Goal: Transaction & Acquisition: Purchase product/service

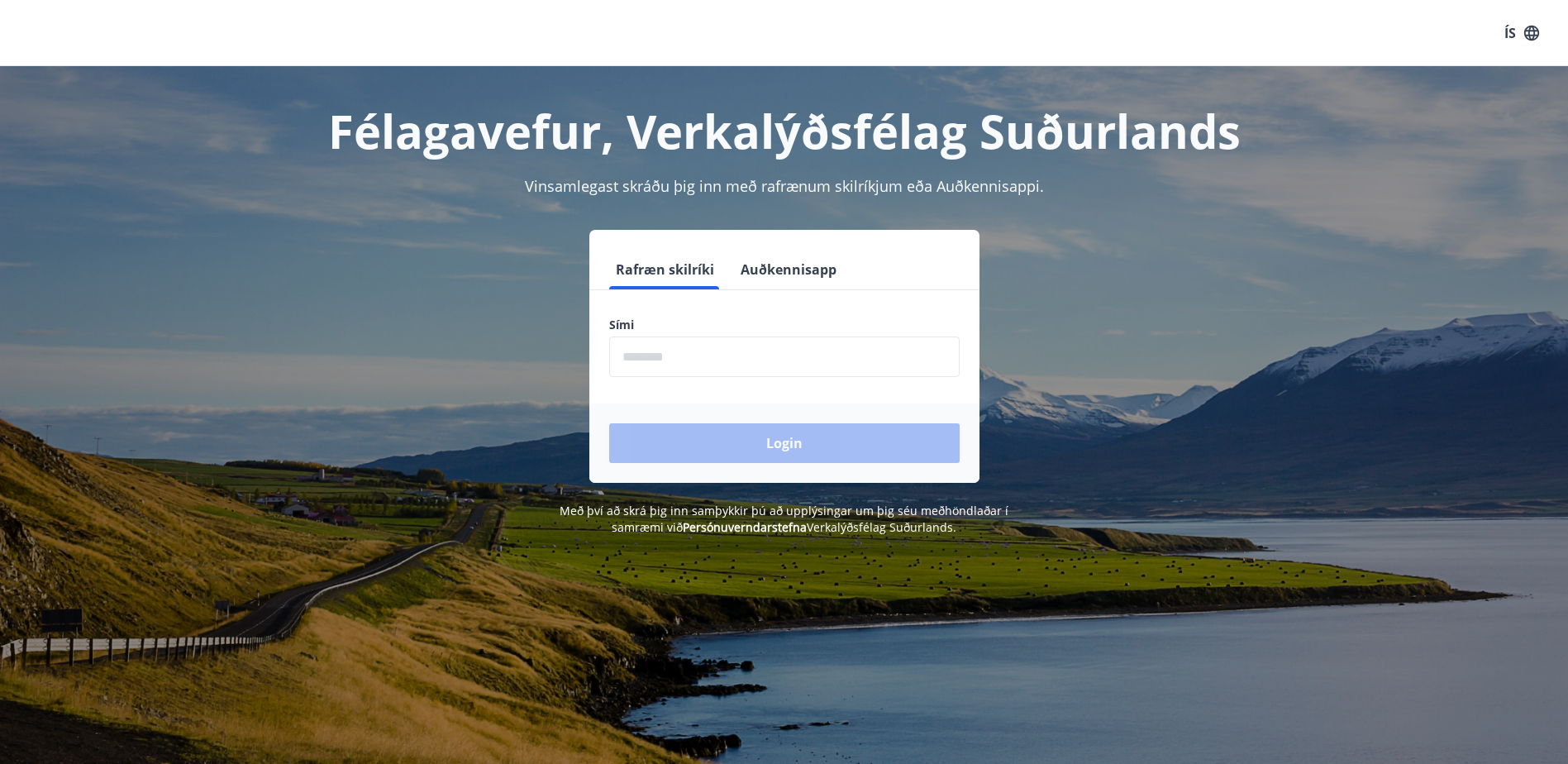
click at [800, 282] on button "Auðkennisapp" at bounding box center [789, 269] width 110 height 40
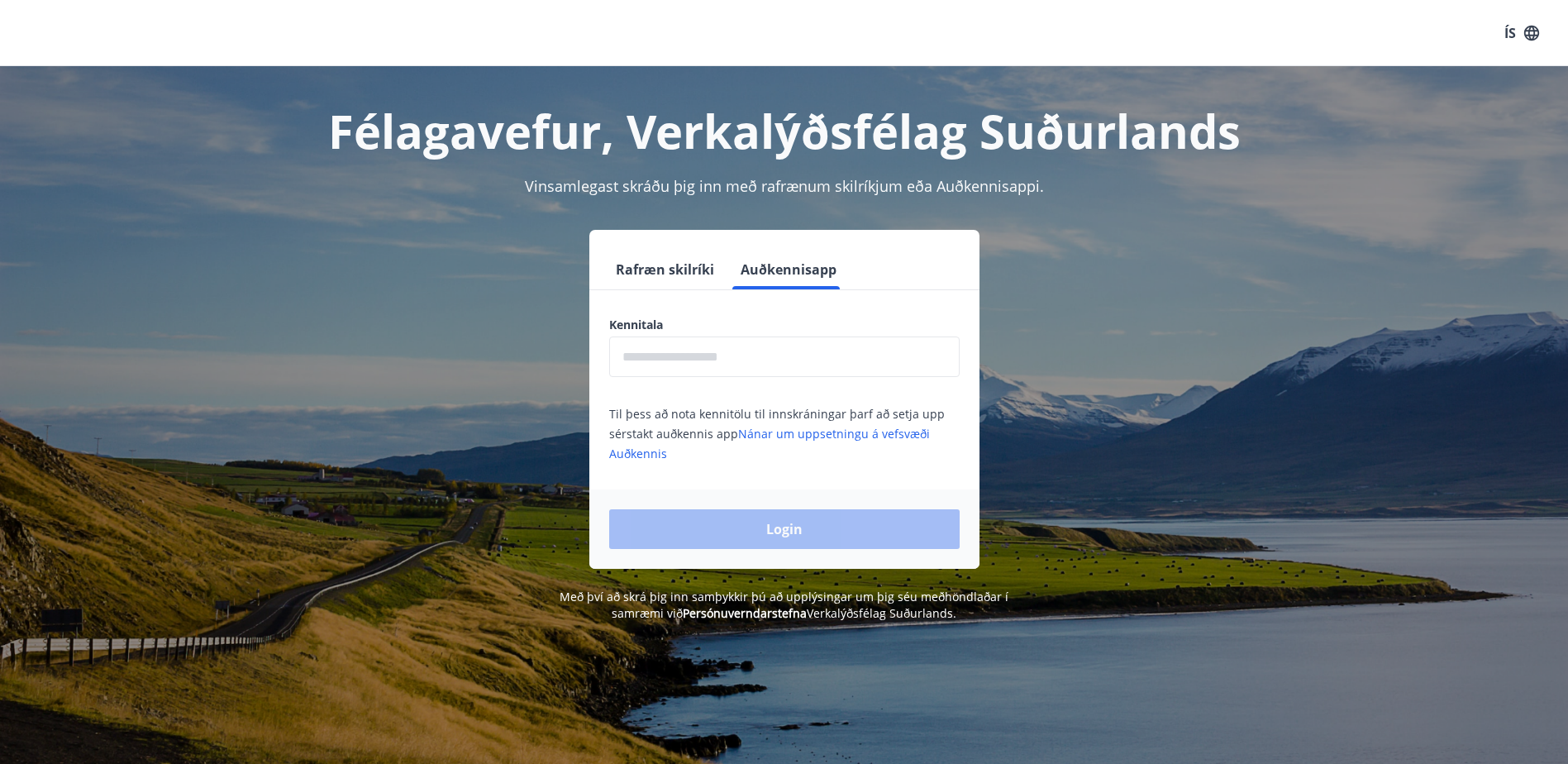
click at [756, 353] on input "text" at bounding box center [784, 356] width 350 height 40
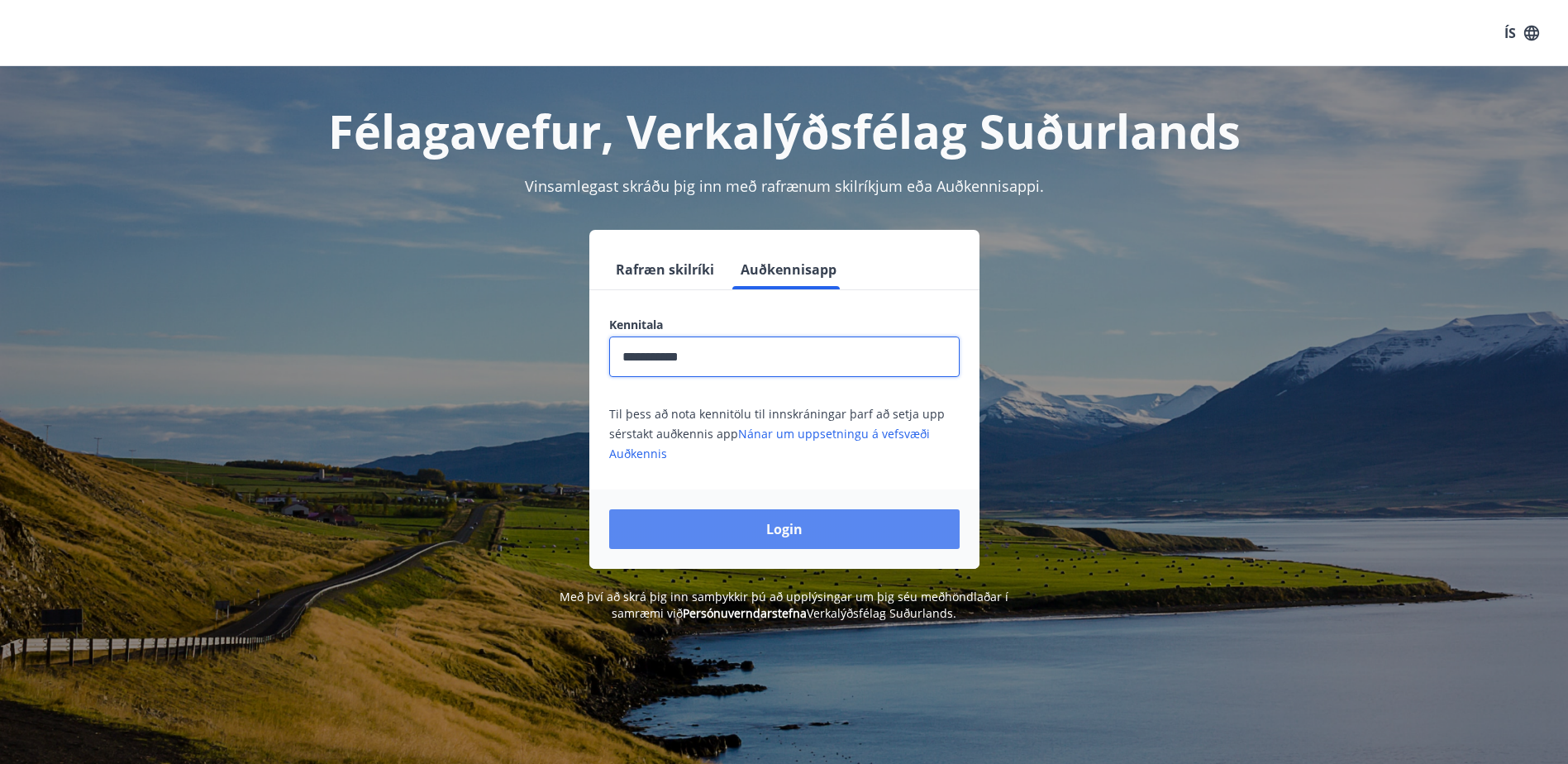
type input "**********"
click at [817, 539] on button "Login" at bounding box center [784, 529] width 350 height 40
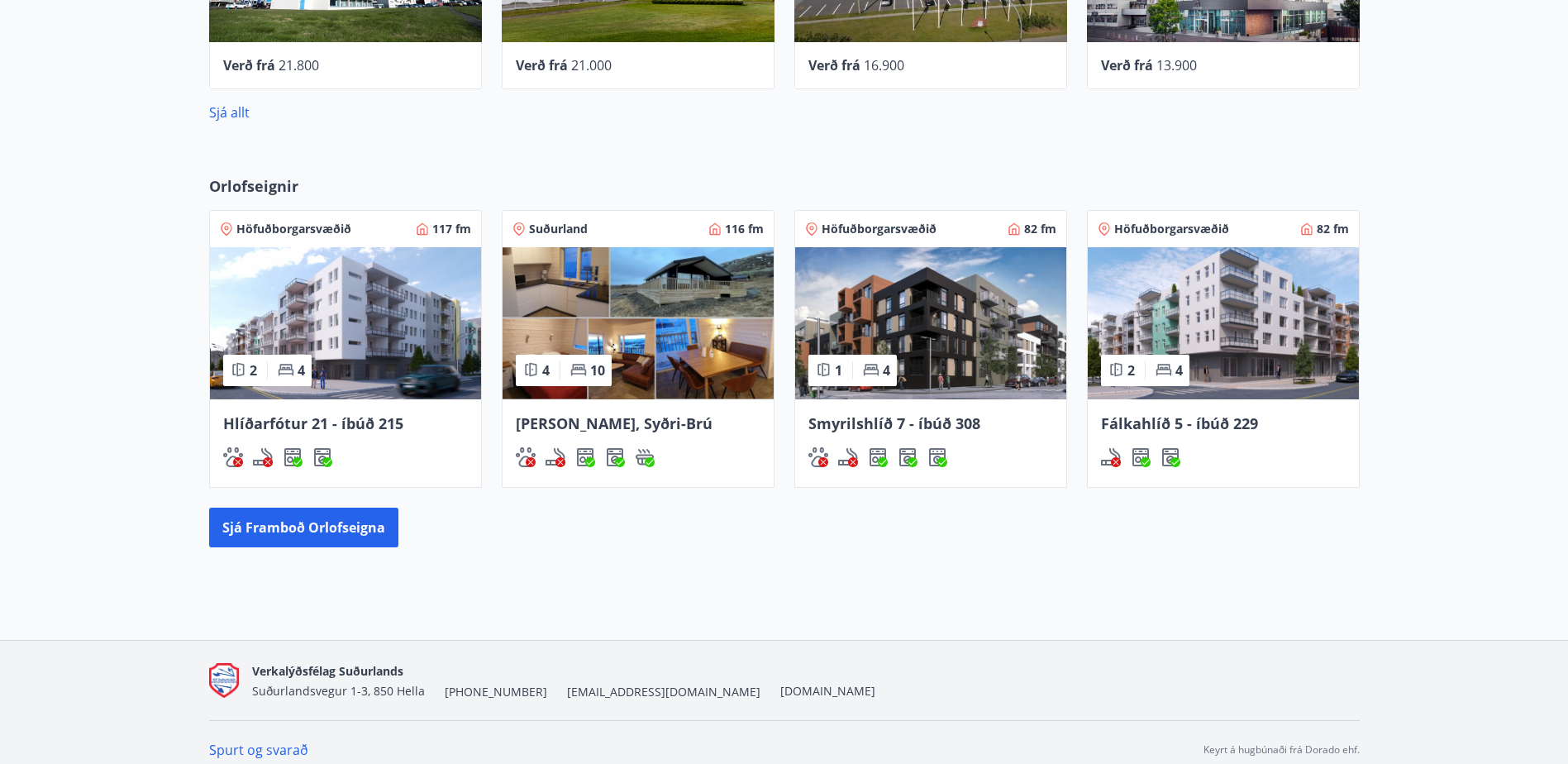
scroll to position [827, 0]
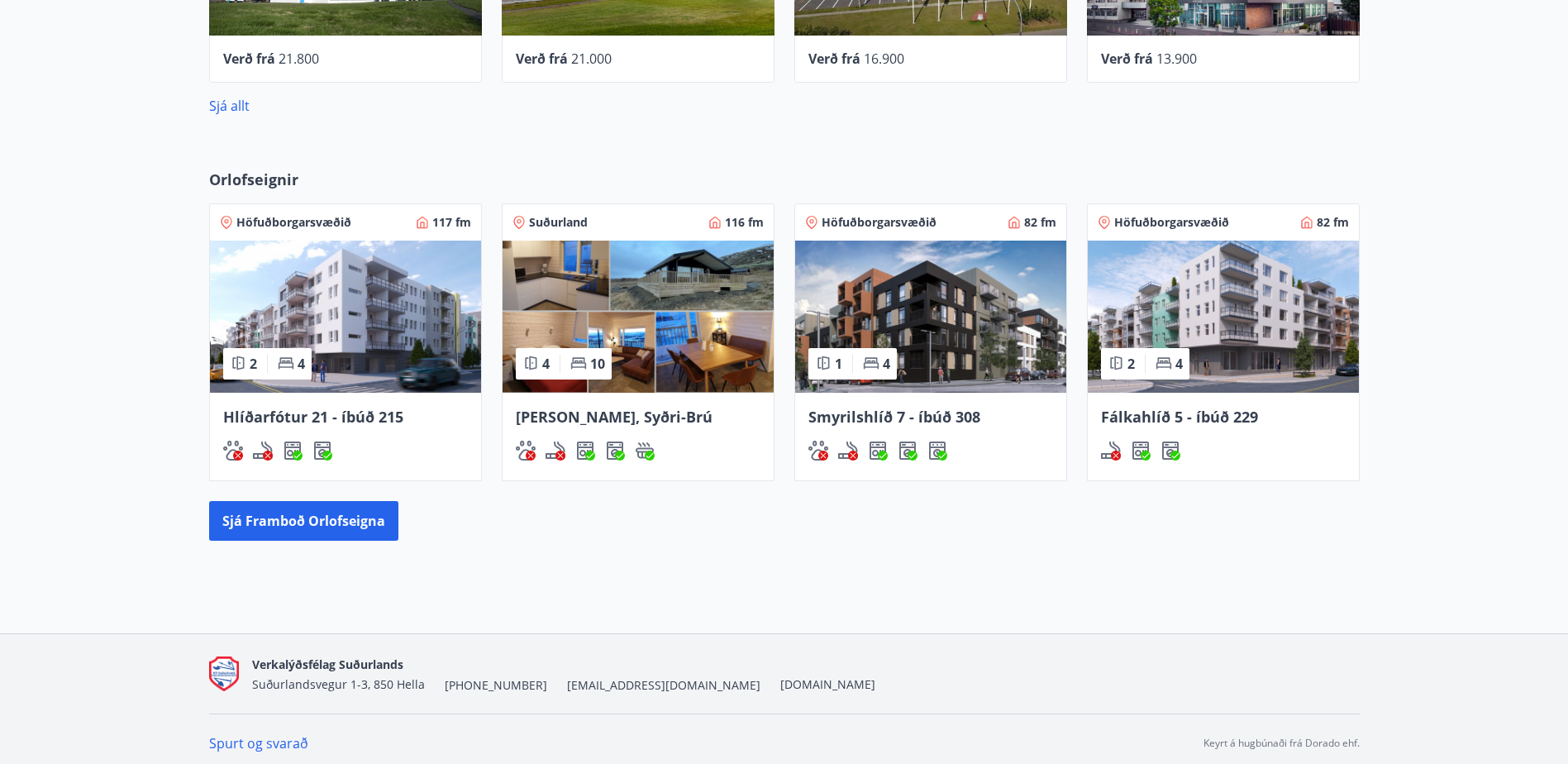
click at [836, 307] on img at bounding box center [930, 317] width 271 height 153
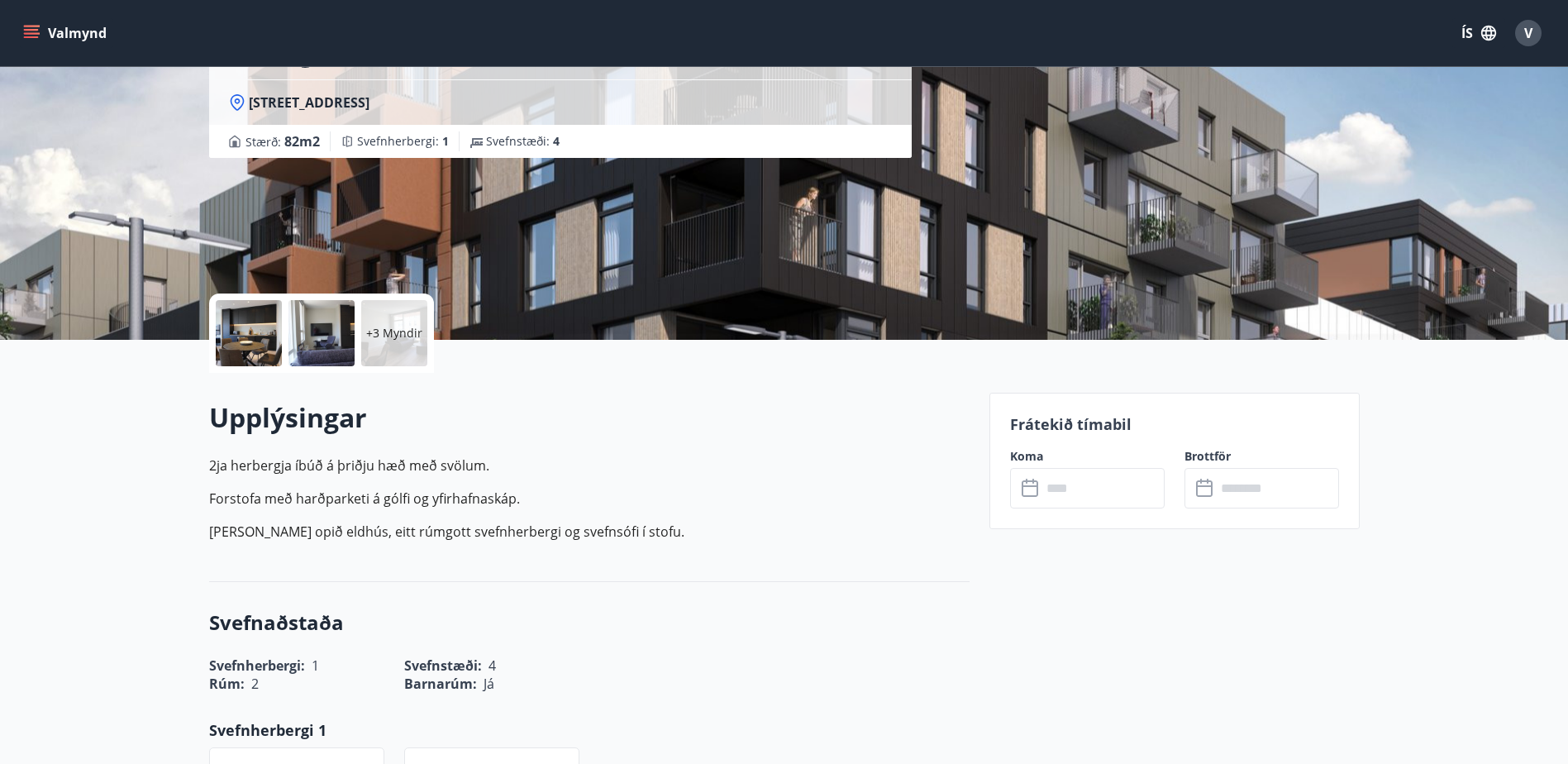
scroll to position [165, 0]
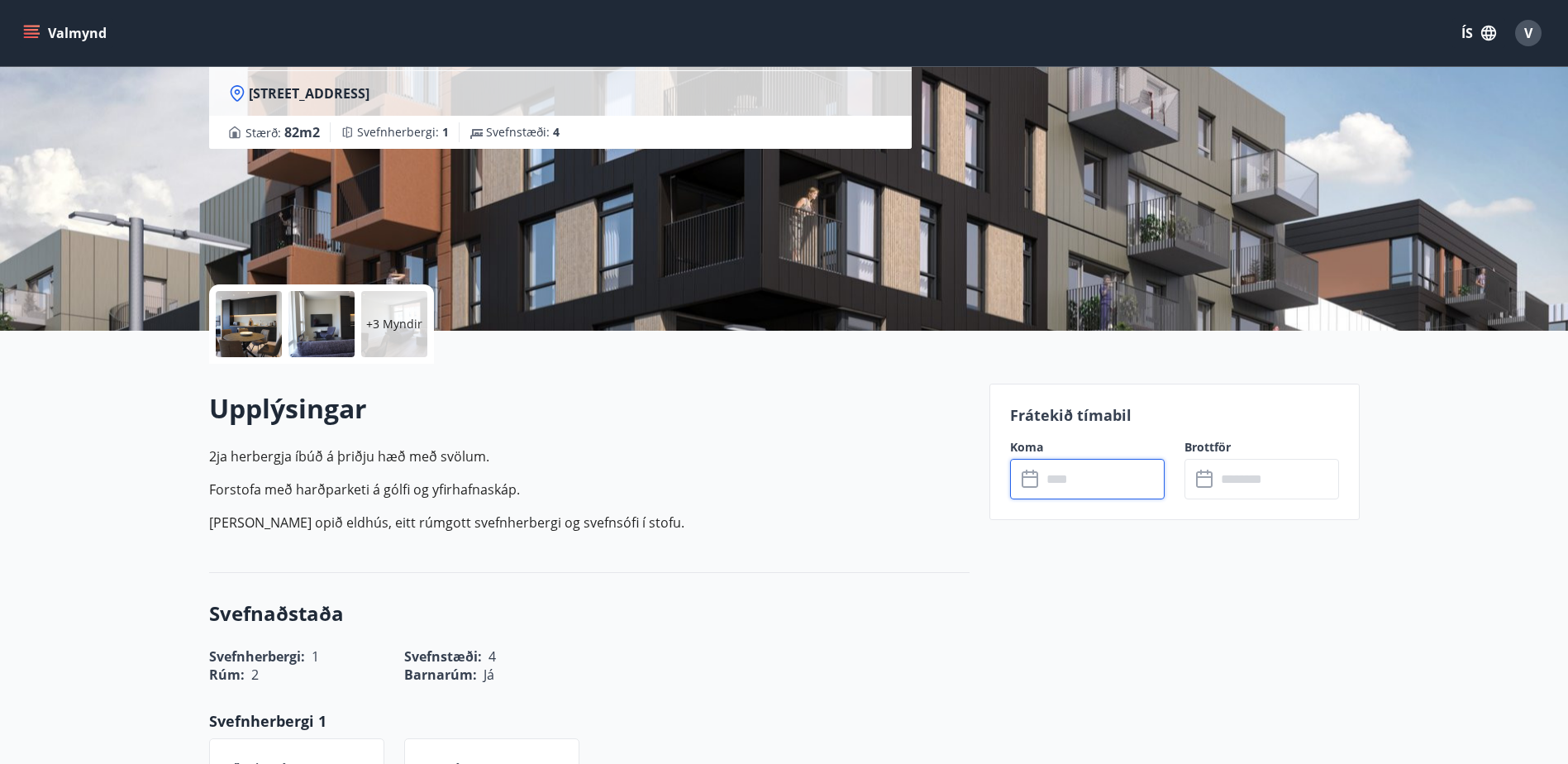
click at [1080, 481] on input "text" at bounding box center [1103, 478] width 123 height 40
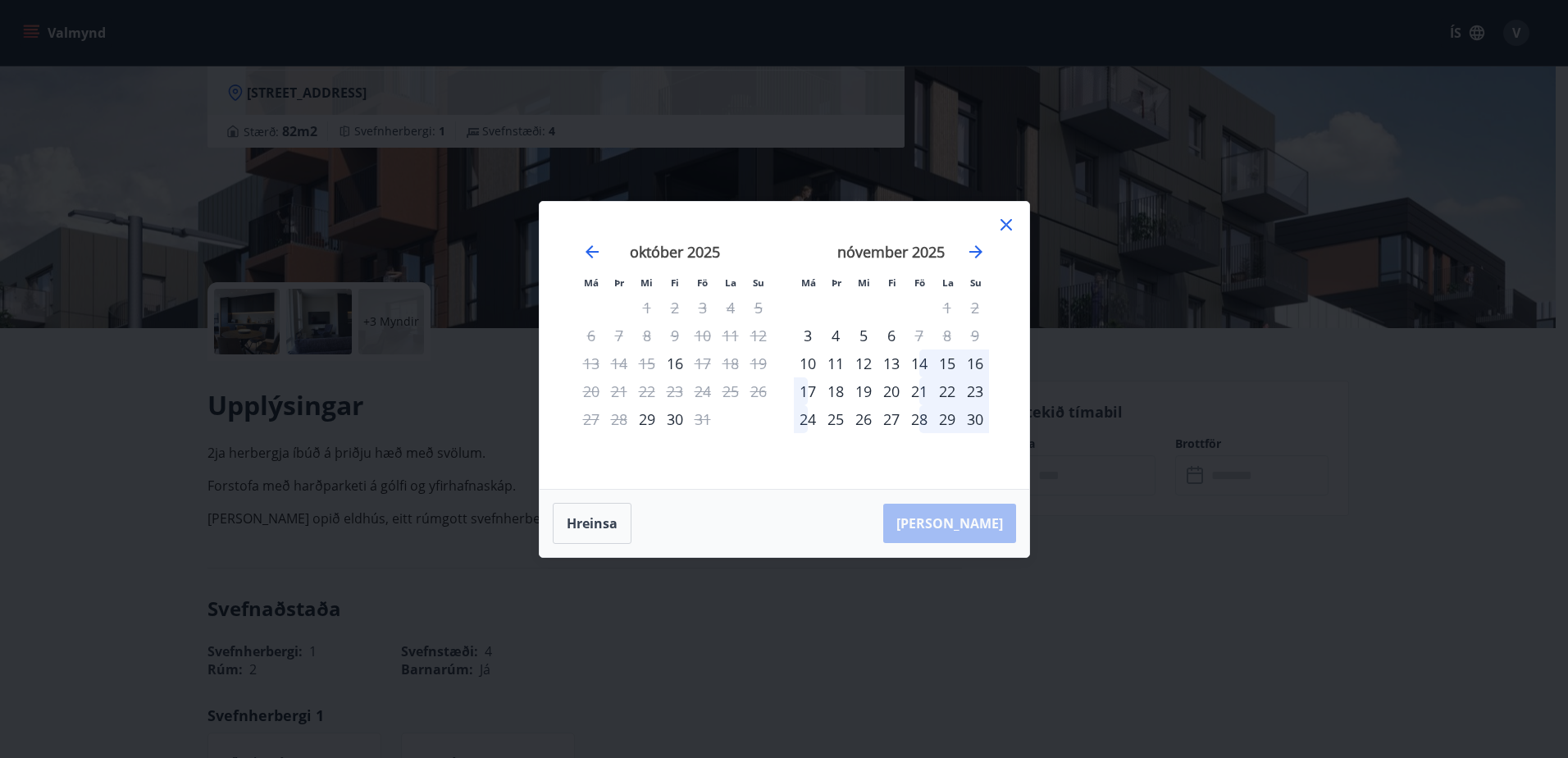
click at [997, 226] on icon at bounding box center [1006, 224] width 19 height 19
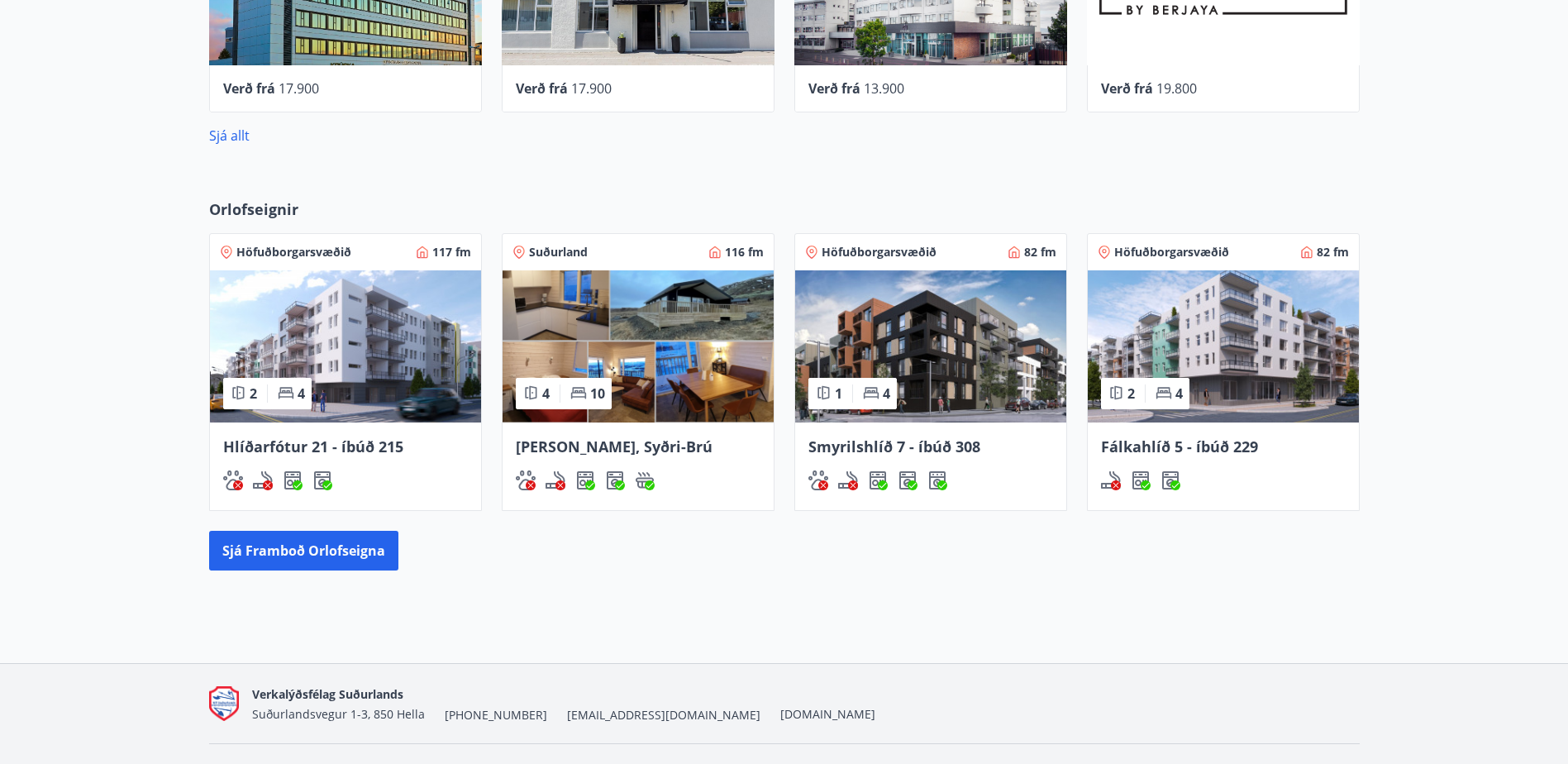
scroll to position [752, 0]
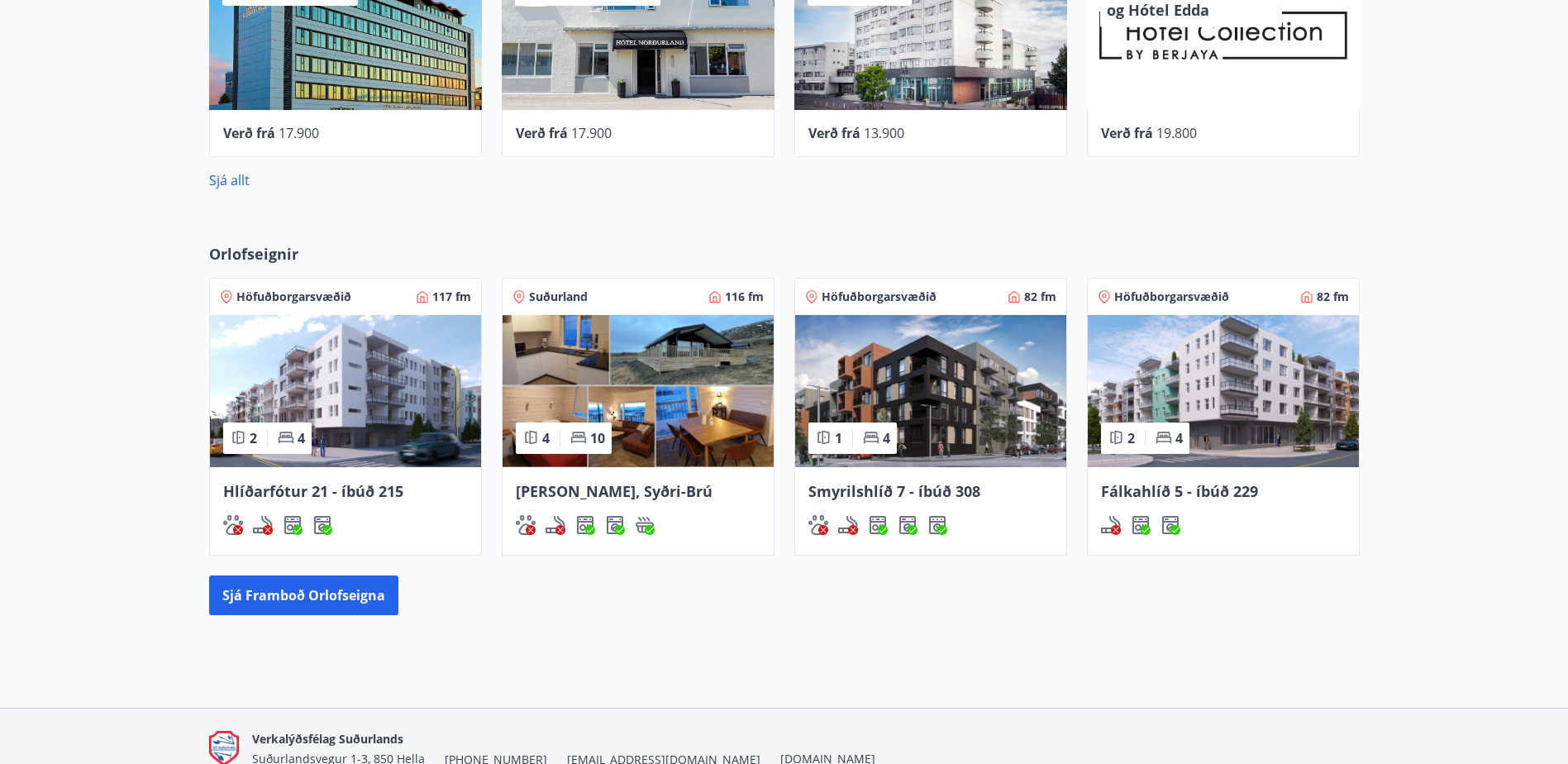
click at [449, 315] on img at bounding box center [345, 391] width 271 height 153
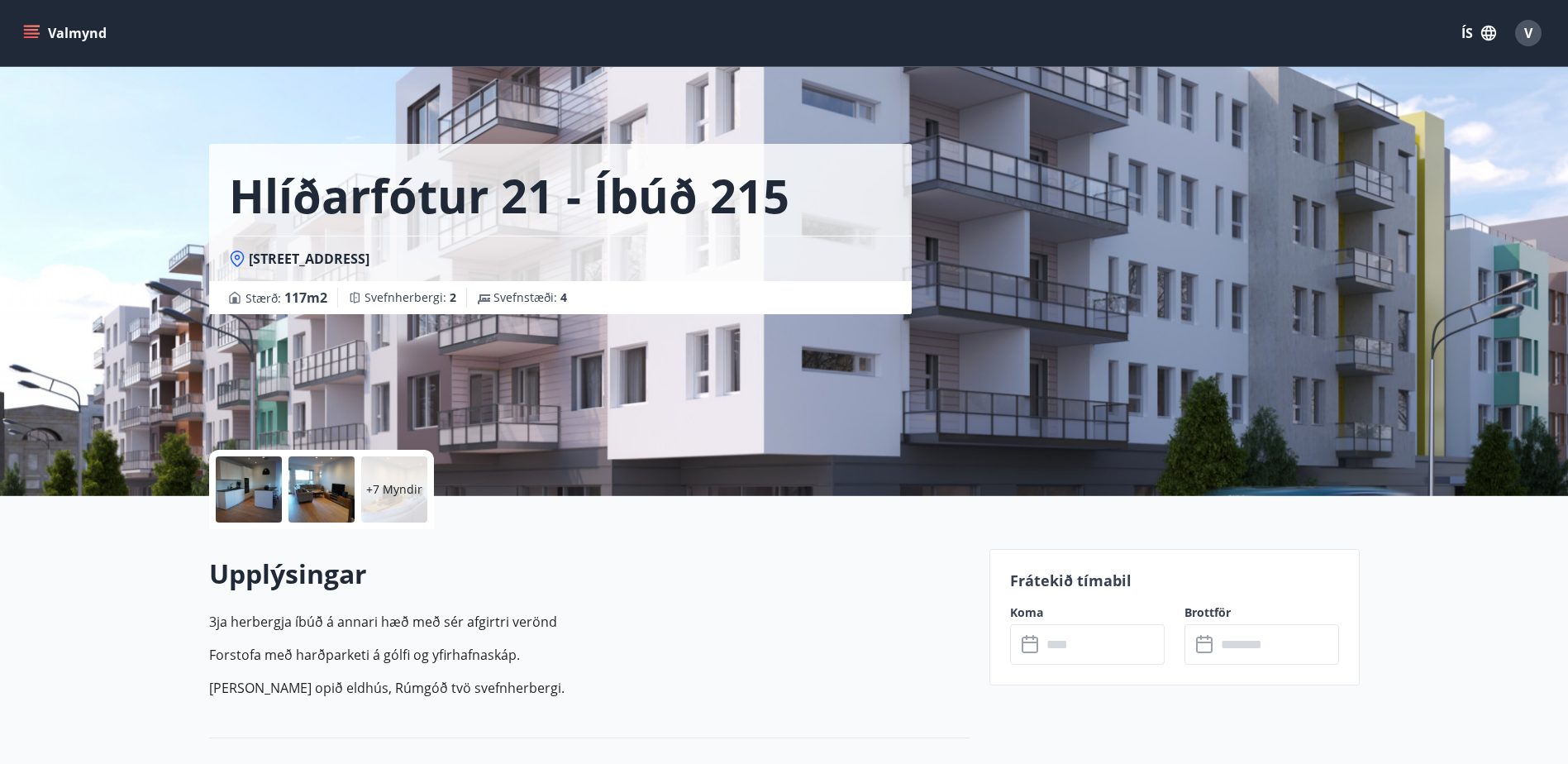
click at [318, 469] on div at bounding box center [322, 490] width 67 height 67
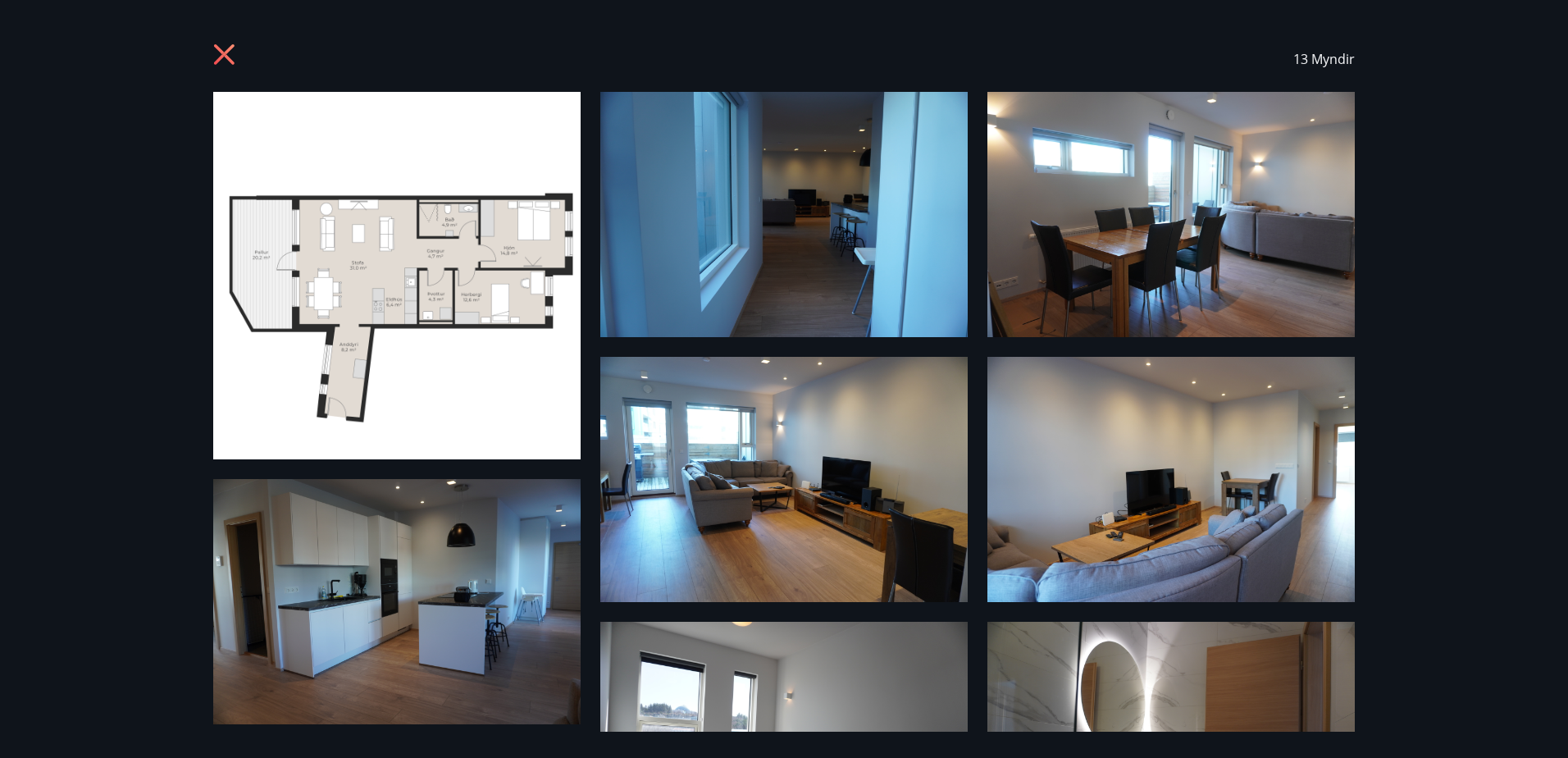
click at [827, 231] on img at bounding box center [784, 214] width 368 height 246
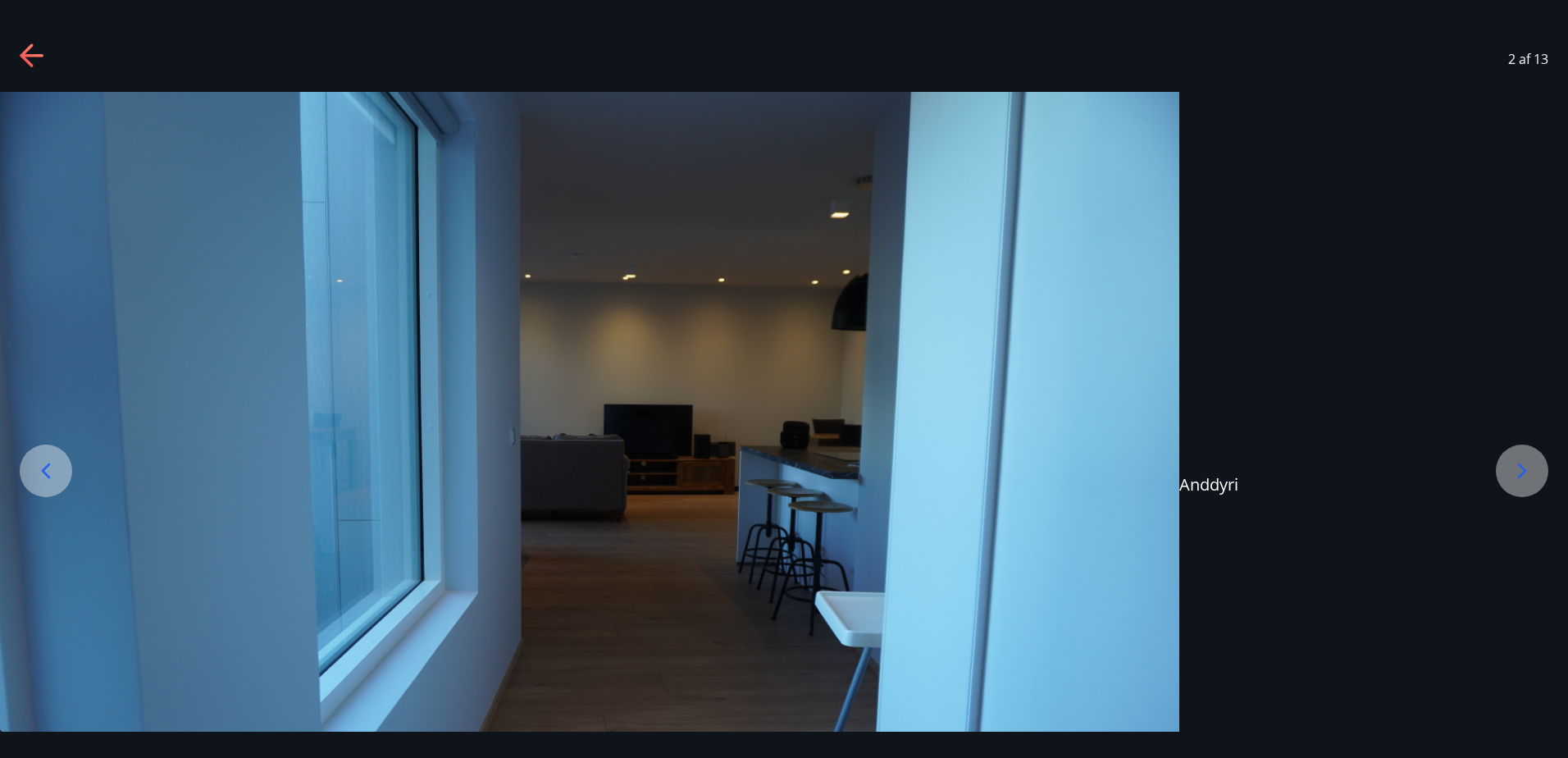
click at [1532, 466] on icon at bounding box center [1521, 471] width 26 height 26
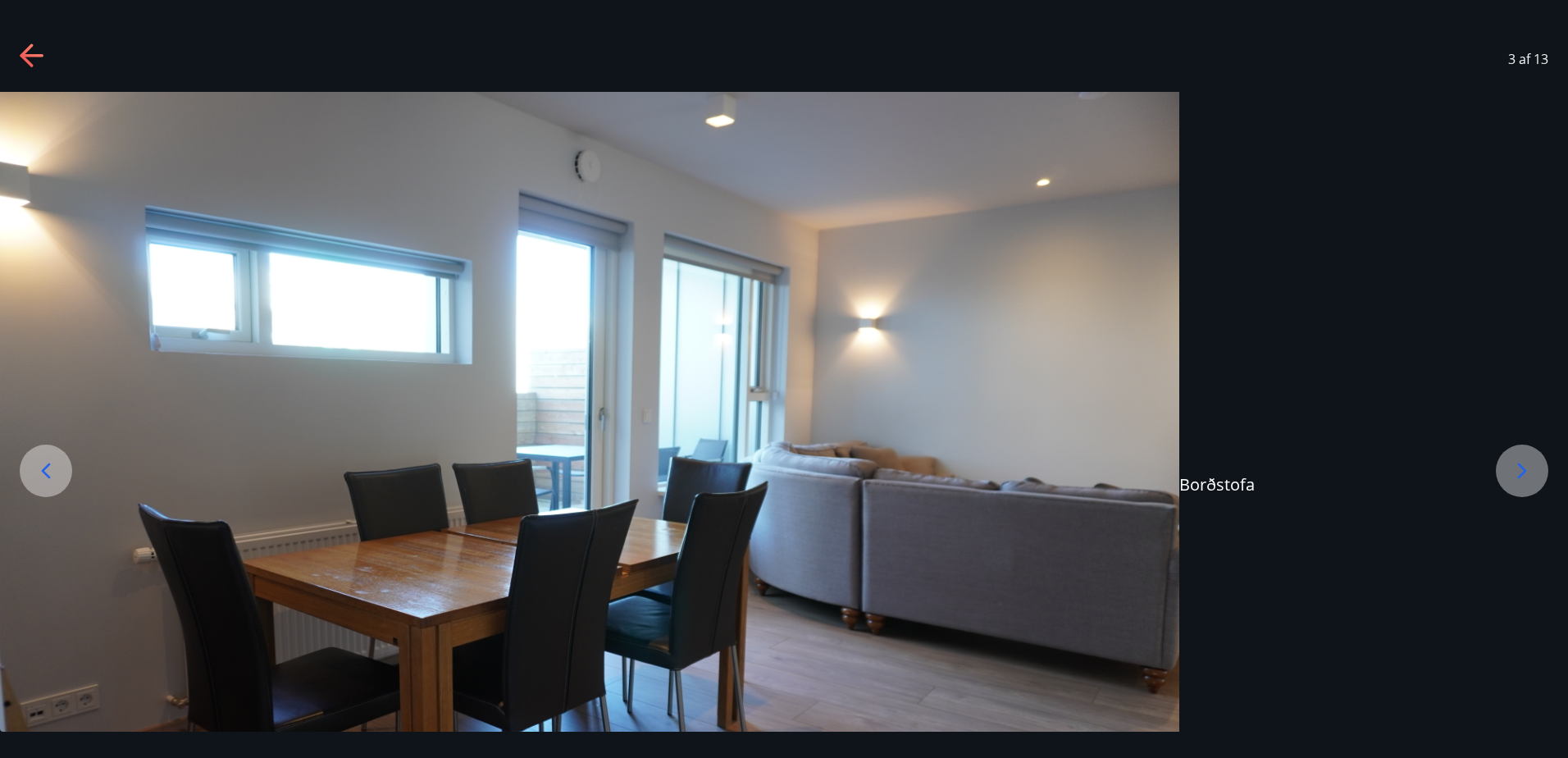
click at [1532, 466] on icon at bounding box center [1521, 471] width 26 height 26
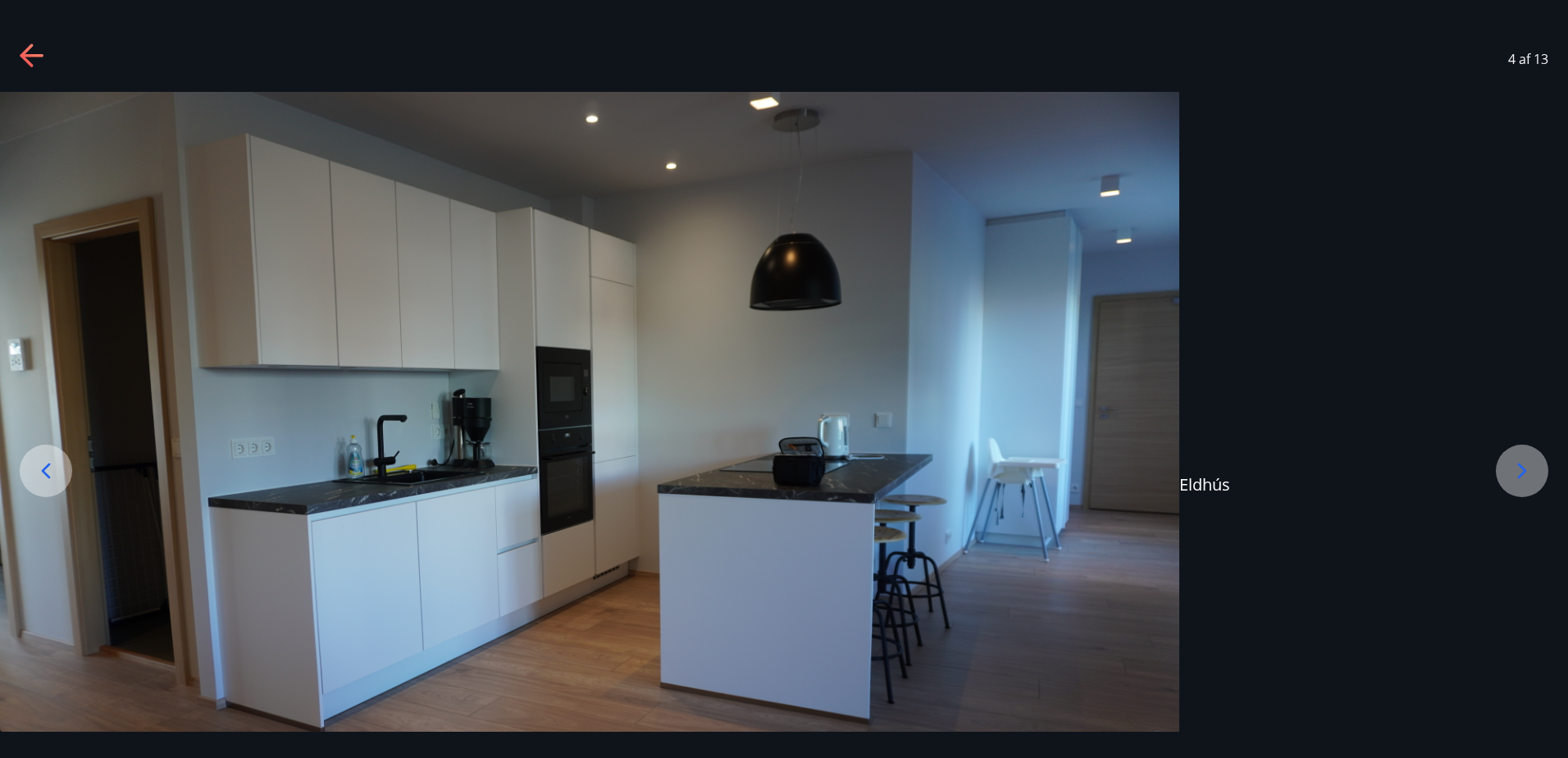
click at [1532, 466] on icon at bounding box center [1521, 471] width 26 height 26
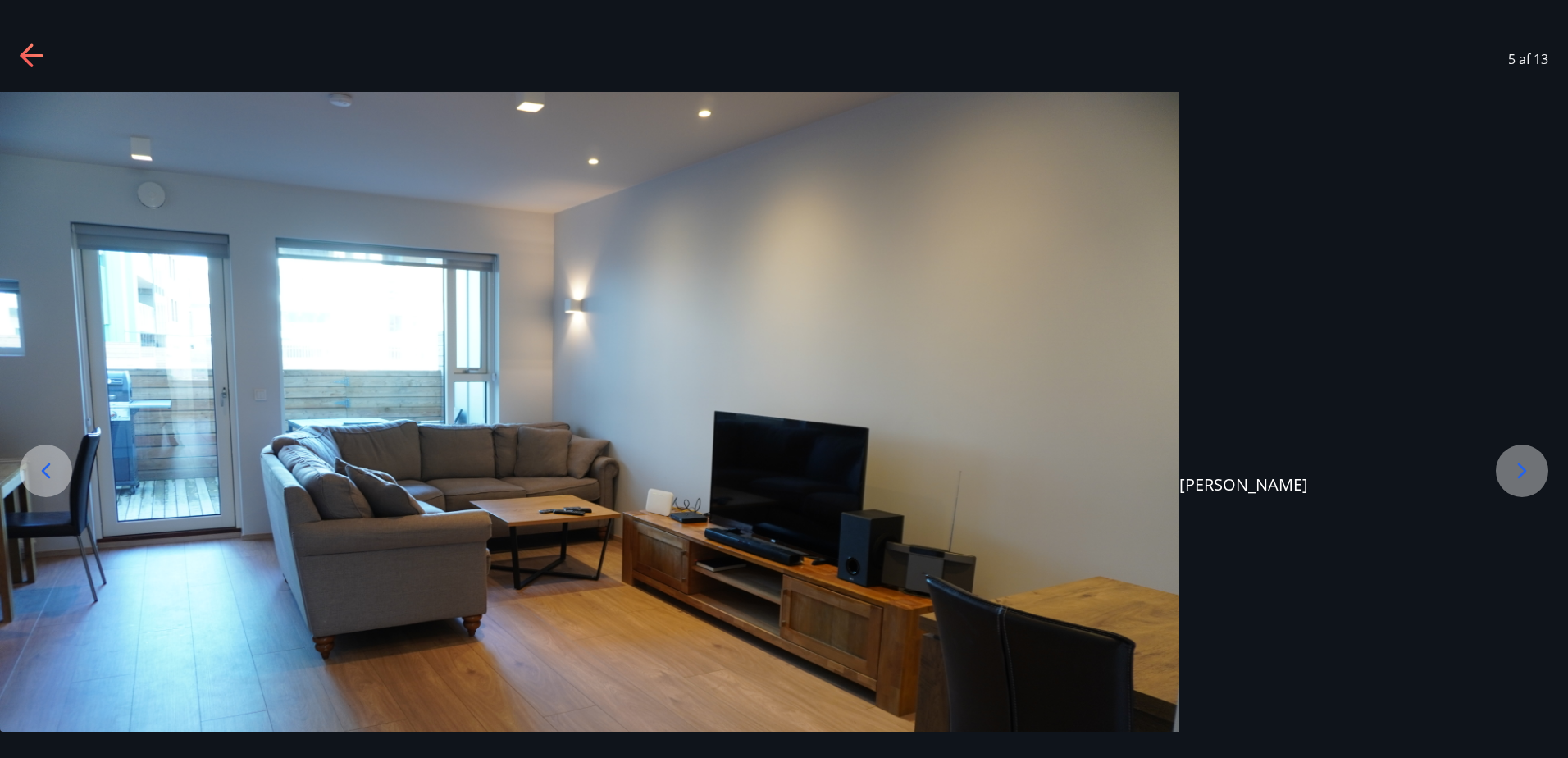
click at [1532, 466] on icon at bounding box center [1521, 471] width 26 height 26
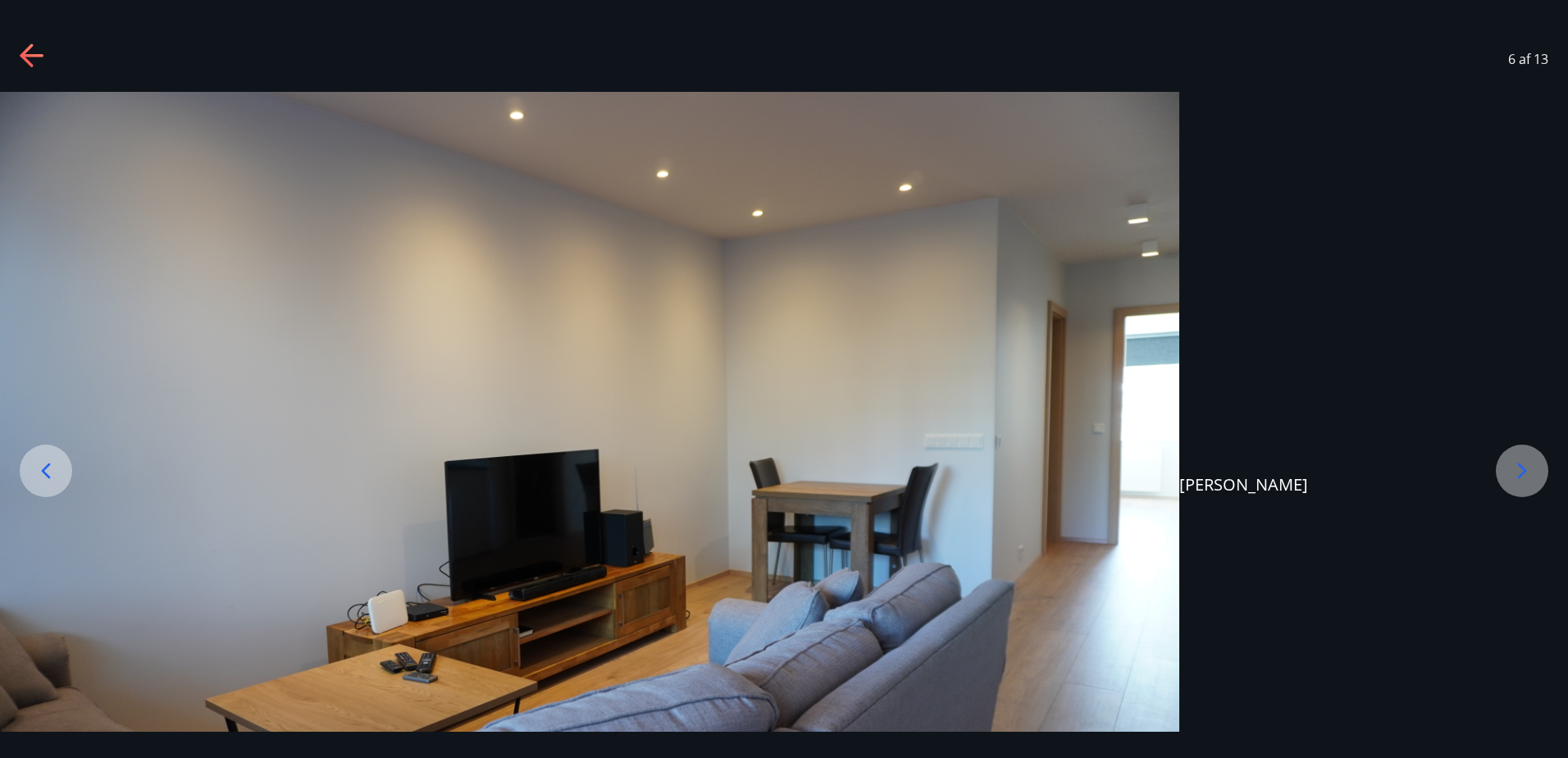
click at [1532, 466] on icon at bounding box center [1521, 471] width 26 height 26
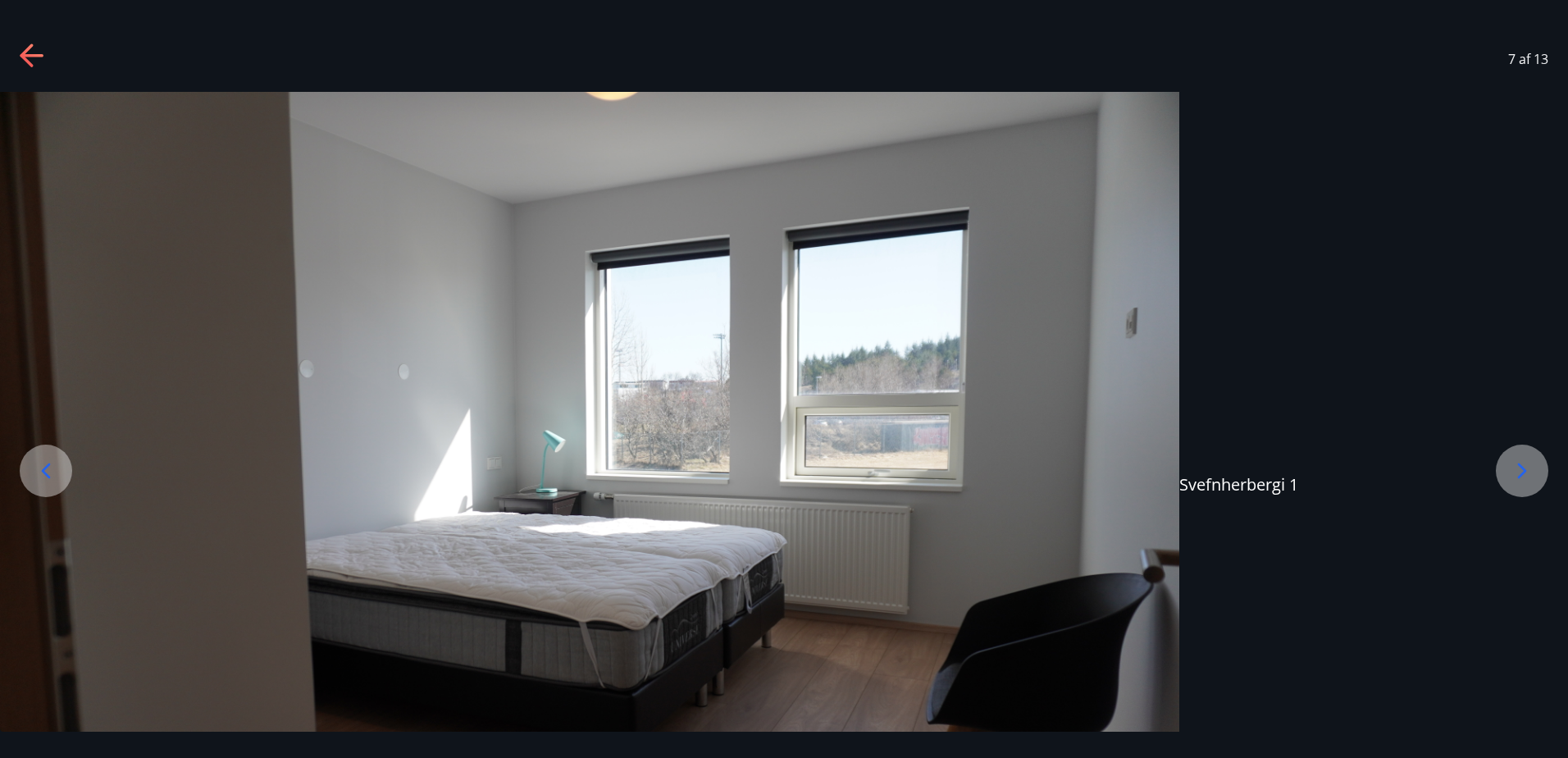
click at [1532, 466] on icon at bounding box center [1521, 471] width 26 height 26
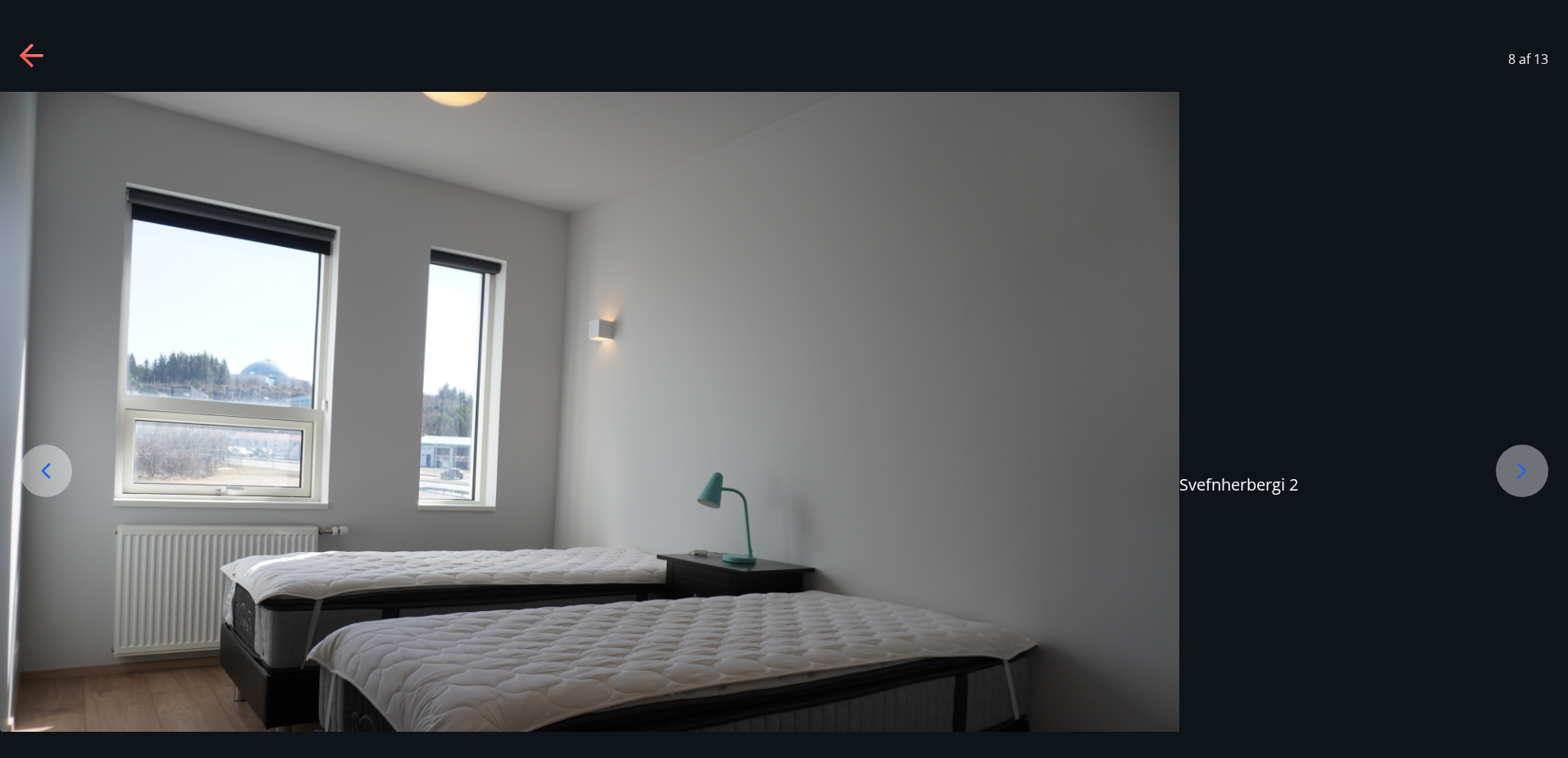
click at [1532, 466] on icon at bounding box center [1521, 471] width 26 height 26
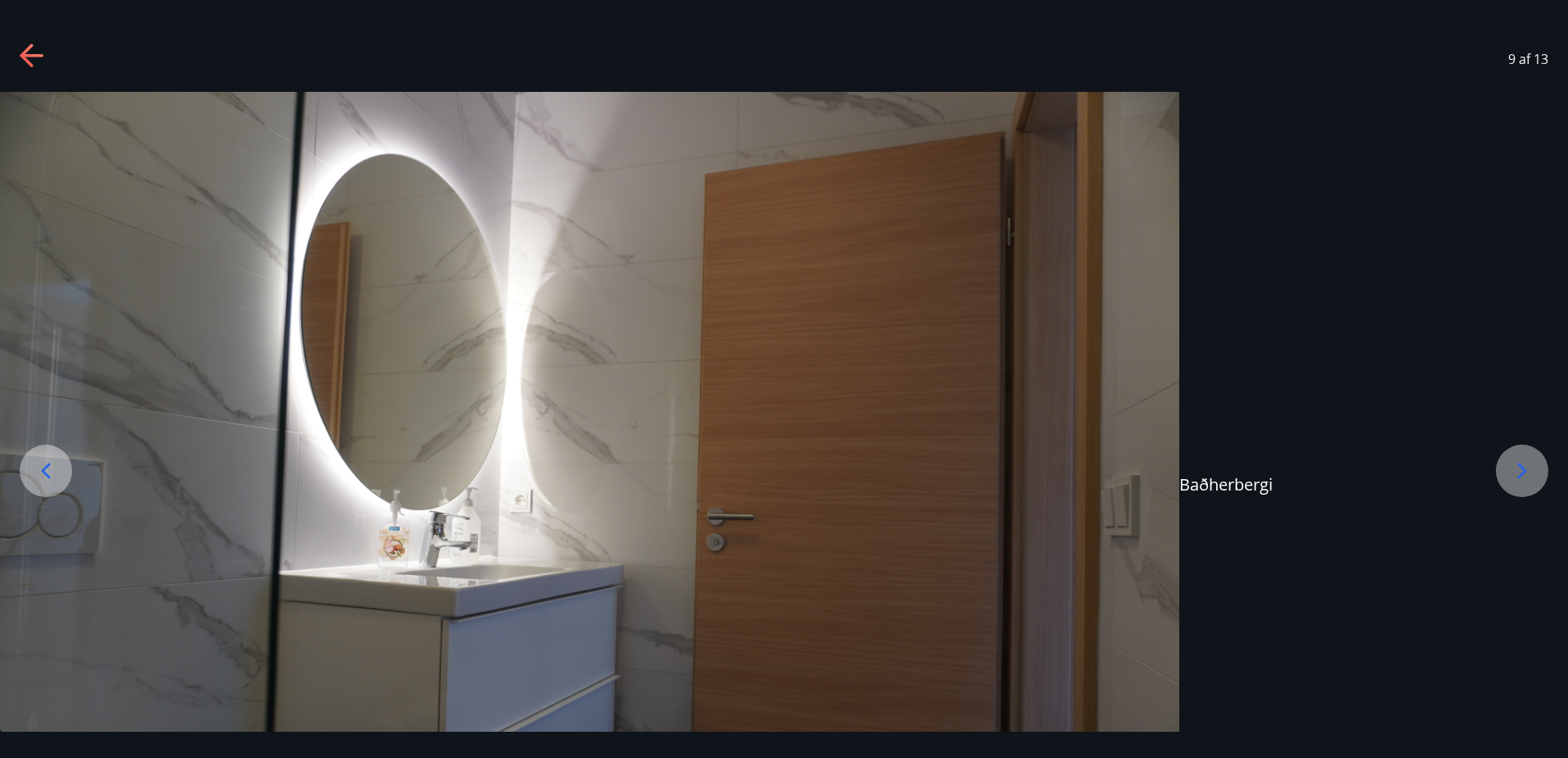
click at [1532, 466] on icon at bounding box center [1521, 471] width 26 height 26
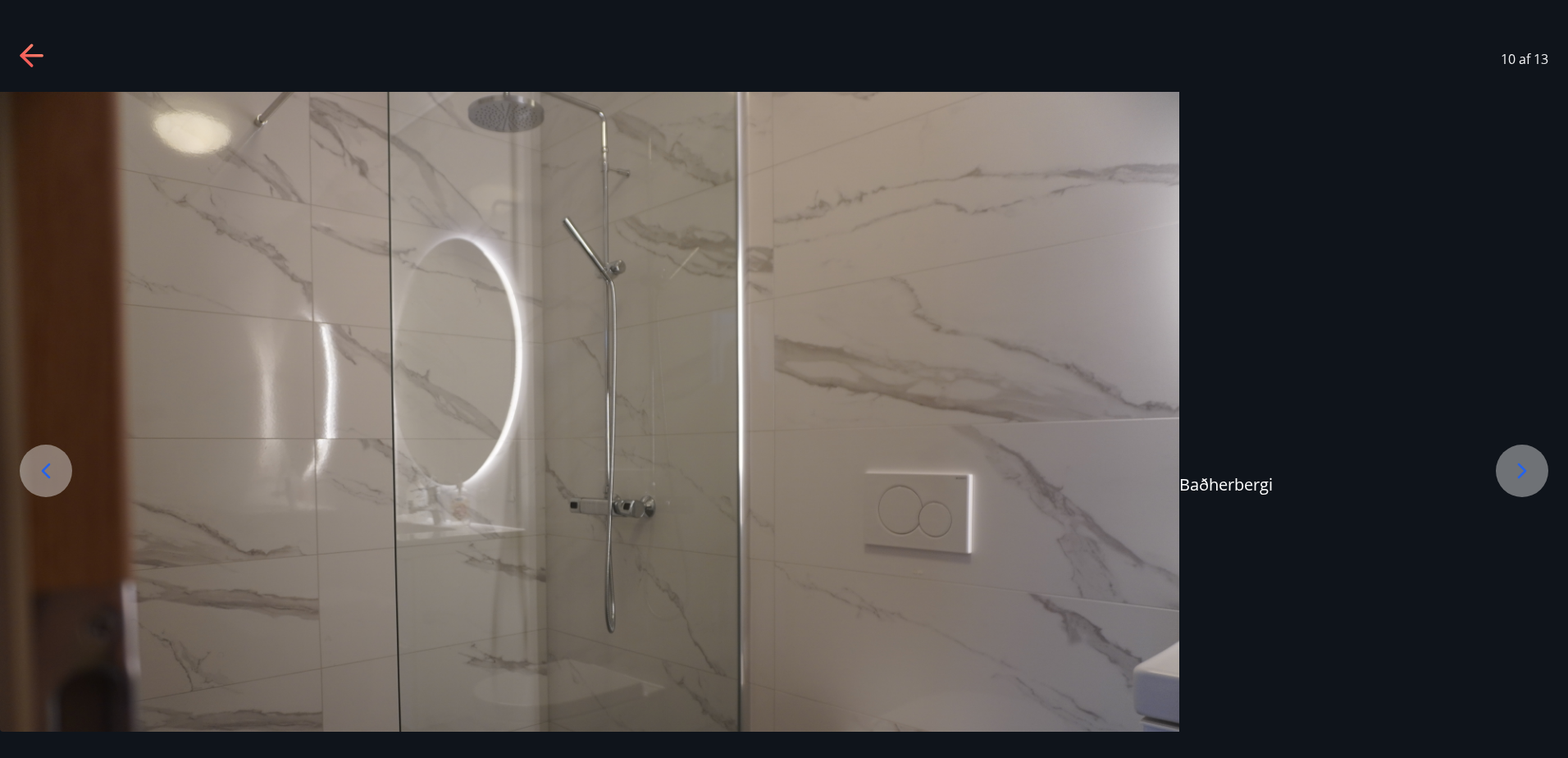
click at [1532, 466] on icon at bounding box center [1521, 471] width 26 height 26
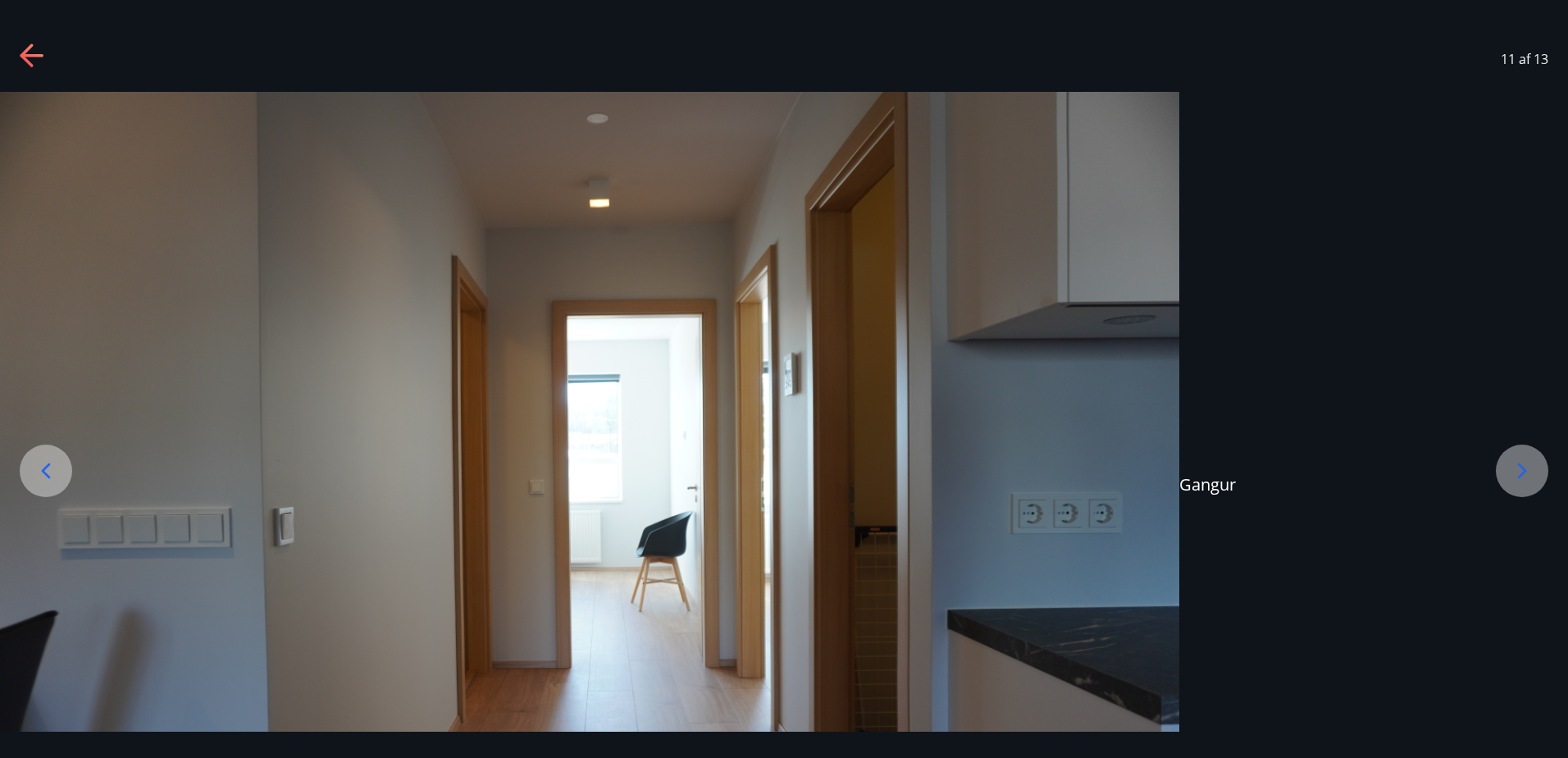
click at [1532, 466] on icon at bounding box center [1521, 471] width 26 height 26
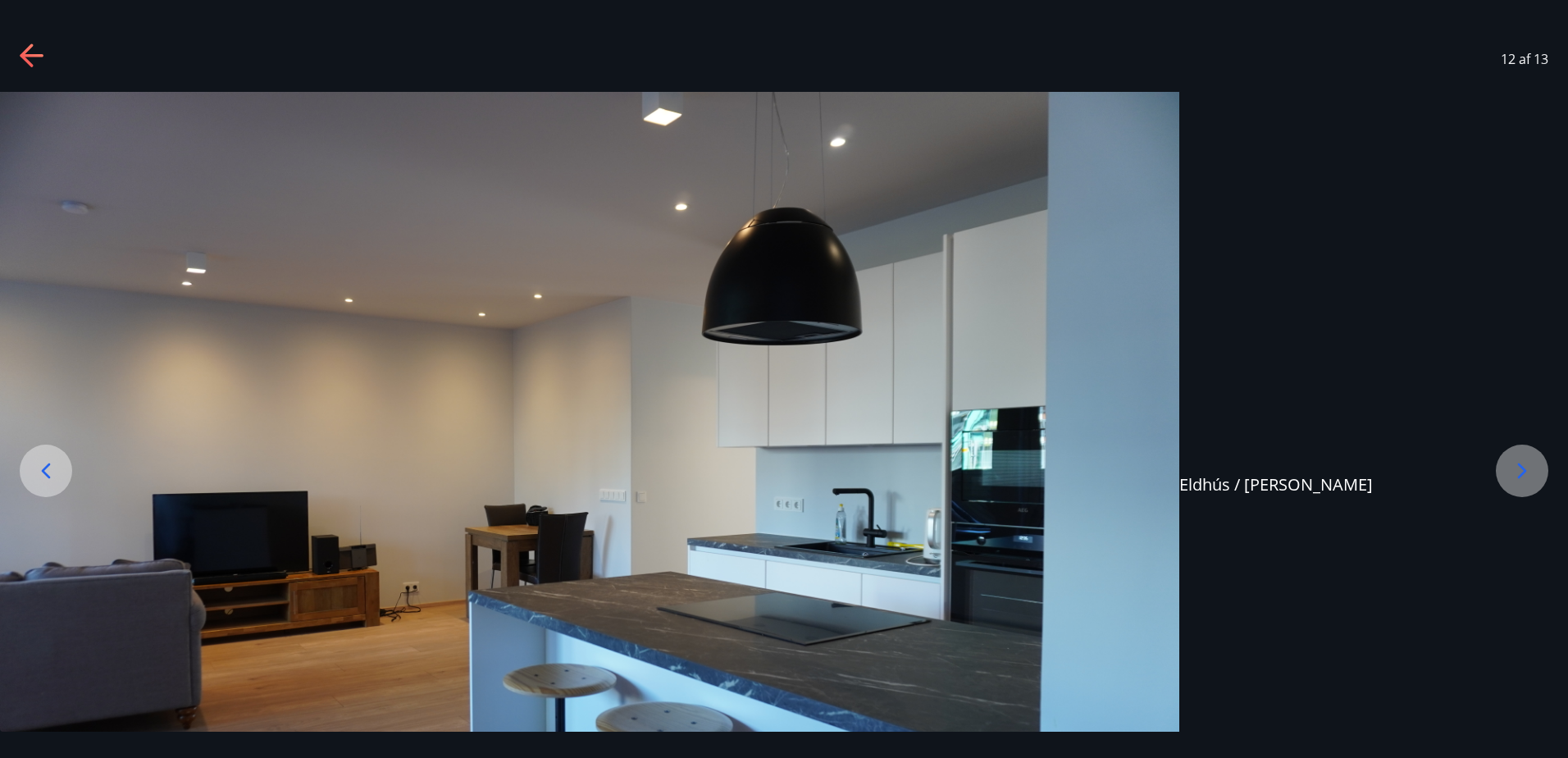
click at [1532, 466] on icon at bounding box center [1521, 471] width 26 height 26
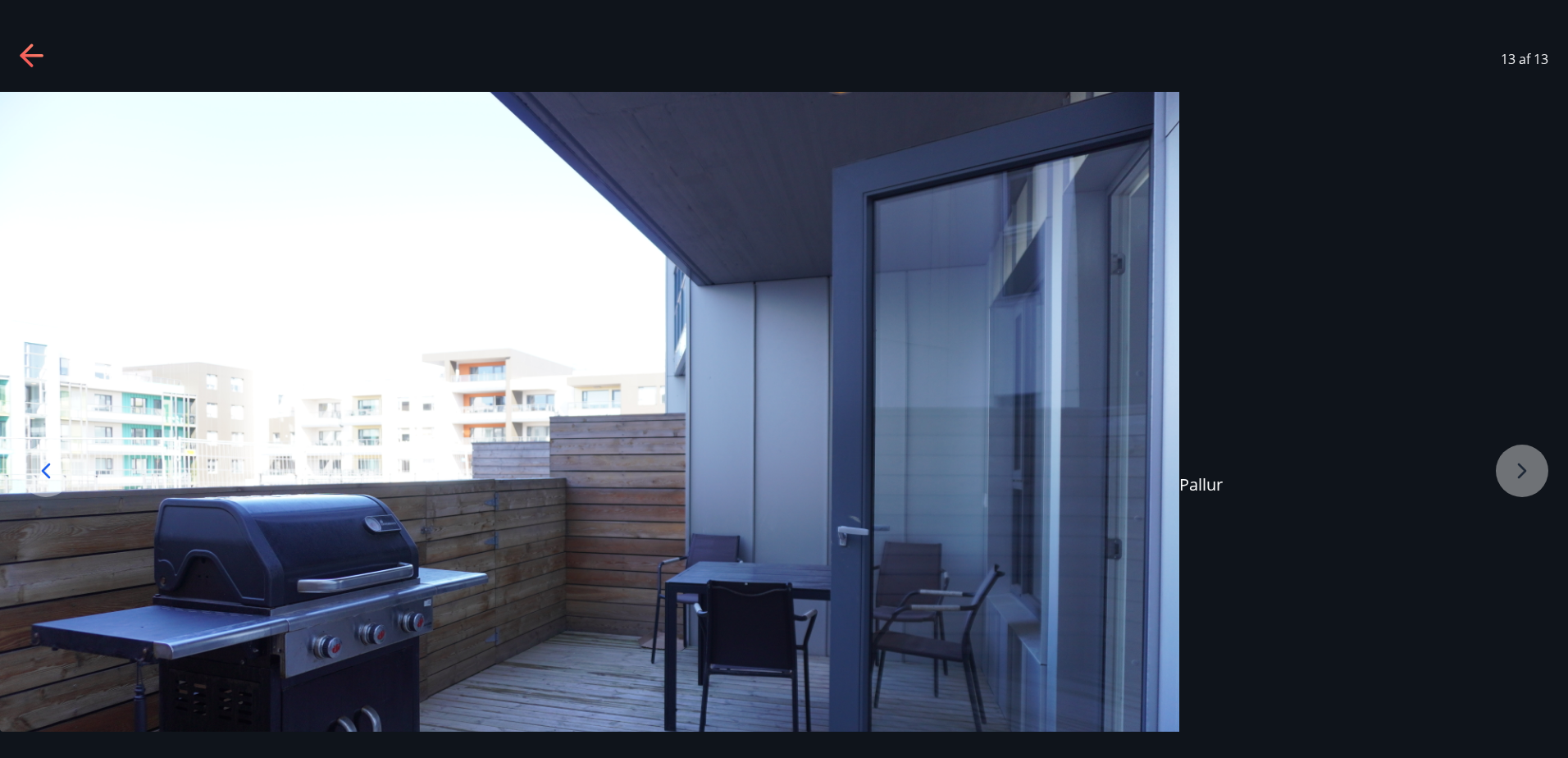
click at [26, 59] on icon at bounding box center [26, 55] width 14 height 23
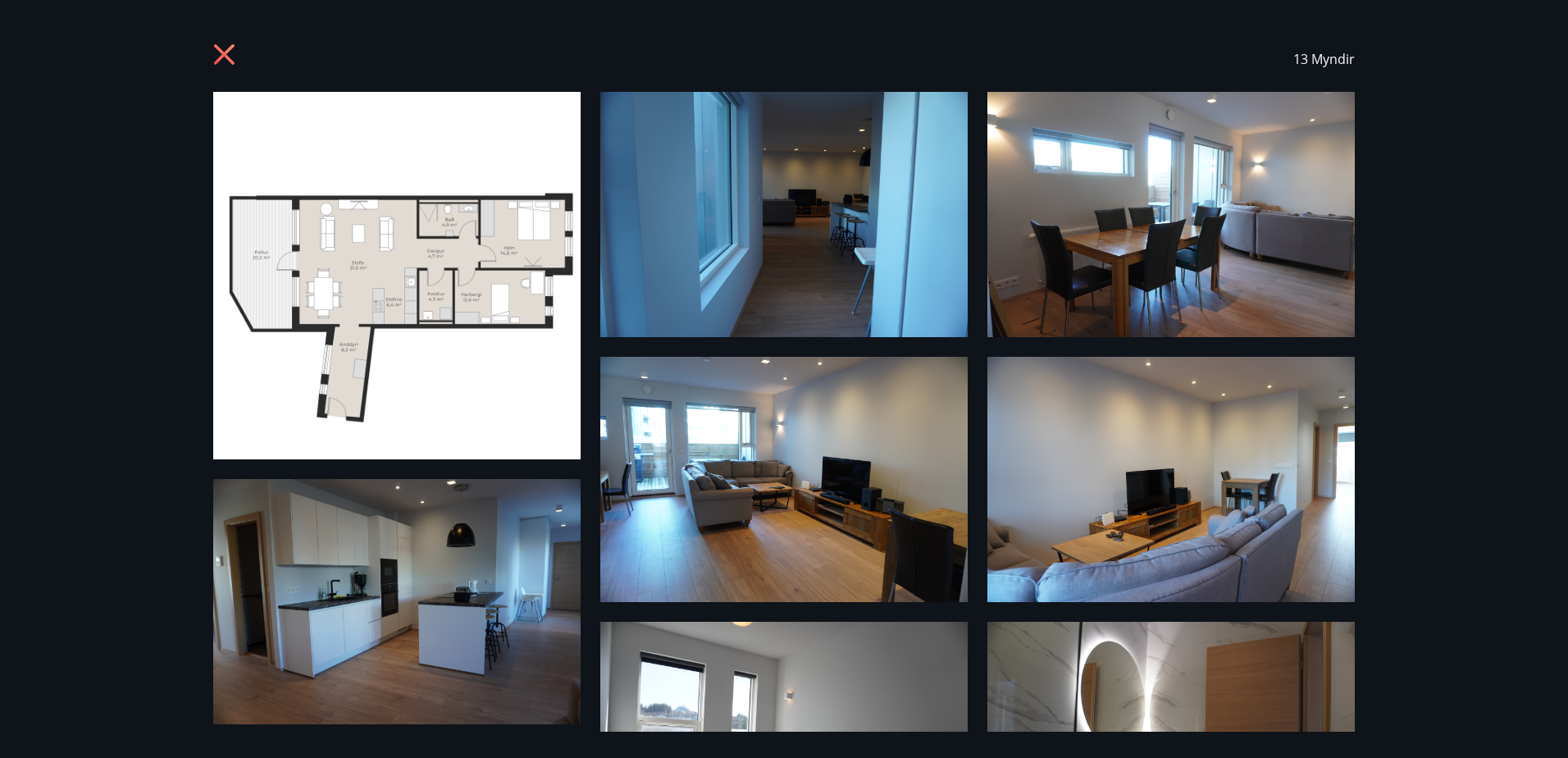
click at [215, 57] on icon at bounding box center [226, 56] width 26 height 26
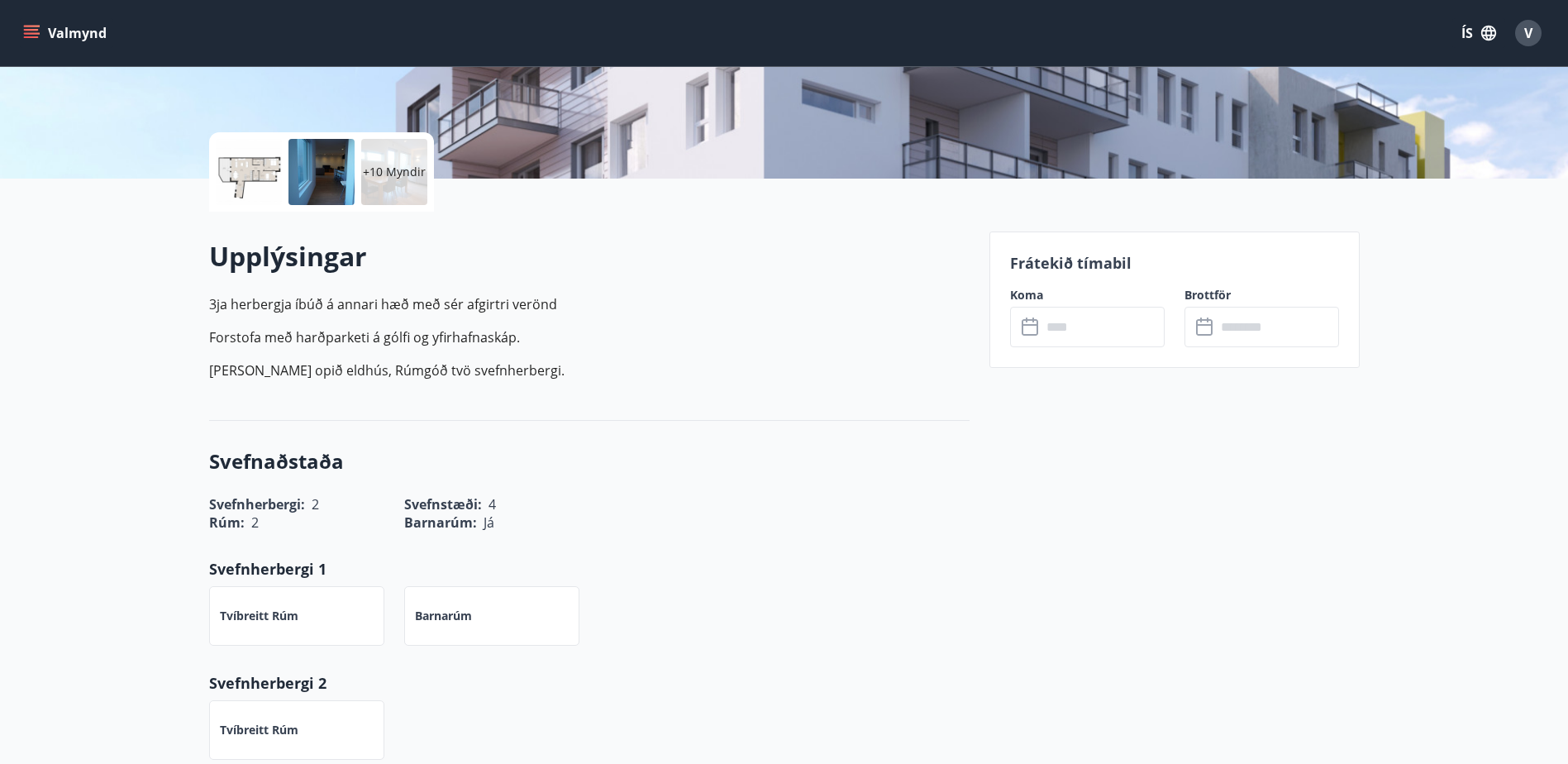
scroll to position [331, 0]
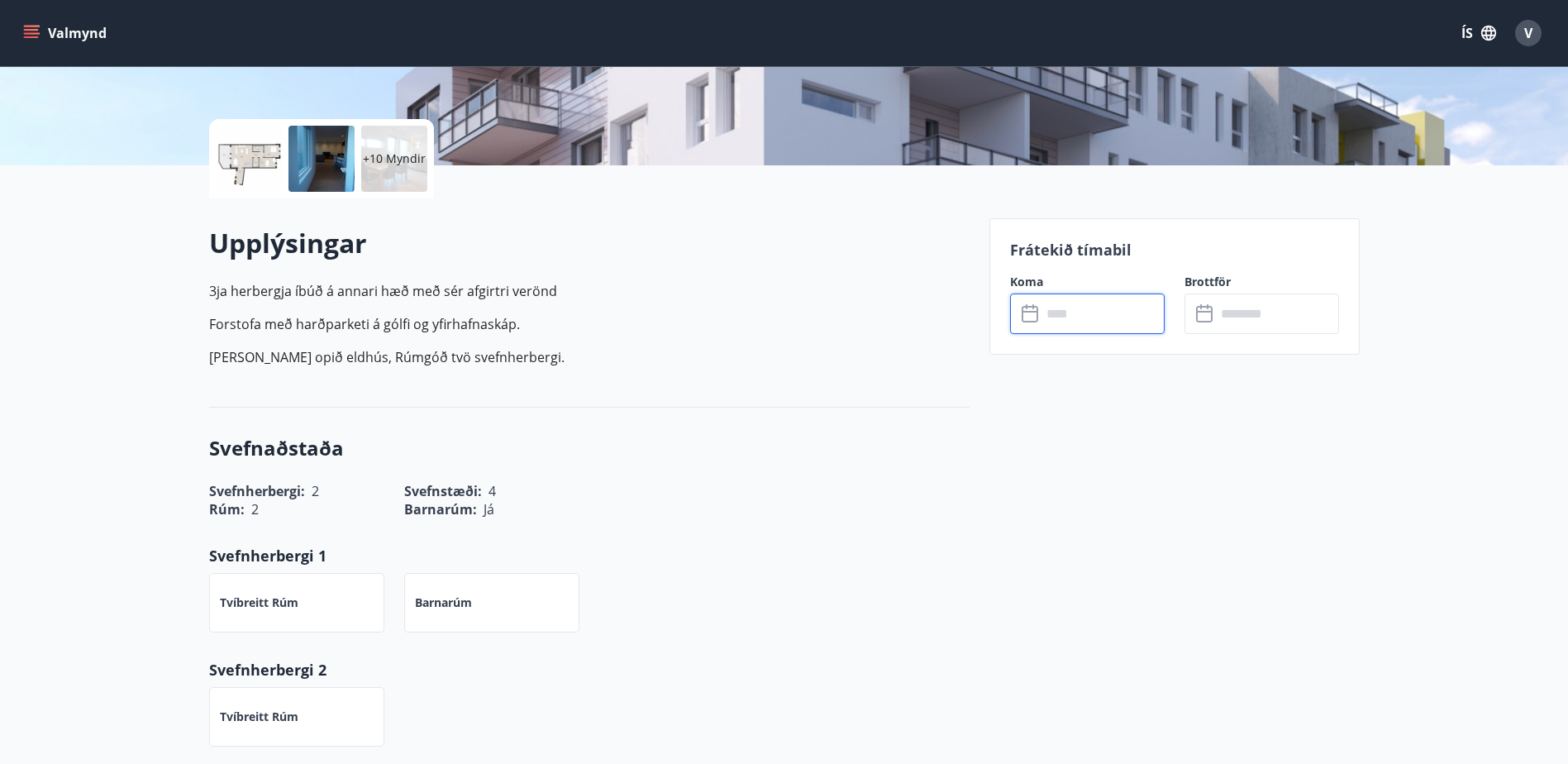
click at [1049, 305] on input "text" at bounding box center [1103, 313] width 123 height 40
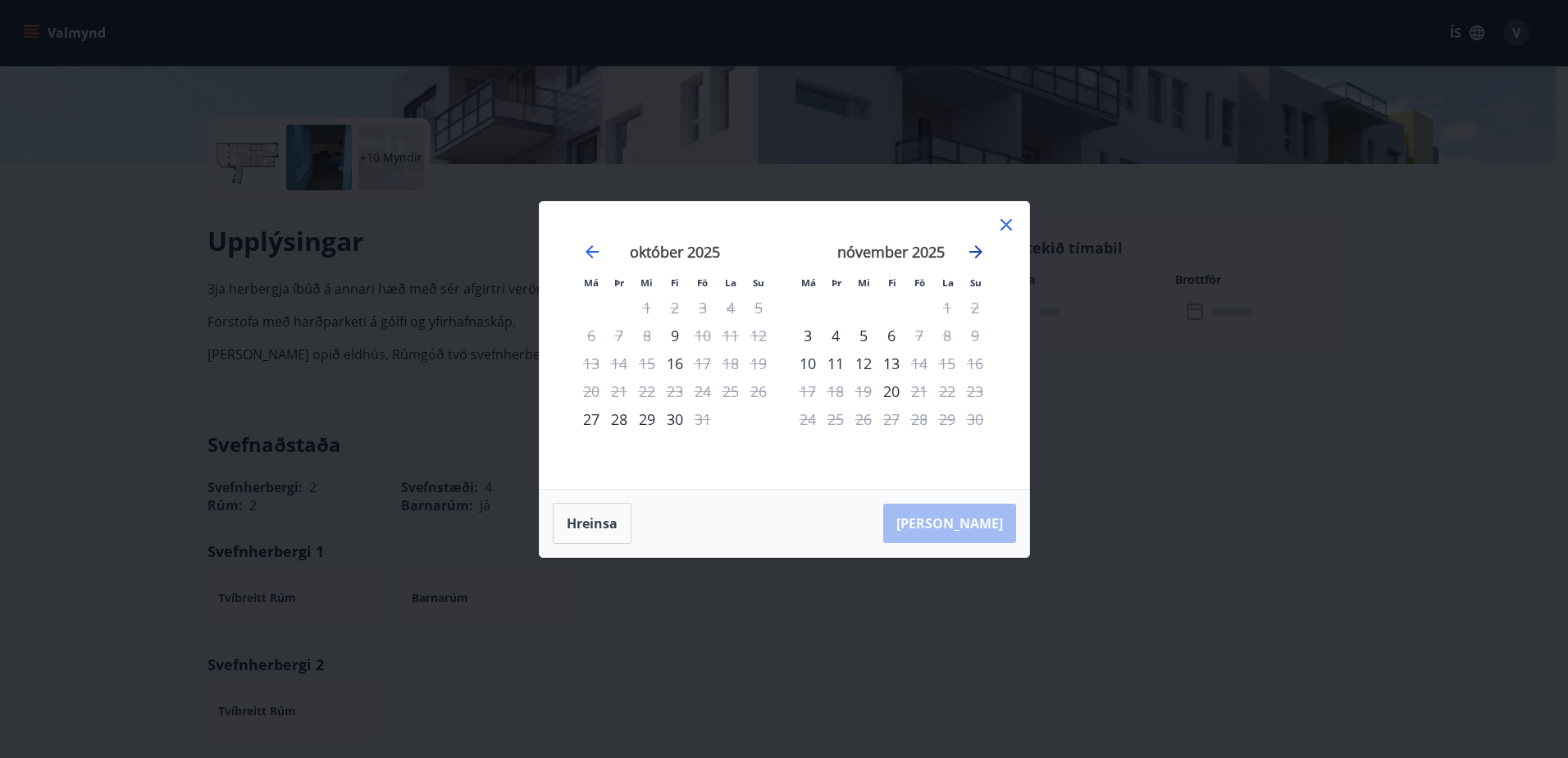
click at [983, 252] on icon "Move forward to switch to the next month." at bounding box center [976, 251] width 19 height 19
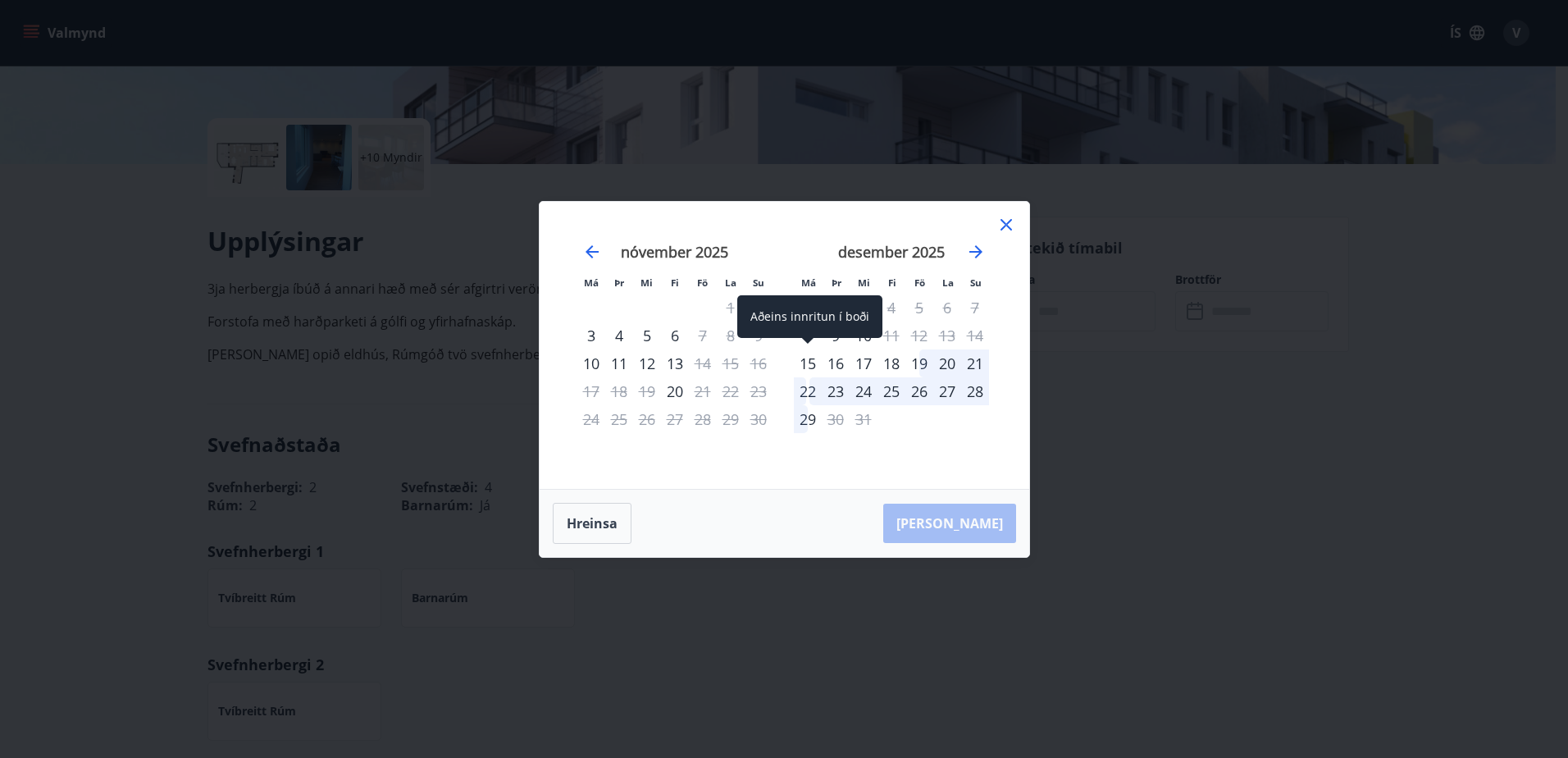
click at [808, 366] on div "15" at bounding box center [807, 363] width 28 height 28
click at [967, 366] on div "21" at bounding box center [975, 363] width 28 height 28
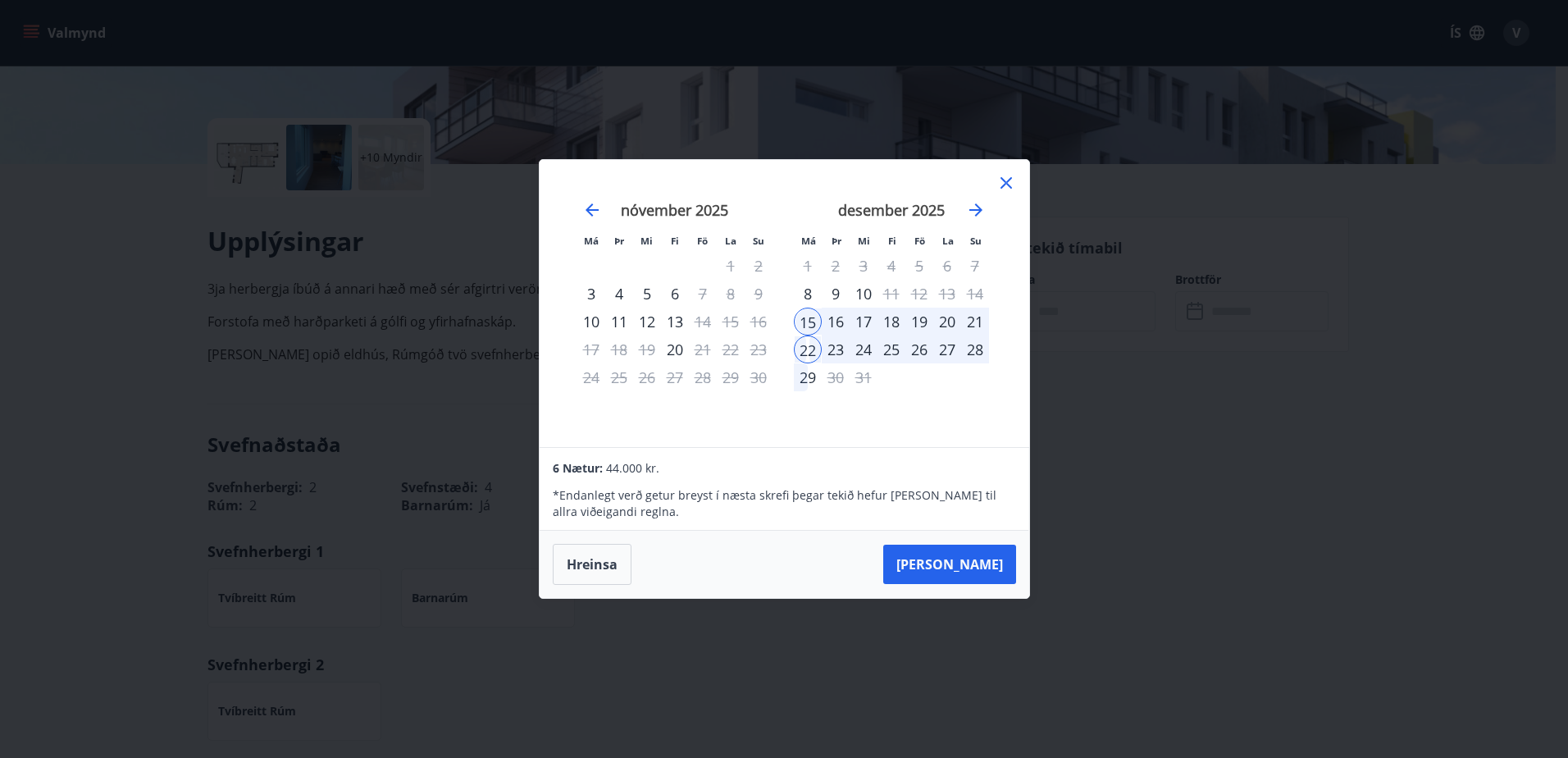
click at [1005, 188] on icon at bounding box center [1006, 182] width 19 height 19
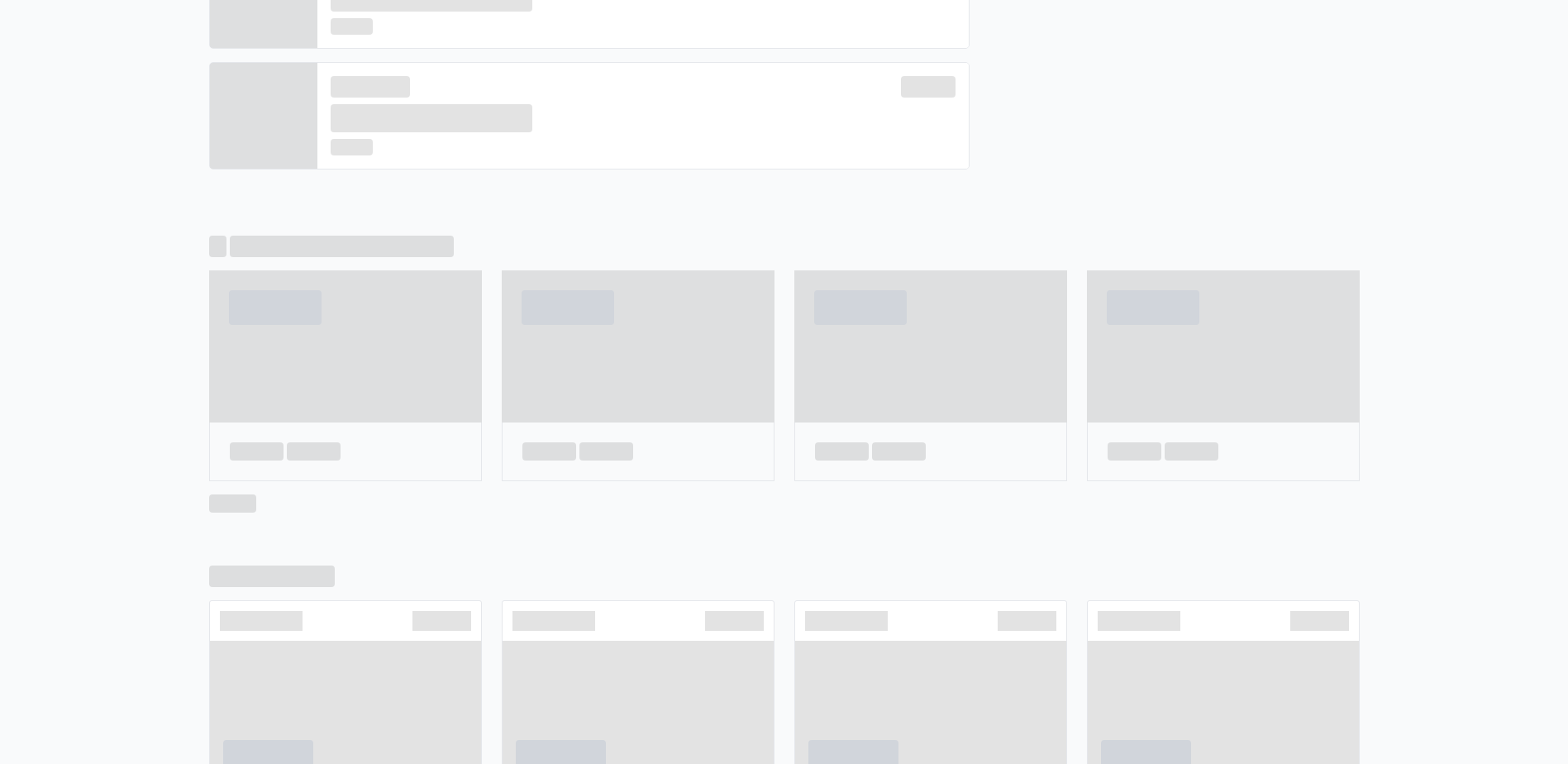
scroll to position [802, 0]
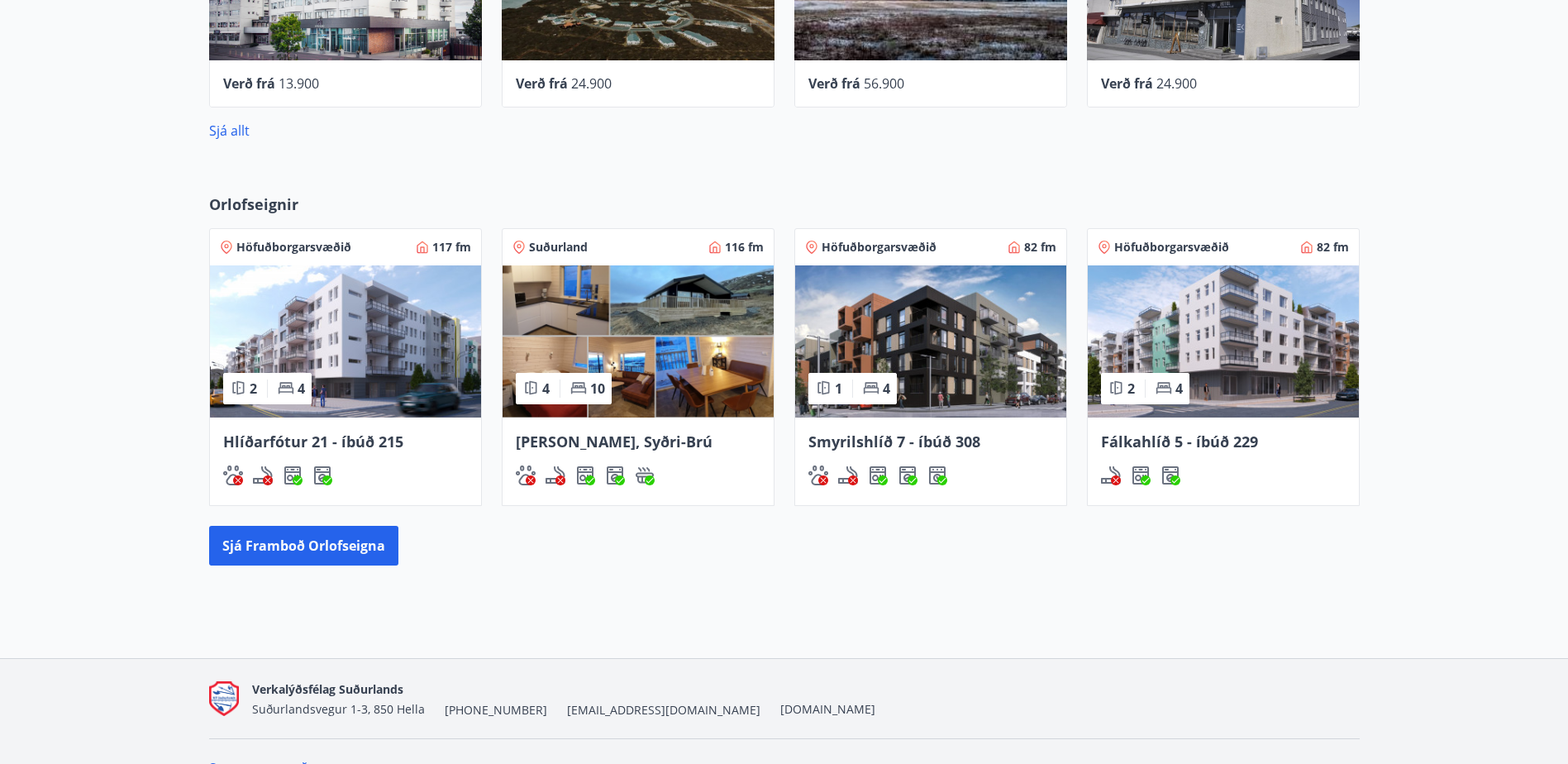
click at [1152, 325] on img at bounding box center [1223, 341] width 271 height 153
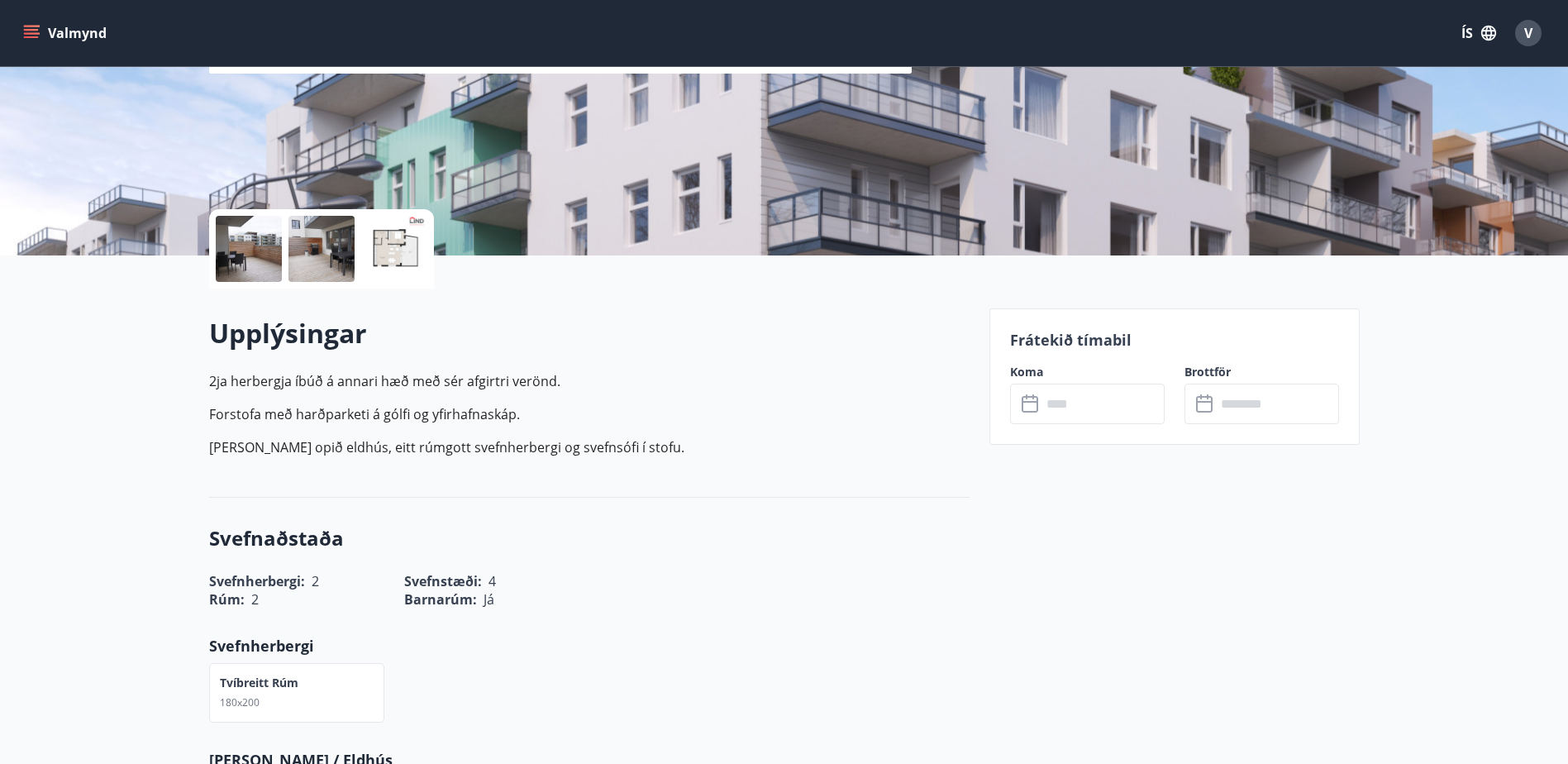
scroll to position [248, 0]
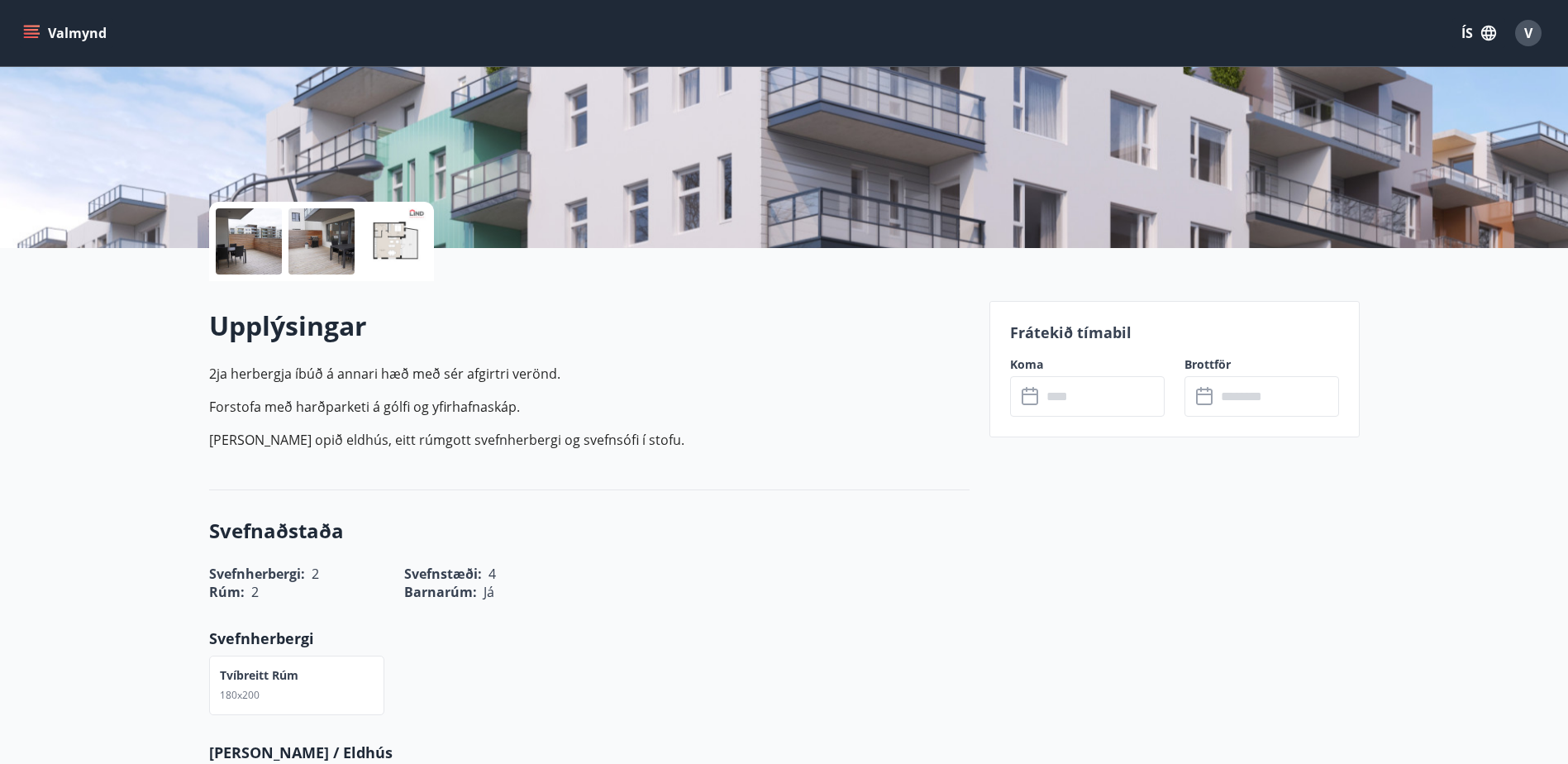
click at [1089, 406] on input "text" at bounding box center [1103, 396] width 123 height 40
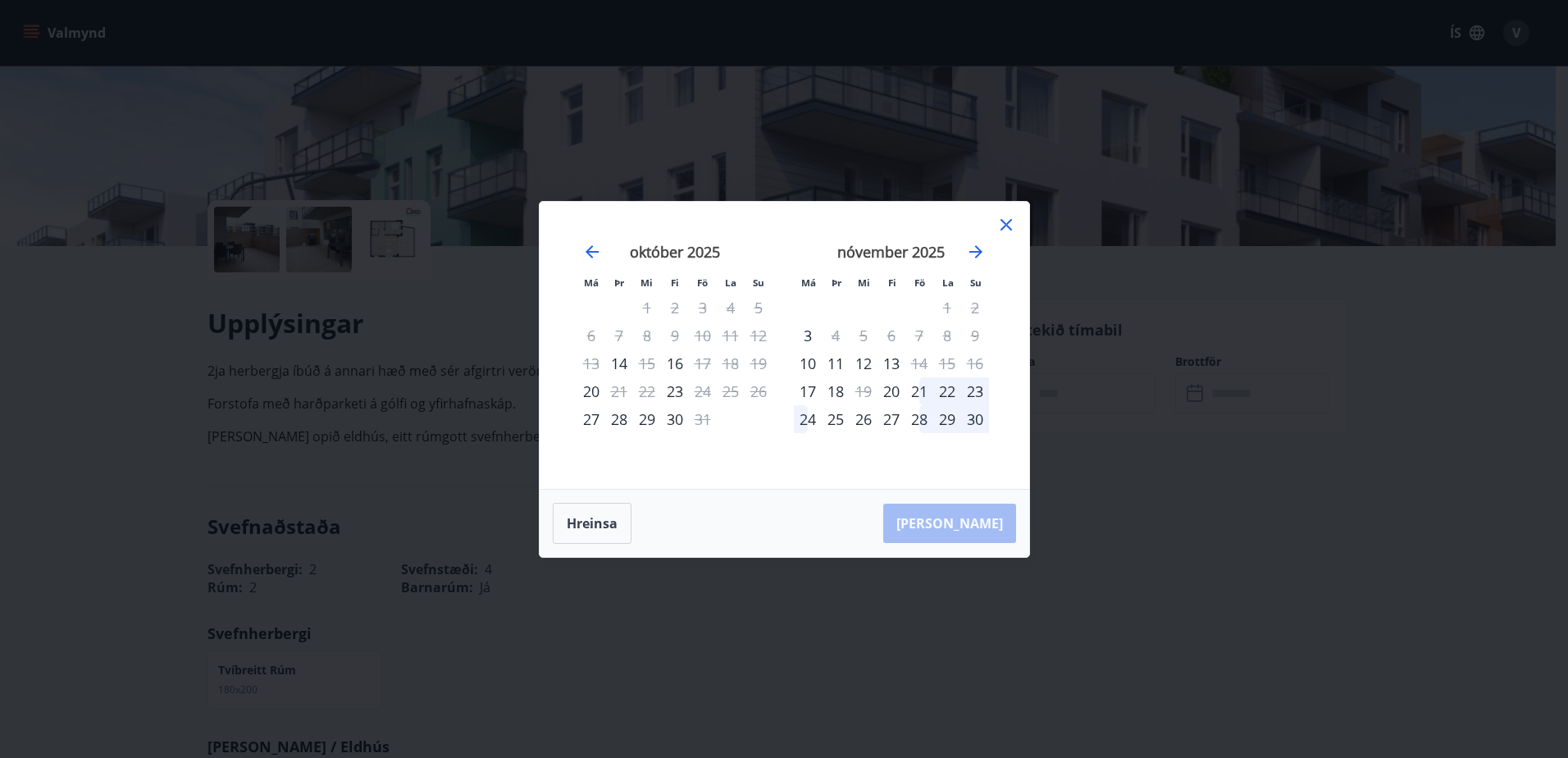
click at [807, 416] on div "24" at bounding box center [807, 419] width 28 height 28
click at [970, 422] on div "30" at bounding box center [975, 419] width 28 height 28
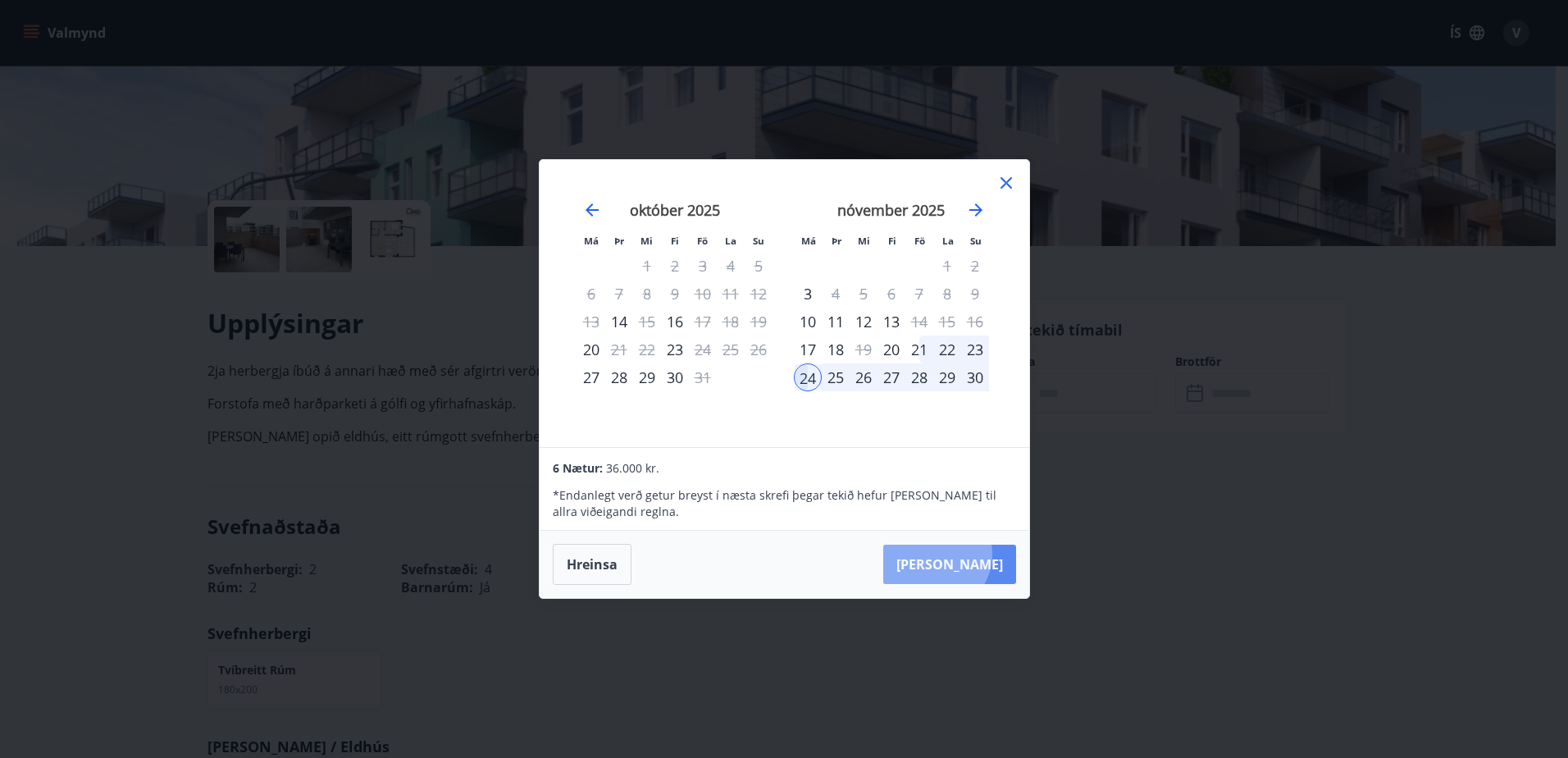
click at [985, 554] on button "[PERSON_NAME]" at bounding box center [949, 564] width 133 height 40
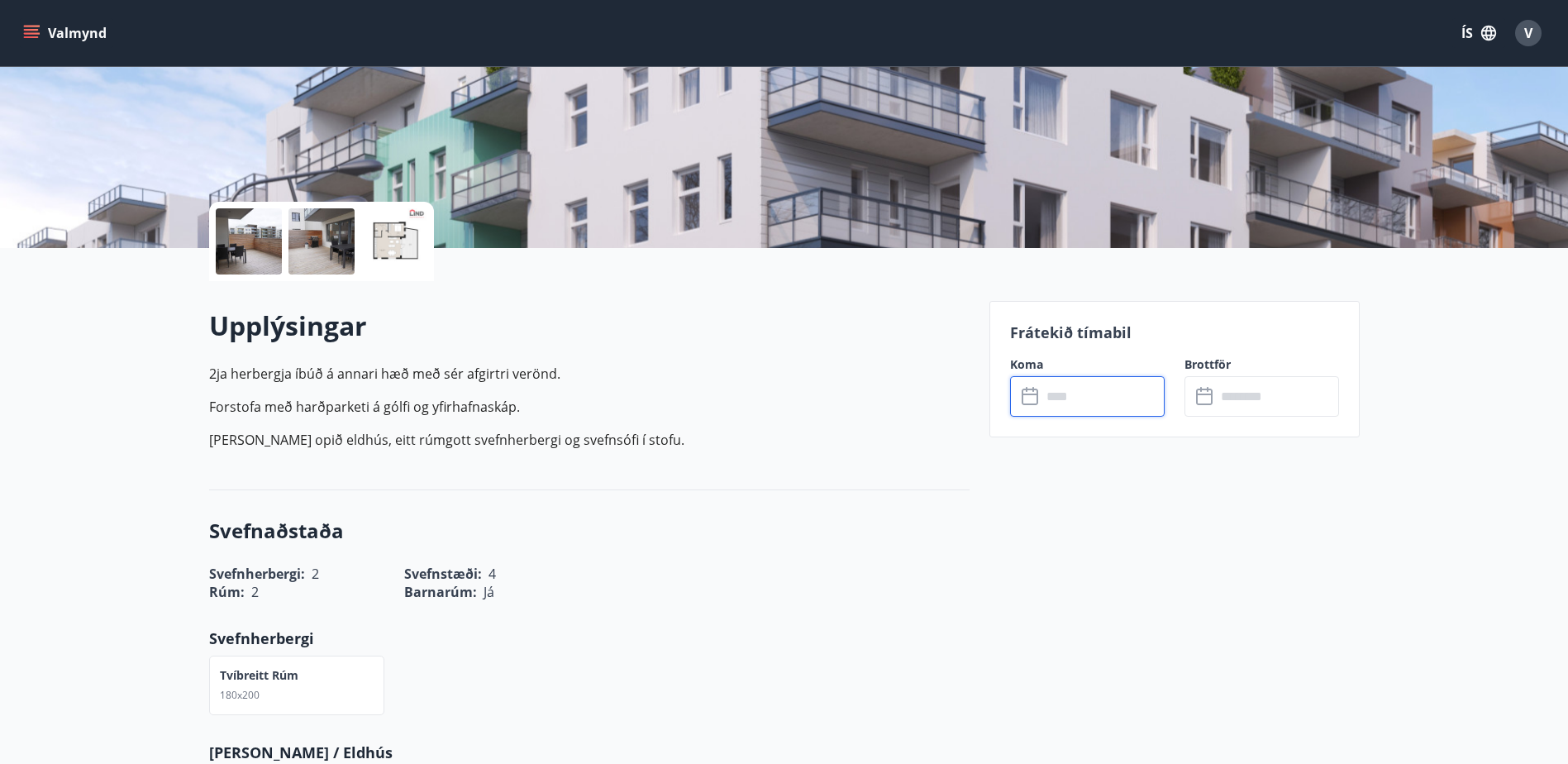
type input "******"
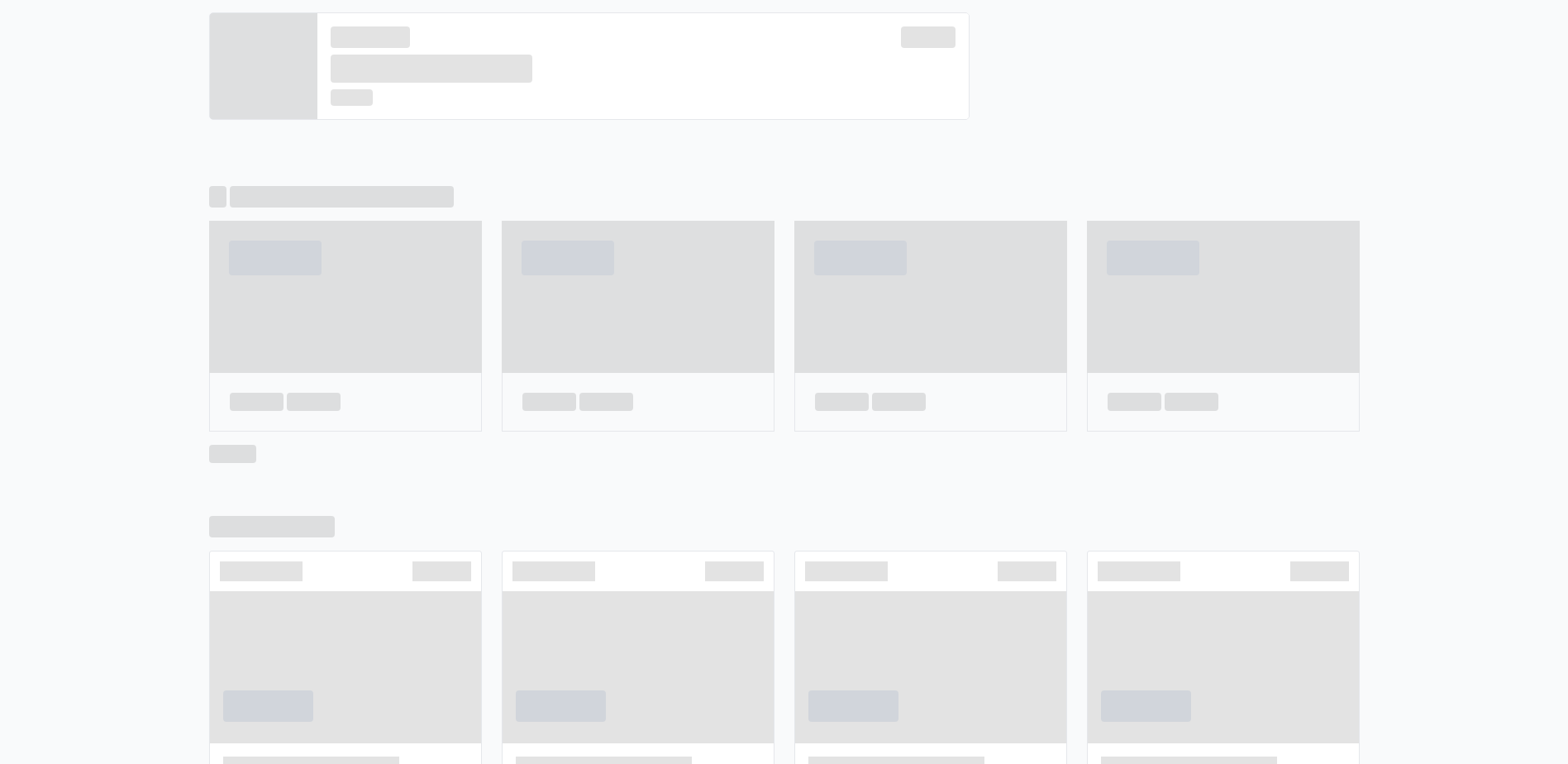
scroll to position [852, 0]
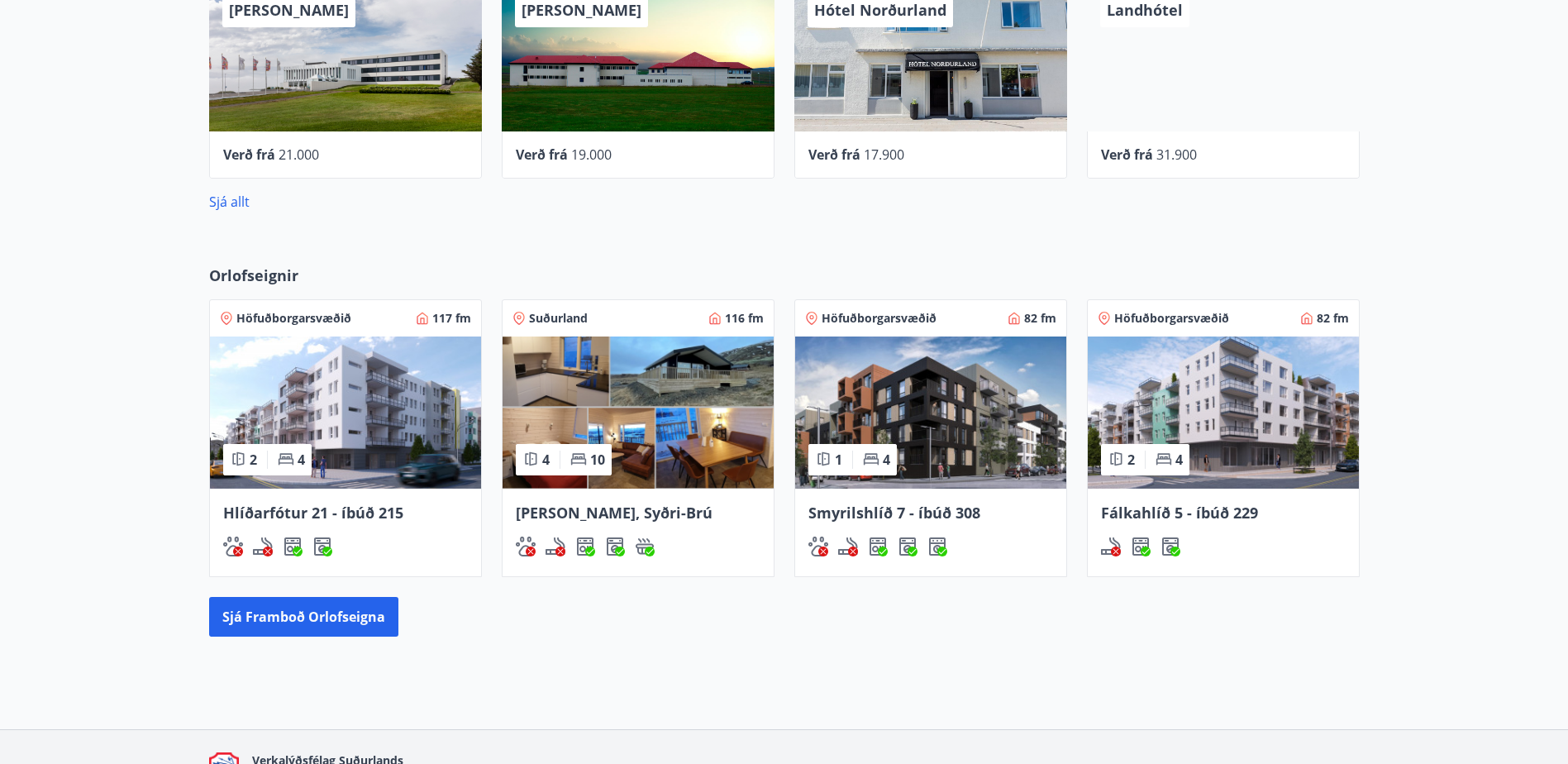
click at [642, 354] on img at bounding box center [638, 413] width 271 height 153
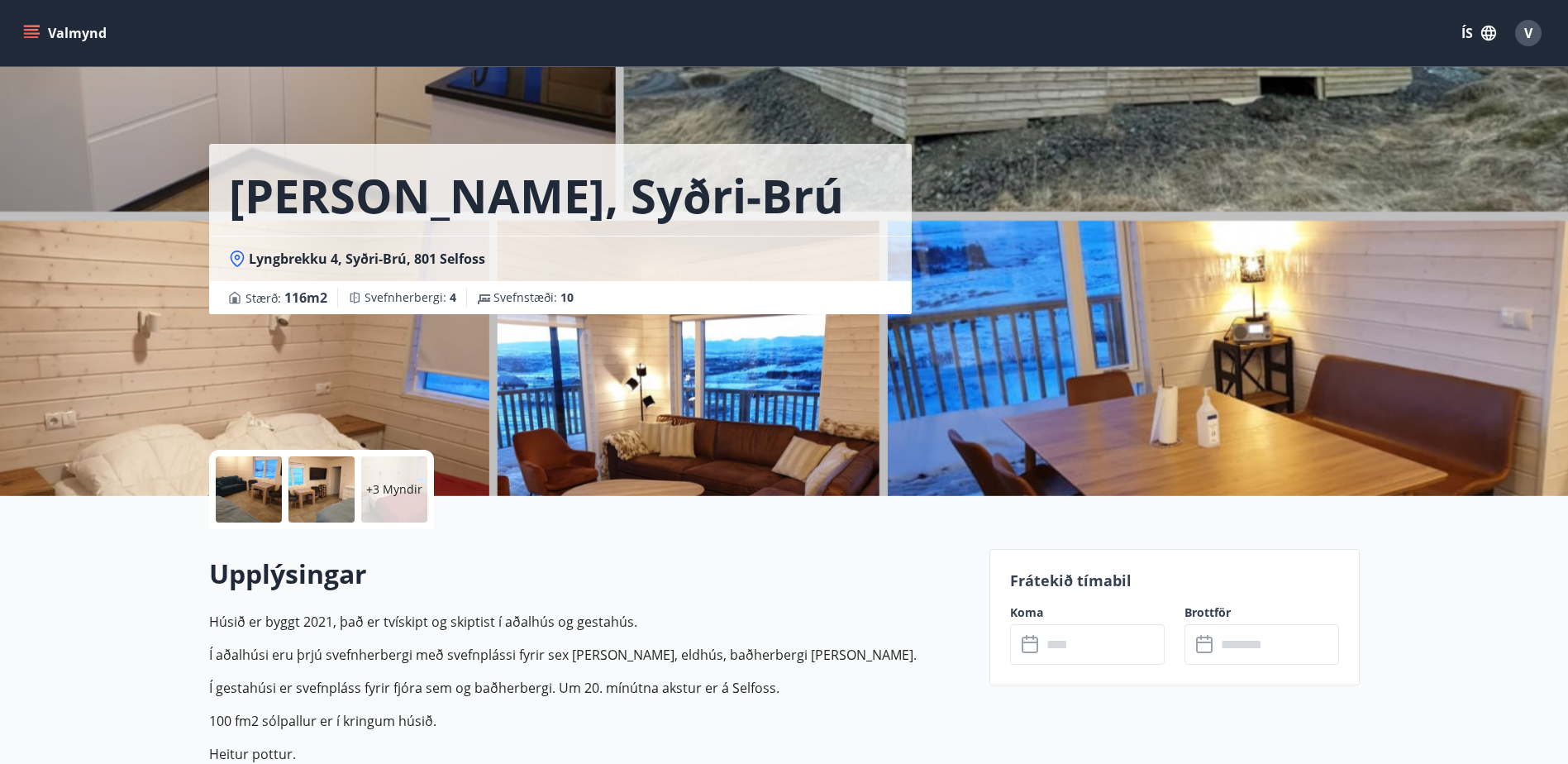
click at [1124, 655] on input "text" at bounding box center [1103, 644] width 123 height 40
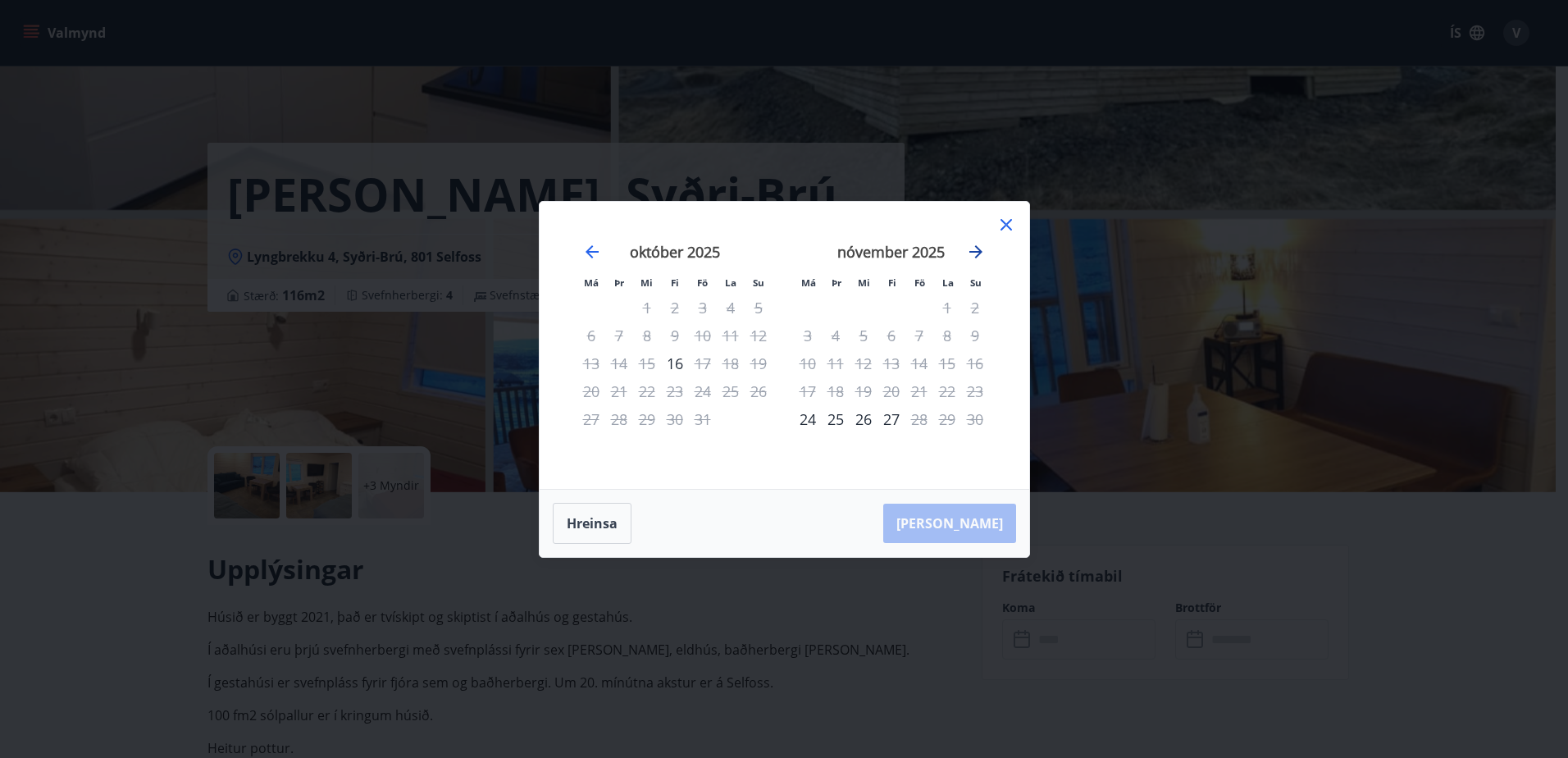
click at [974, 249] on icon "Move forward to switch to the next month." at bounding box center [976, 251] width 19 height 19
click at [591, 247] on icon "Move backward to switch to the previous month." at bounding box center [592, 252] width 14 height 14
click at [800, 417] on div "24" at bounding box center [807, 419] width 28 height 28
click at [893, 421] on div "27" at bounding box center [891, 419] width 28 height 28
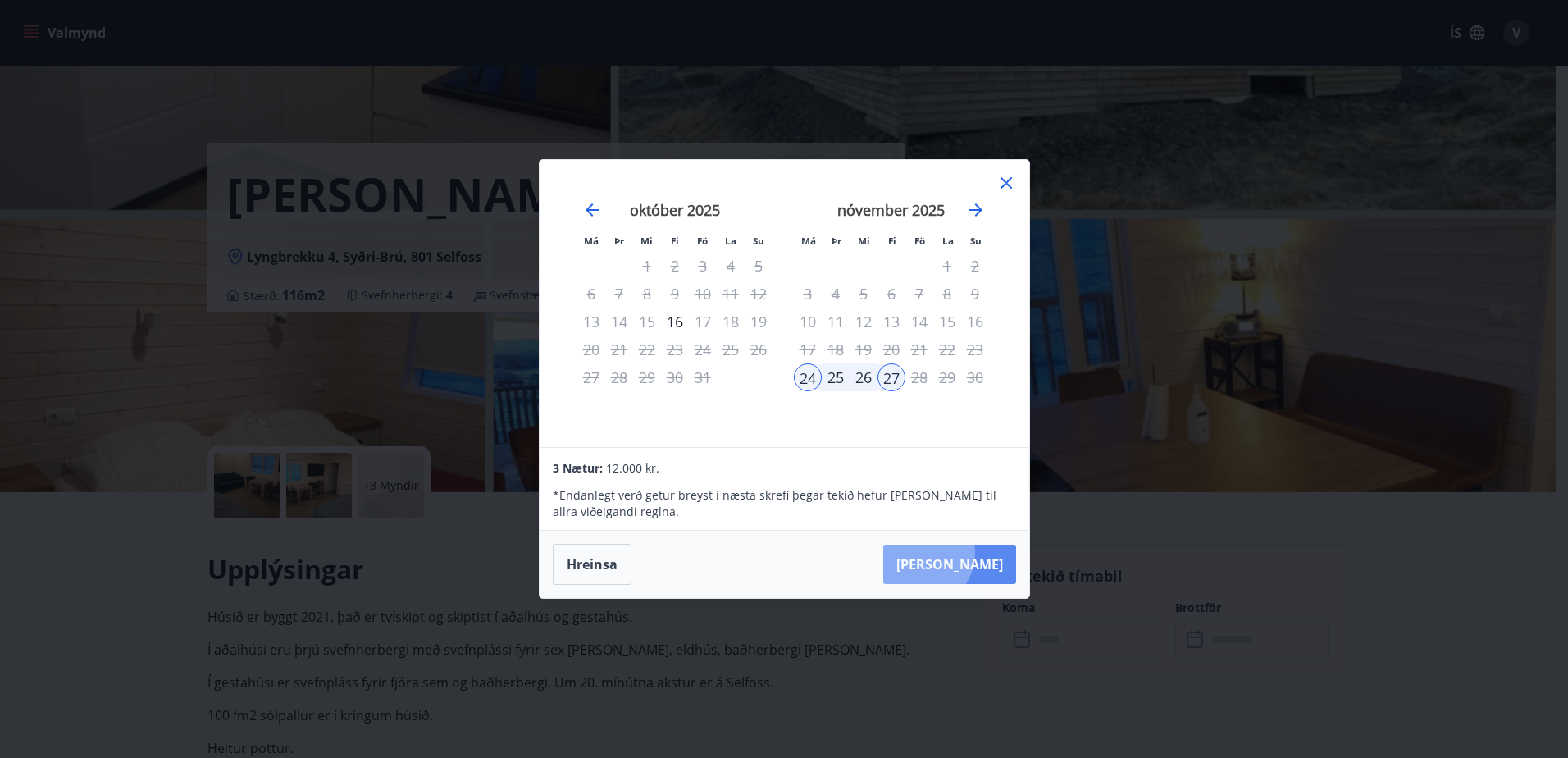
click at [970, 553] on button "[PERSON_NAME]" at bounding box center [949, 564] width 133 height 40
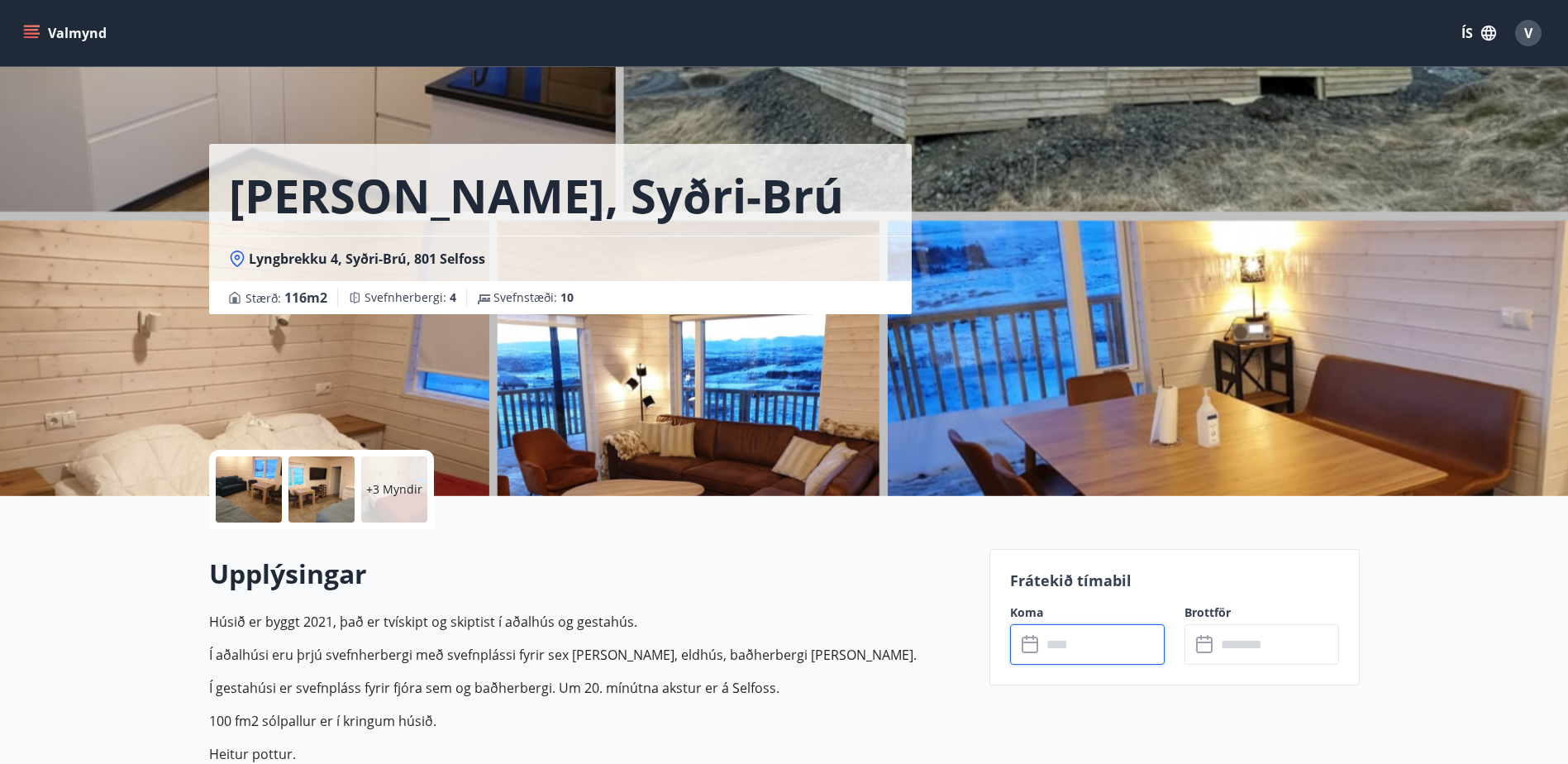
type input "******"
drag, startPoint x: 974, startPoint y: 173, endPoint x: 872, endPoint y: 296, distance: 159.8
click at [967, 232] on div "Lyngbrekka, [PERSON_NAME] 4, Syðri-Brú, 801 Selfoss Stærð : 116 m2 [GEOGRAPHIC_…" at bounding box center [593, 157] width 767 height 314
click at [229, 472] on div at bounding box center [249, 490] width 67 height 67
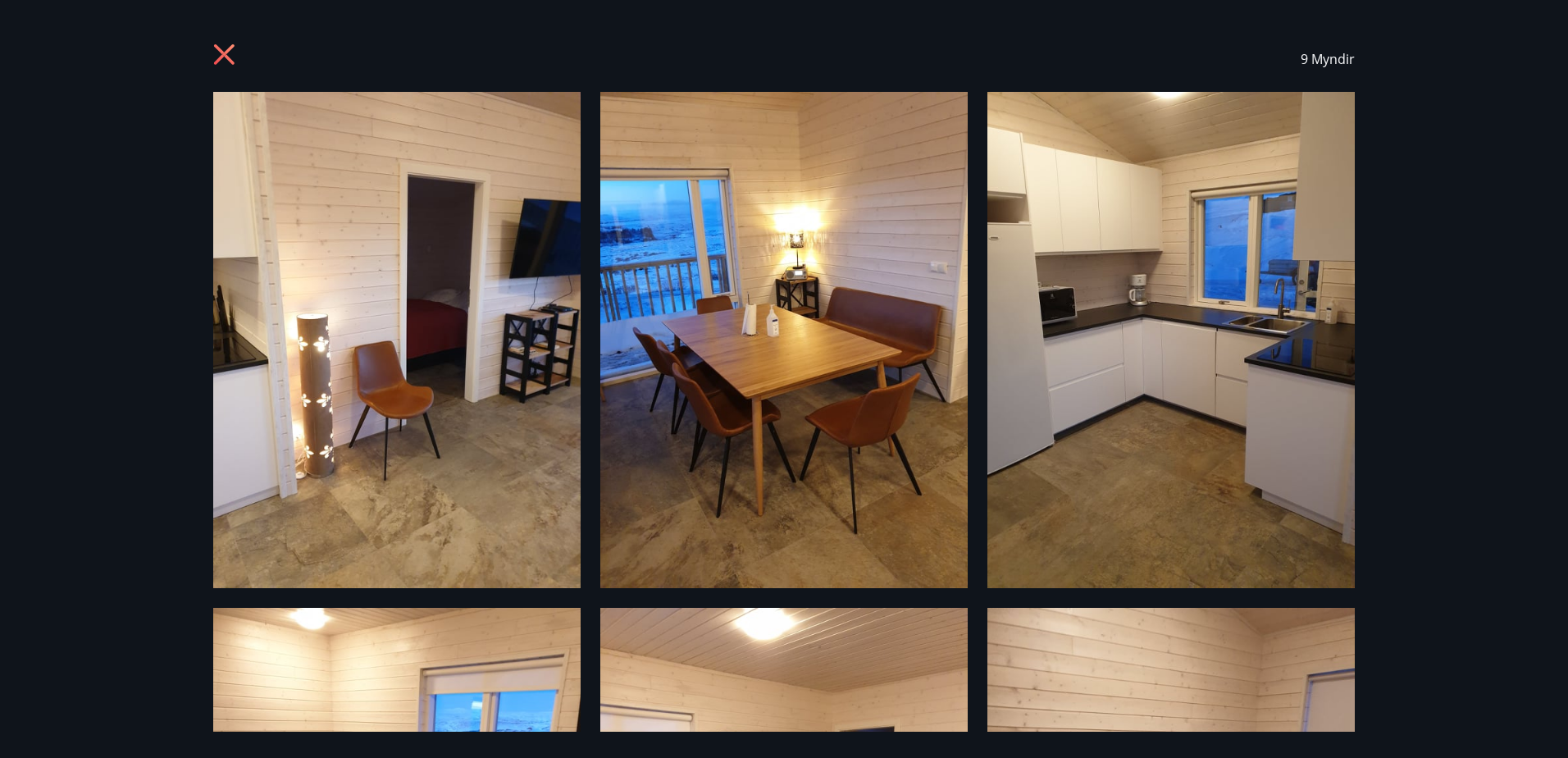
click at [237, 49] on icon at bounding box center [226, 56] width 26 height 26
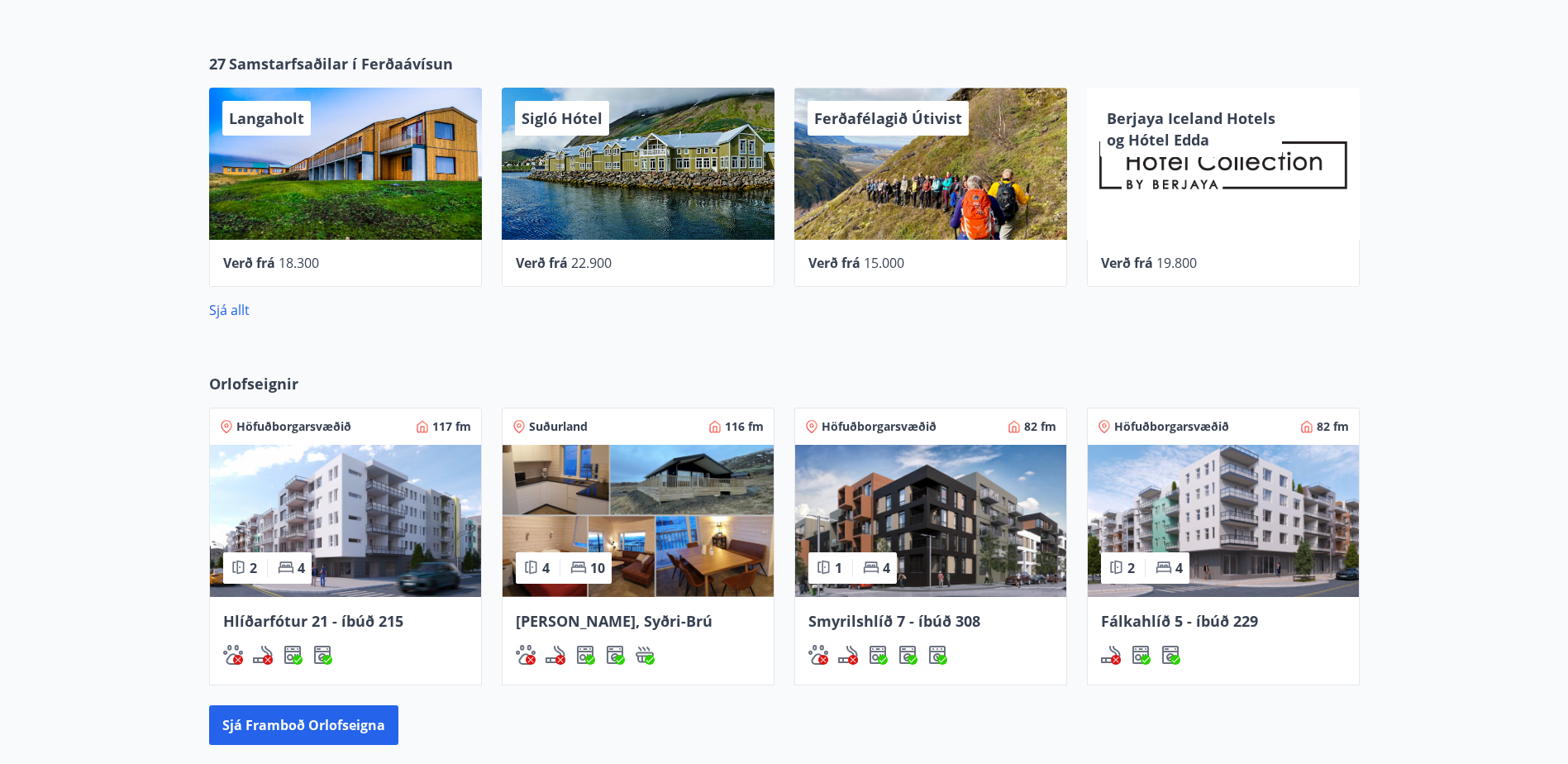
scroll to position [1066, 0]
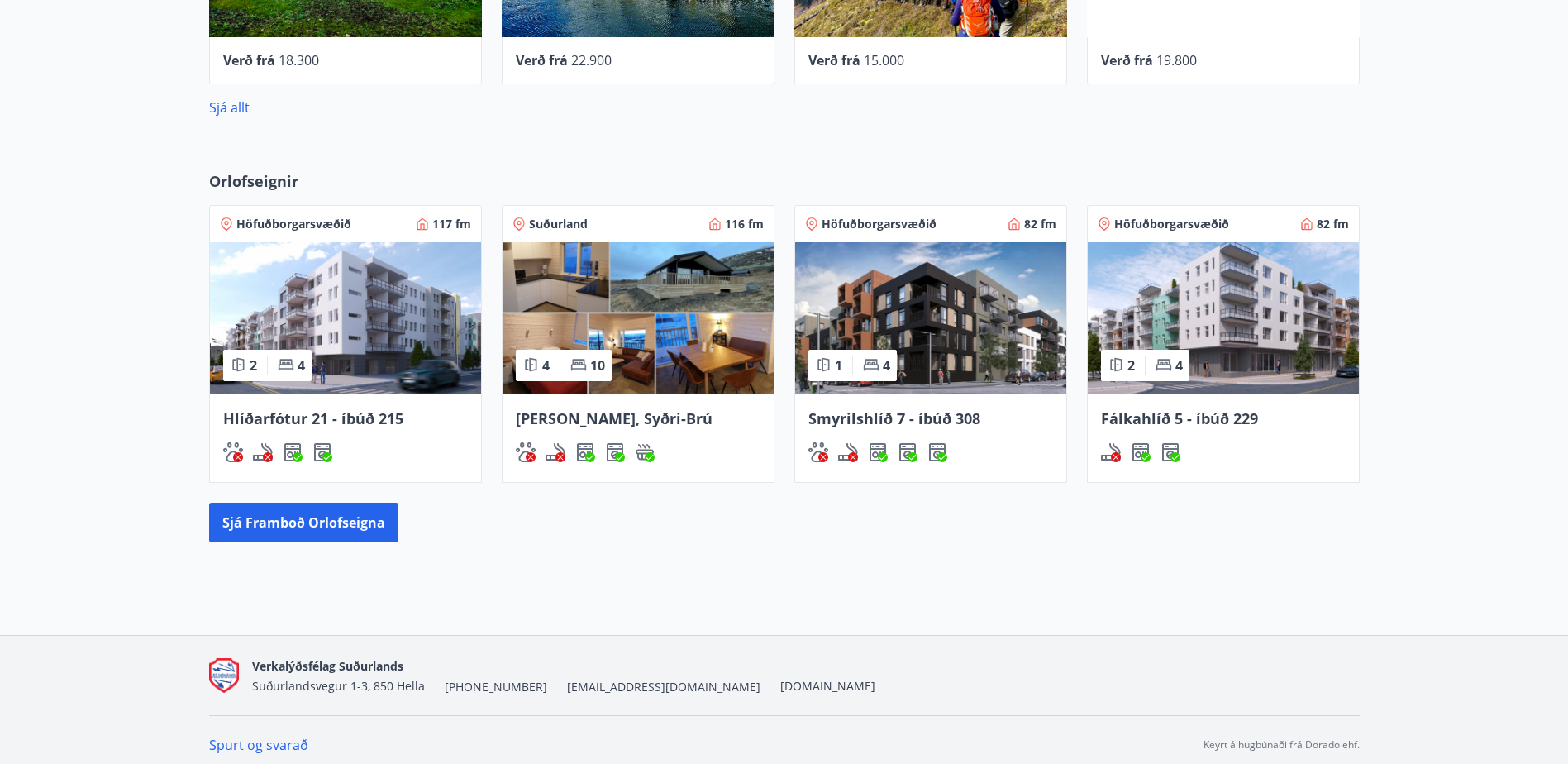
click at [1151, 315] on img at bounding box center [1223, 319] width 271 height 153
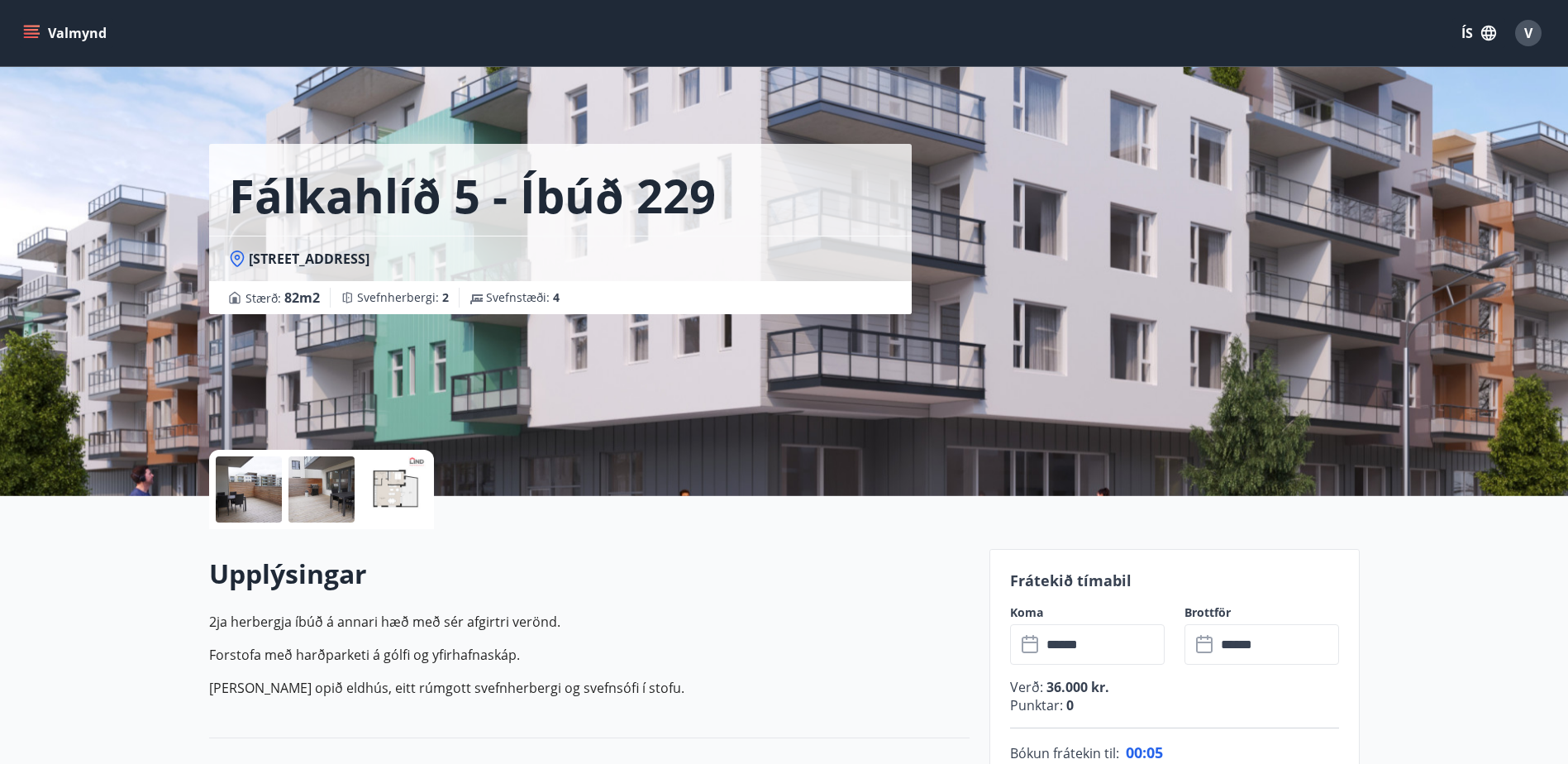
click at [1096, 638] on input "******" at bounding box center [1103, 644] width 123 height 40
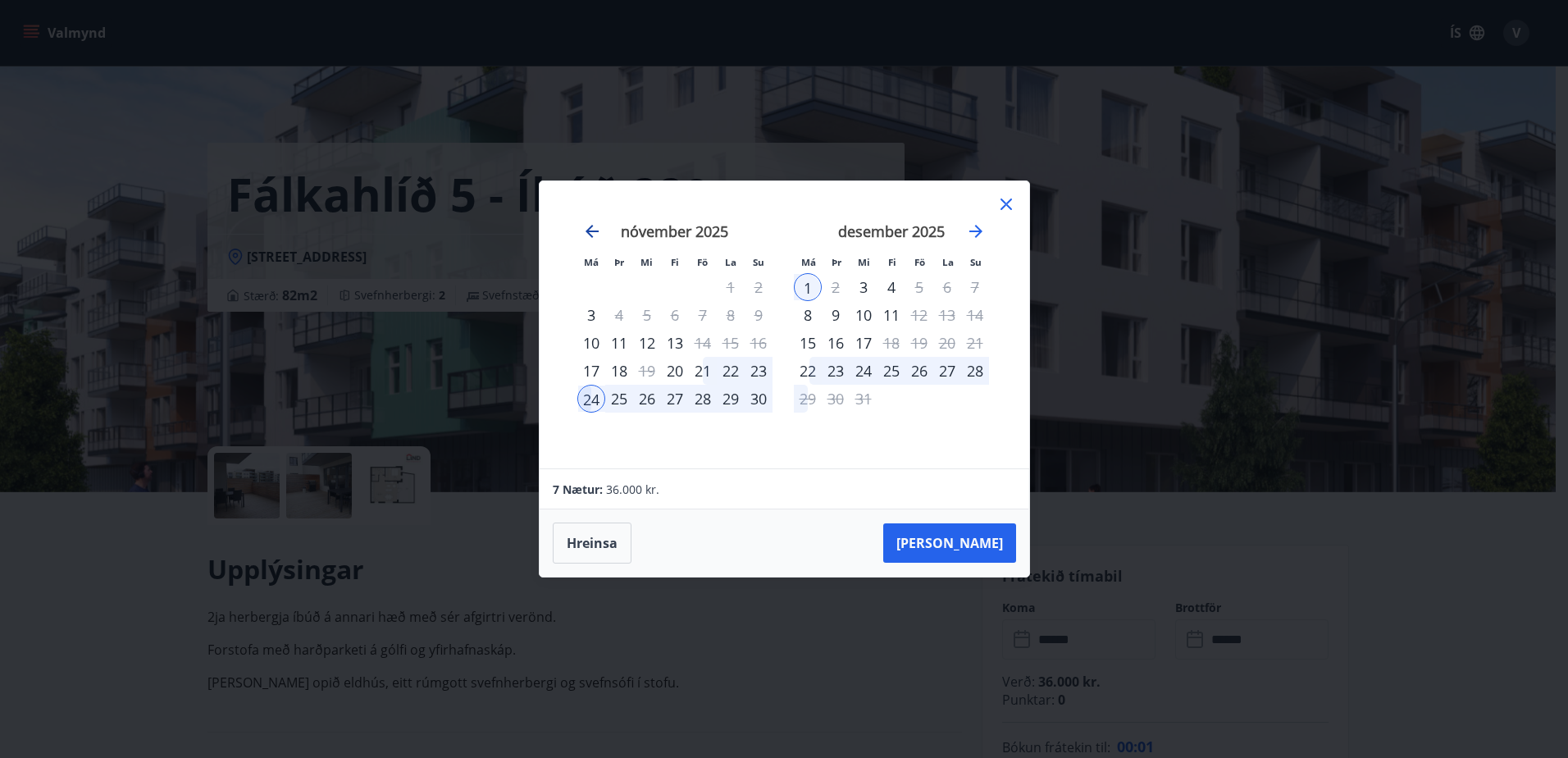
click at [591, 227] on icon "Move backward to switch to the previous month." at bounding box center [592, 232] width 14 height 14
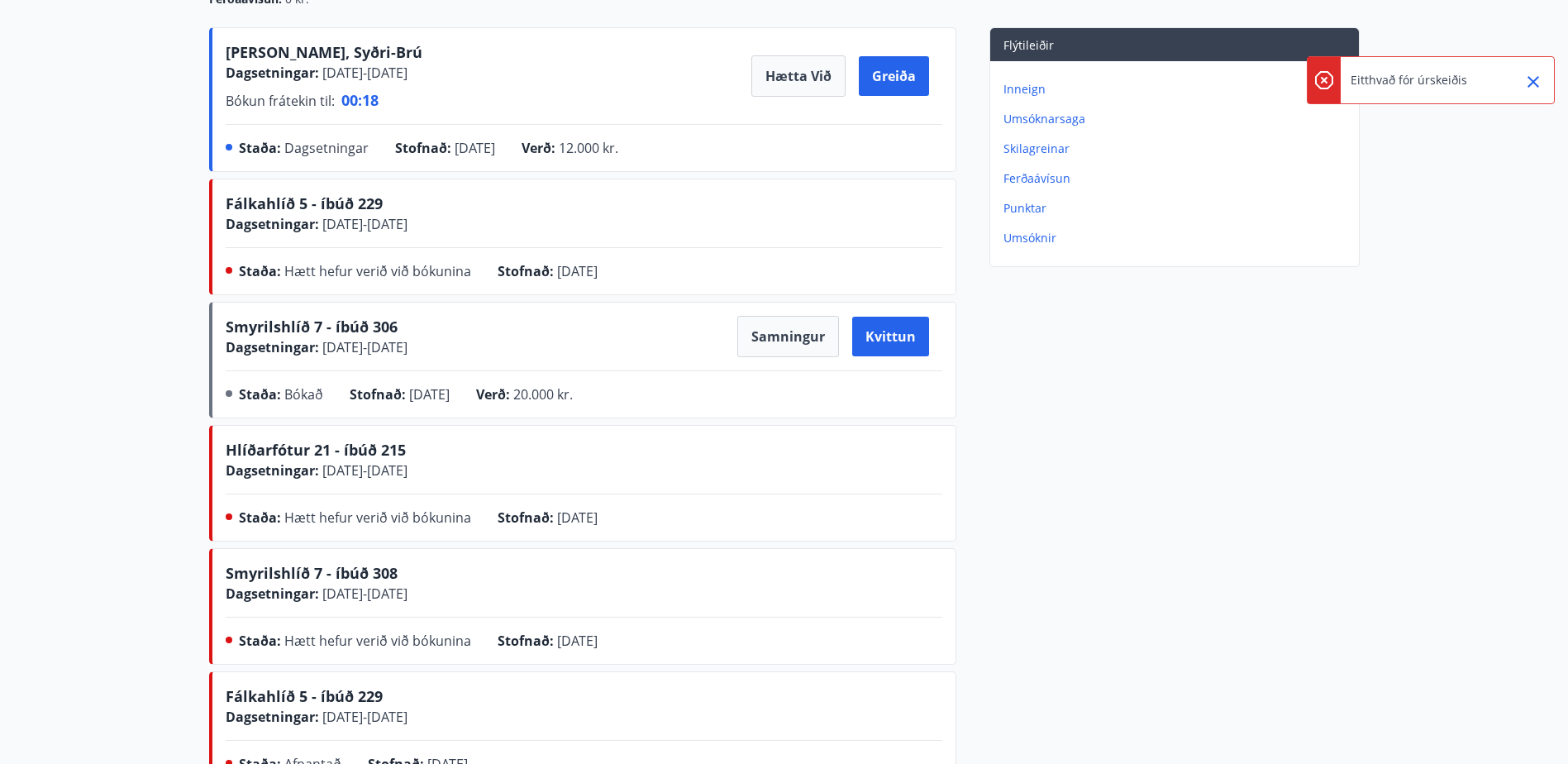
scroll to position [496, 0]
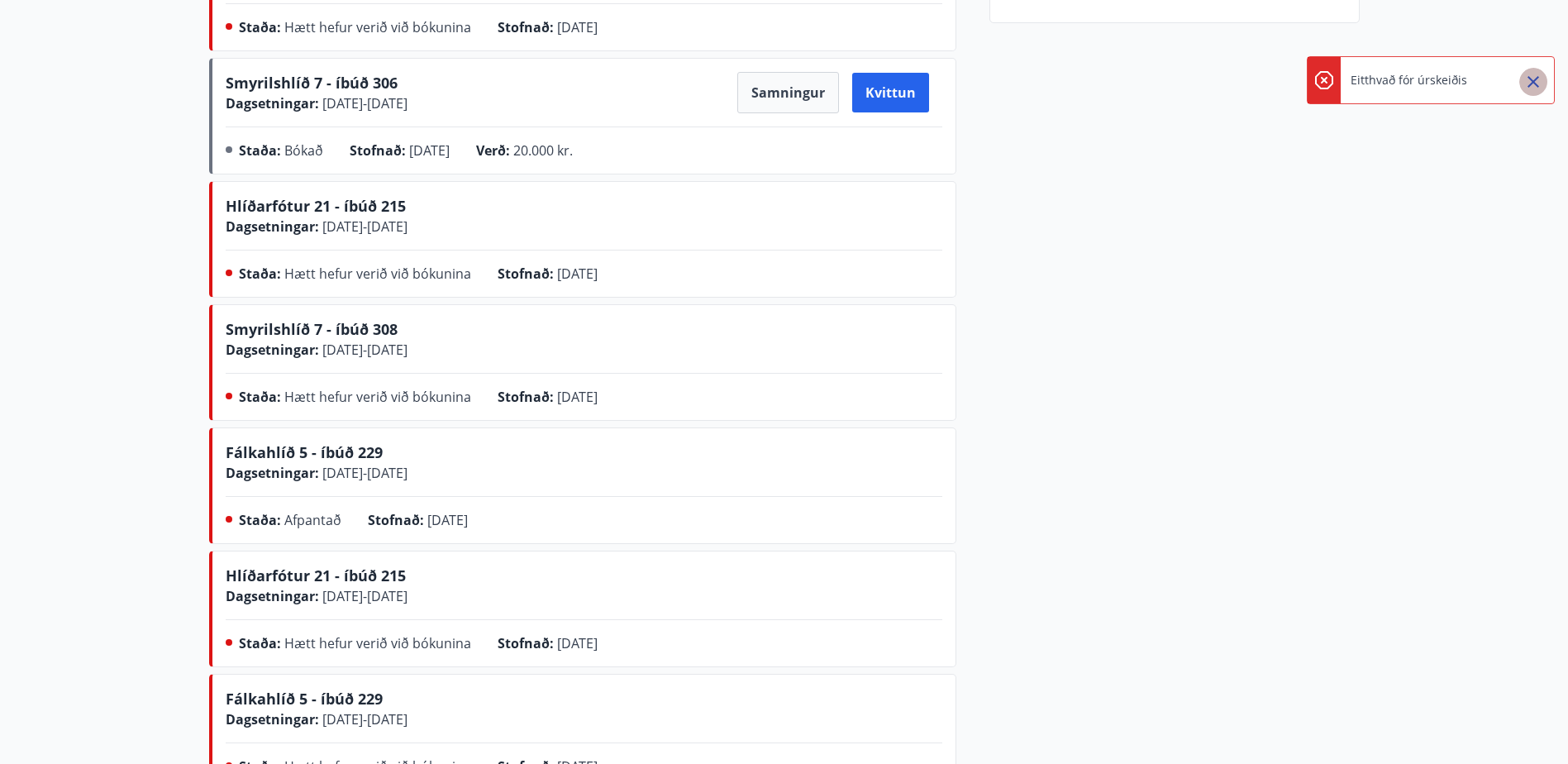
click at [1543, 74] on icon "Close" at bounding box center [1534, 82] width 20 height 20
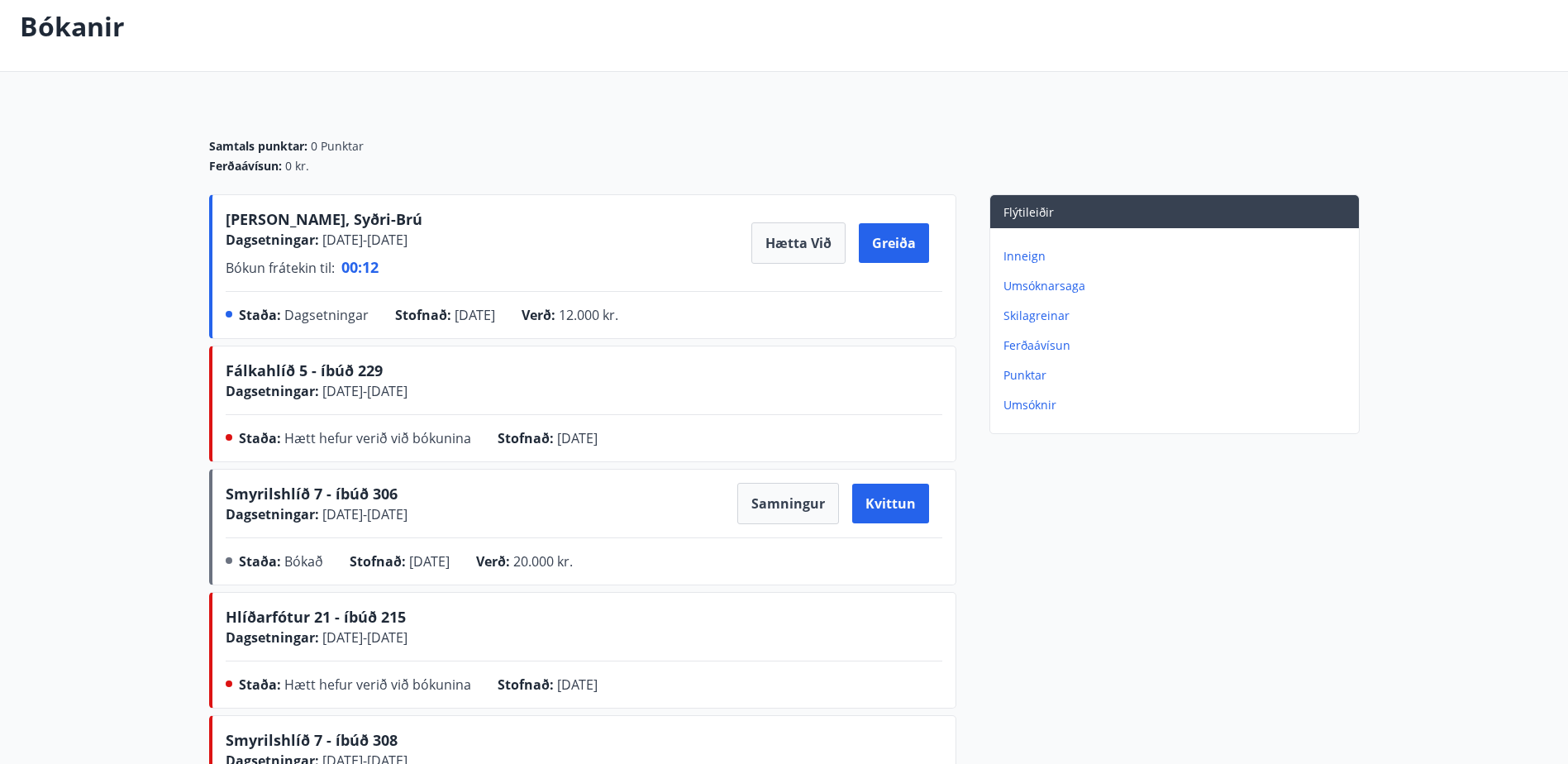
scroll to position [29, 0]
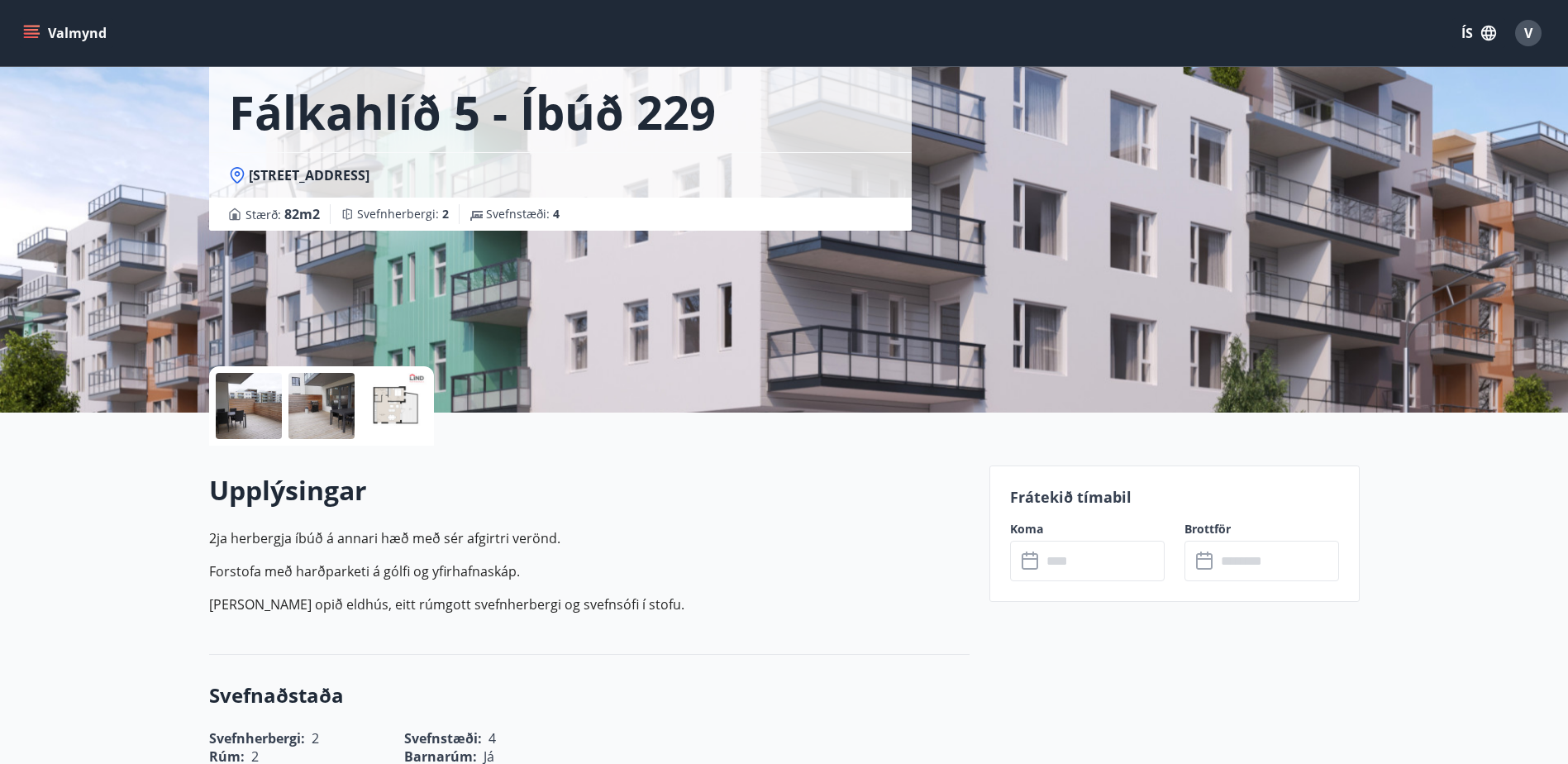
scroll to position [83, 0]
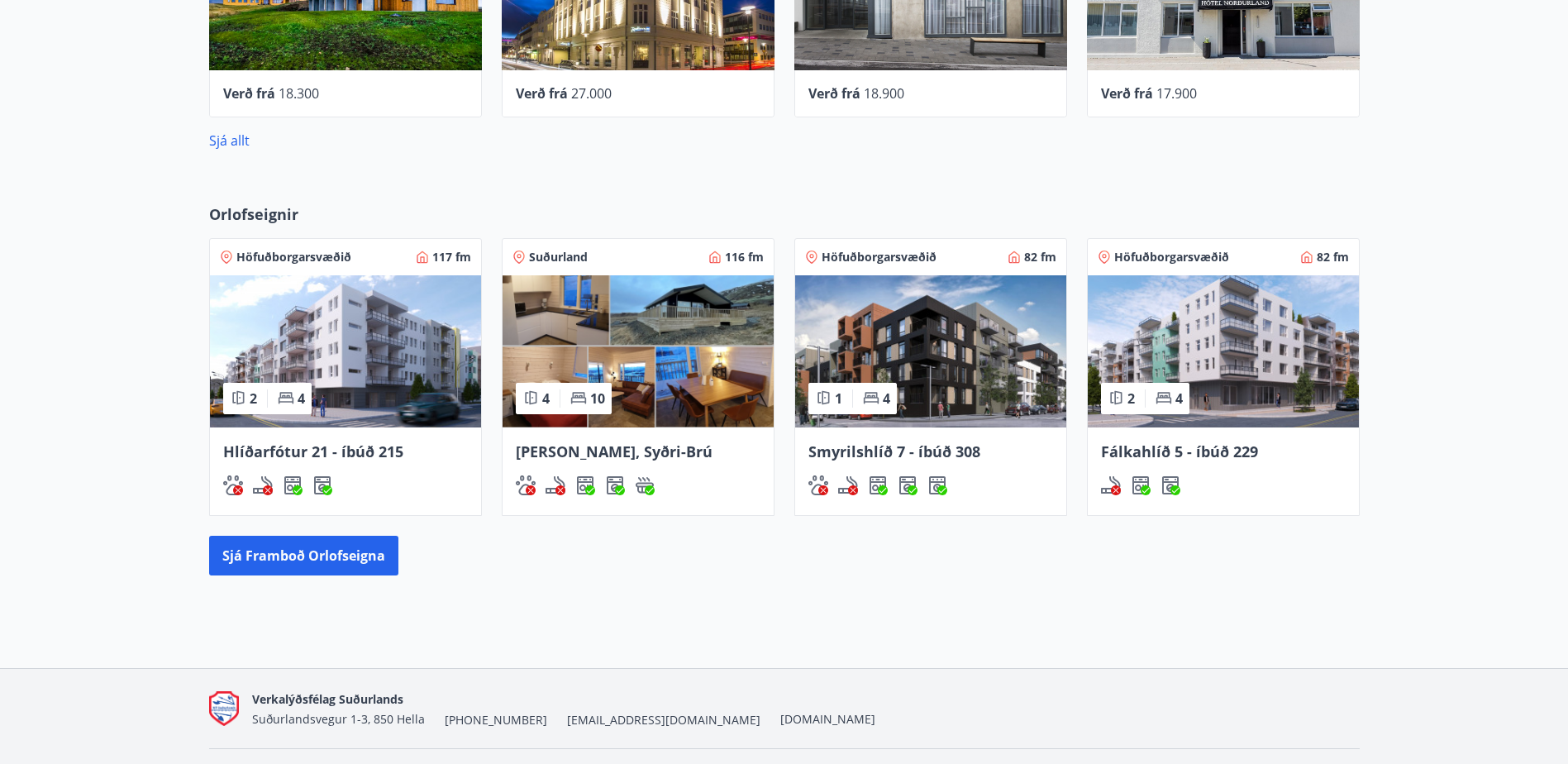
scroll to position [956, 0]
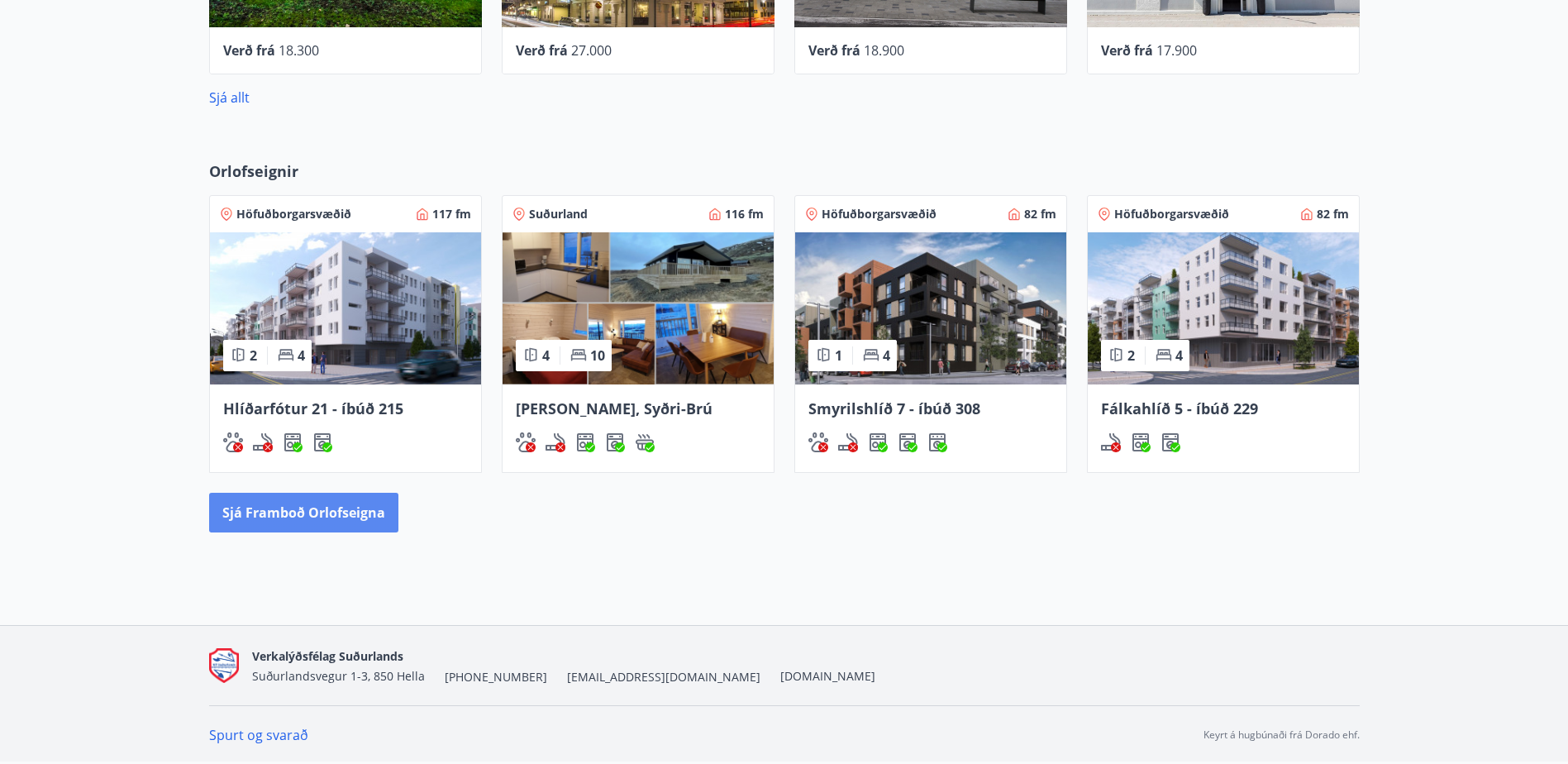
click at [297, 509] on button "Sjá framboð orlofseigna" at bounding box center [304, 513] width 190 height 40
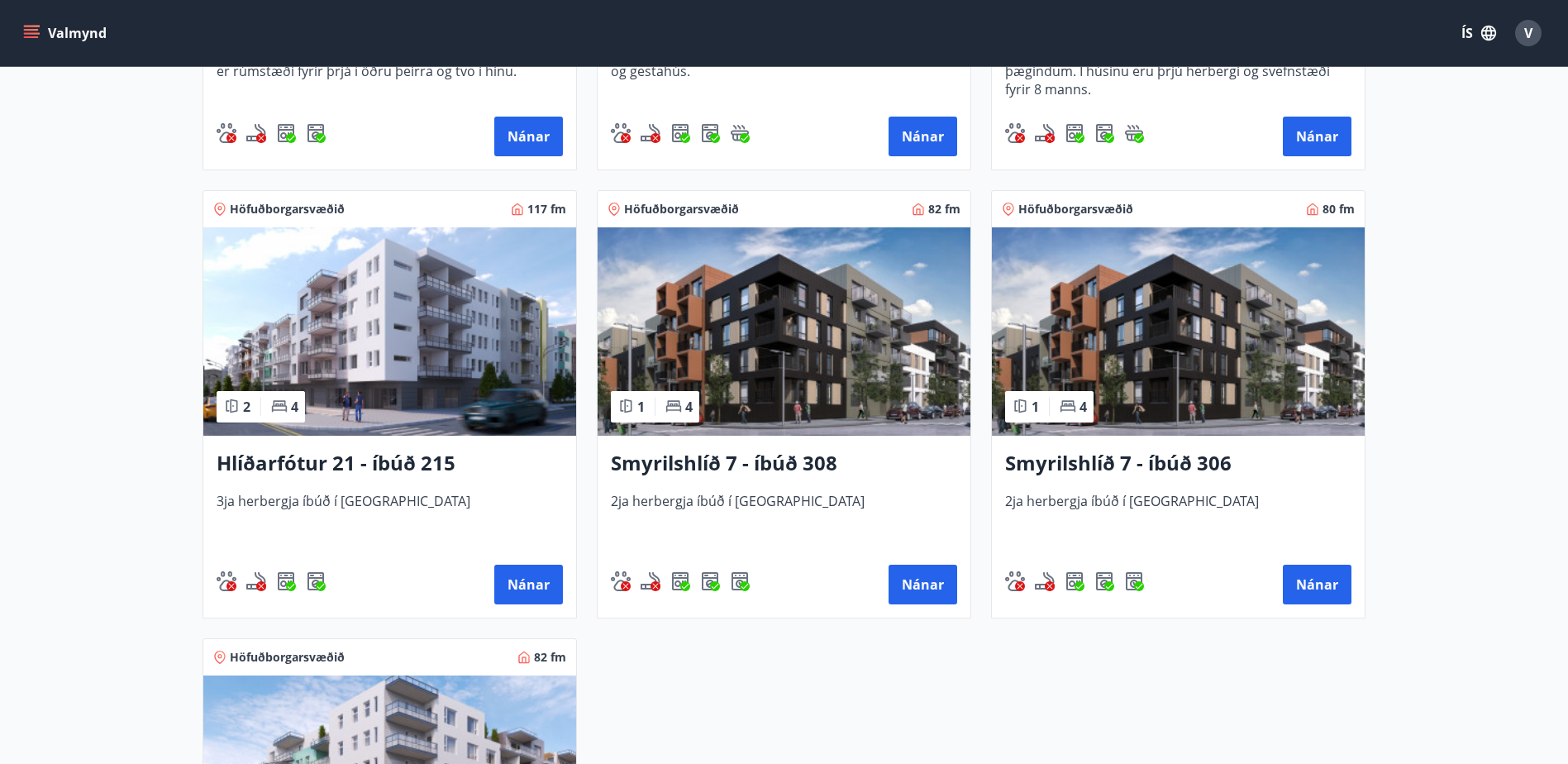
scroll to position [579, 0]
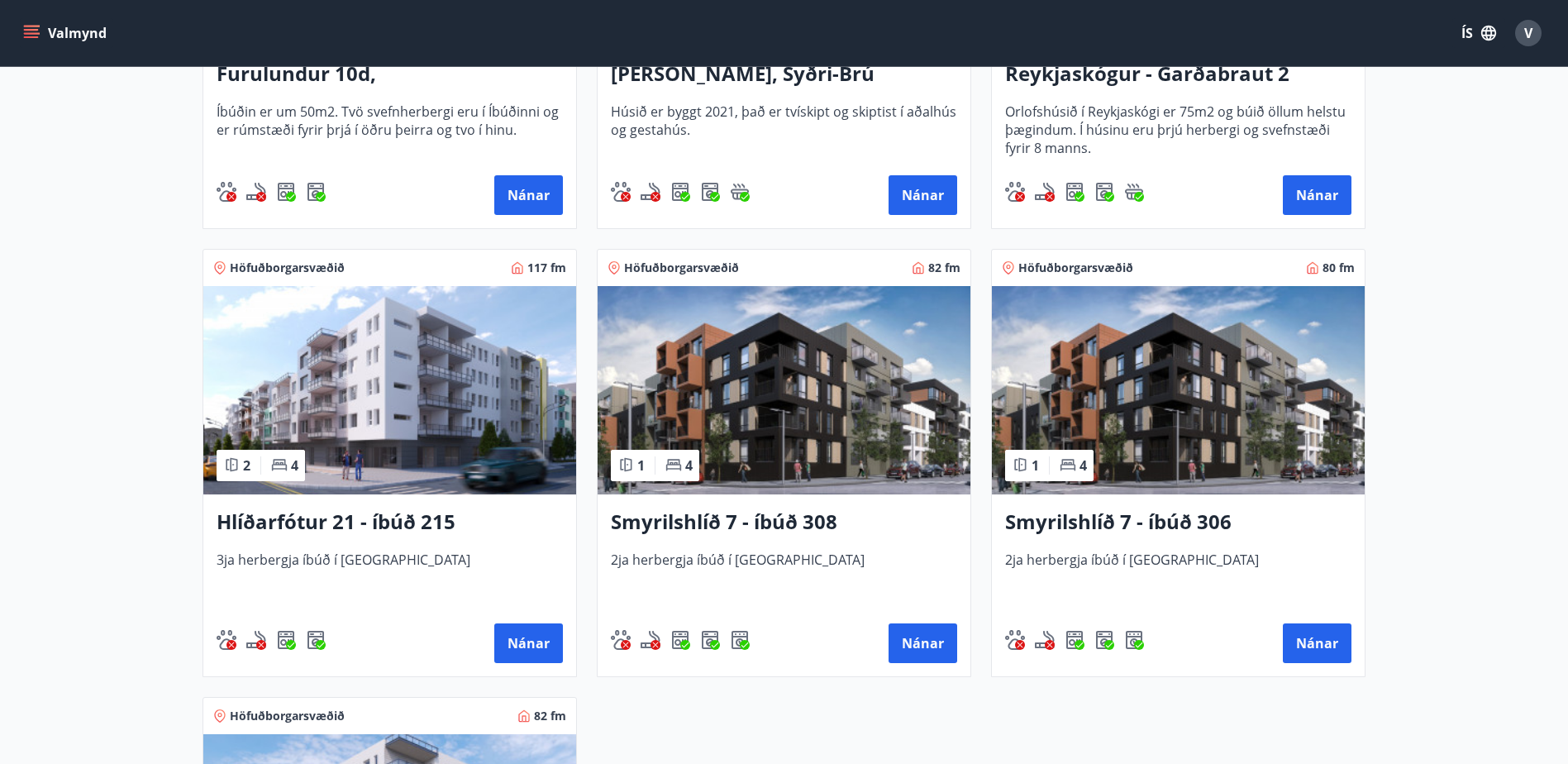
click at [782, 421] on img at bounding box center [784, 389] width 373 height 208
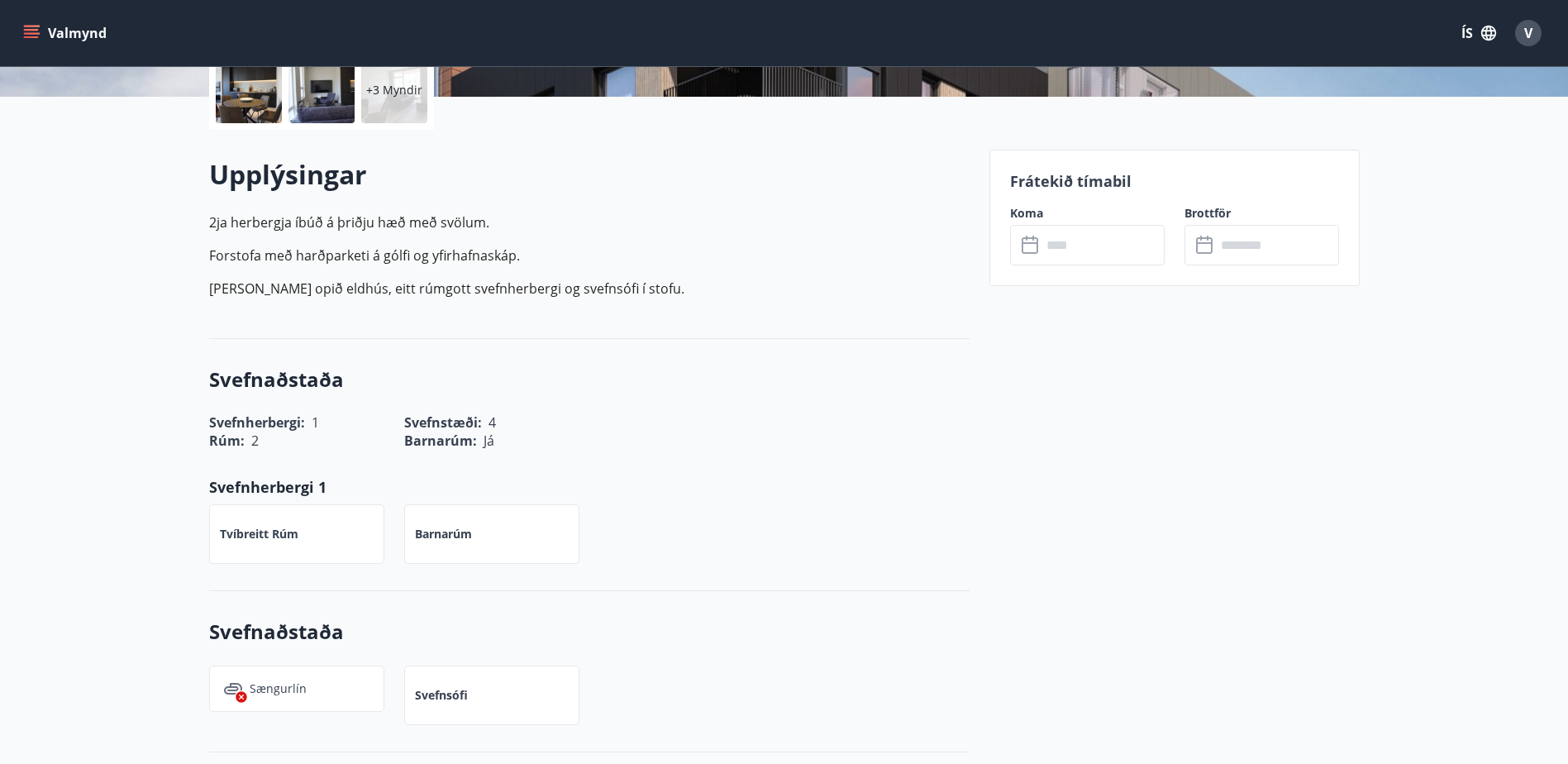
scroll to position [414, 0]
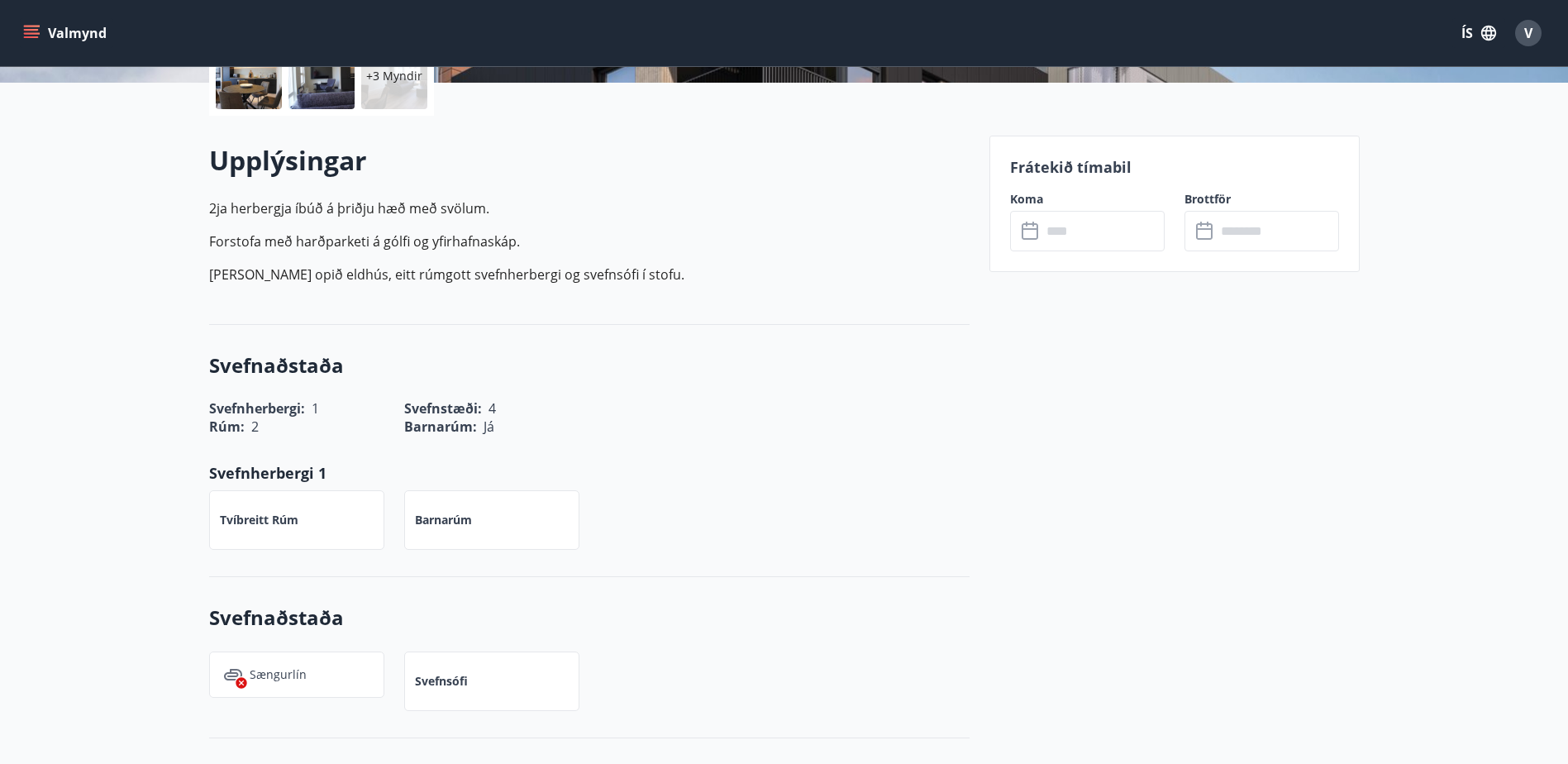
click at [1088, 223] on input "text" at bounding box center [1103, 231] width 123 height 40
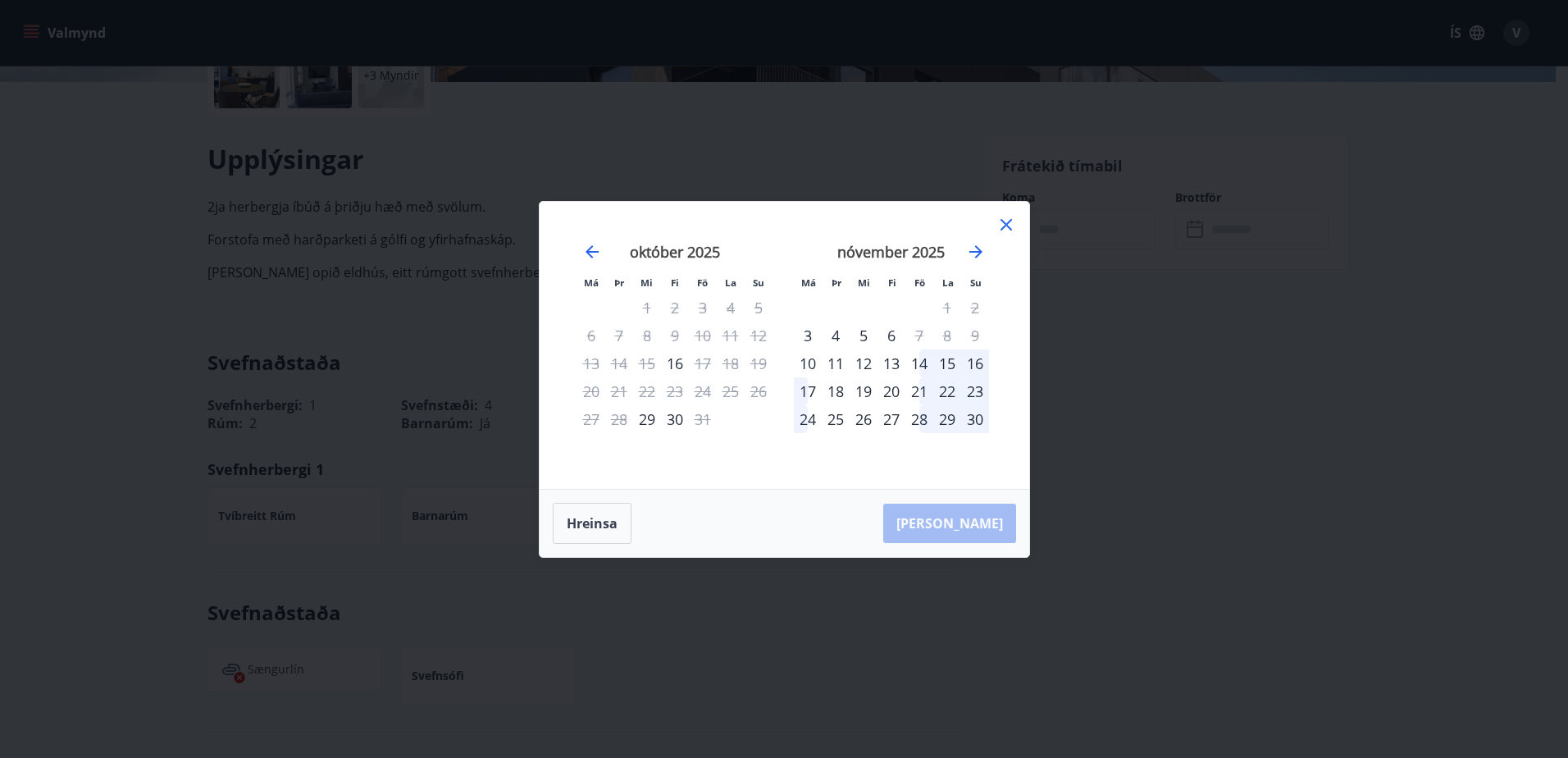
click at [1009, 221] on icon at bounding box center [1006, 225] width 12 height 12
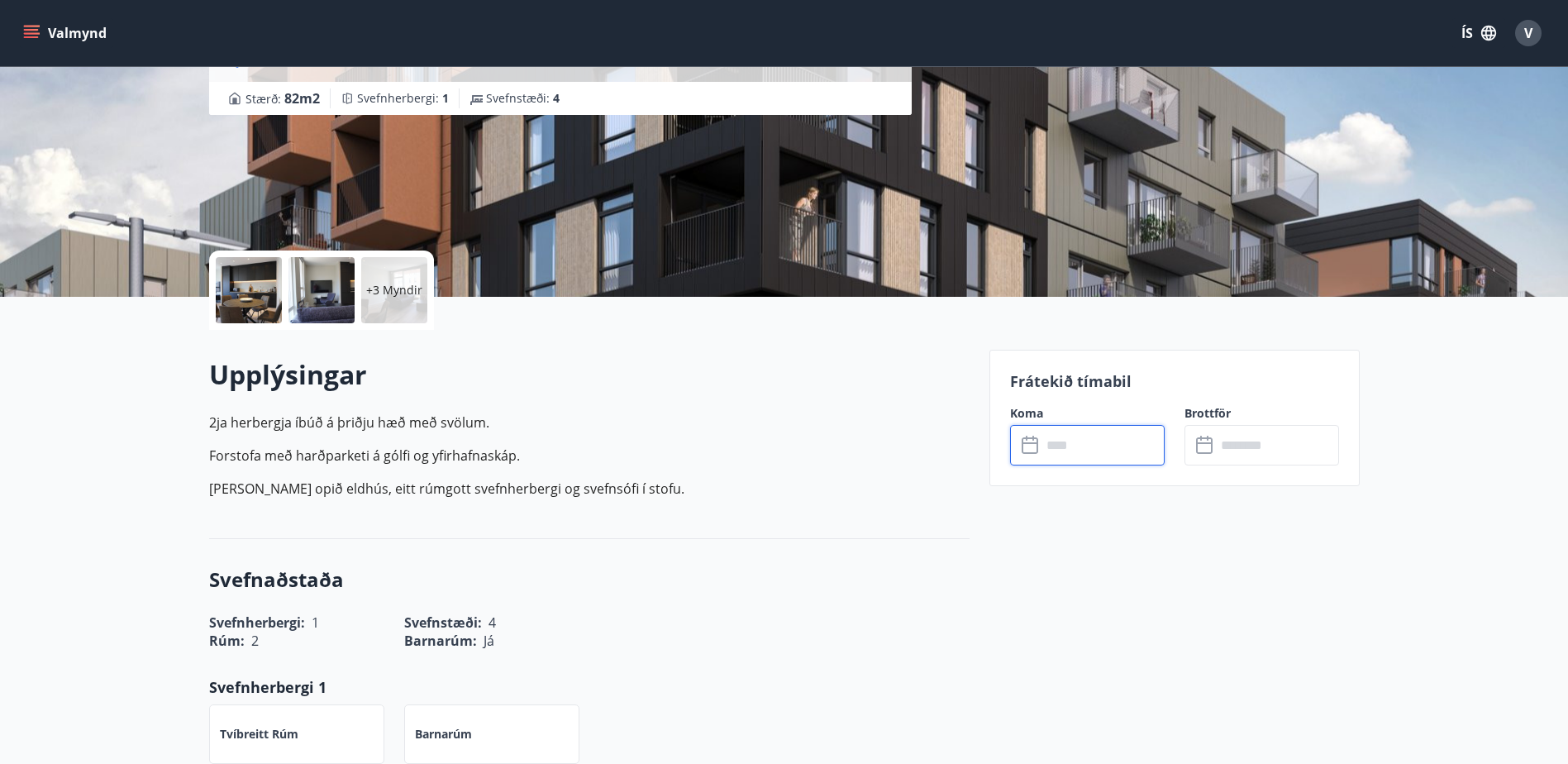
scroll to position [0, 0]
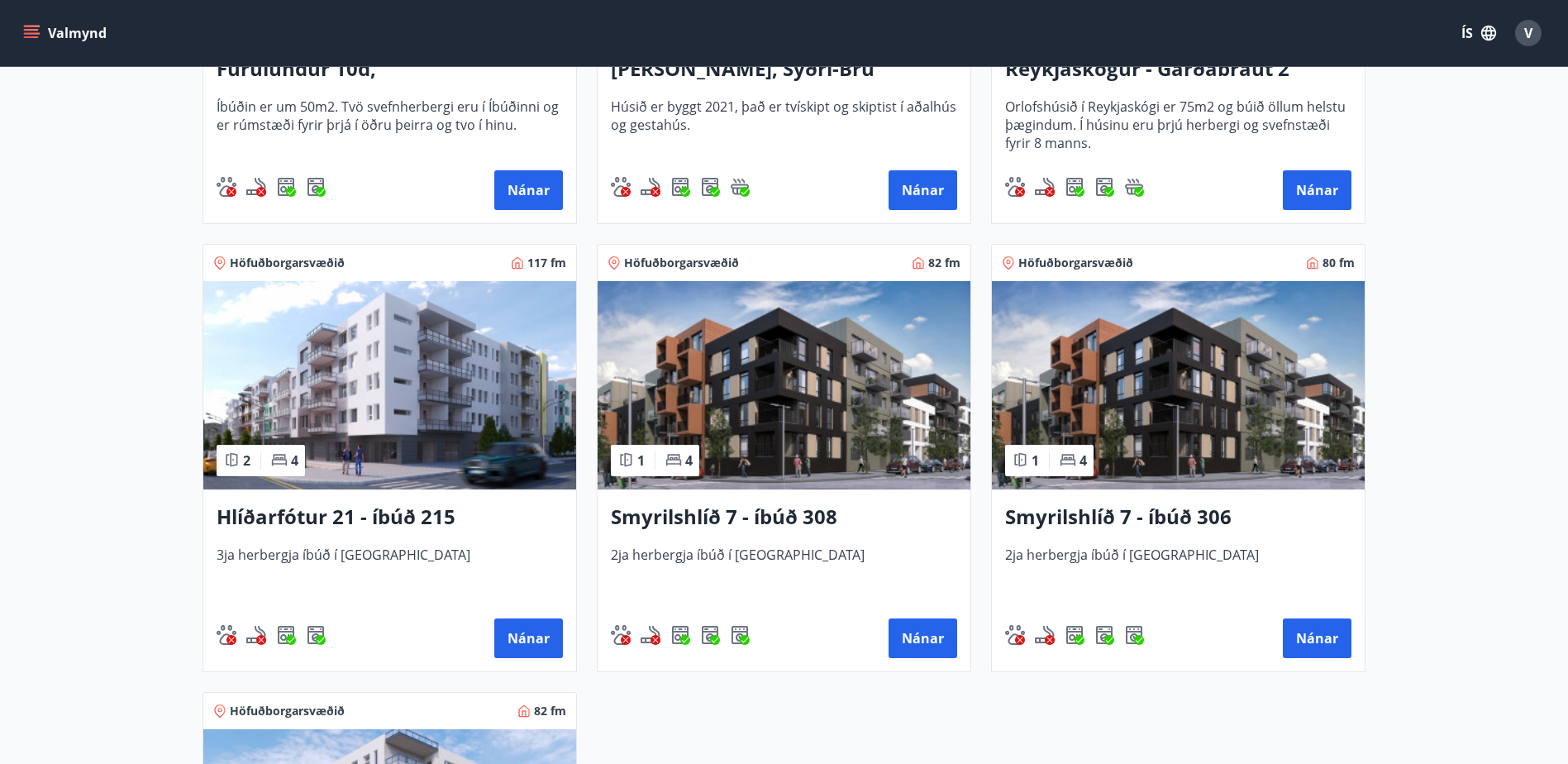
scroll to position [579, 0]
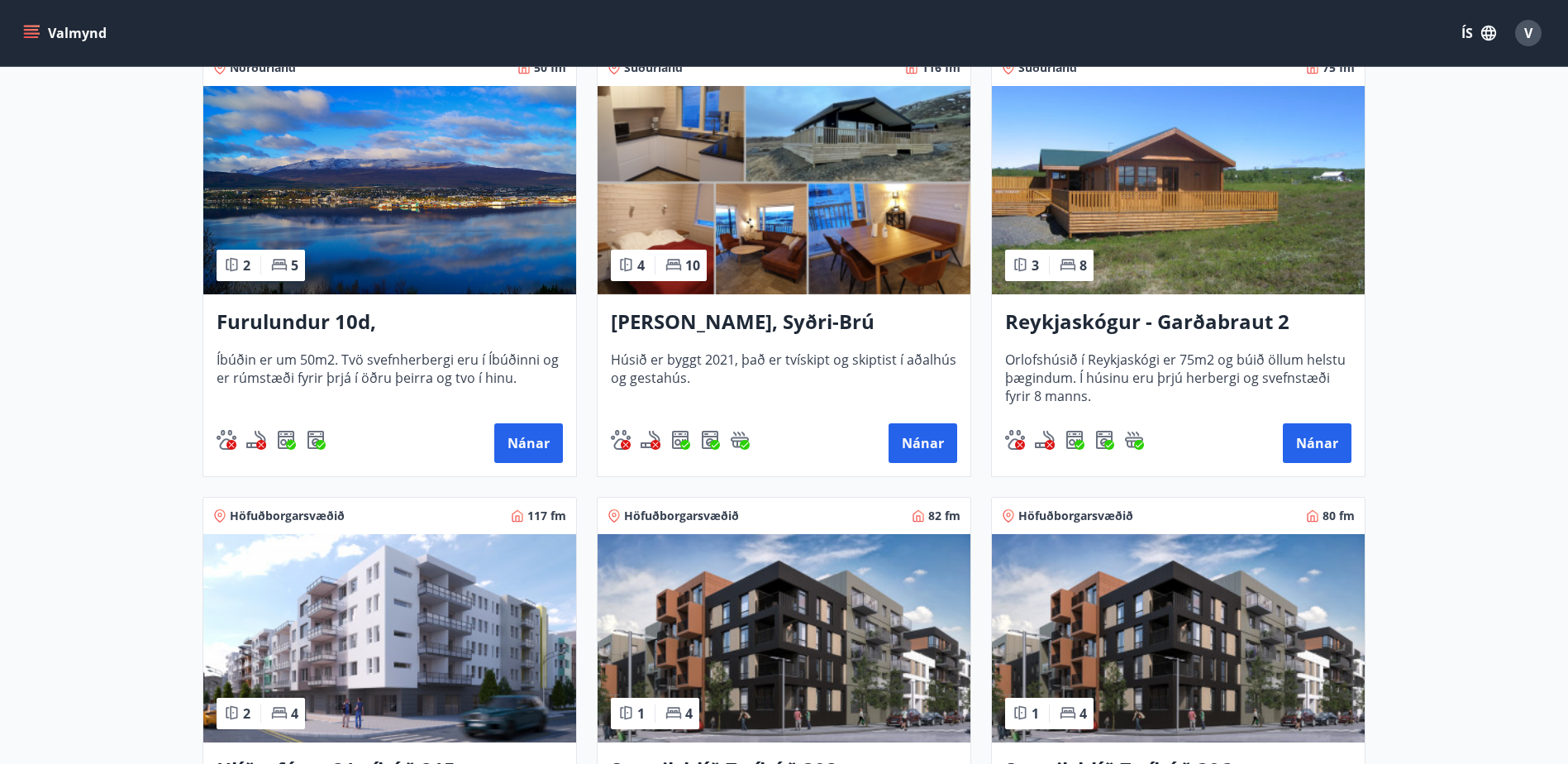
click at [826, 146] on img at bounding box center [784, 190] width 373 height 208
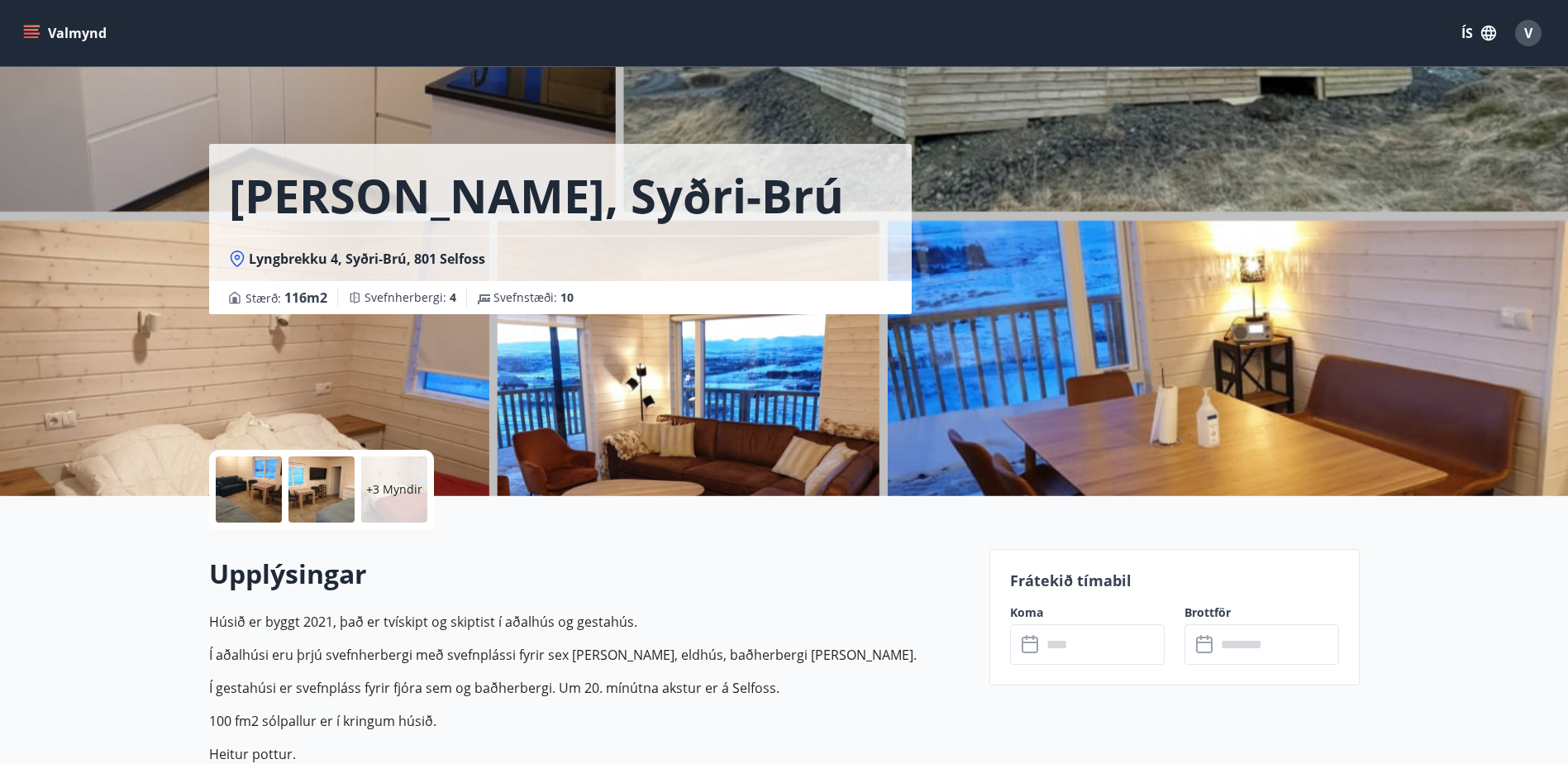
click at [1064, 632] on input "text" at bounding box center [1103, 644] width 123 height 40
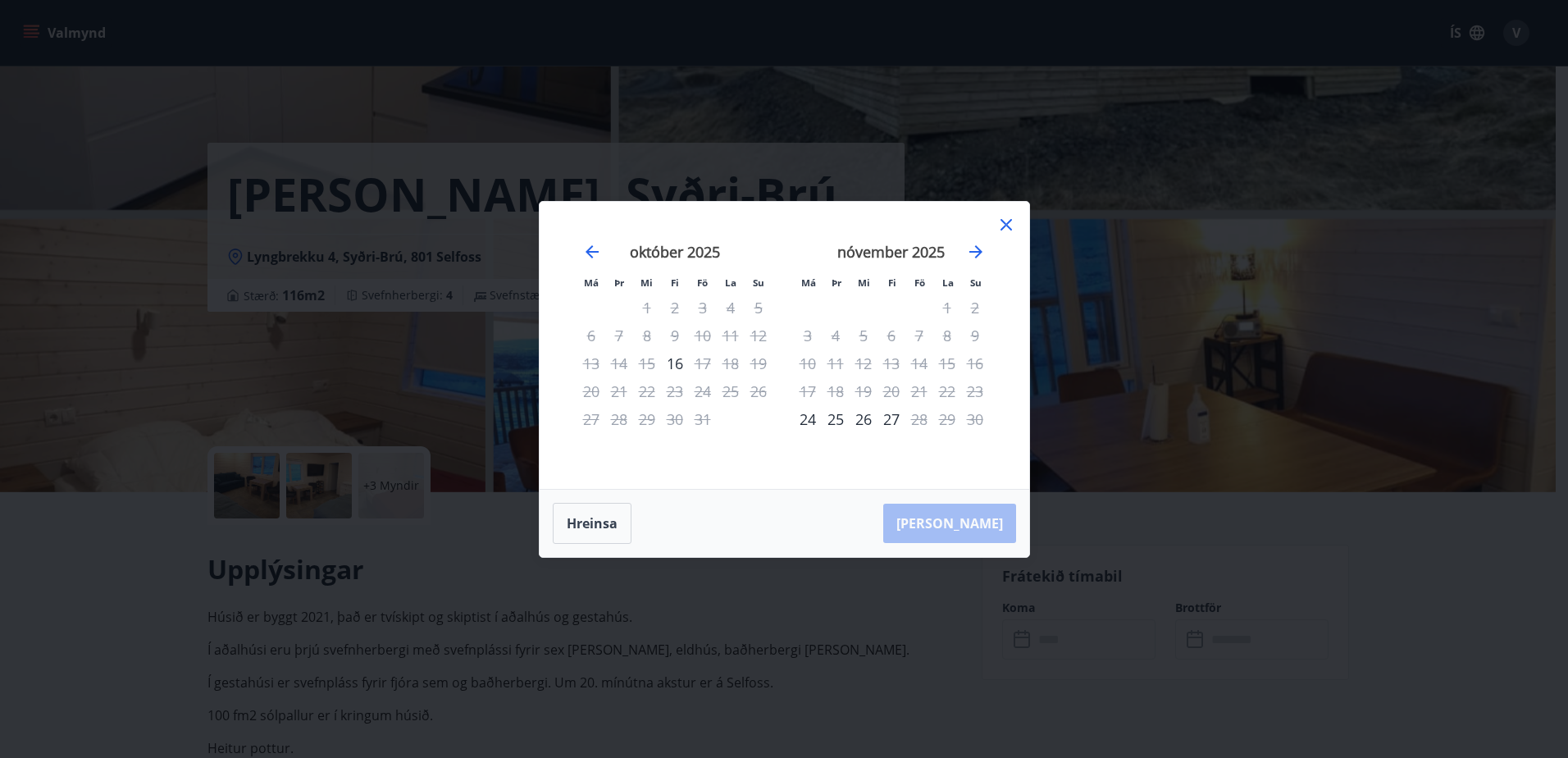
drag, startPoint x: 1003, startPoint y: 228, endPoint x: 919, endPoint y: 185, distance: 94.4
click at [1004, 228] on icon at bounding box center [1006, 224] width 19 height 19
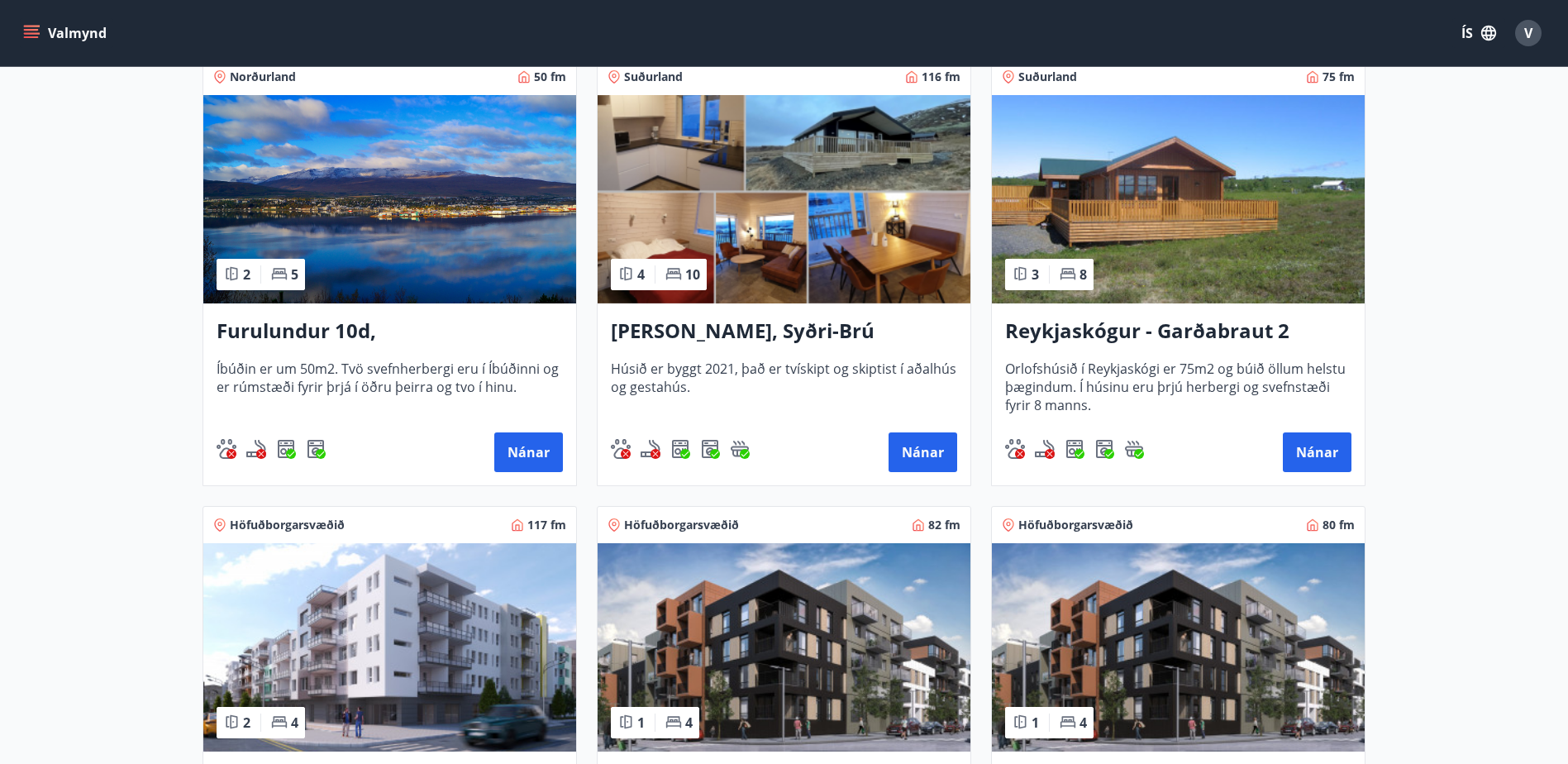
scroll to position [331, 0]
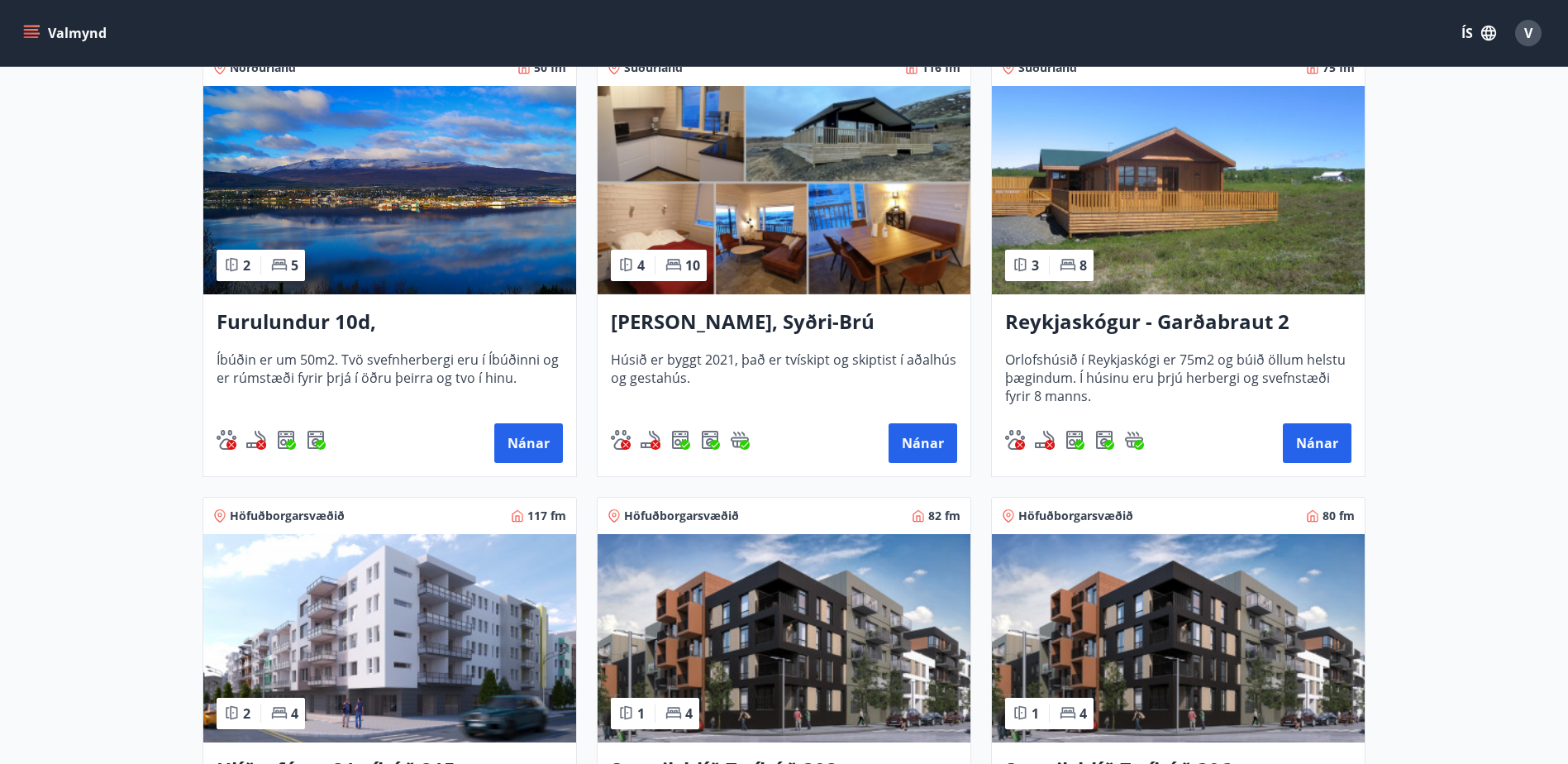
click at [1221, 149] on img at bounding box center [1178, 190] width 373 height 208
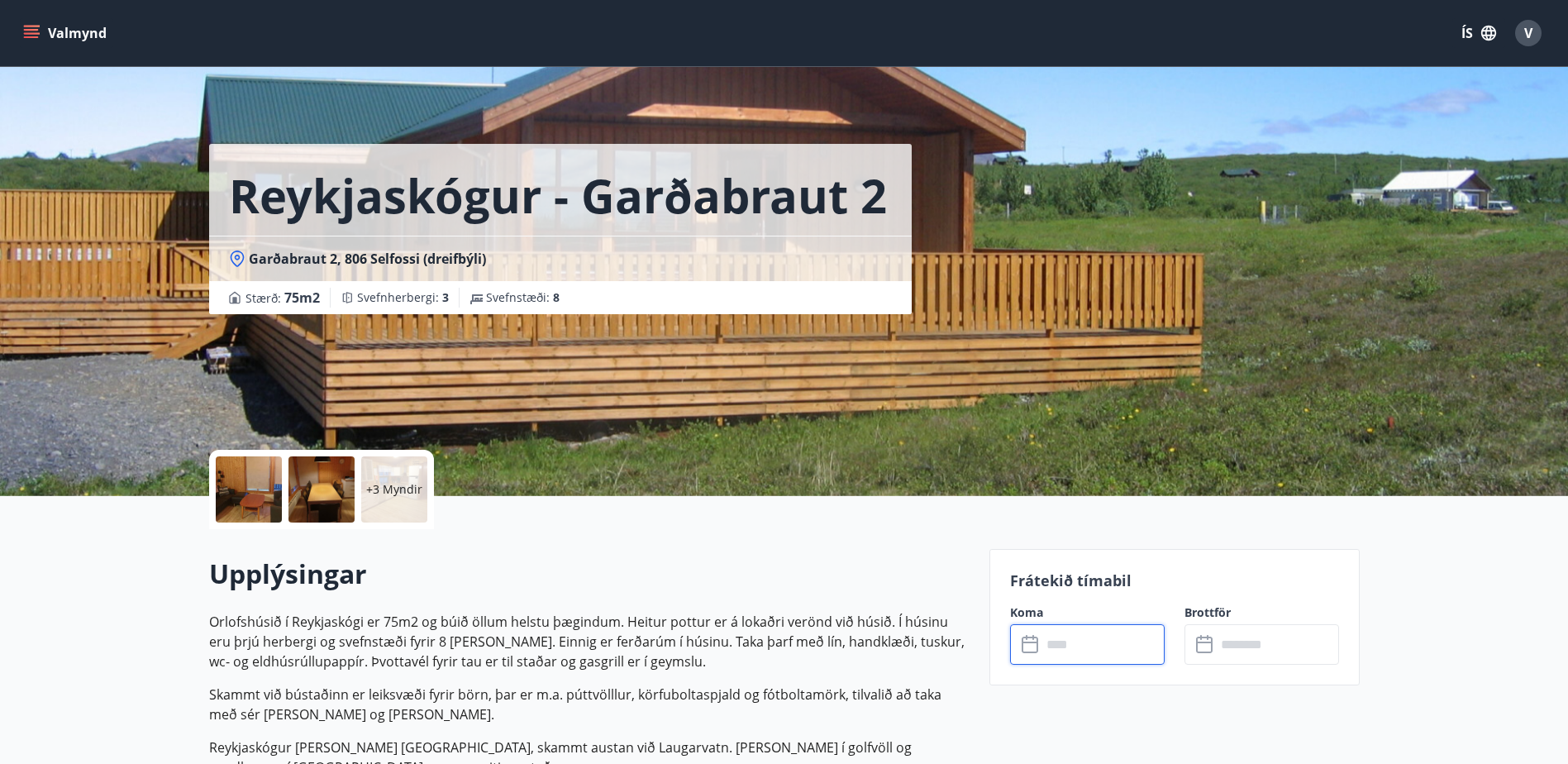
click at [1078, 633] on input "text" at bounding box center [1103, 644] width 123 height 40
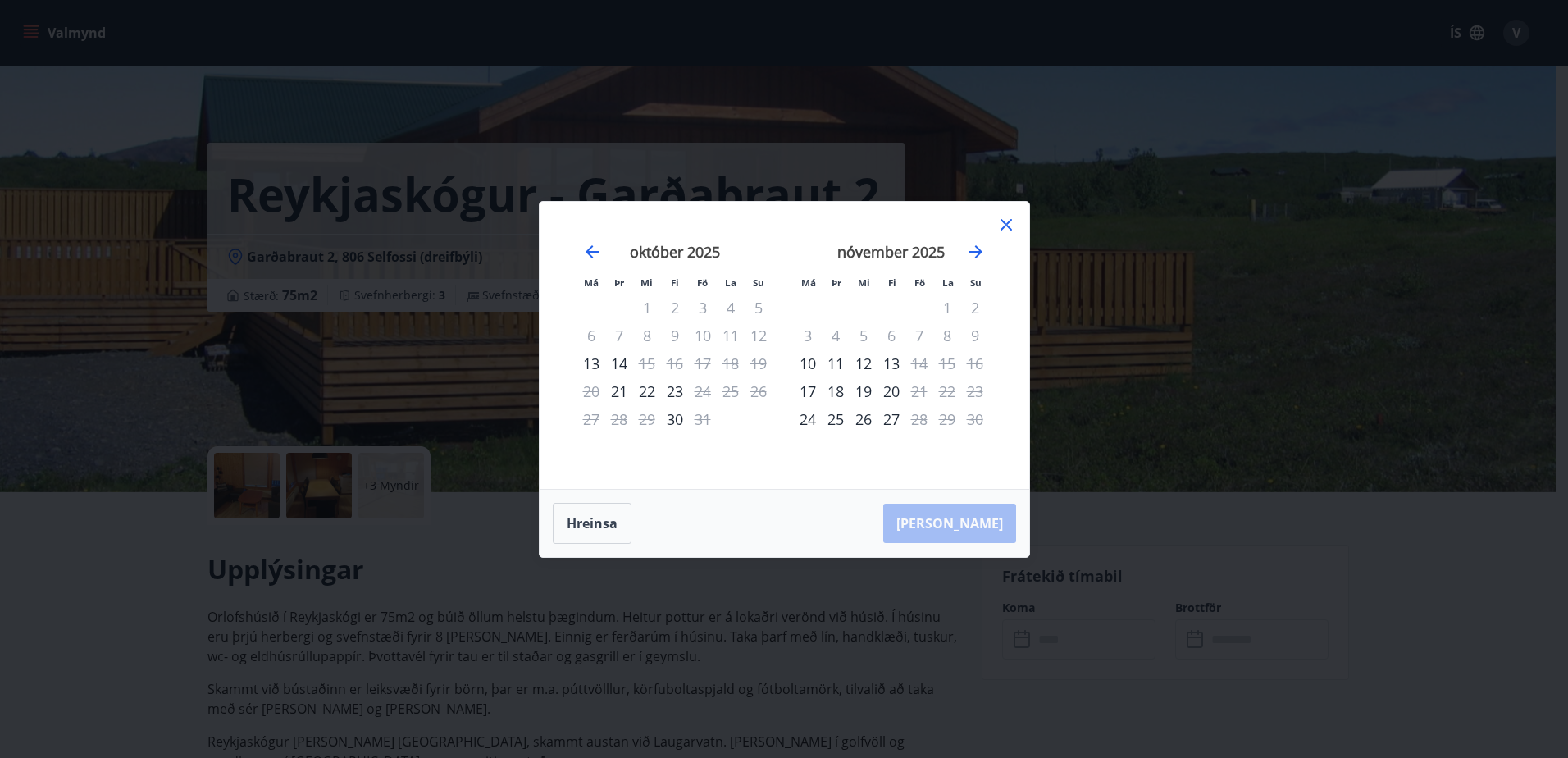
click at [997, 219] on icon at bounding box center [1006, 224] width 19 height 19
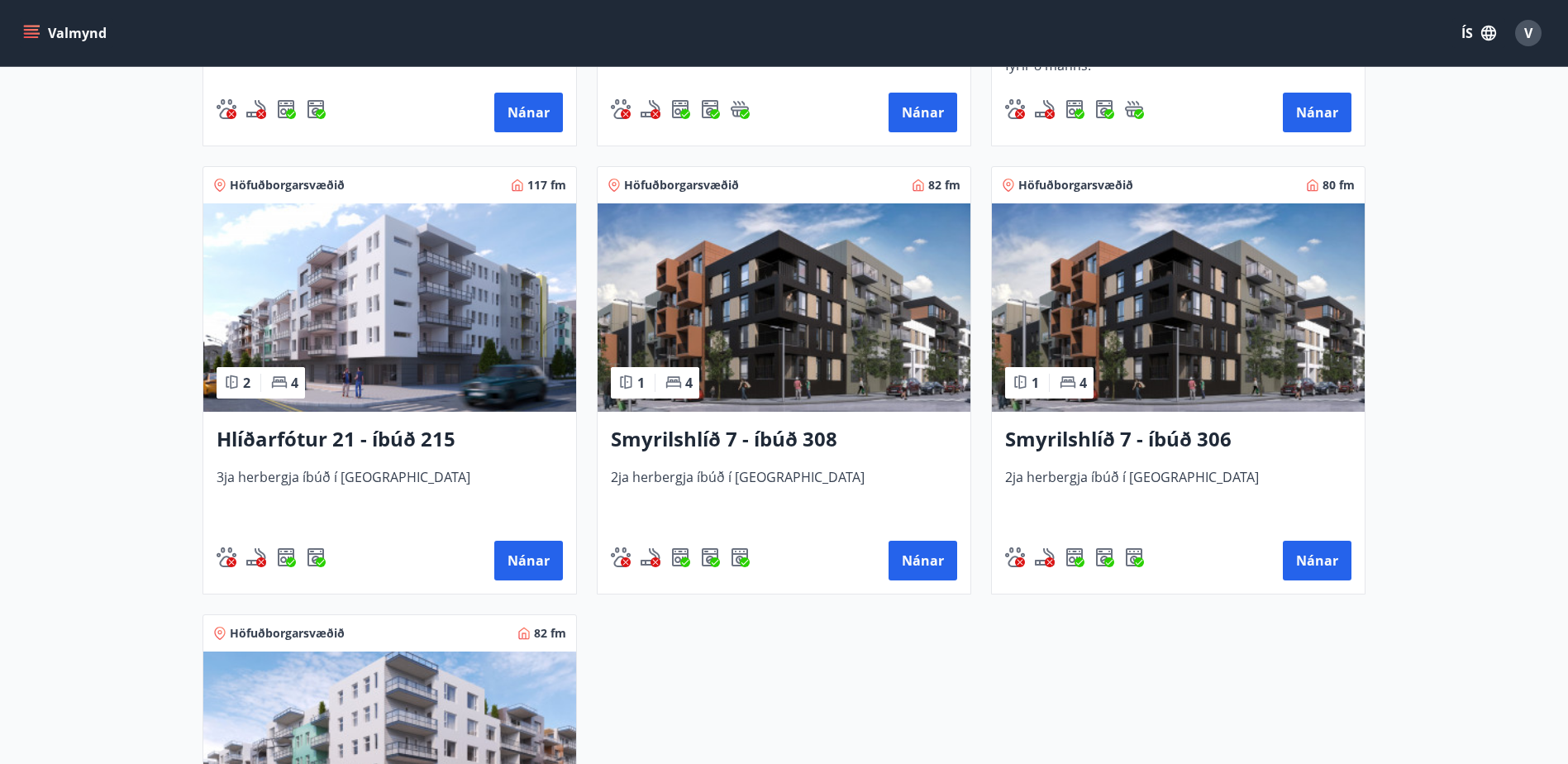
scroll to position [1158, 0]
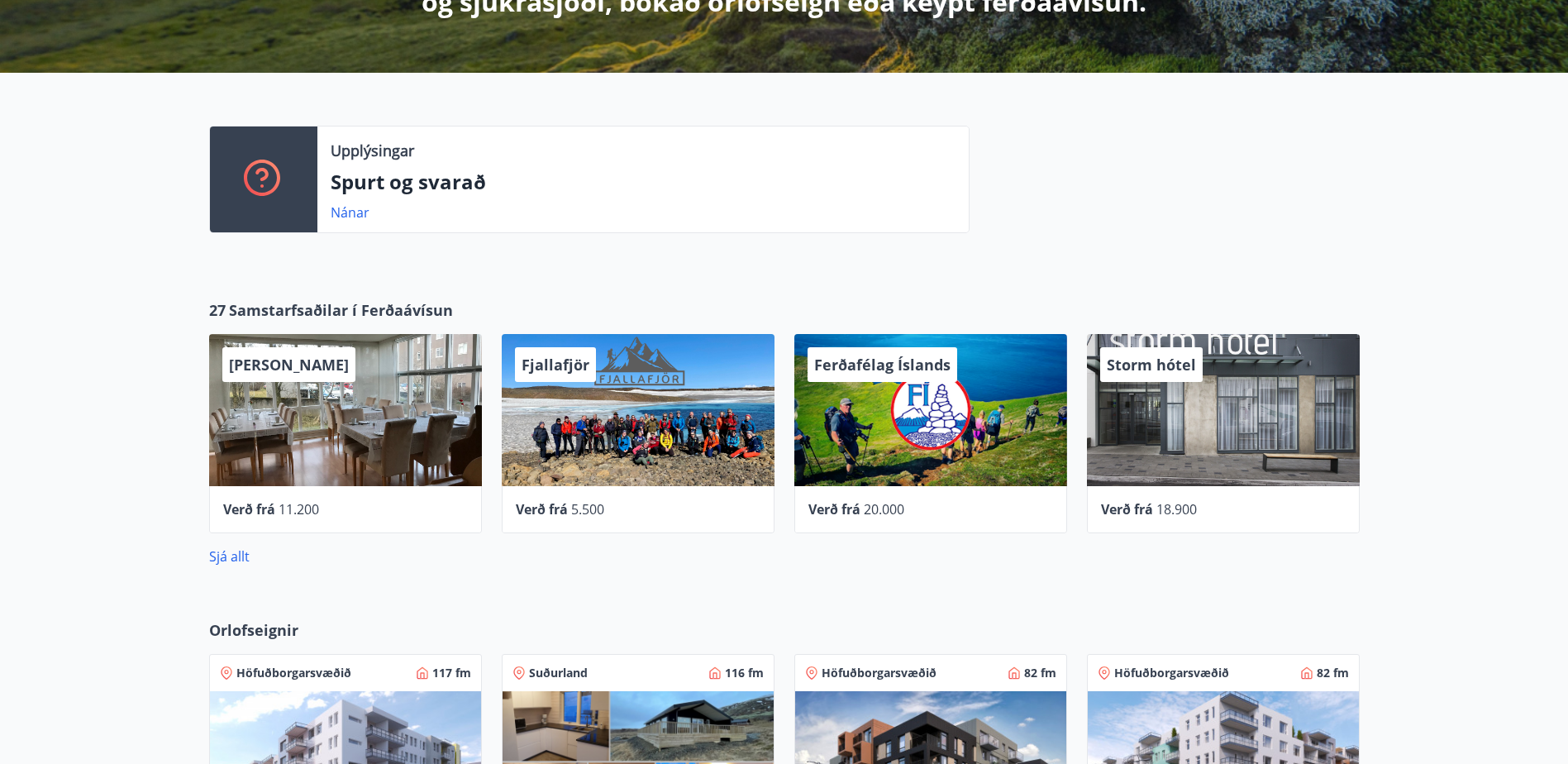
scroll to position [414, 0]
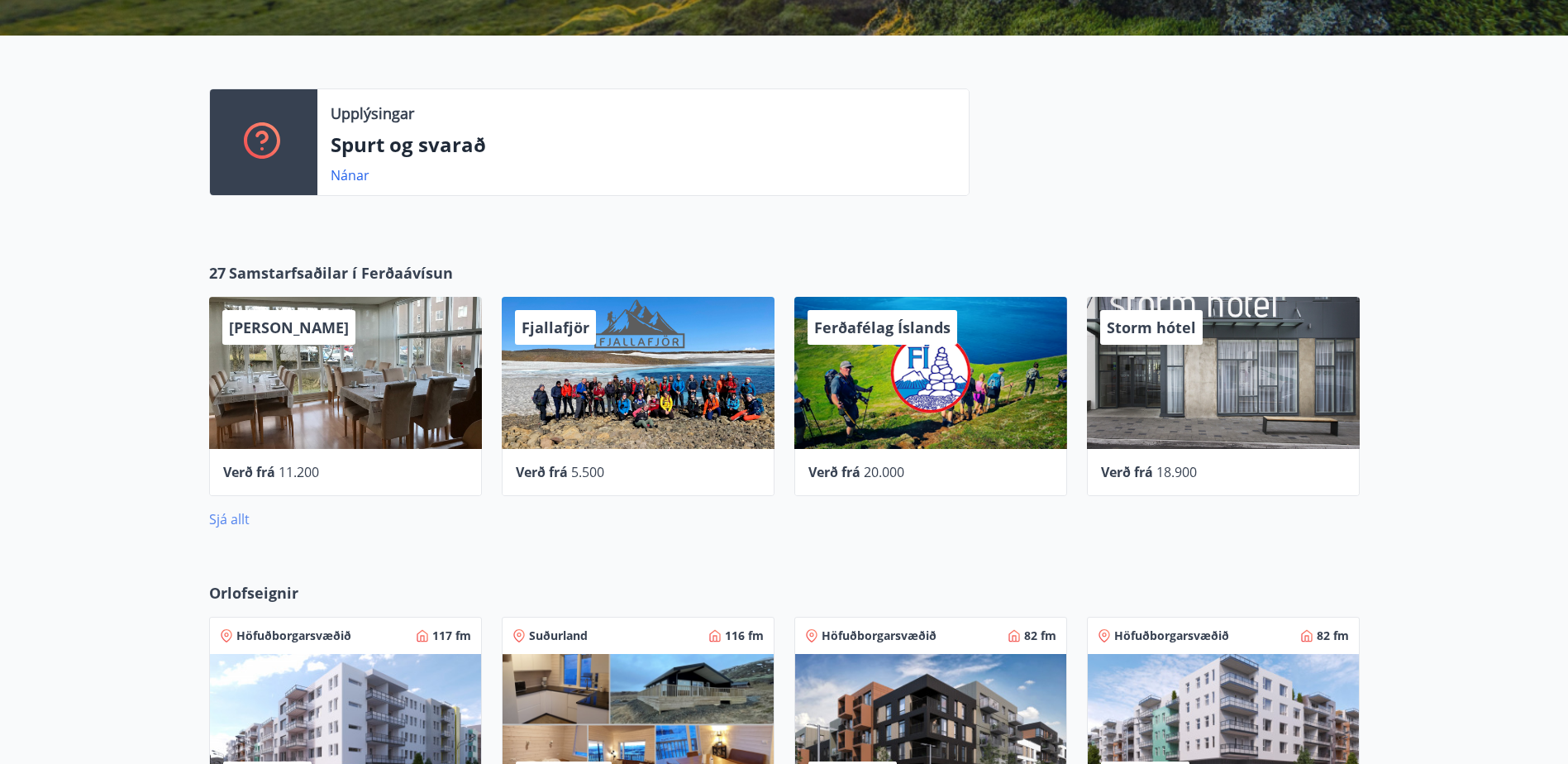
click at [241, 517] on link "Sjá allt" at bounding box center [229, 518] width 40 height 19
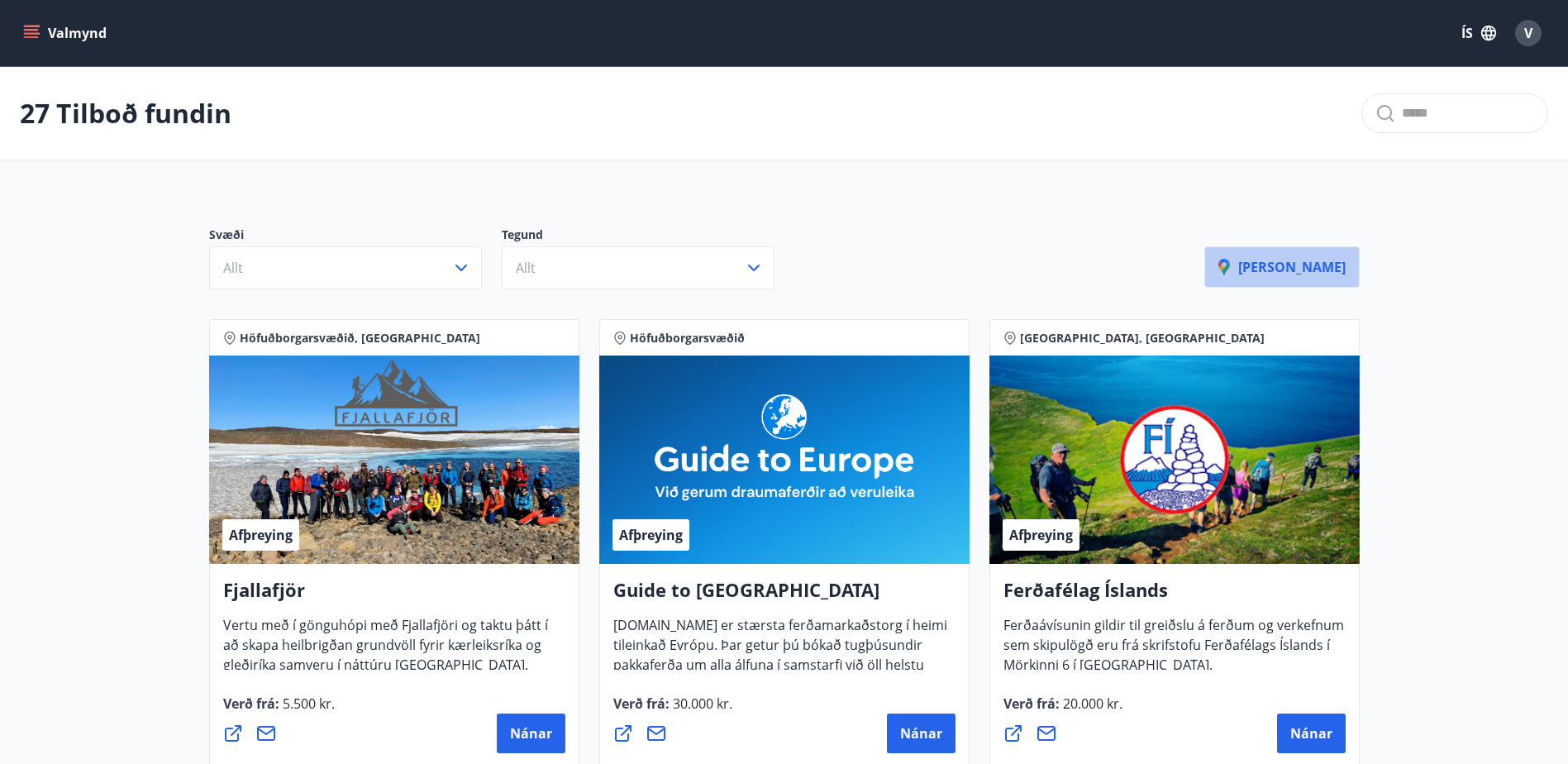
click at [1350, 252] on button "[PERSON_NAME]" at bounding box center [1281, 267] width 156 height 41
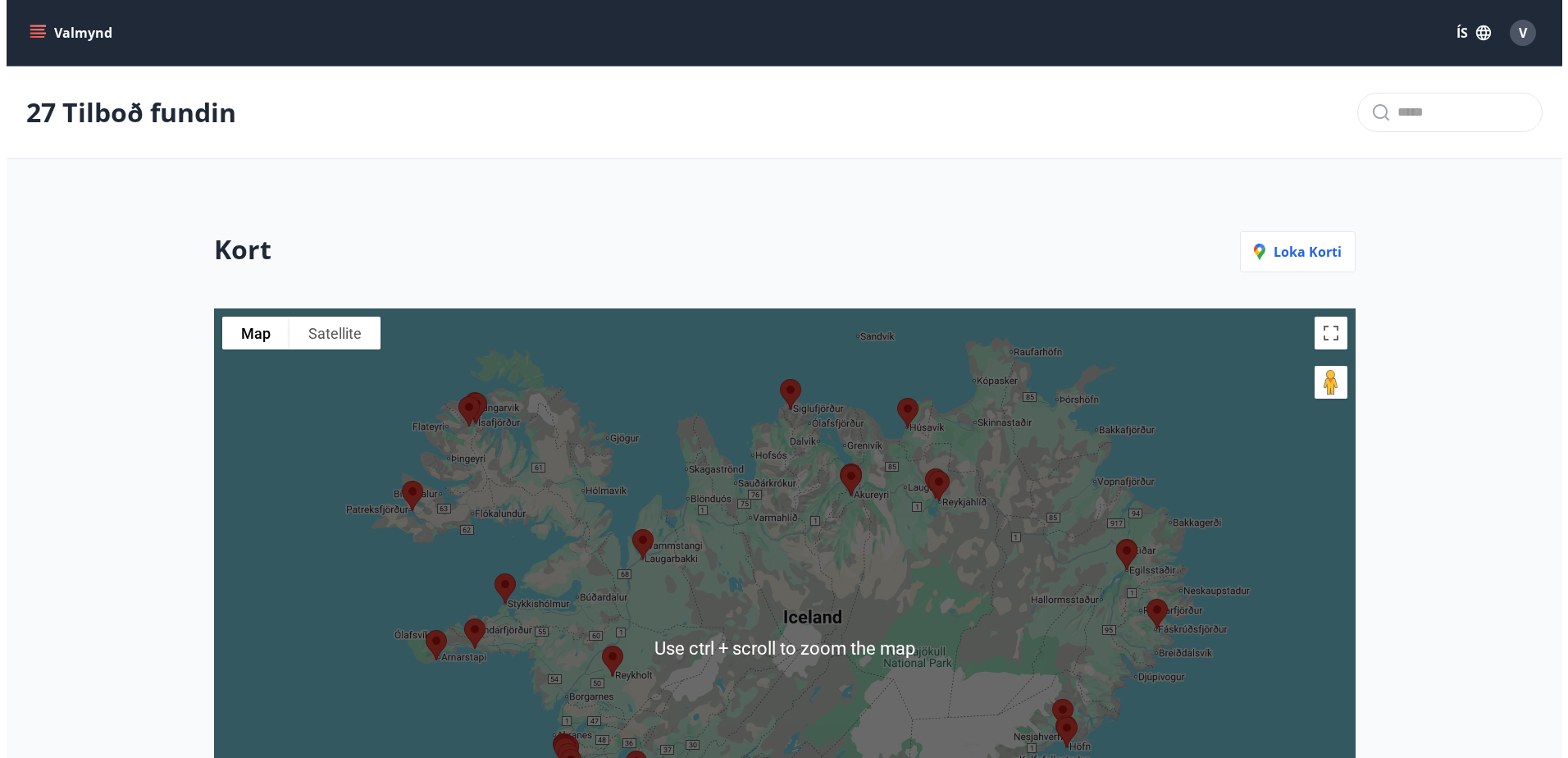
scroll to position [395, 0]
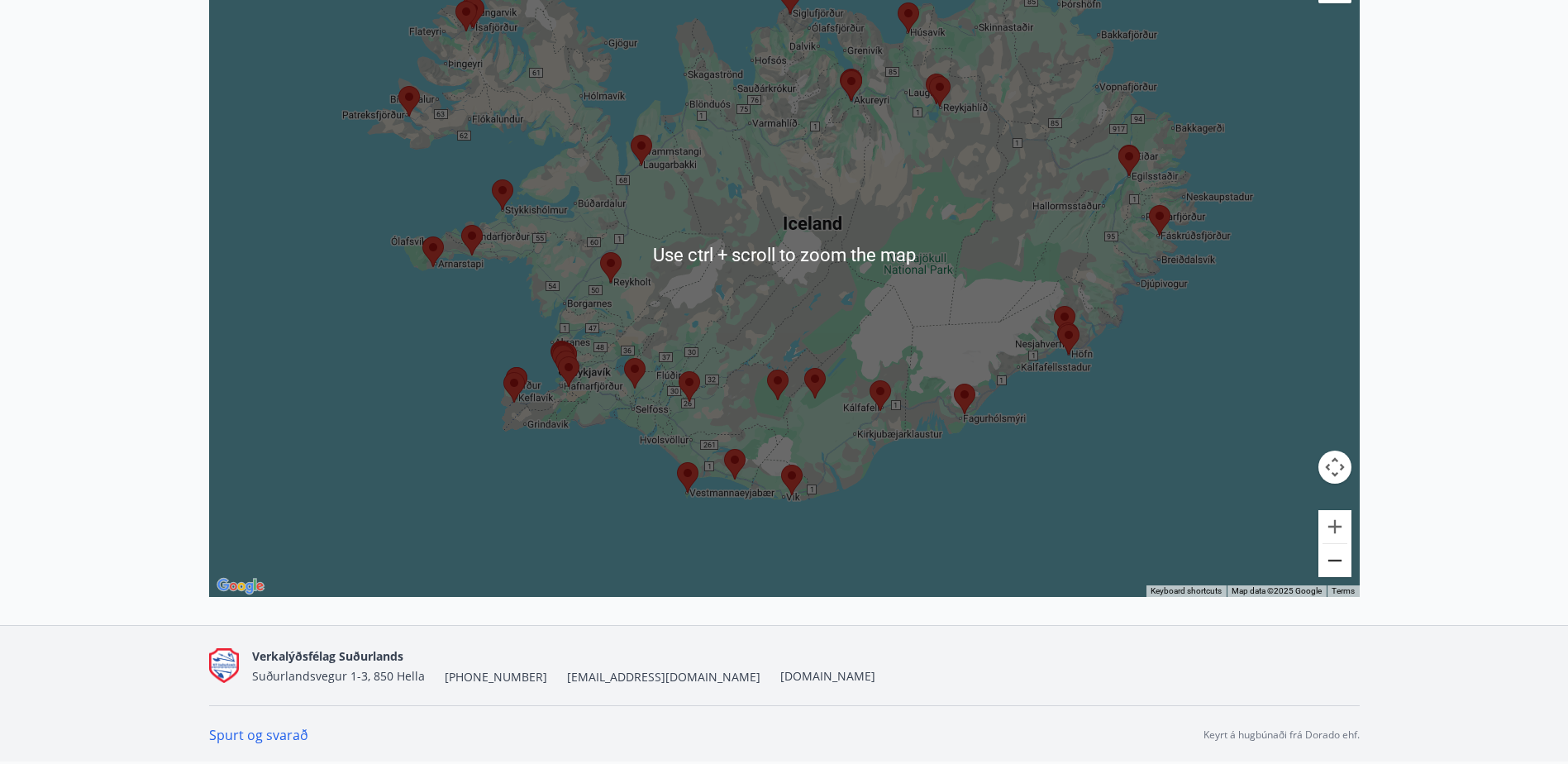
click at [1345, 553] on button "Zoom out" at bounding box center [1335, 561] width 33 height 33
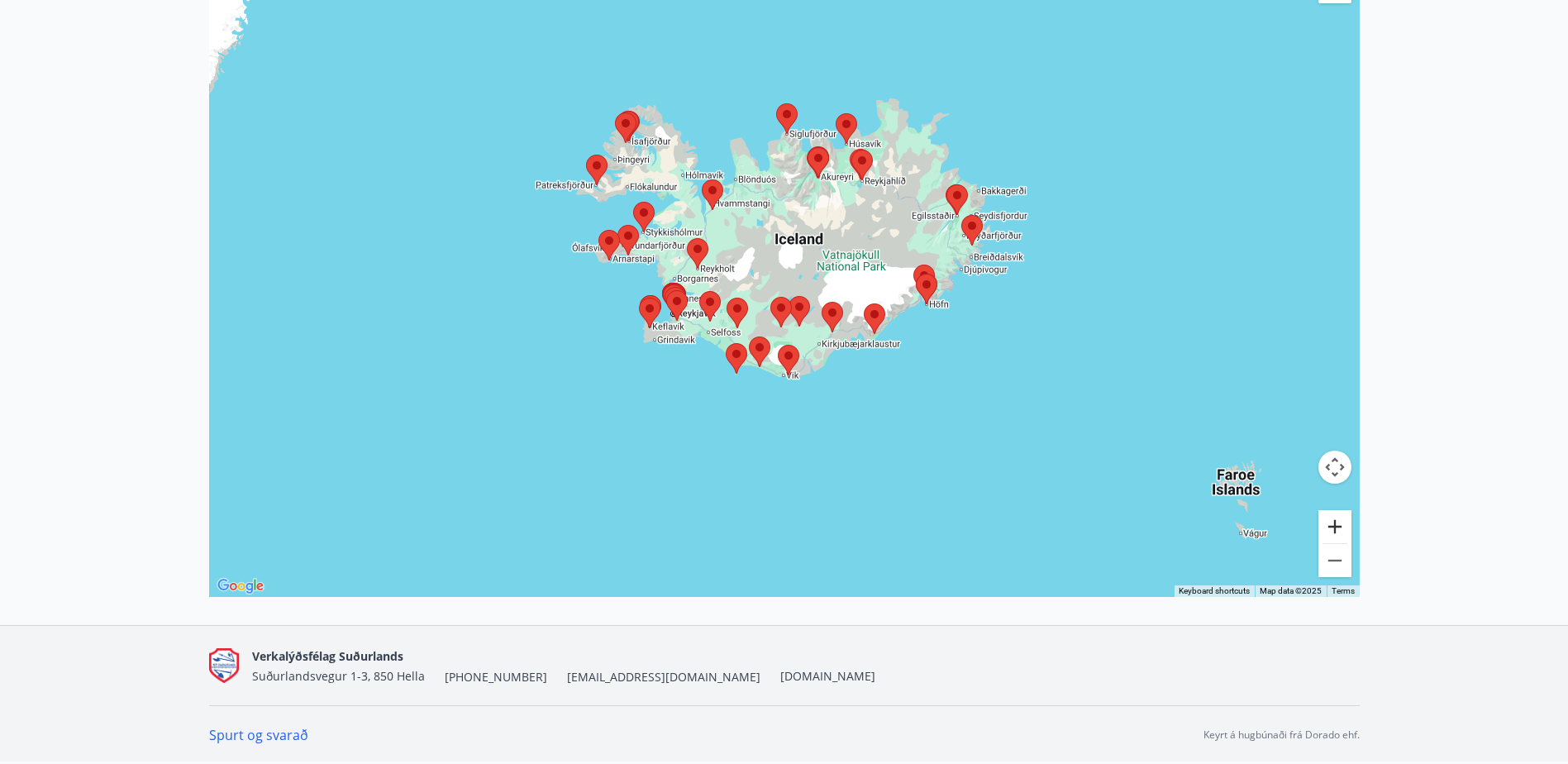
click at [1337, 526] on button "Zoom in" at bounding box center [1335, 526] width 33 height 33
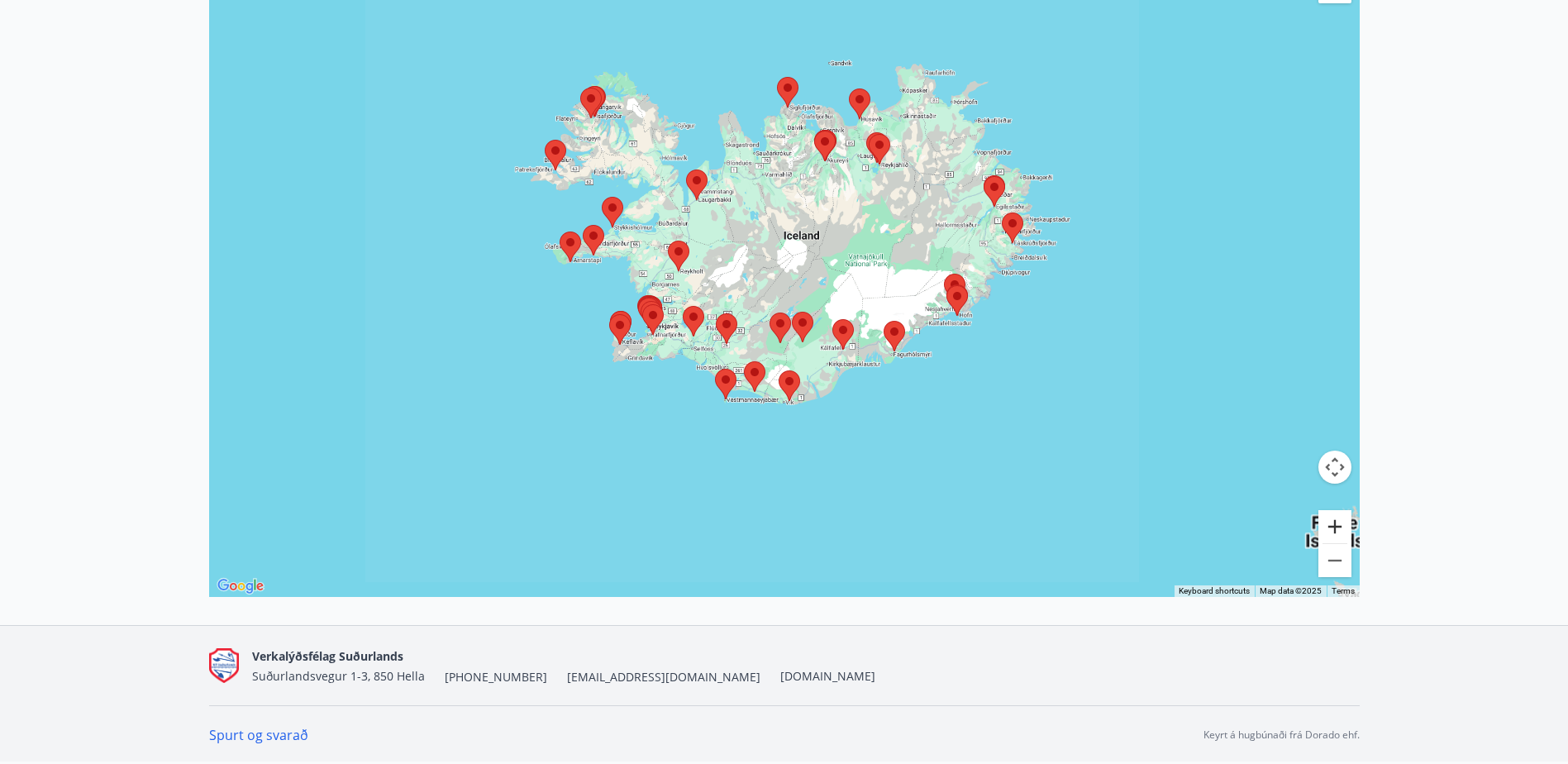
click at [1337, 526] on button "Zoom in" at bounding box center [1335, 526] width 33 height 33
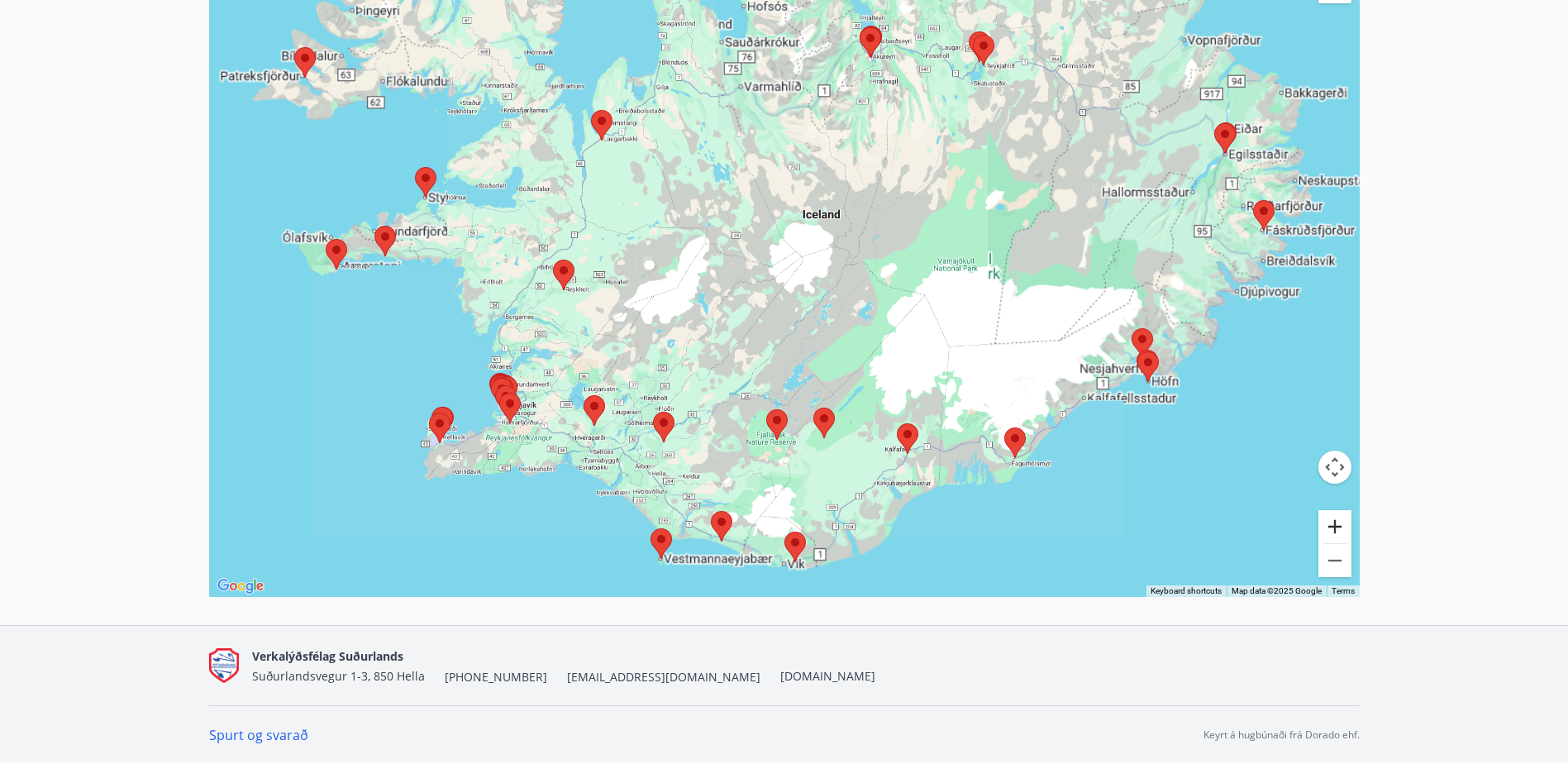
click at [1337, 526] on button "Zoom in" at bounding box center [1335, 526] width 33 height 33
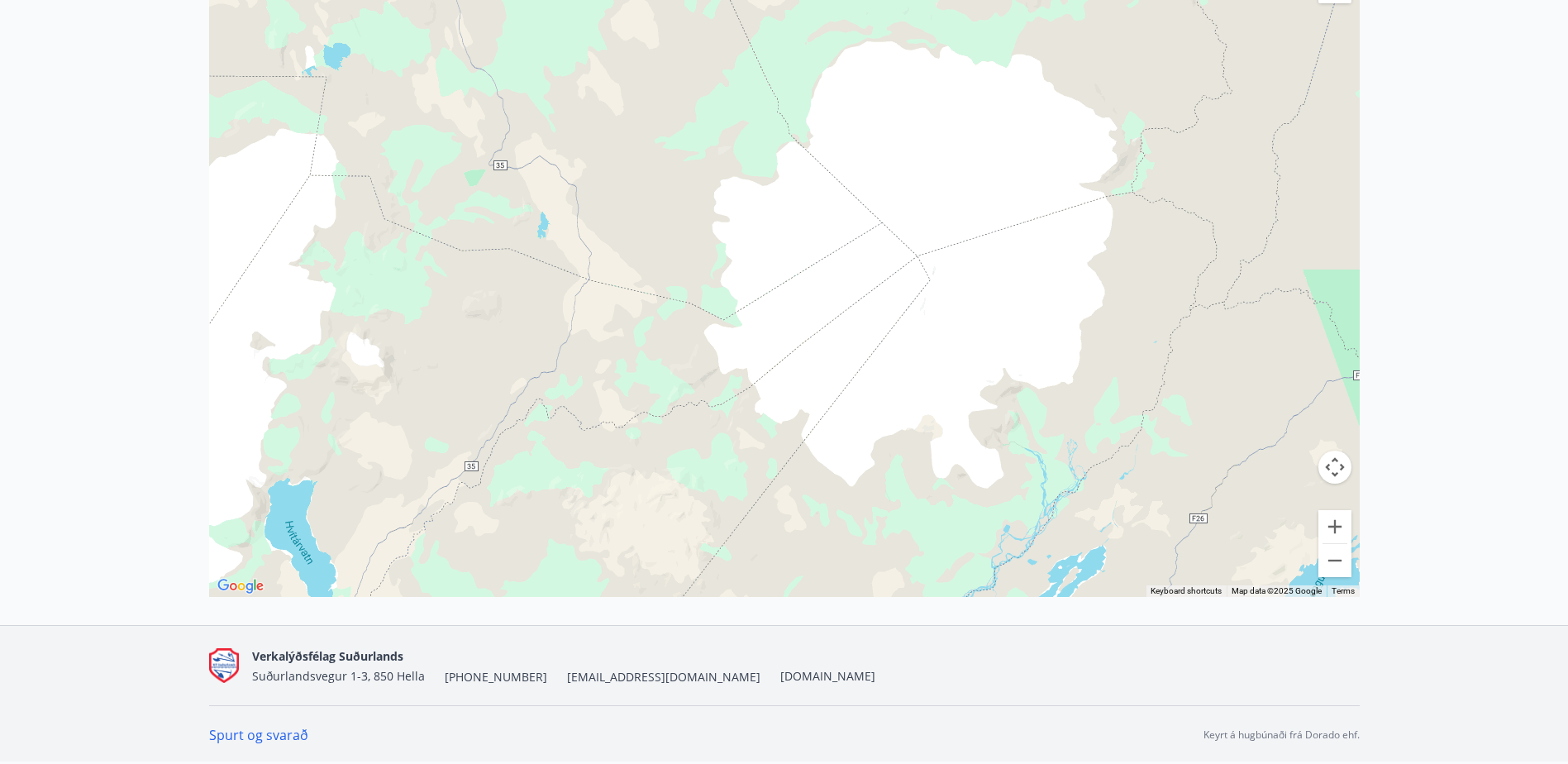
drag, startPoint x: 530, startPoint y: 455, endPoint x: 1297, endPoint y: 243, distance: 795.8
click at [1295, 244] on div at bounding box center [784, 254] width 1151 height 685
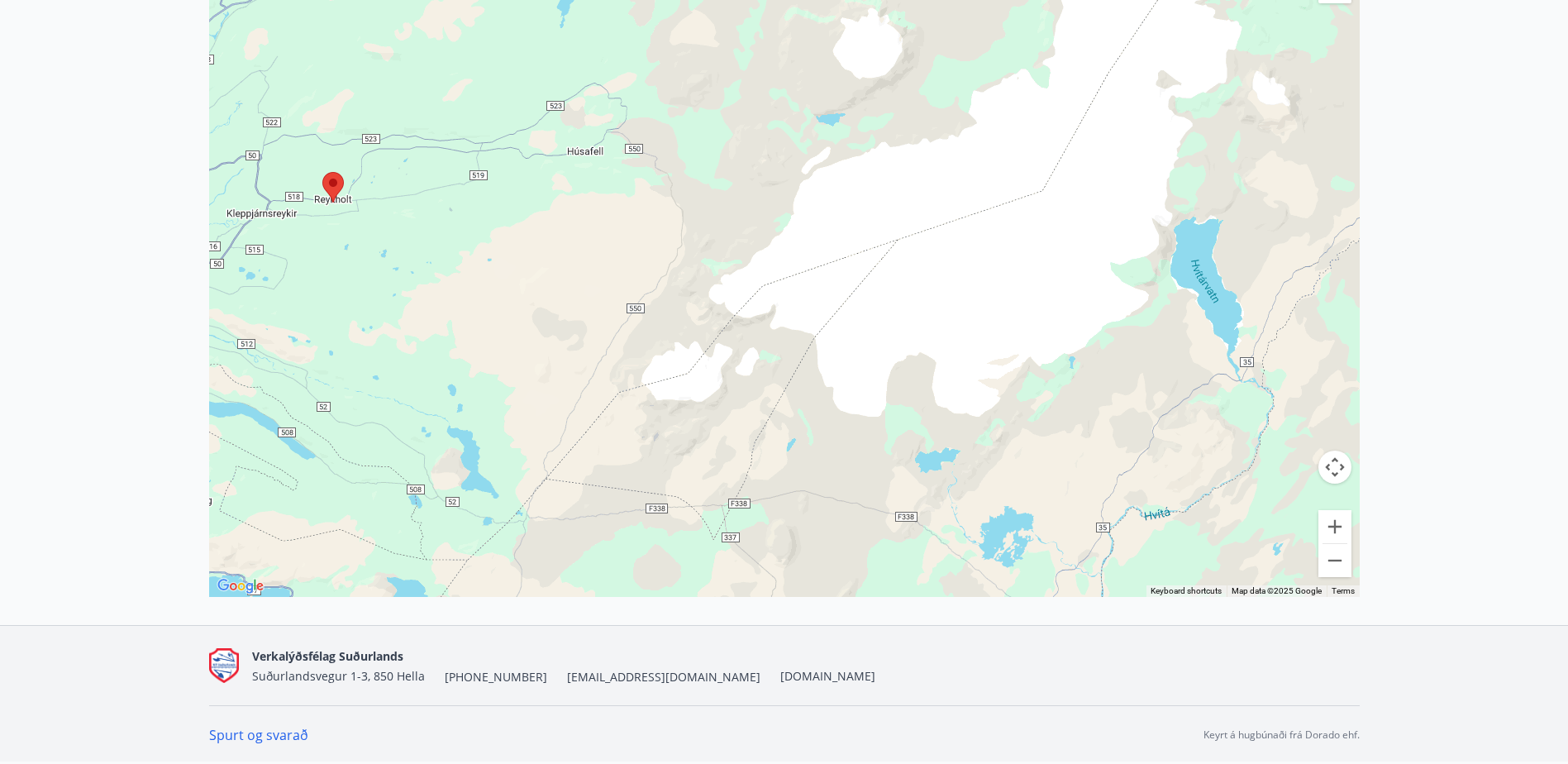
drag, startPoint x: 1043, startPoint y: 335, endPoint x: 1135, endPoint y: 296, distance: 99.9
click at [1124, 302] on div at bounding box center [784, 254] width 1151 height 685
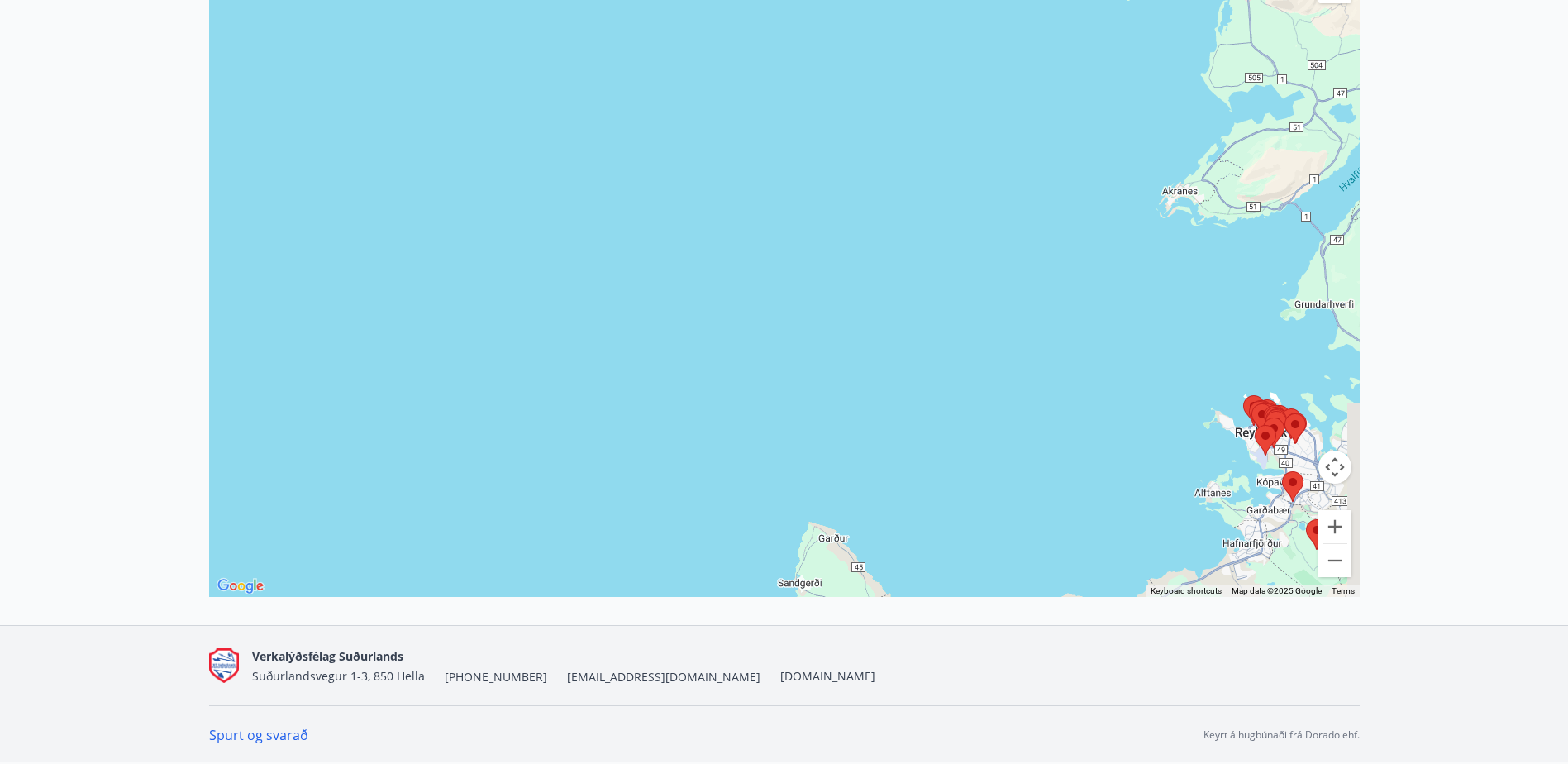
drag, startPoint x: 1169, startPoint y: 392, endPoint x: 847, endPoint y: 190, distance: 380.1
click at [847, 190] on div at bounding box center [784, 254] width 1151 height 685
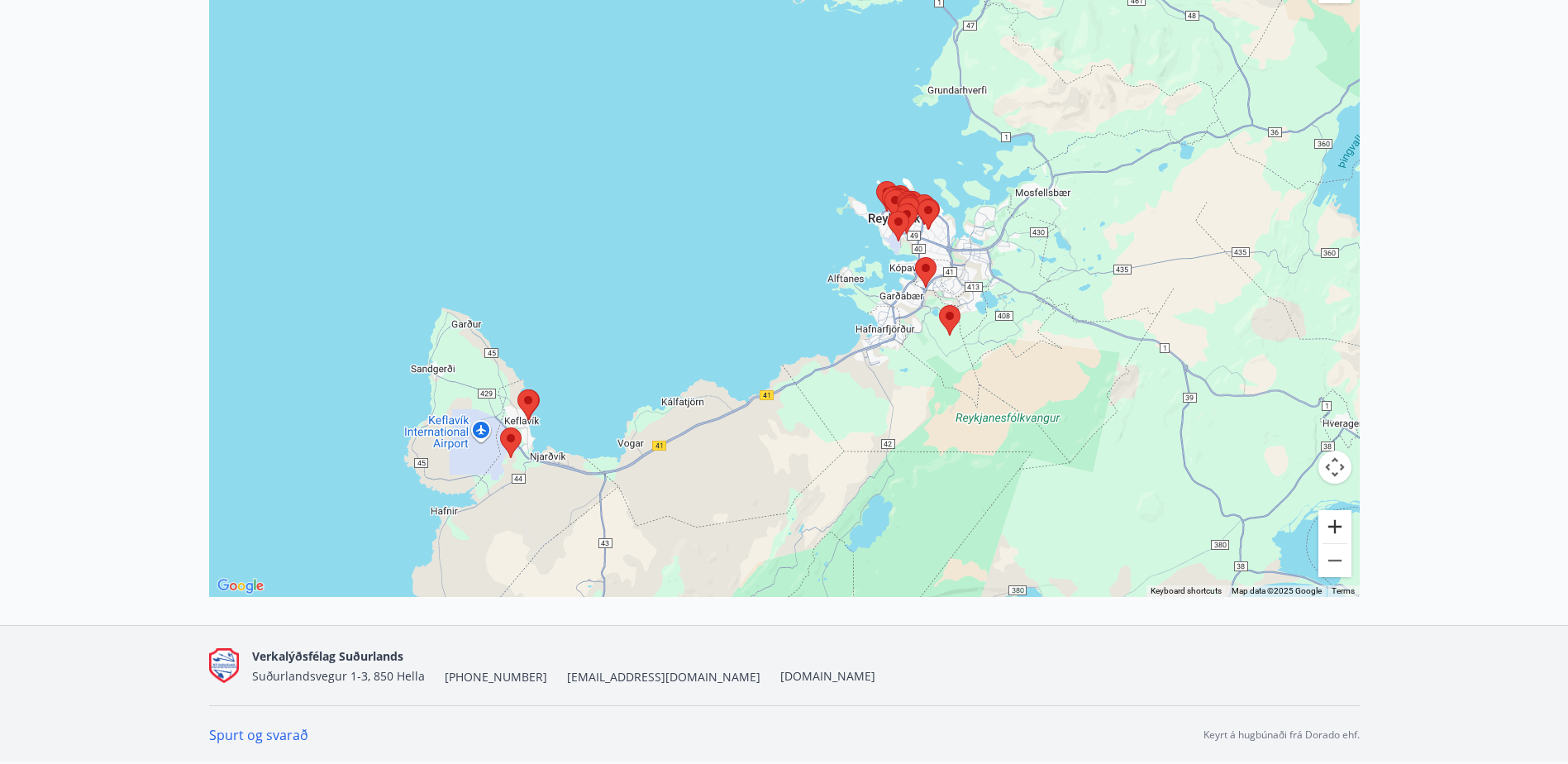
click at [1334, 525] on button "Zoom in" at bounding box center [1335, 526] width 33 height 33
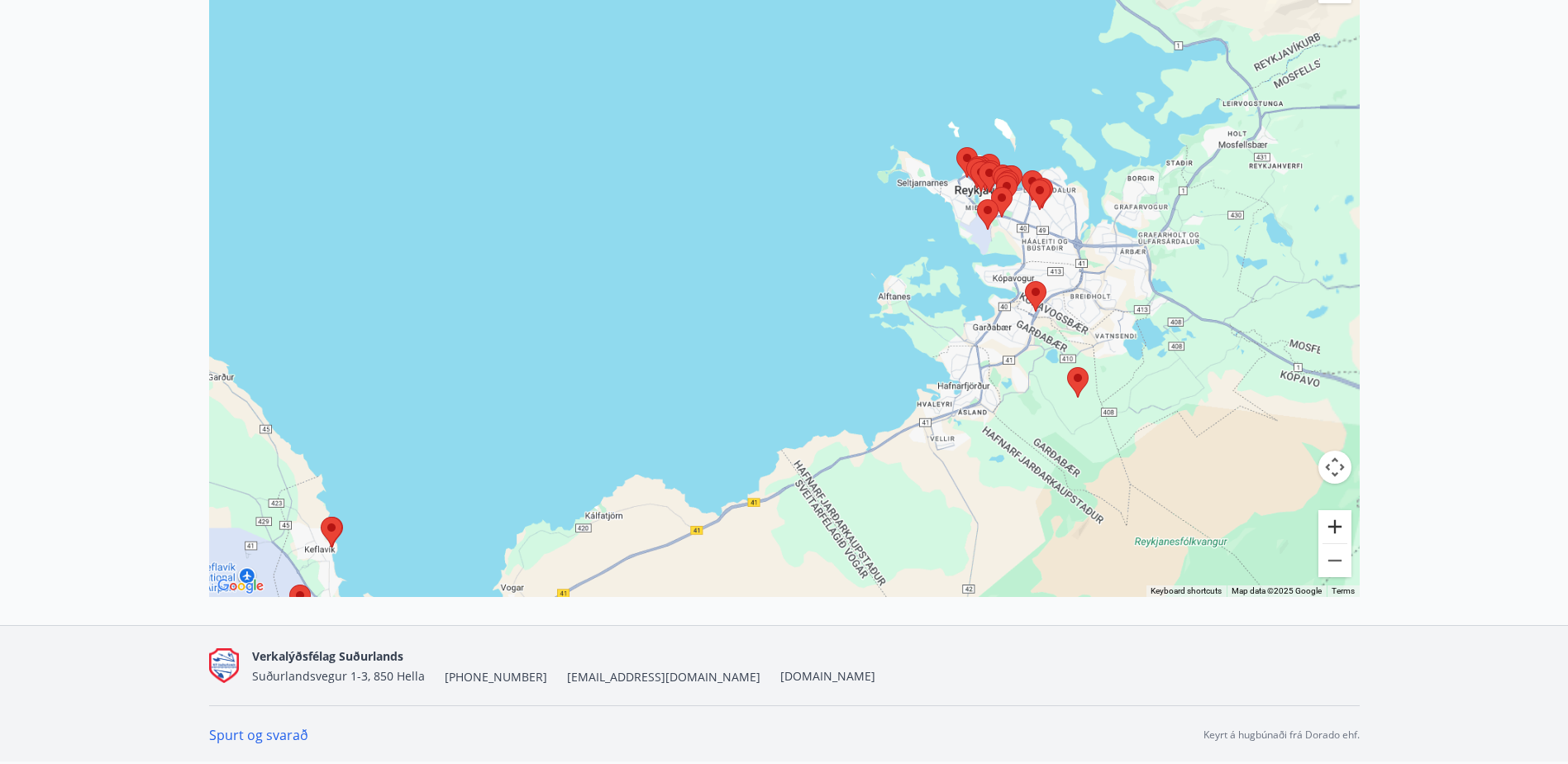
click at [1334, 524] on button "Zoom in" at bounding box center [1335, 526] width 33 height 33
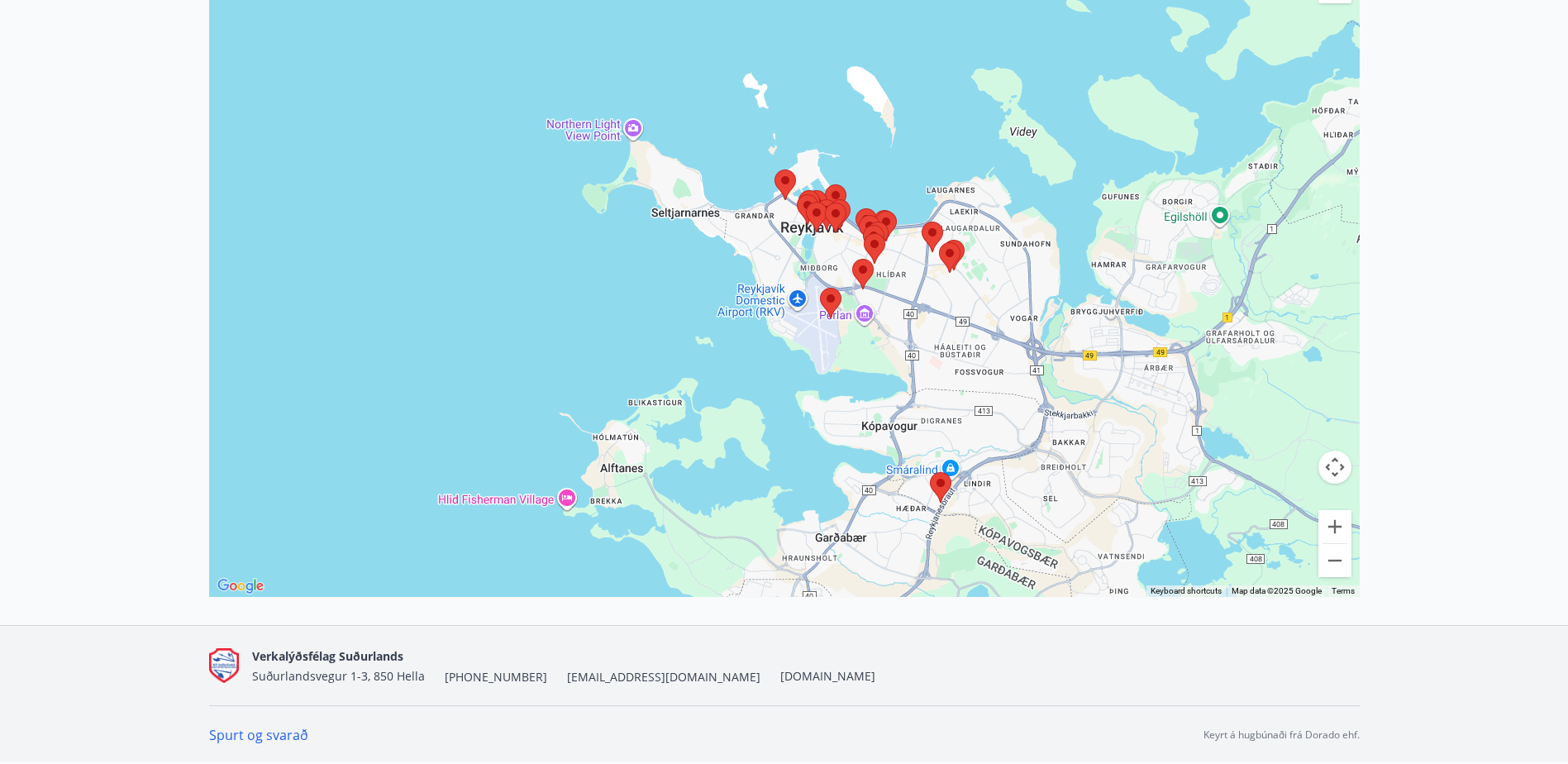
drag, startPoint x: 1215, startPoint y: 265, endPoint x: 801, endPoint y: 387, distance: 431.6
click at [801, 387] on div at bounding box center [784, 254] width 1151 height 685
click at [1339, 525] on button "Zoom in" at bounding box center [1335, 526] width 33 height 33
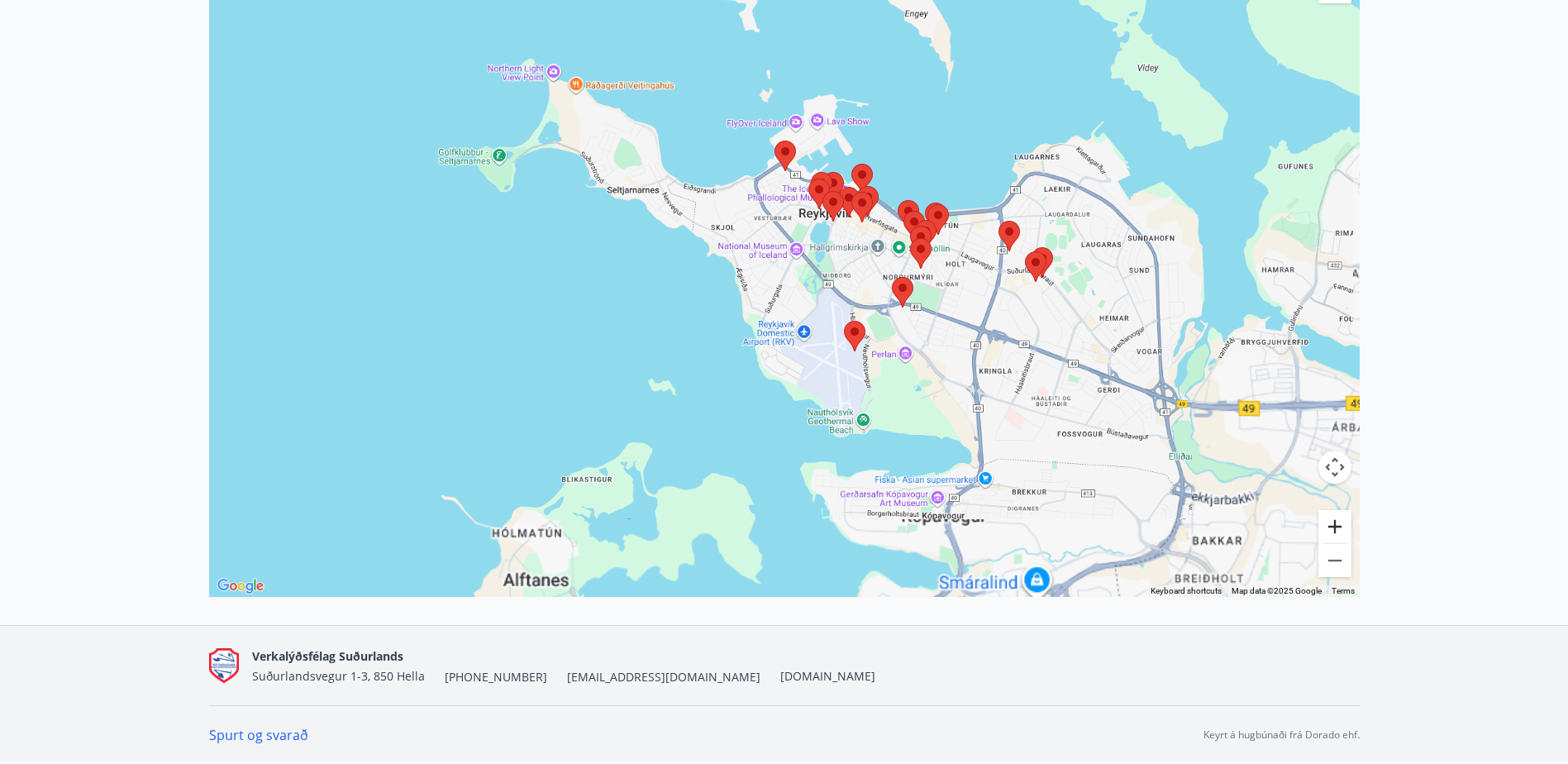
click at [1339, 525] on button "Zoom in" at bounding box center [1335, 526] width 33 height 33
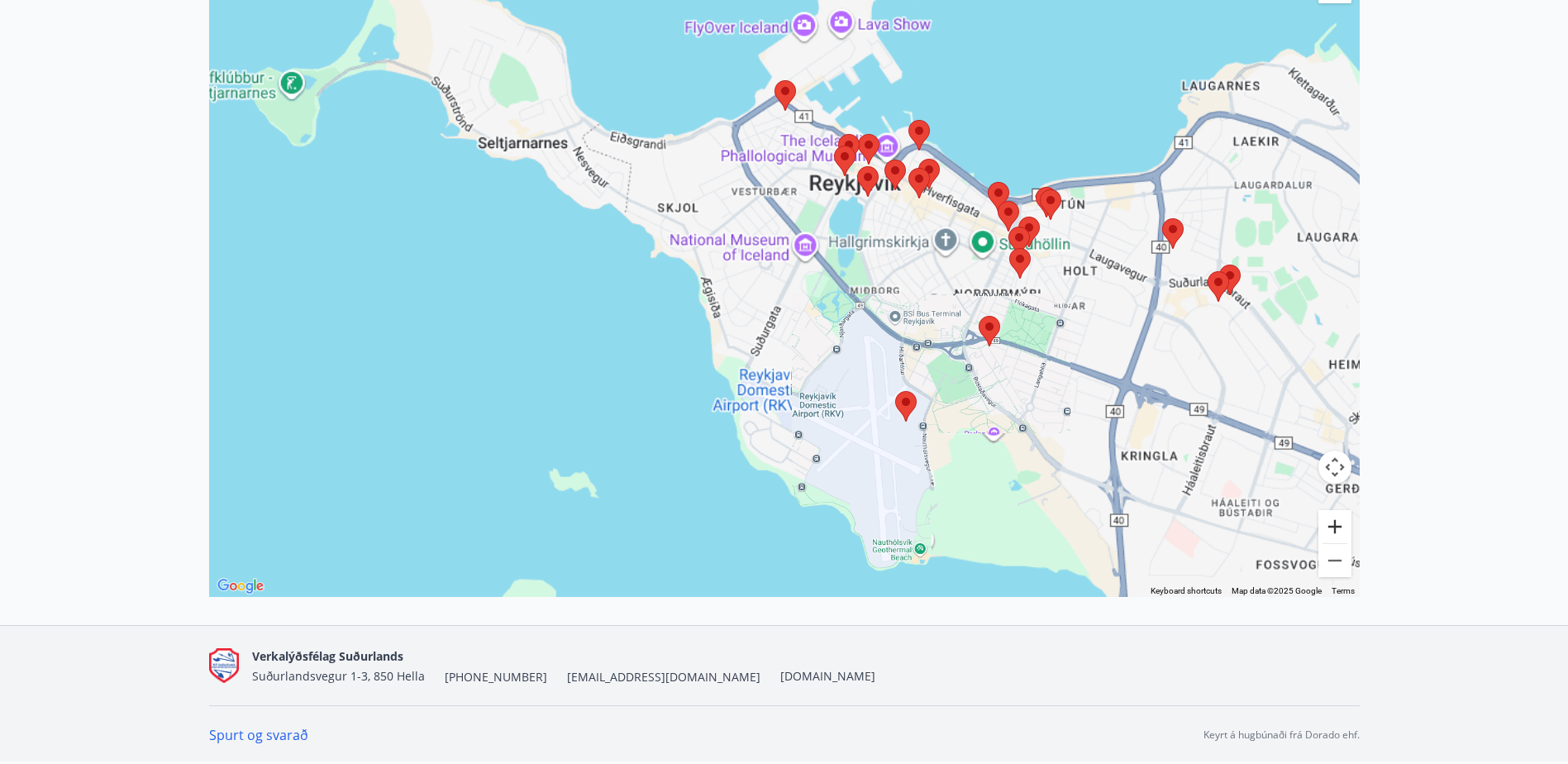
click at [1339, 525] on button "Zoom in" at bounding box center [1335, 526] width 33 height 33
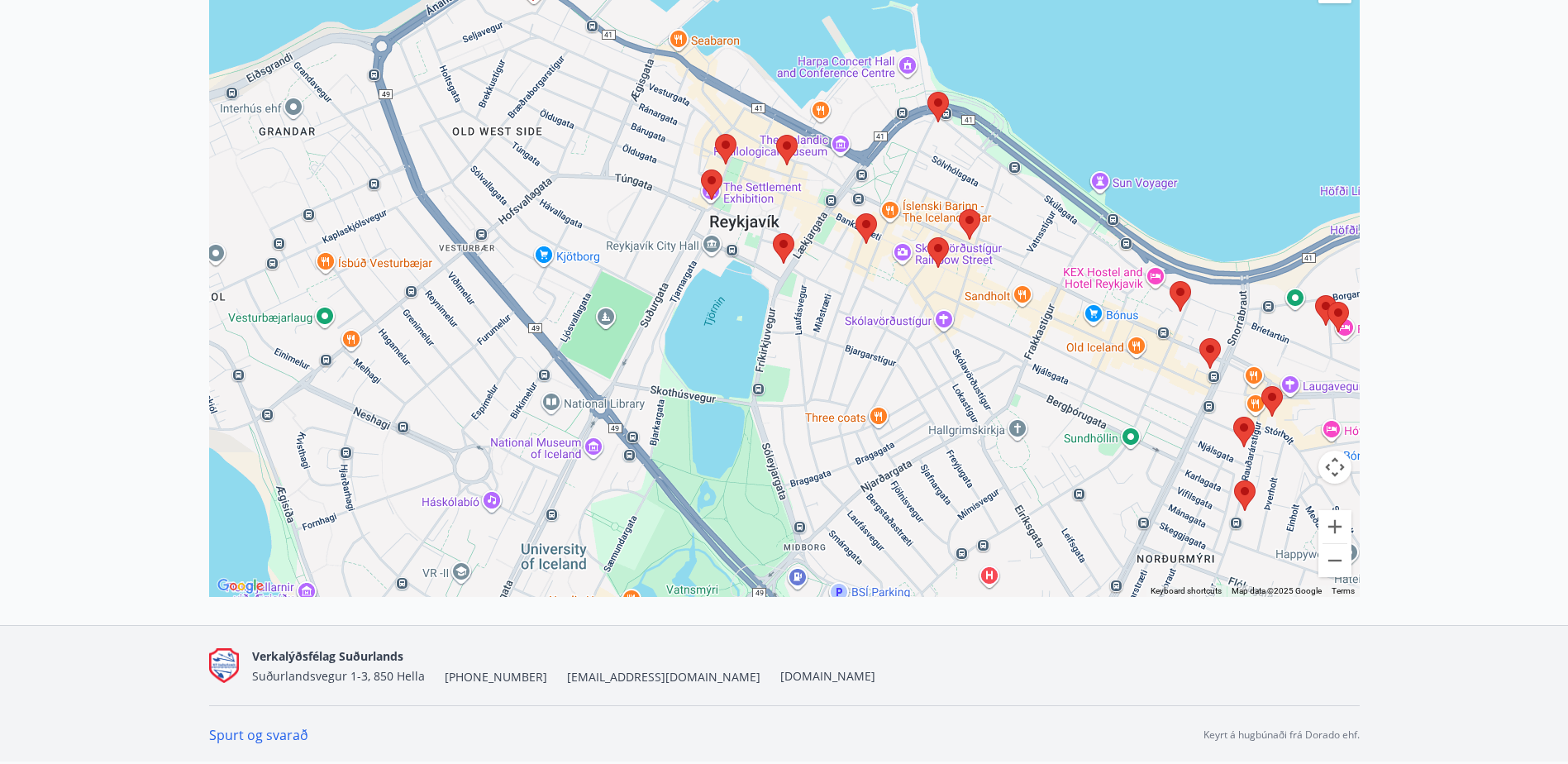
drag, startPoint x: 1074, startPoint y: 158, endPoint x: 816, endPoint y: 352, distance: 322.8
click at [816, 352] on div at bounding box center [784, 254] width 1151 height 685
click at [784, 245] on img at bounding box center [784, 248] width 34 height 44
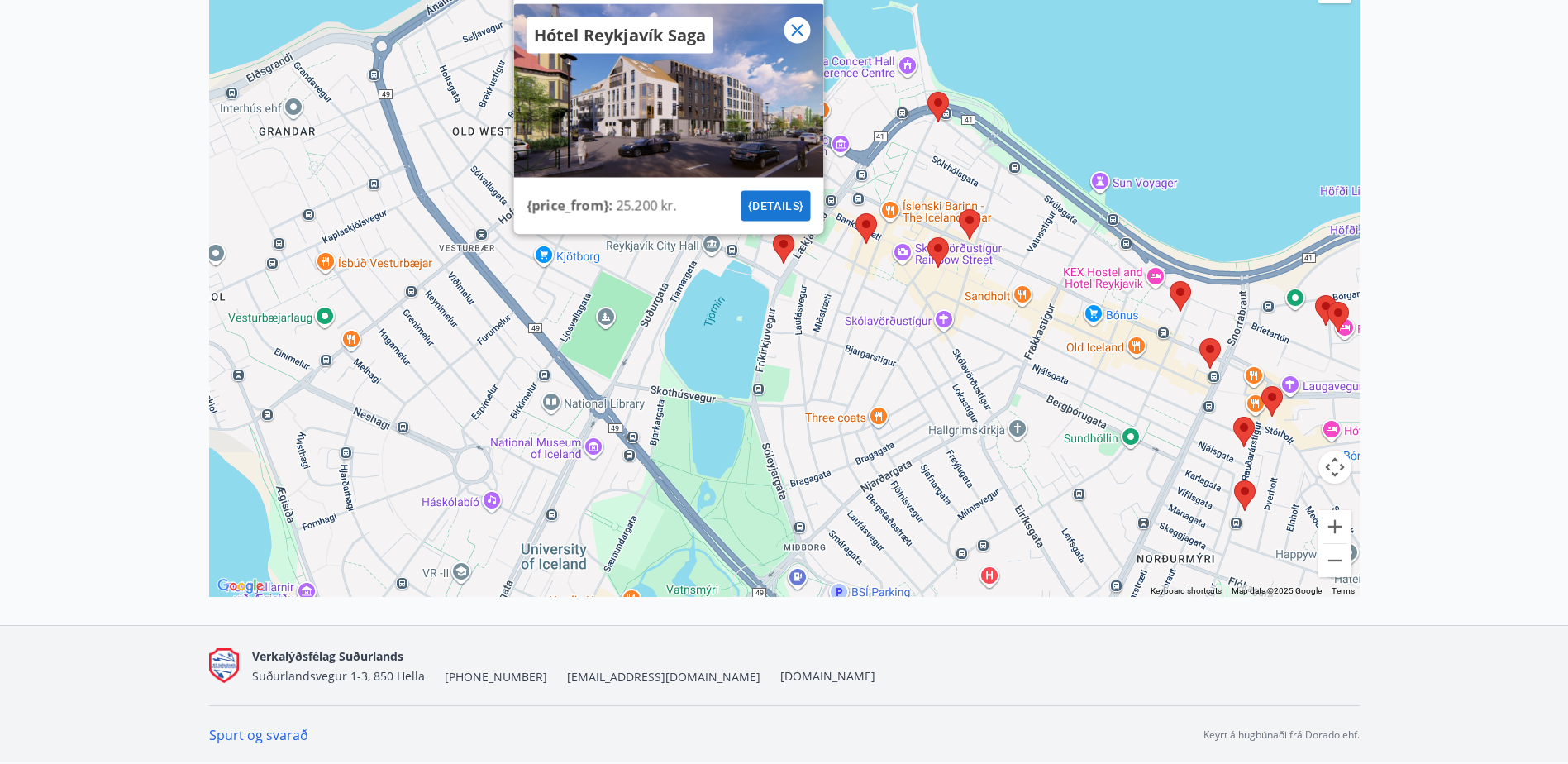
click at [792, 278] on div "Hótel Reykjavík Saga {price_from} : 25.200 kr. {details}" at bounding box center [784, 254] width 1151 height 685
click at [797, 32] on icon at bounding box center [797, 30] width 20 height 20
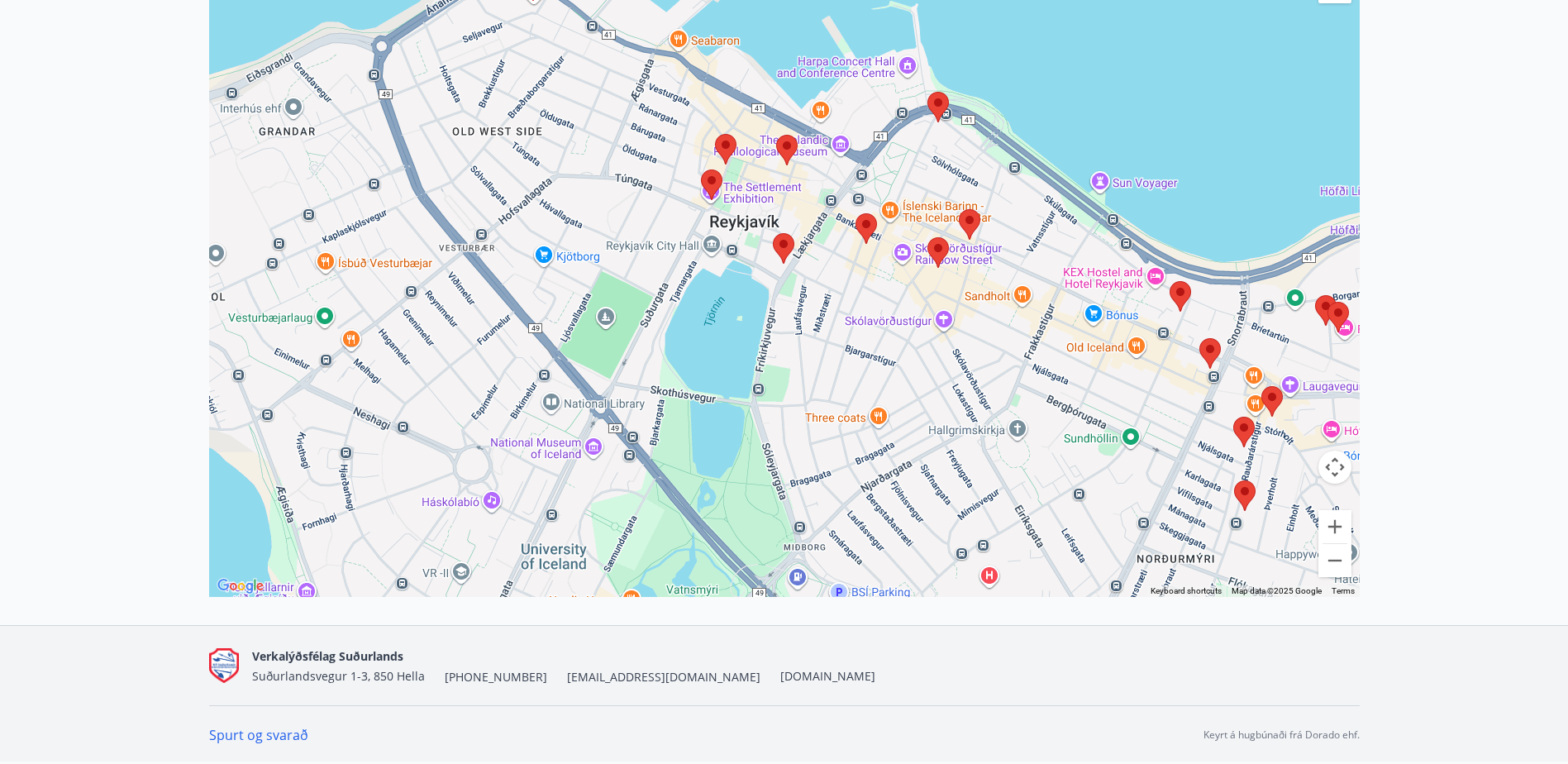
click at [719, 183] on img at bounding box center [711, 185] width 34 height 44
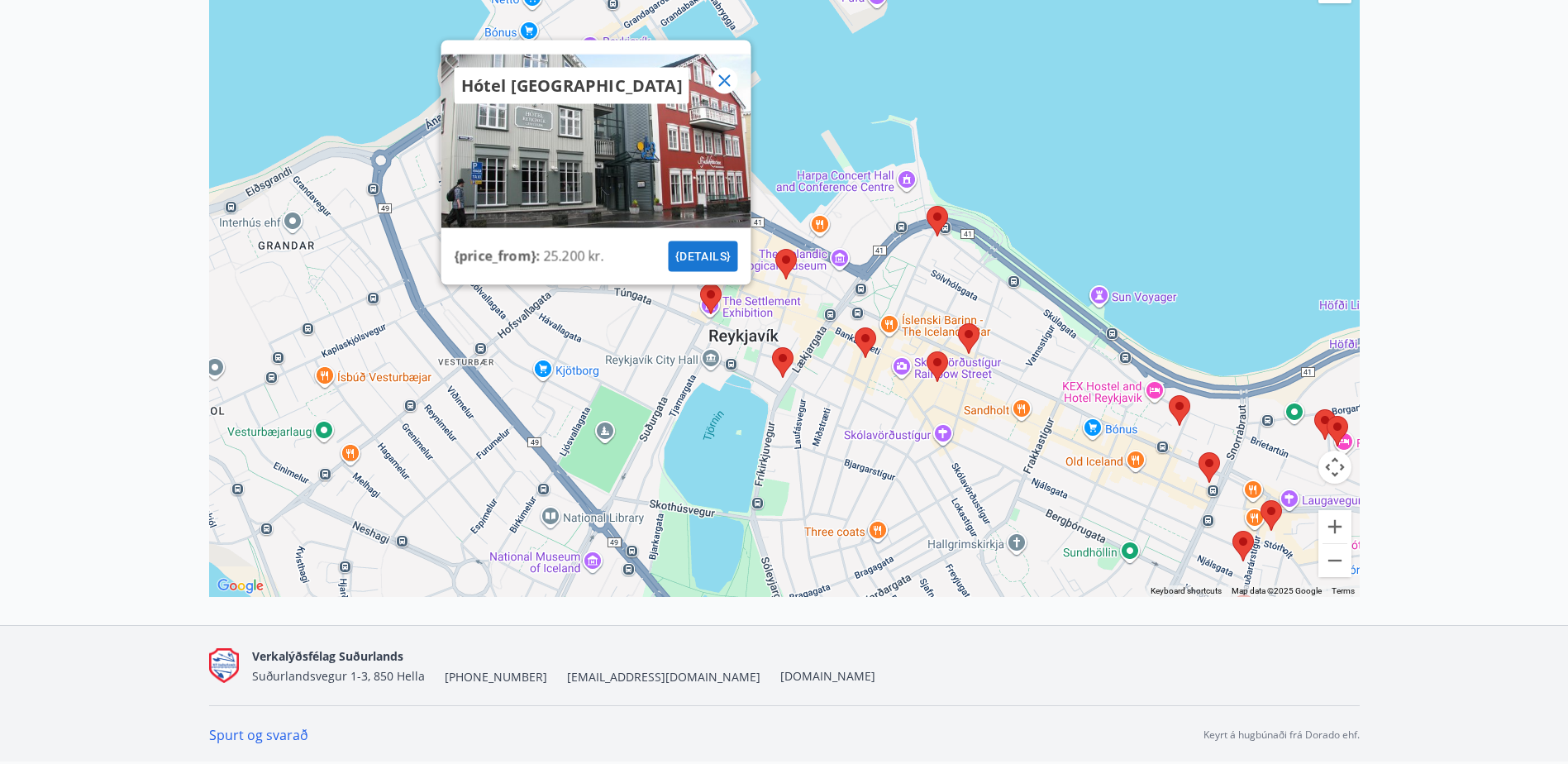
drag, startPoint x: 877, startPoint y: 165, endPoint x: 876, endPoint y: 283, distance: 118.0
click at [876, 283] on div "Hótel [GEOGRAPHIC_DATA] {price_from} : 25.200 kr. {details}" at bounding box center [784, 254] width 1151 height 685
click at [731, 82] on icon at bounding box center [724, 81] width 20 height 20
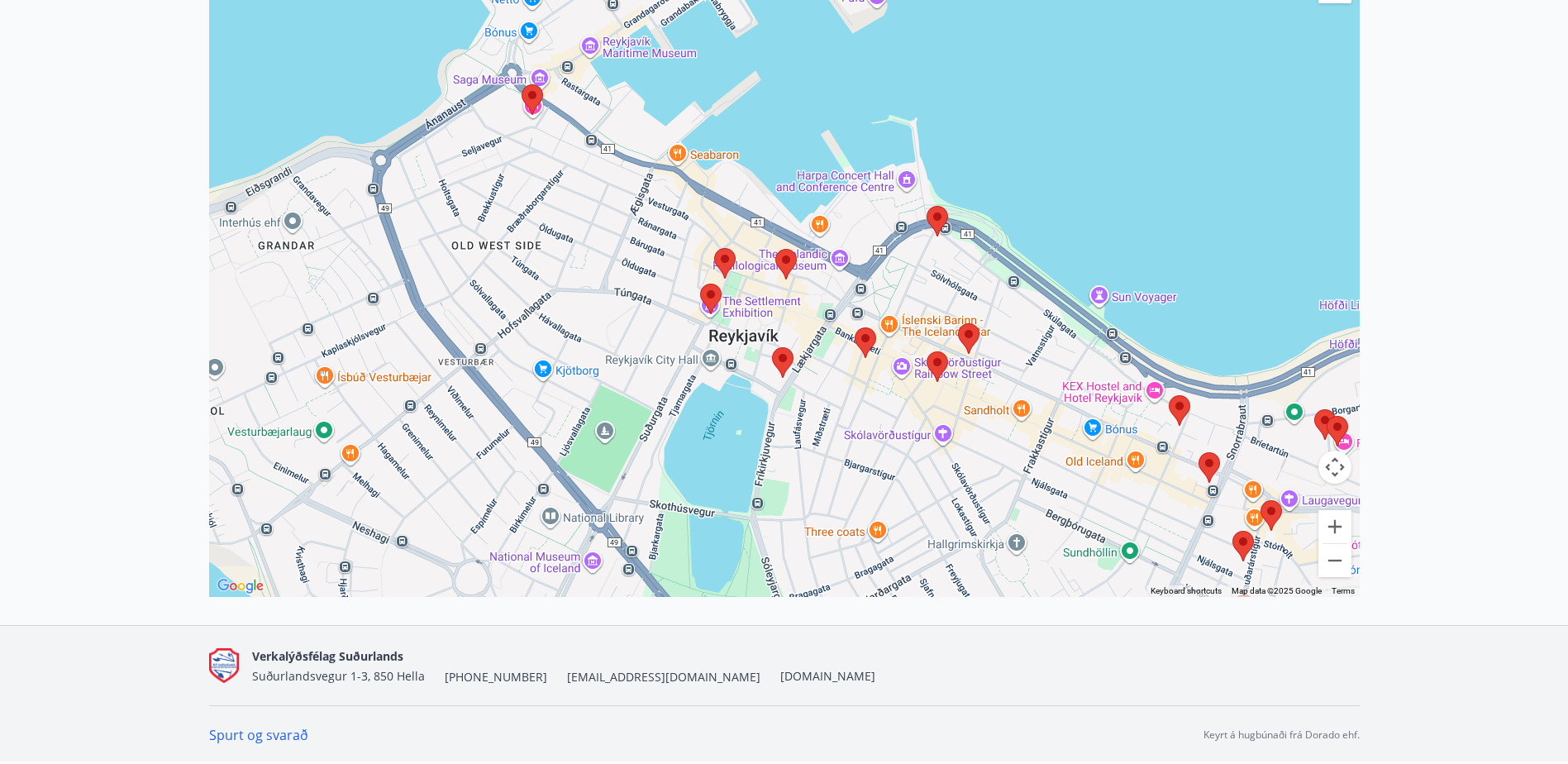
click at [724, 260] on img at bounding box center [725, 263] width 34 height 44
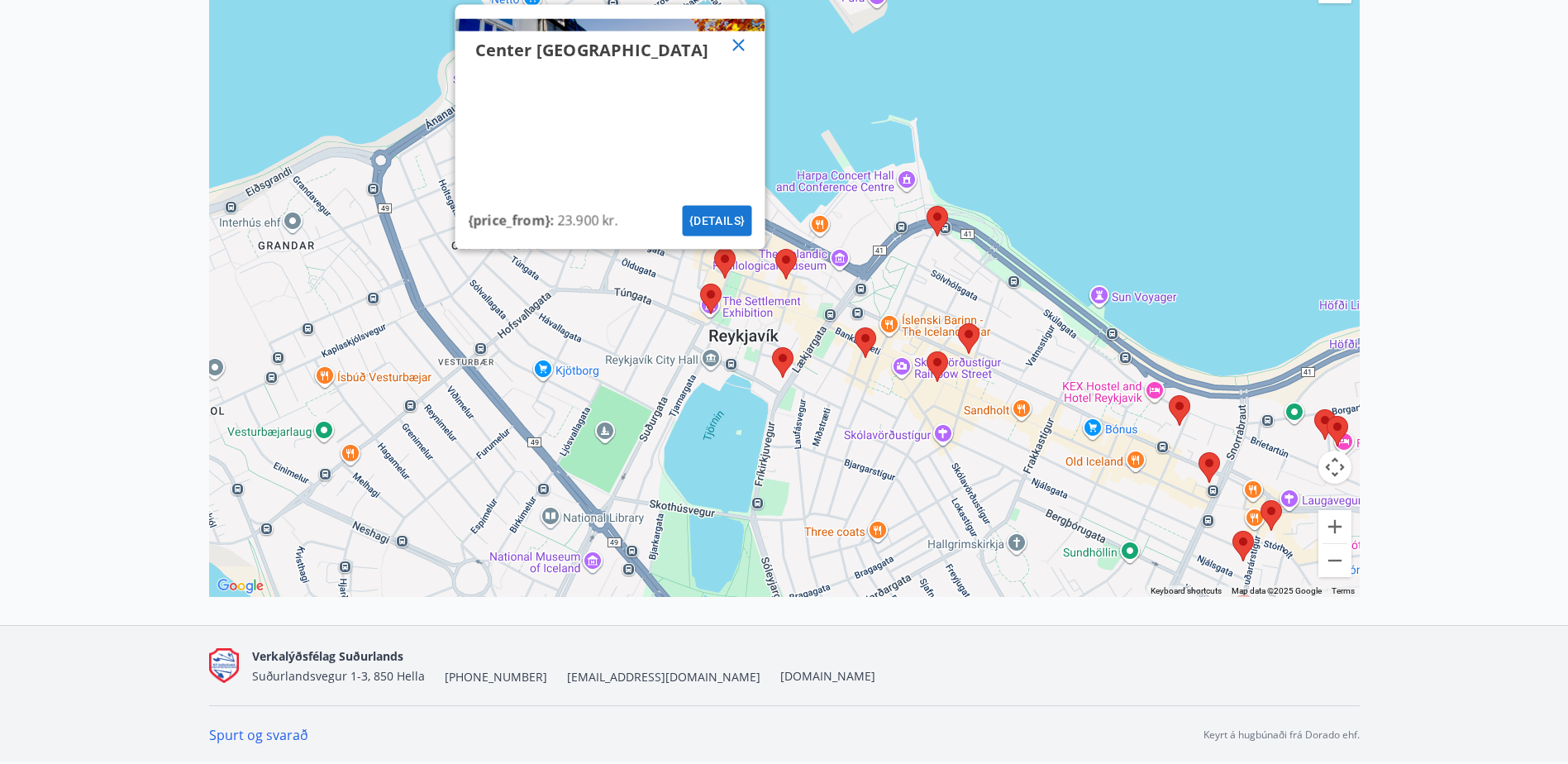
click at [740, 43] on icon at bounding box center [739, 46] width 12 height 12
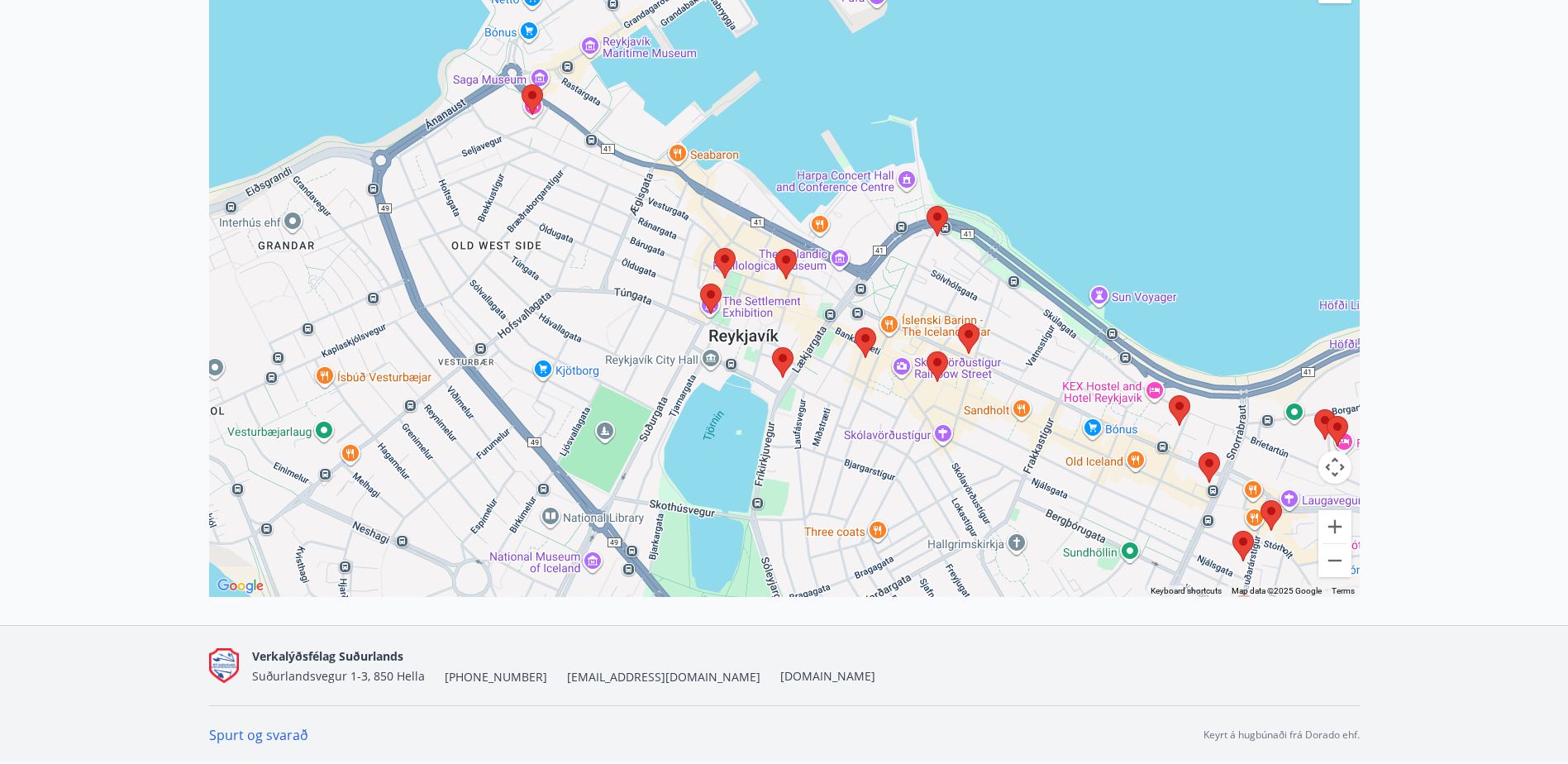
click at [791, 259] on img at bounding box center [785, 264] width 34 height 44
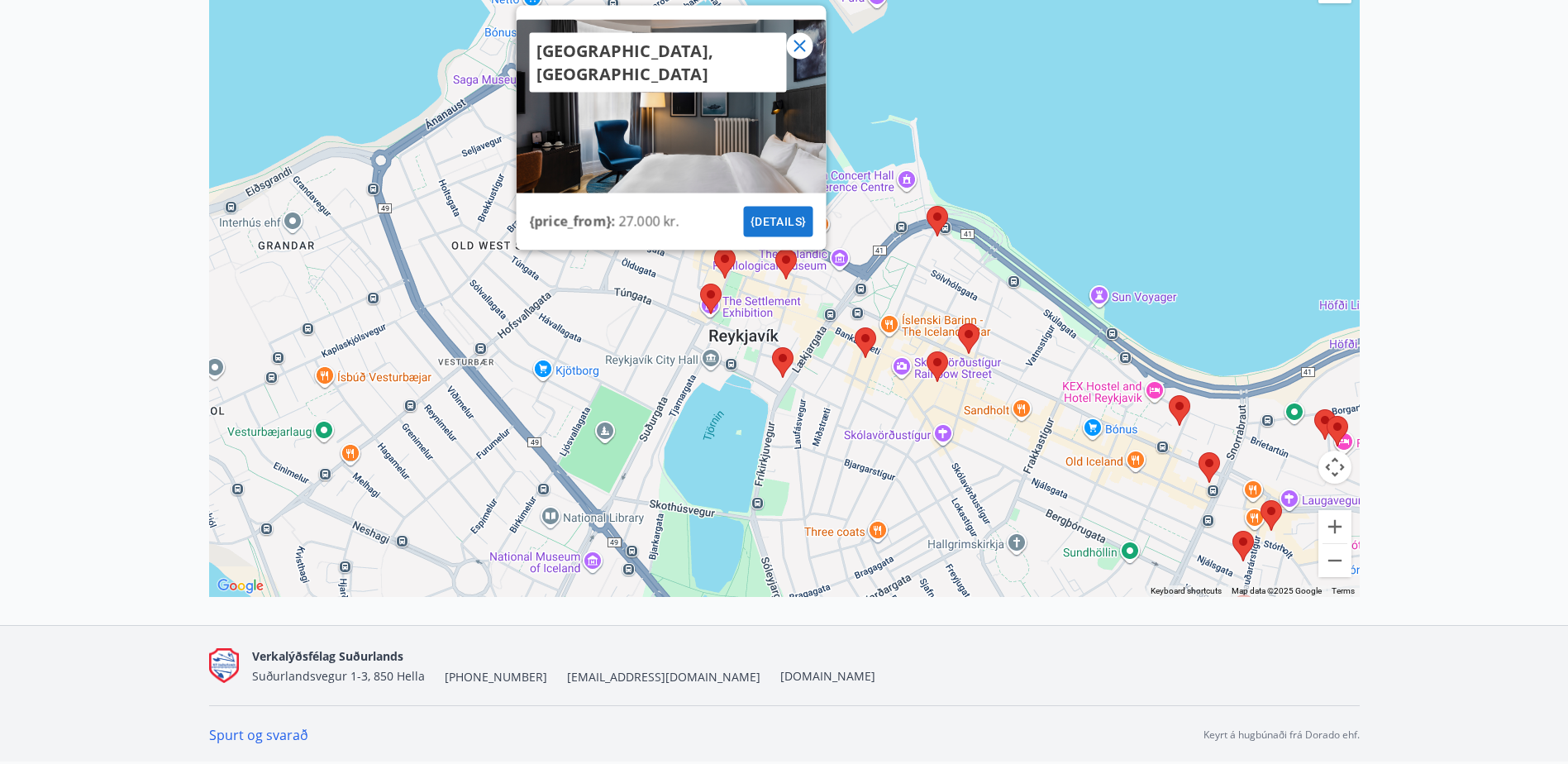
click at [814, 281] on div "[GEOGRAPHIC_DATA], [GEOGRAPHIC_DATA] {price_from} : 27.000 kr. {details}" at bounding box center [784, 254] width 1151 height 685
click at [863, 339] on img at bounding box center [865, 342] width 34 height 44
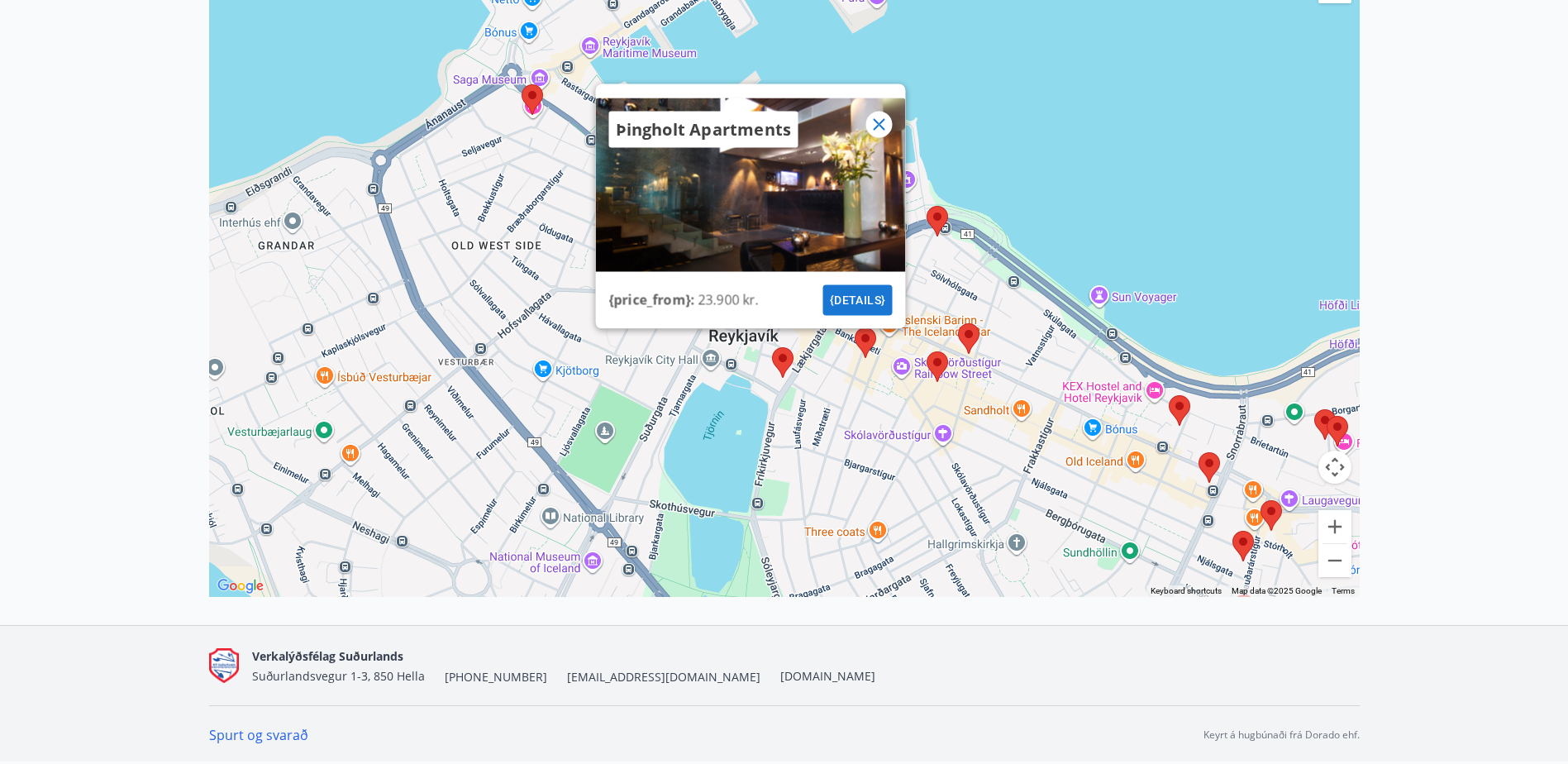
click at [874, 126] on icon at bounding box center [878, 124] width 20 height 20
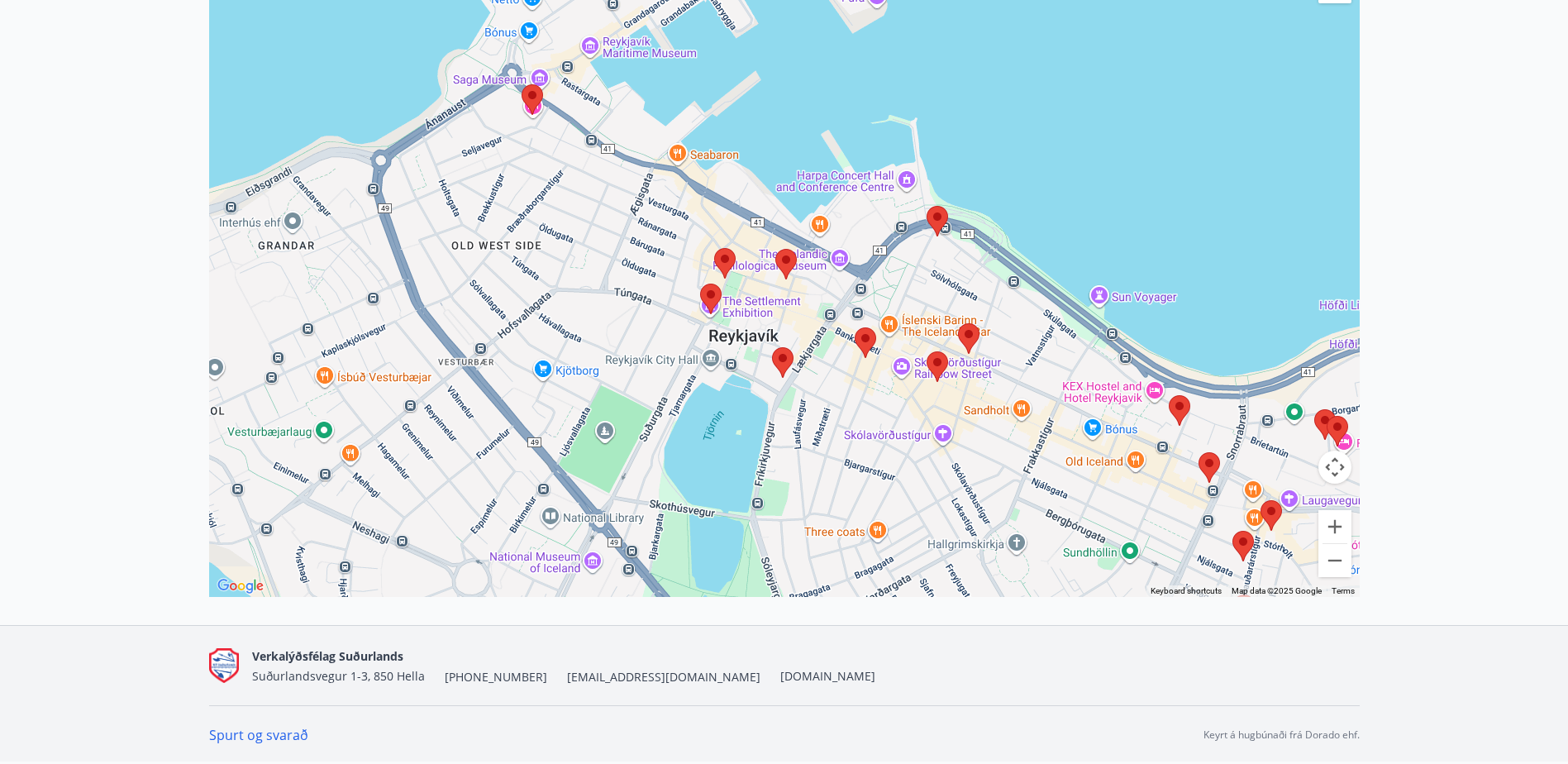
click at [788, 259] on img at bounding box center [785, 264] width 34 height 44
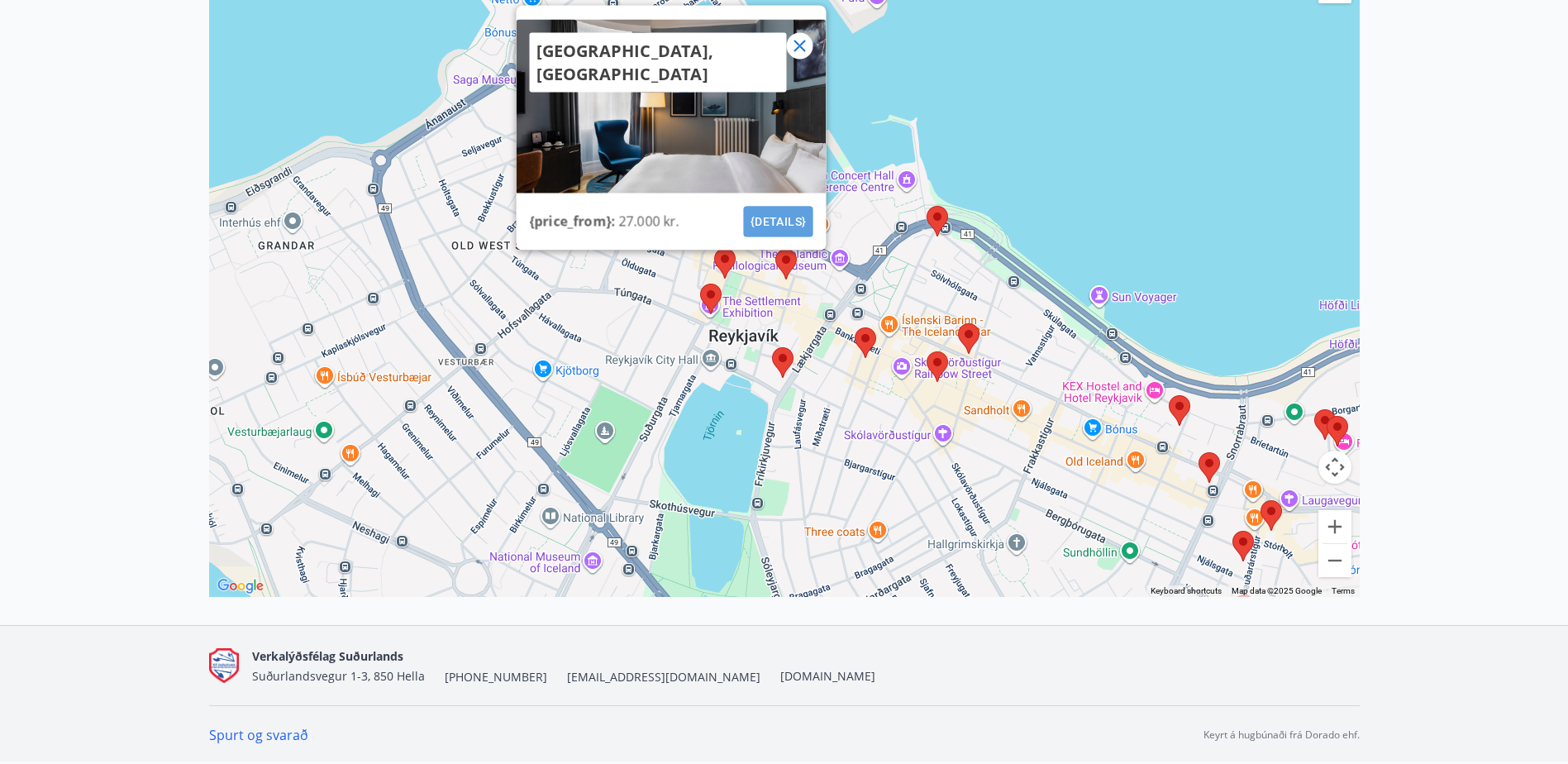
click at [767, 217] on button "{details}" at bounding box center [778, 221] width 69 height 30
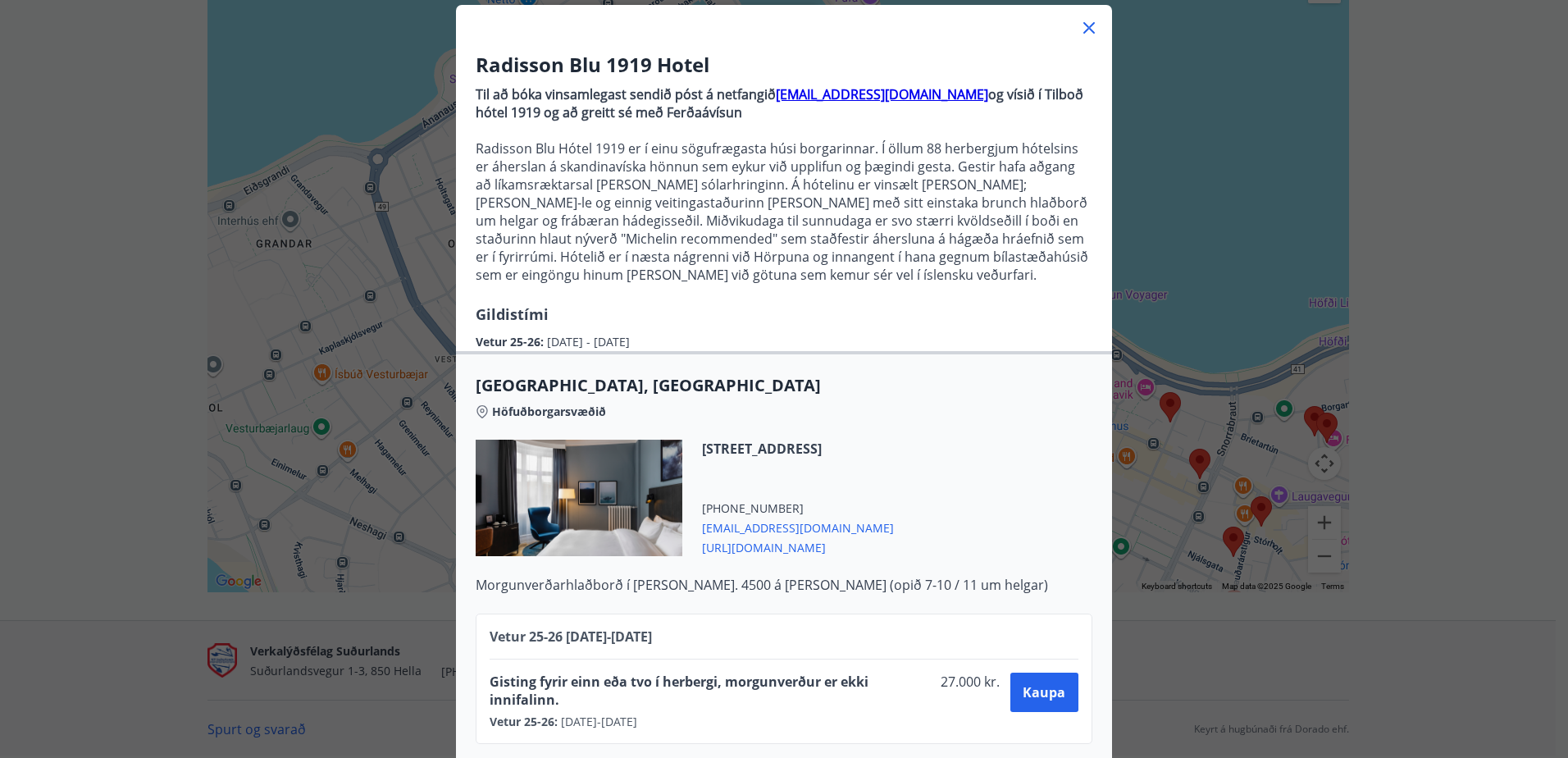
scroll to position [112, 0]
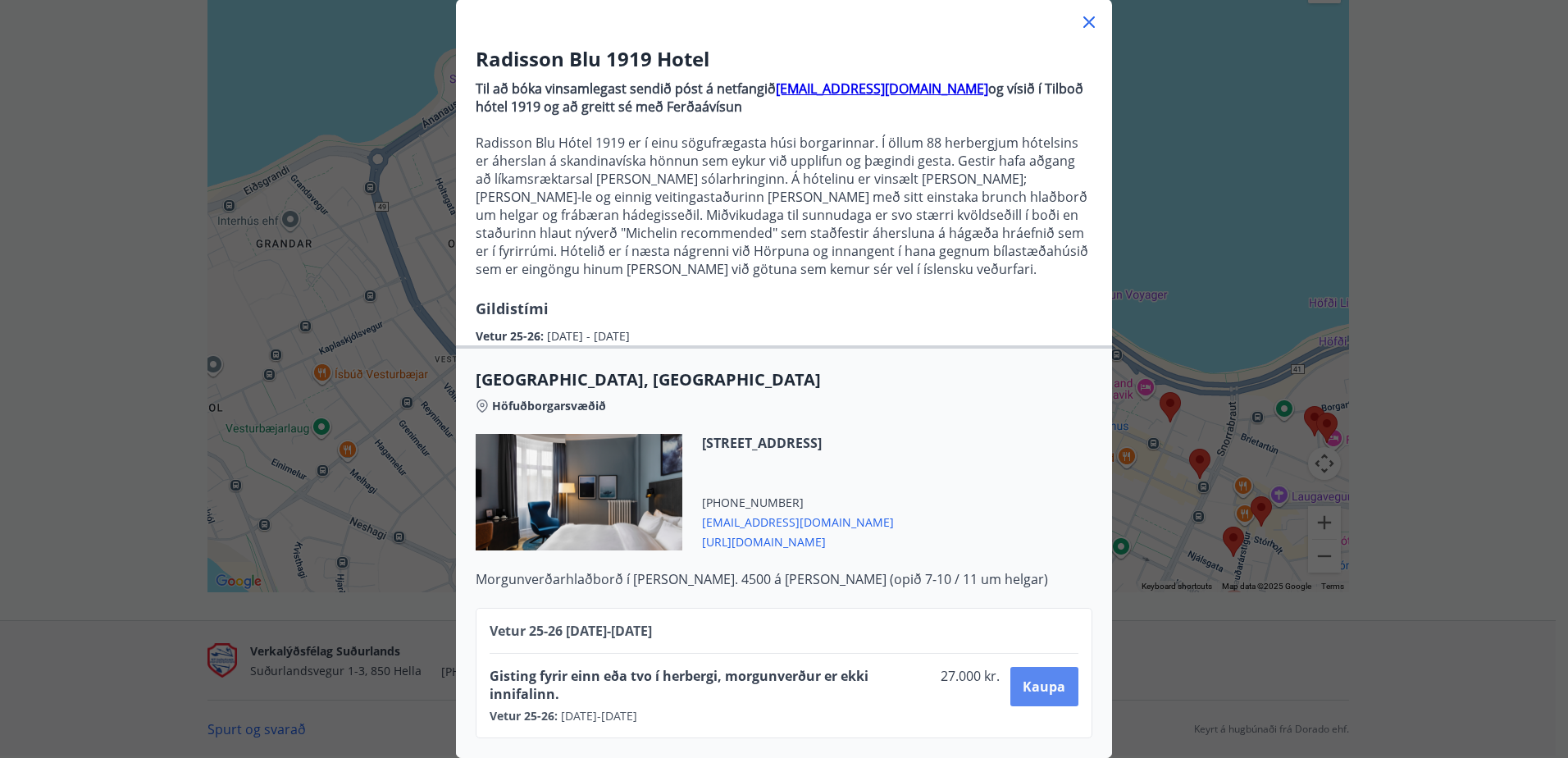
click at [1048, 677] on span "Kaupa" at bounding box center [1044, 686] width 43 height 18
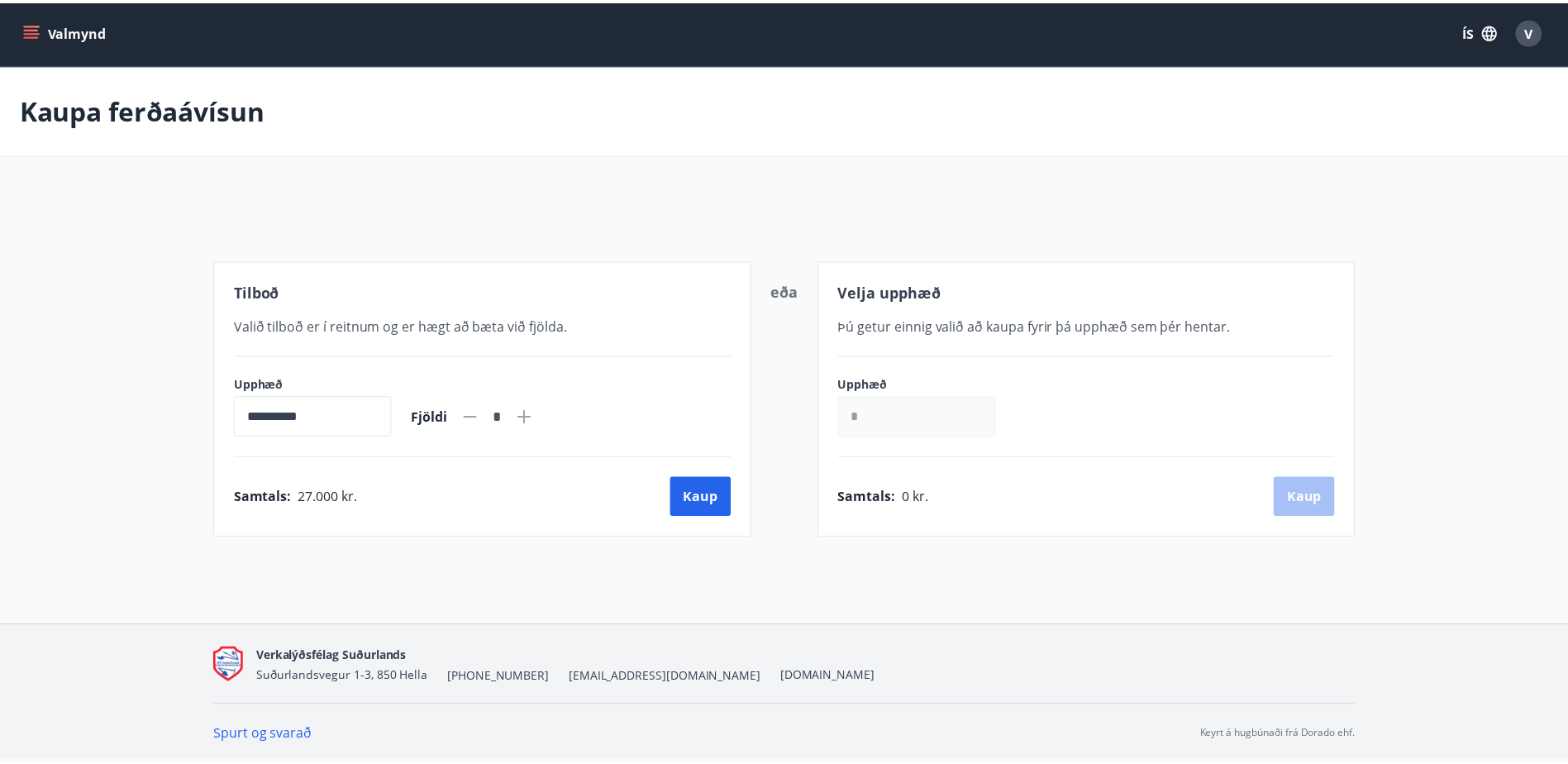
scroll to position [3, 0]
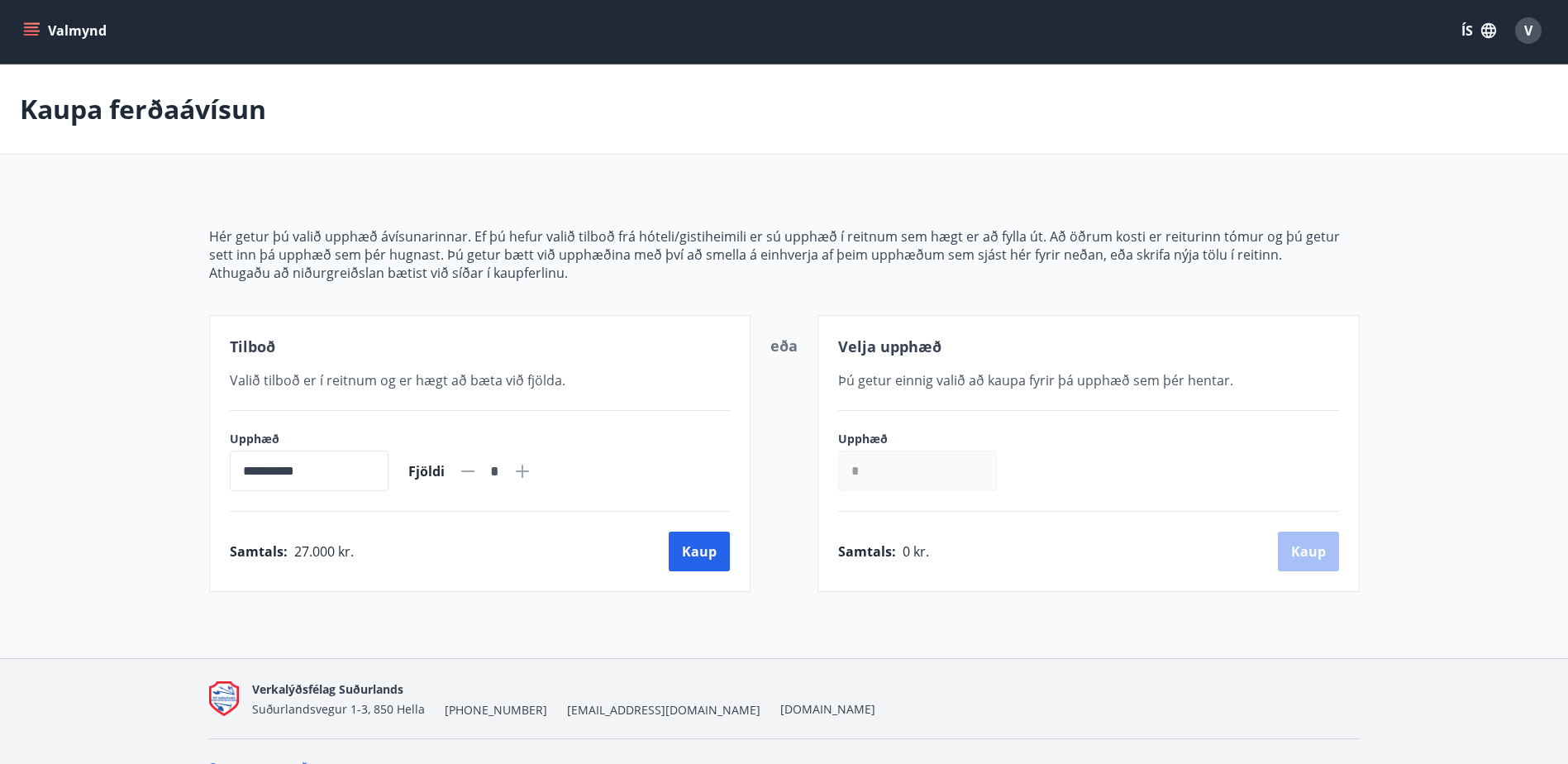
drag, startPoint x: 532, startPoint y: 472, endPoint x: 542, endPoint y: 471, distance: 10.0
click at [532, 472] on div "*" at bounding box center [495, 472] width 74 height 29
click at [529, 471] on icon at bounding box center [522, 472] width 14 height 14
click at [478, 472] on icon at bounding box center [468, 472] width 20 height 20
click at [532, 472] on icon at bounding box center [522, 472] width 20 height 20
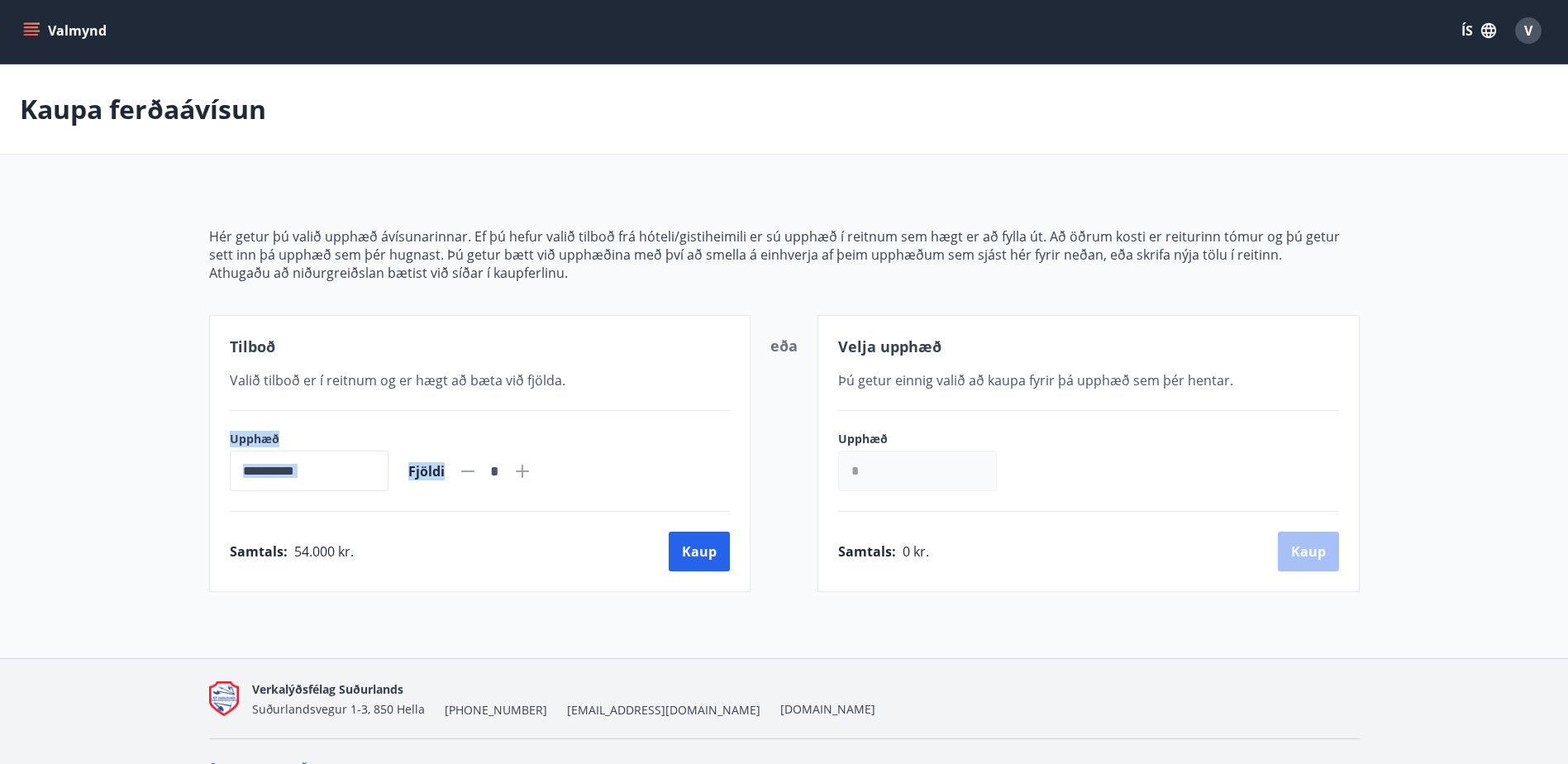
click at [474, 471] on icon at bounding box center [469, 472] width 14 height 2
type input "*"
click at [1483, 35] on icon "button" at bounding box center [1489, 30] width 19 height 19
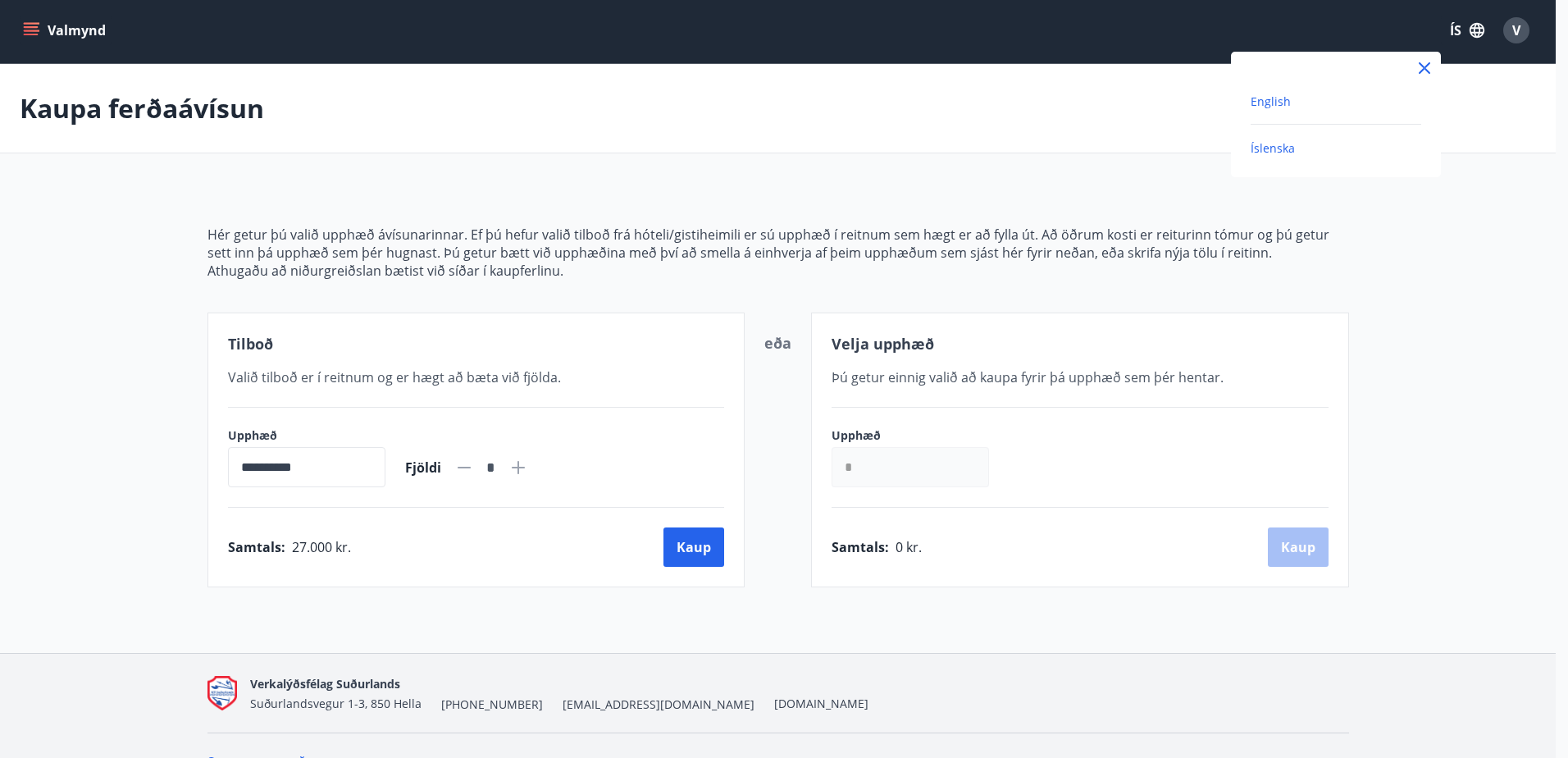
click at [1274, 94] on span "English" at bounding box center [1270, 101] width 40 height 16
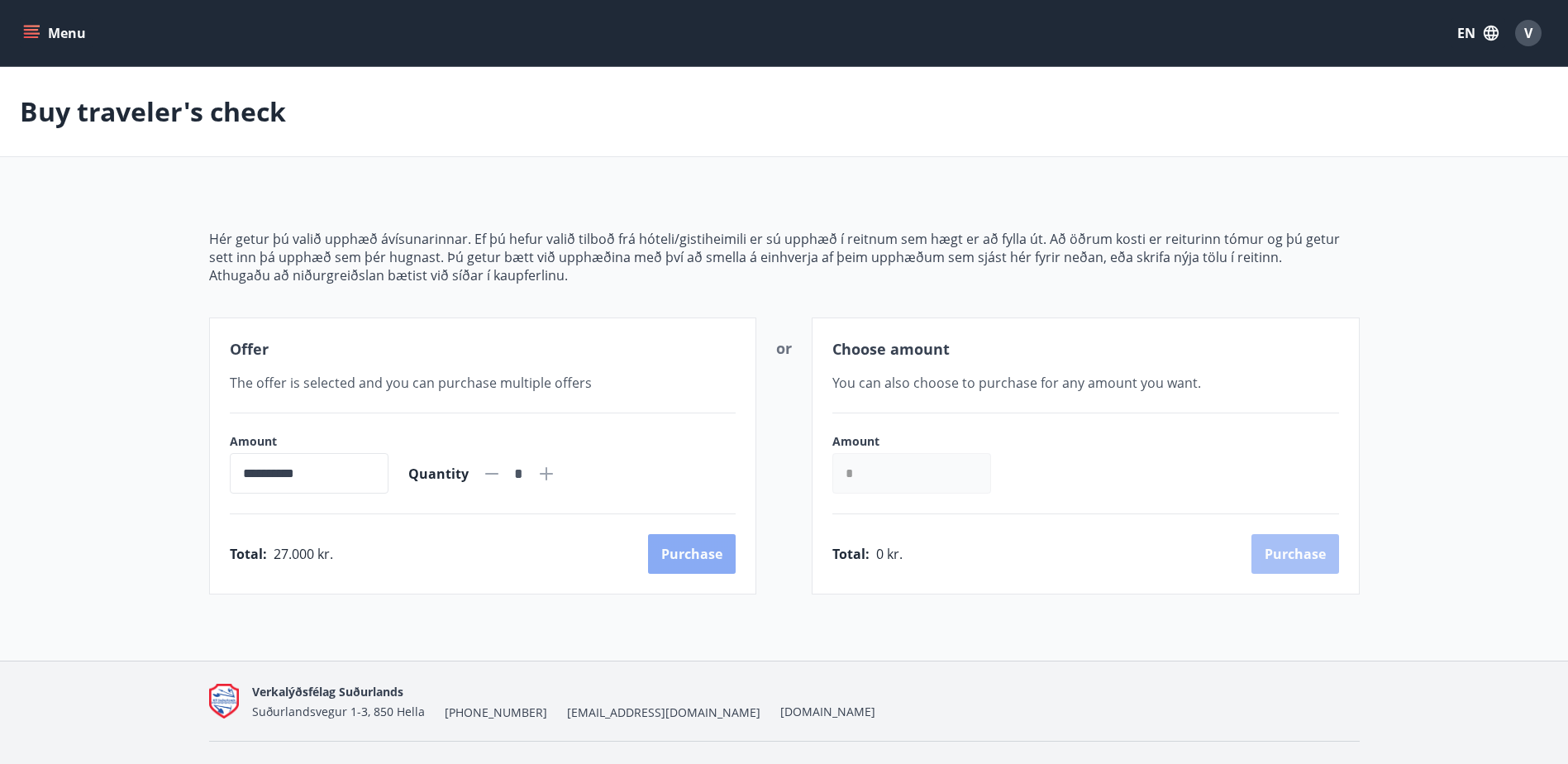
click at [707, 546] on button "Purchase" at bounding box center [693, 554] width 88 height 40
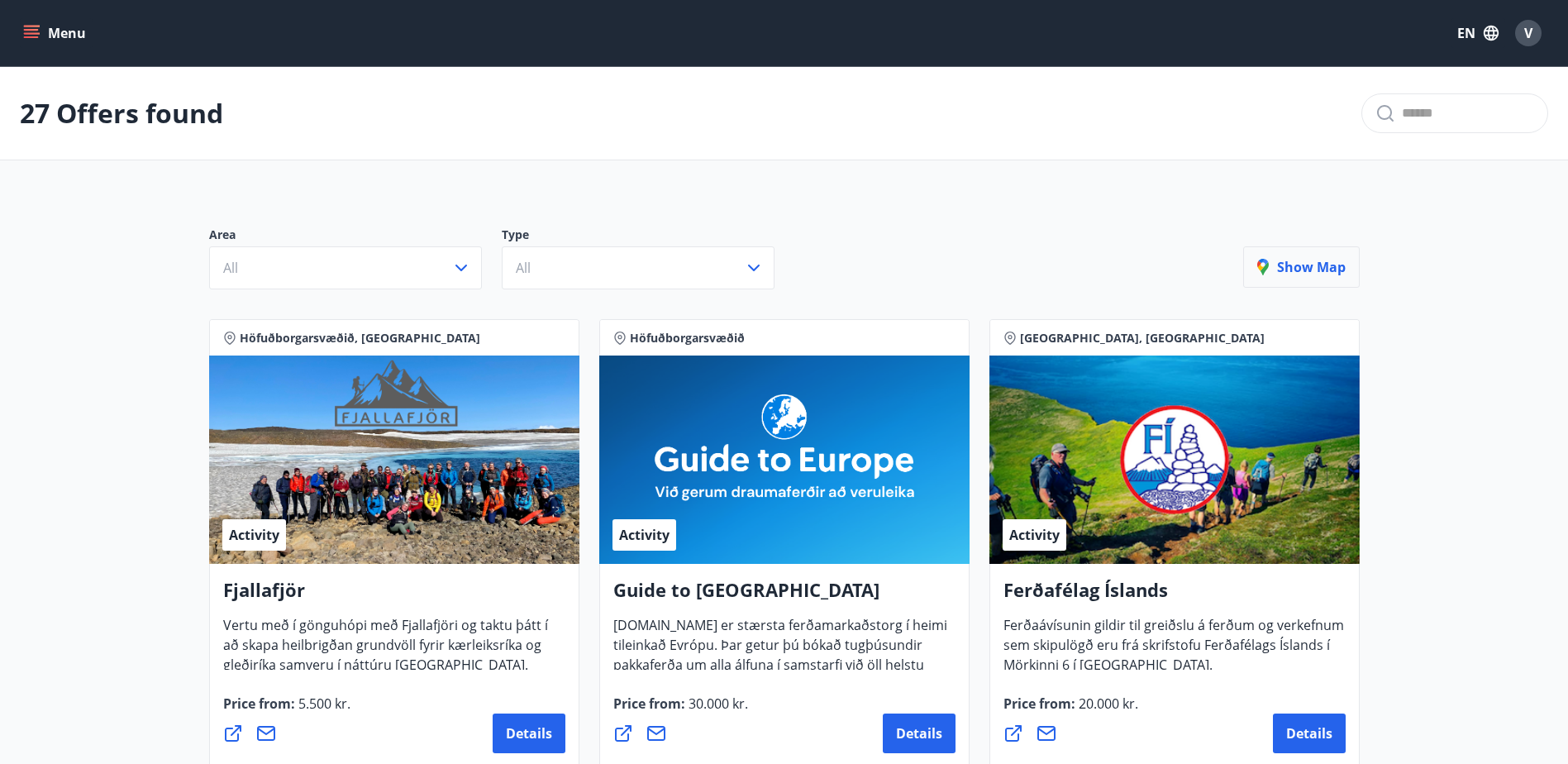
click at [1301, 257] on button "Show map" at bounding box center [1301, 267] width 116 height 41
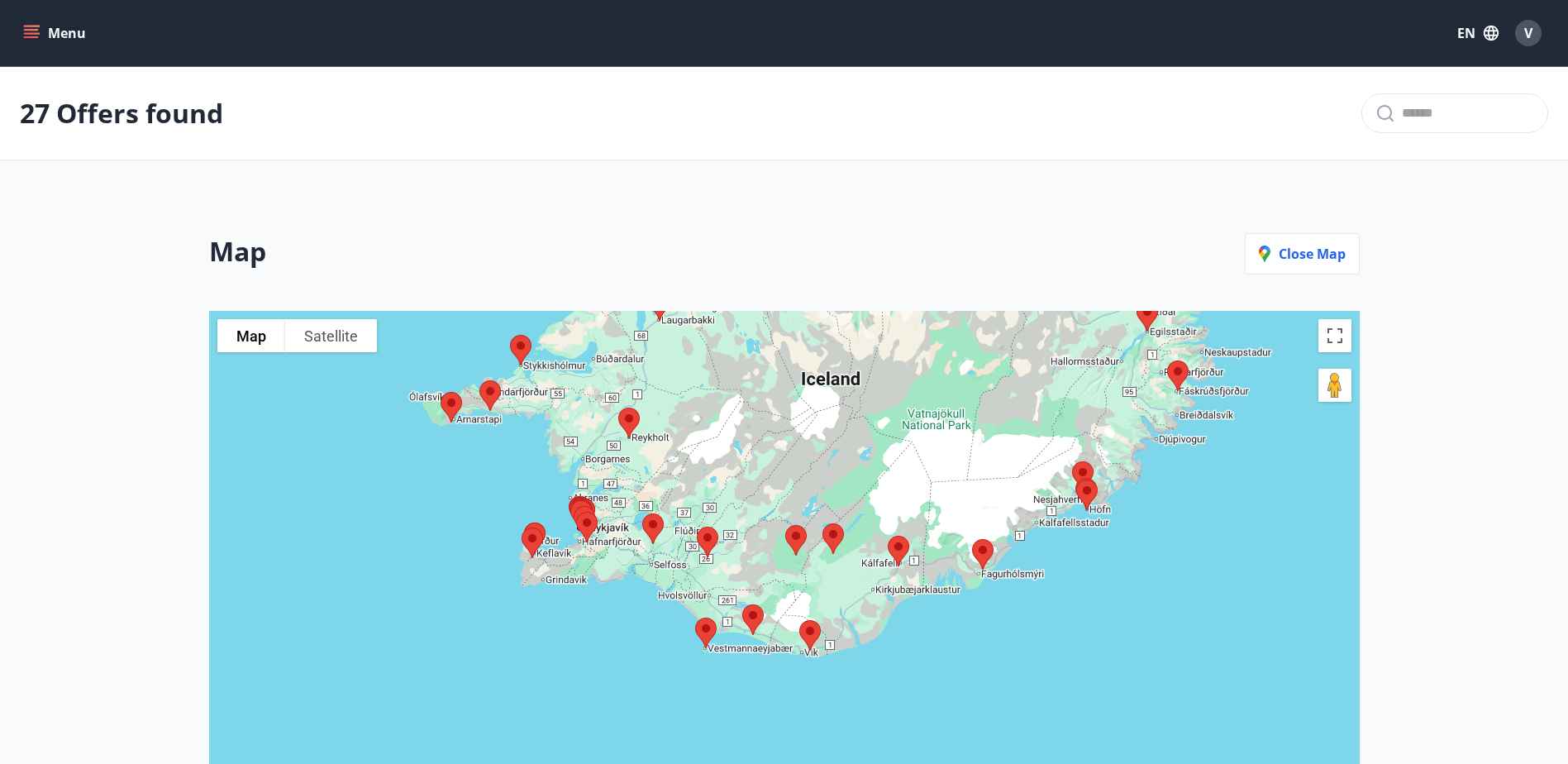
drag, startPoint x: 564, startPoint y: 510, endPoint x: 569, endPoint y: 359, distance: 151.1
click at [569, 359] on div at bounding box center [784, 653] width 1151 height 685
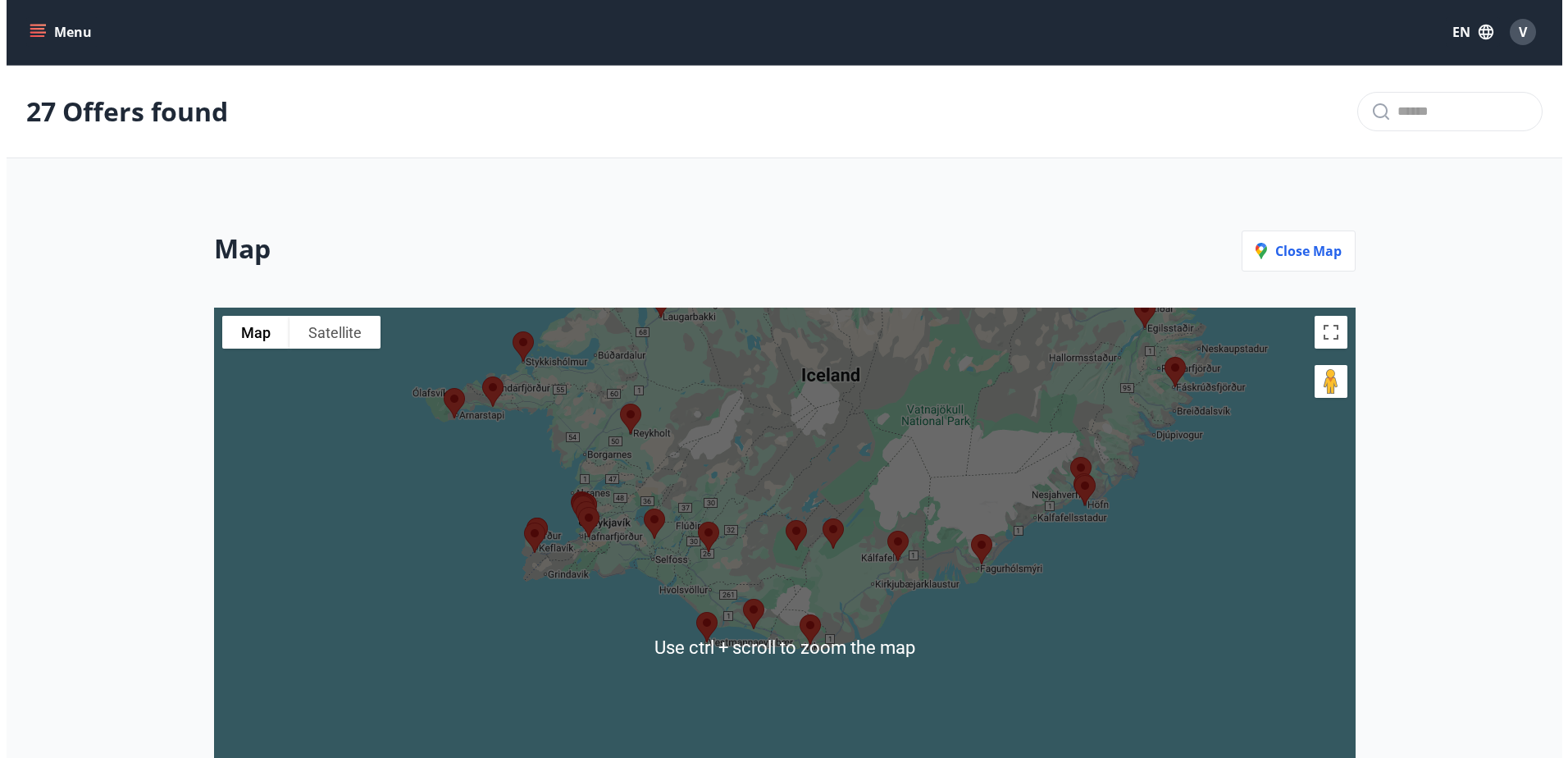
scroll to position [247, 0]
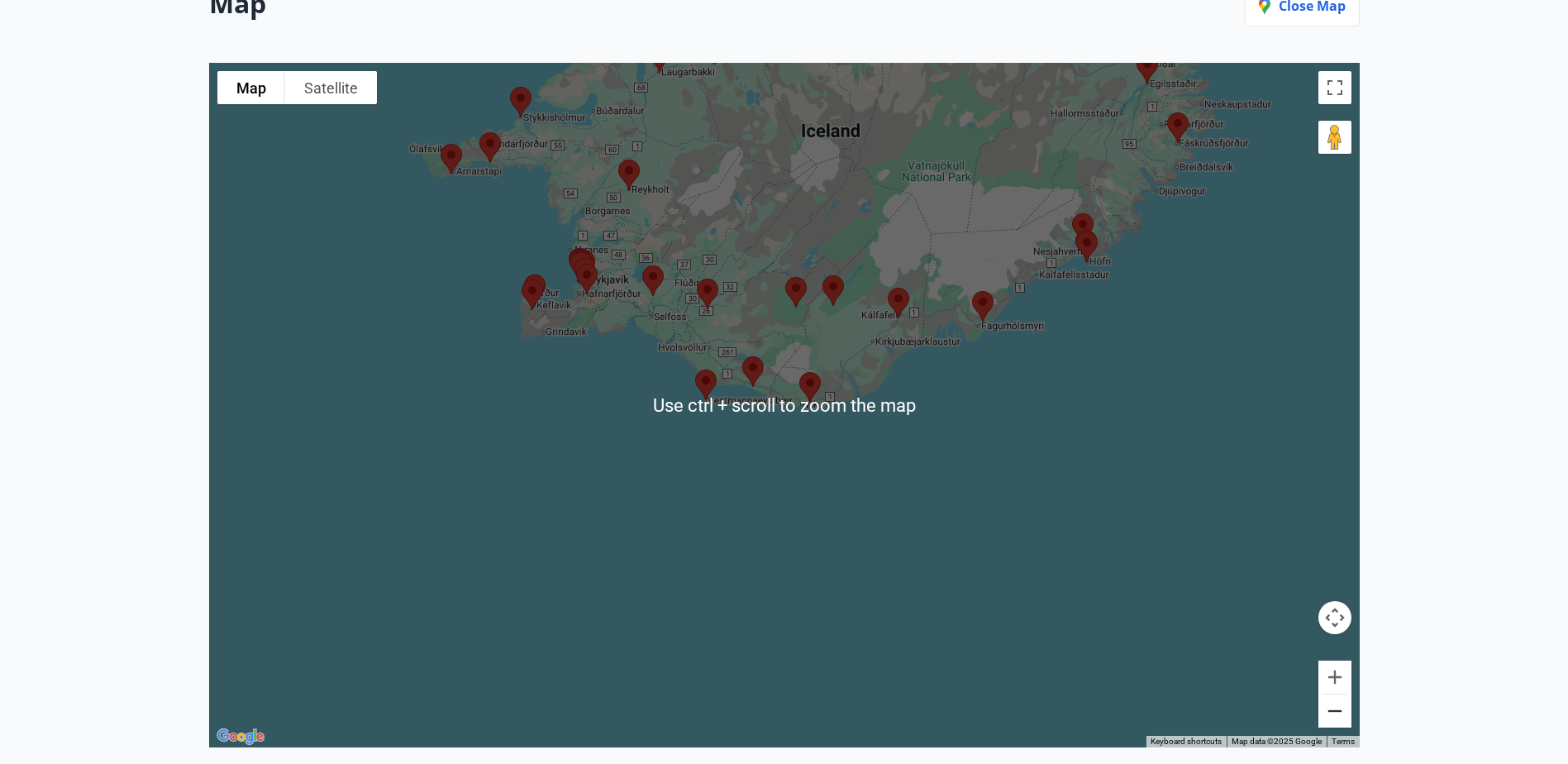
click at [1332, 704] on button "Zoom out" at bounding box center [1335, 711] width 33 height 33
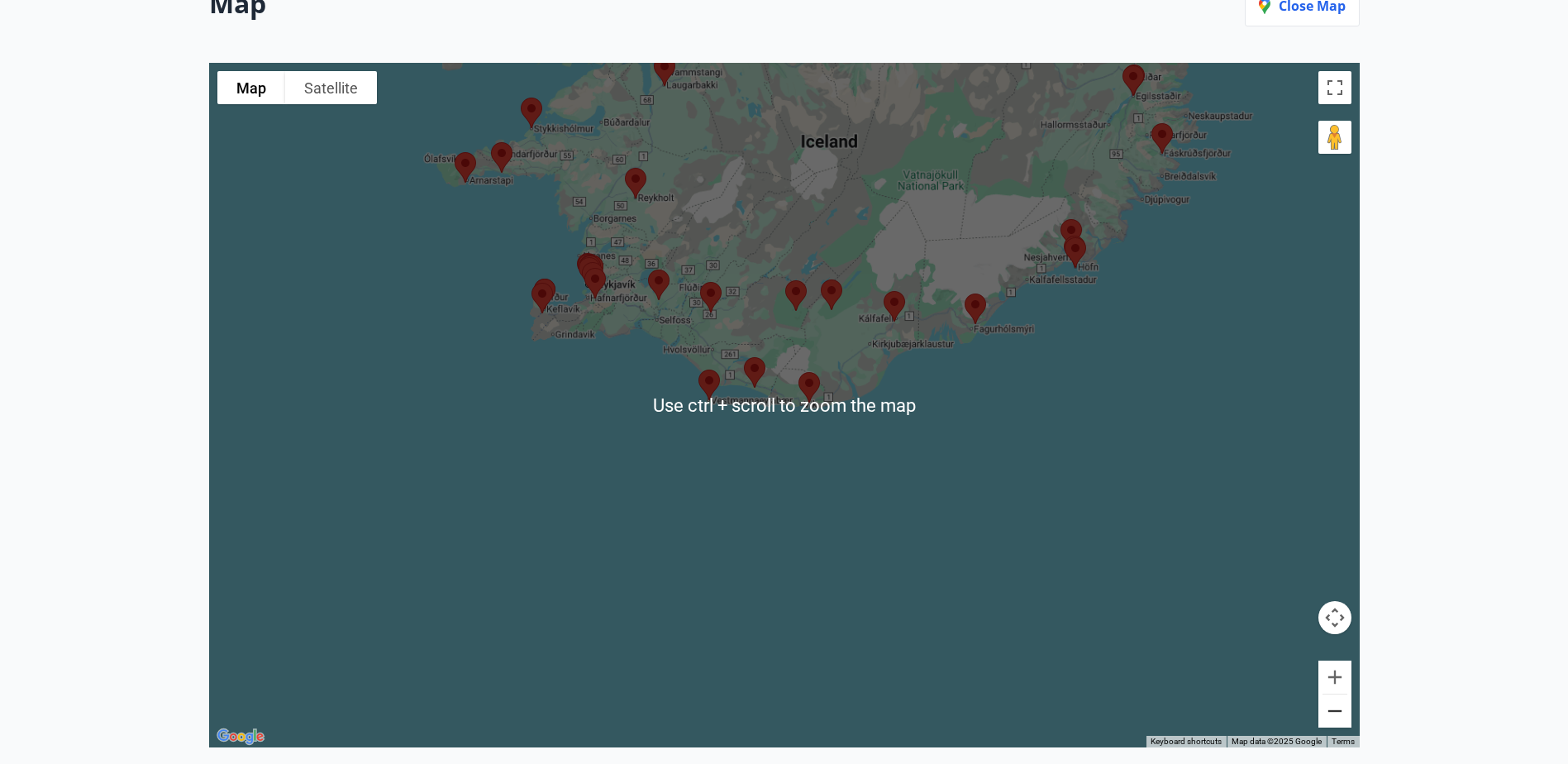
click at [1333, 702] on button "Zoom out" at bounding box center [1335, 711] width 33 height 33
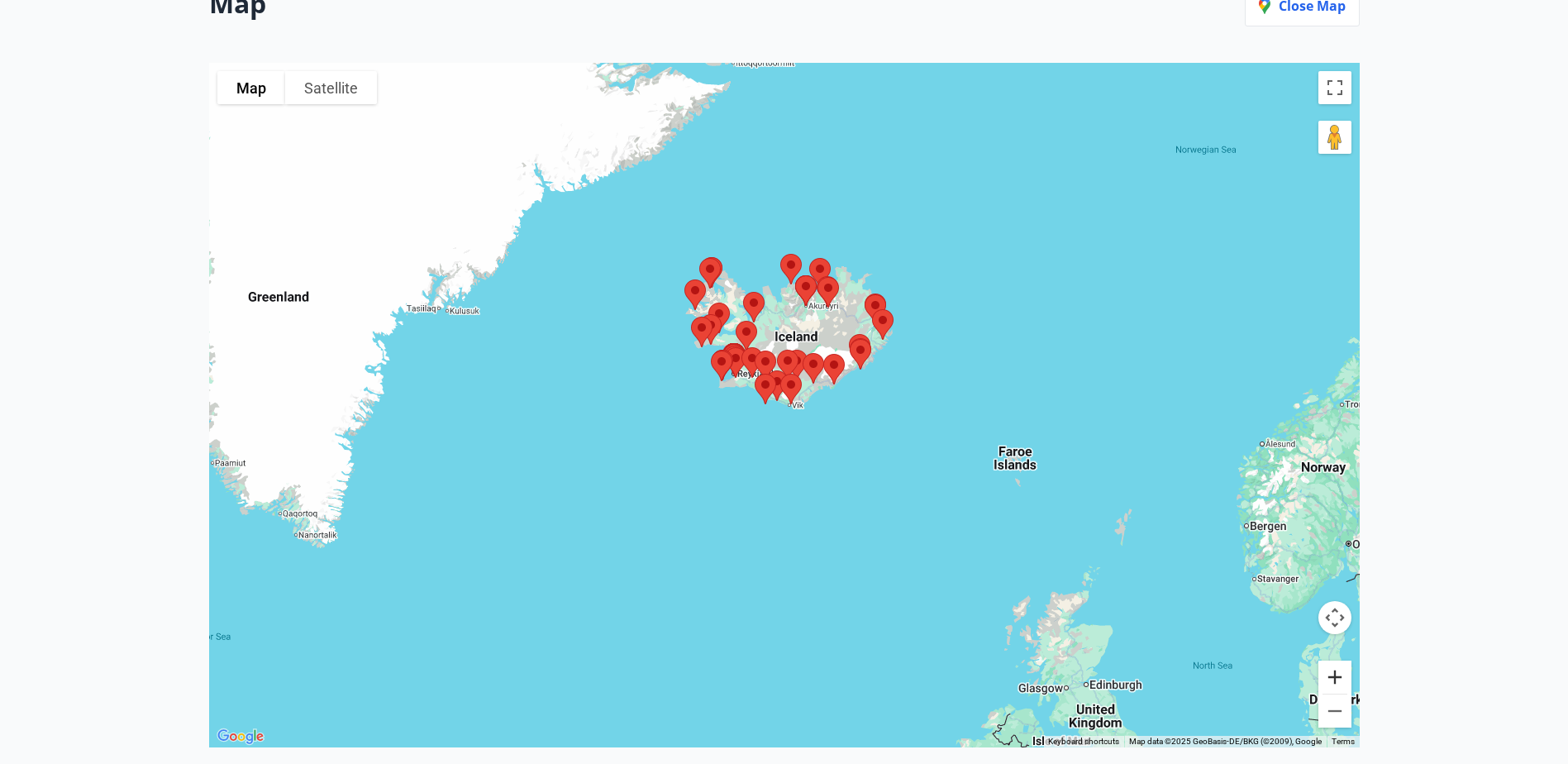
click at [1339, 683] on button "Zoom in" at bounding box center [1335, 677] width 33 height 33
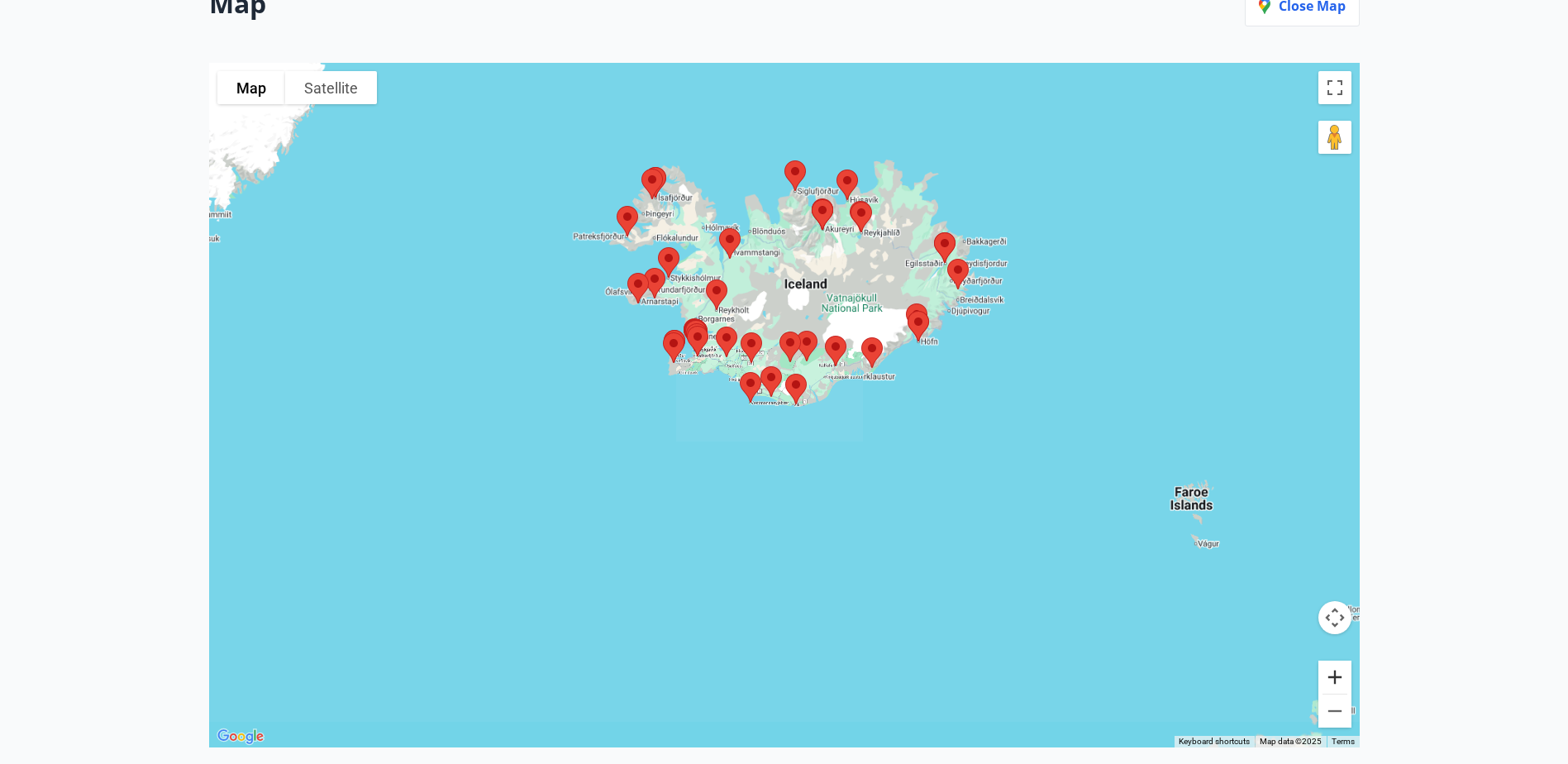
click at [1339, 681] on button "Zoom in" at bounding box center [1335, 677] width 33 height 33
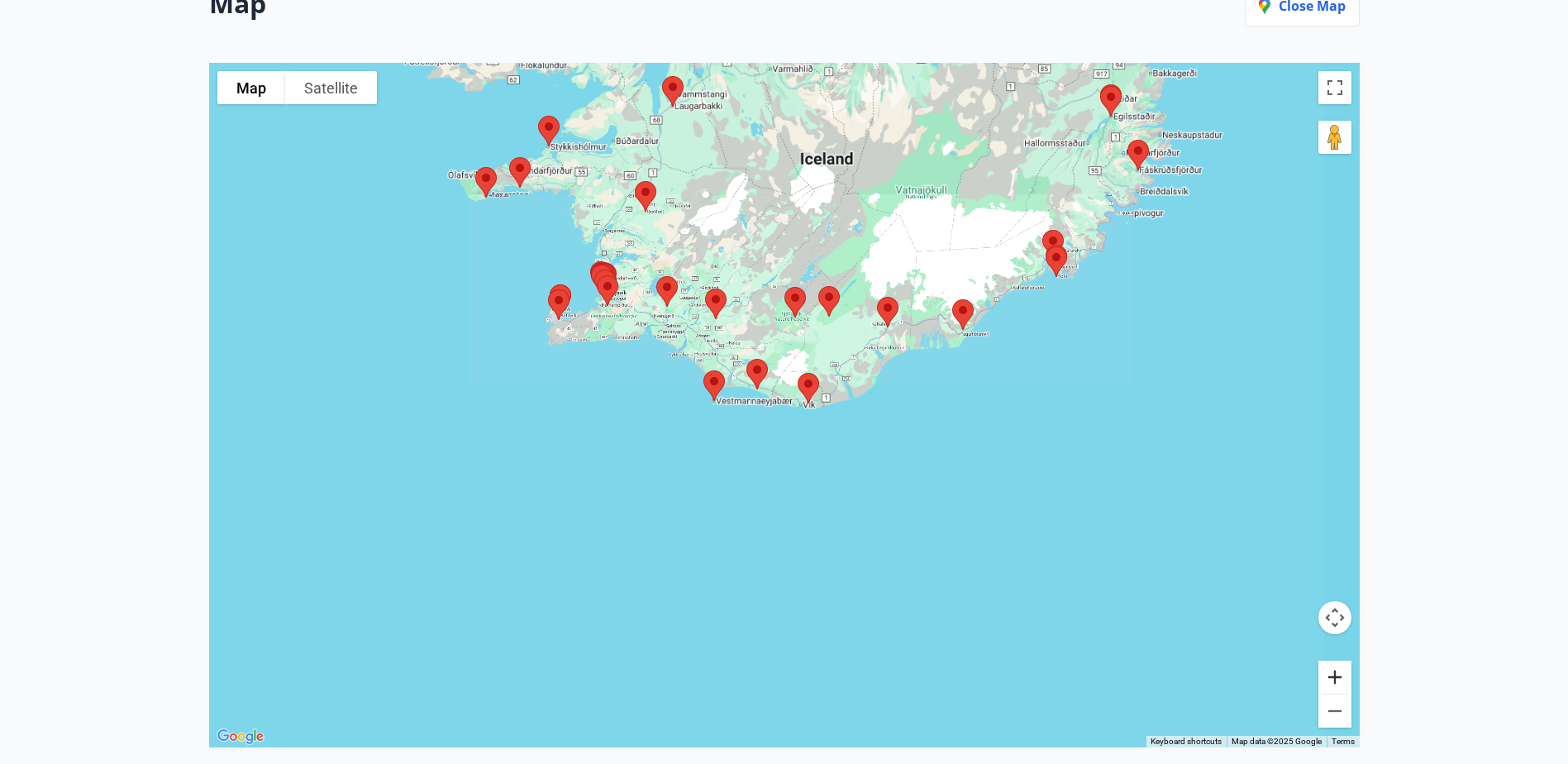
click at [1339, 679] on button "Zoom in" at bounding box center [1335, 677] width 33 height 33
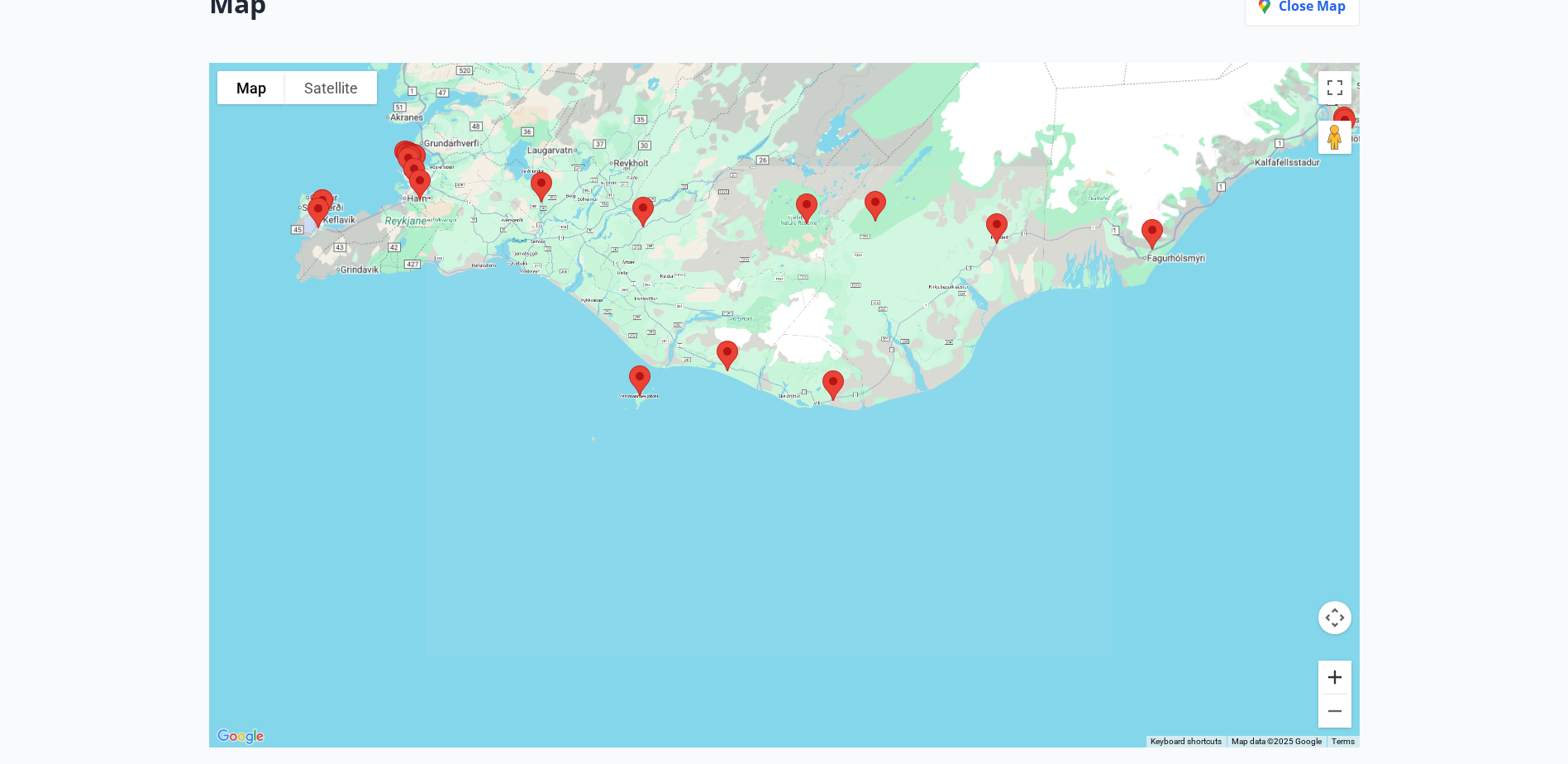
click at [1339, 679] on button "Zoom in" at bounding box center [1335, 677] width 33 height 33
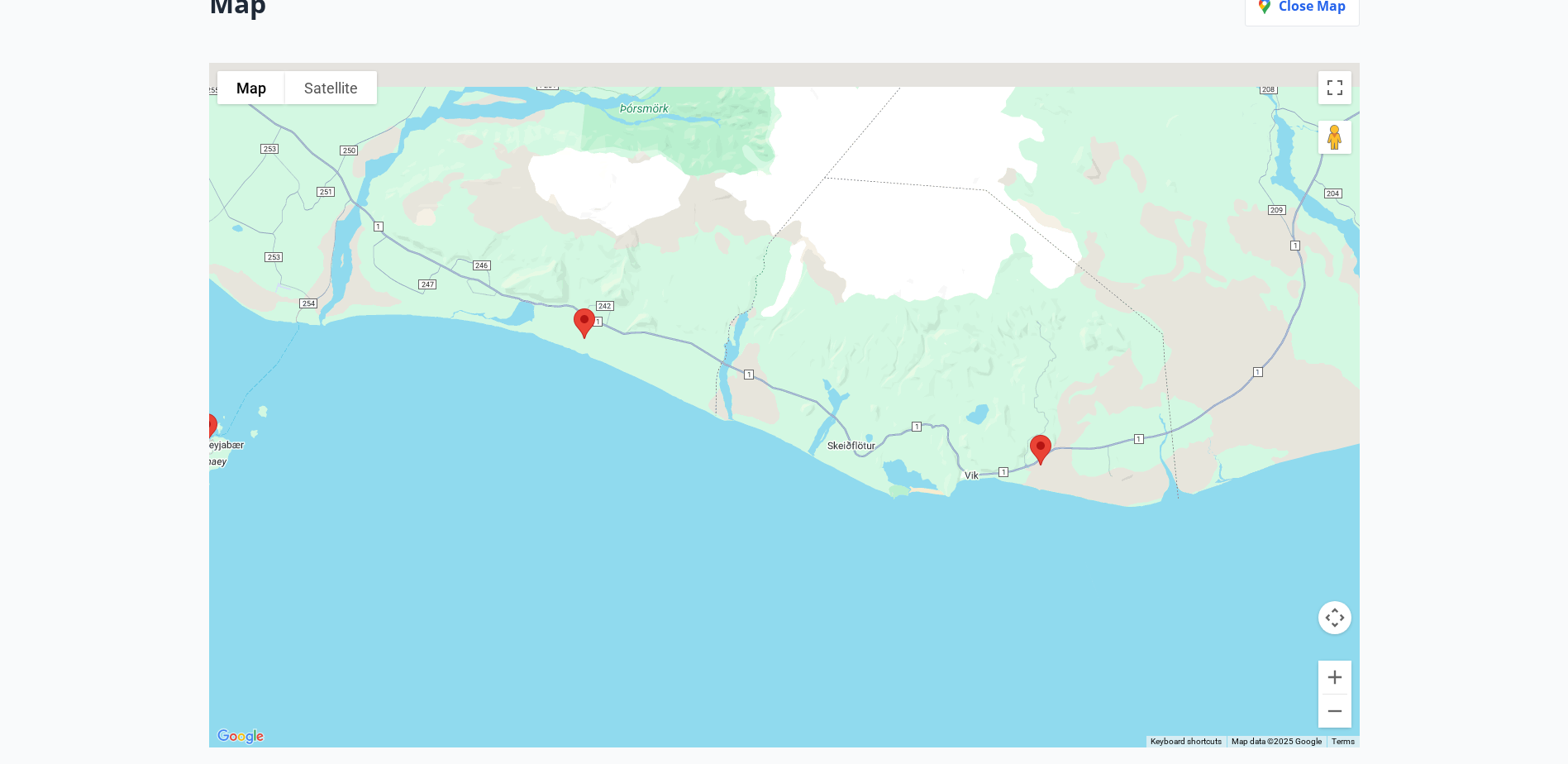
drag, startPoint x: 483, startPoint y: 305, endPoint x: 1033, endPoint y: 621, distance: 634.3
click at [1033, 621] on div at bounding box center [784, 405] width 1151 height 685
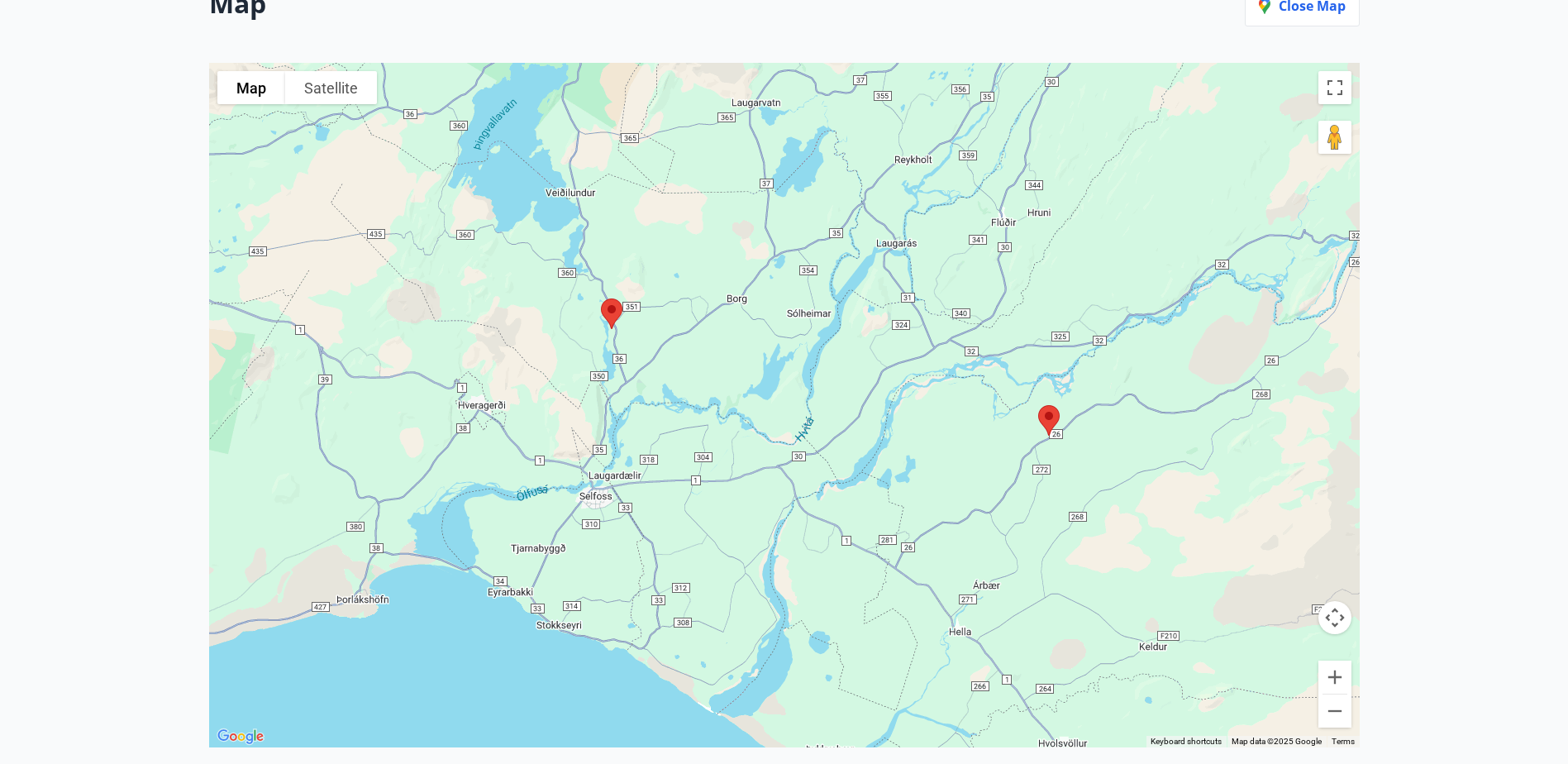
drag, startPoint x: 440, startPoint y: 290, endPoint x: 724, endPoint y: 681, distance: 483.3
click at [724, 681] on div at bounding box center [784, 405] width 1151 height 685
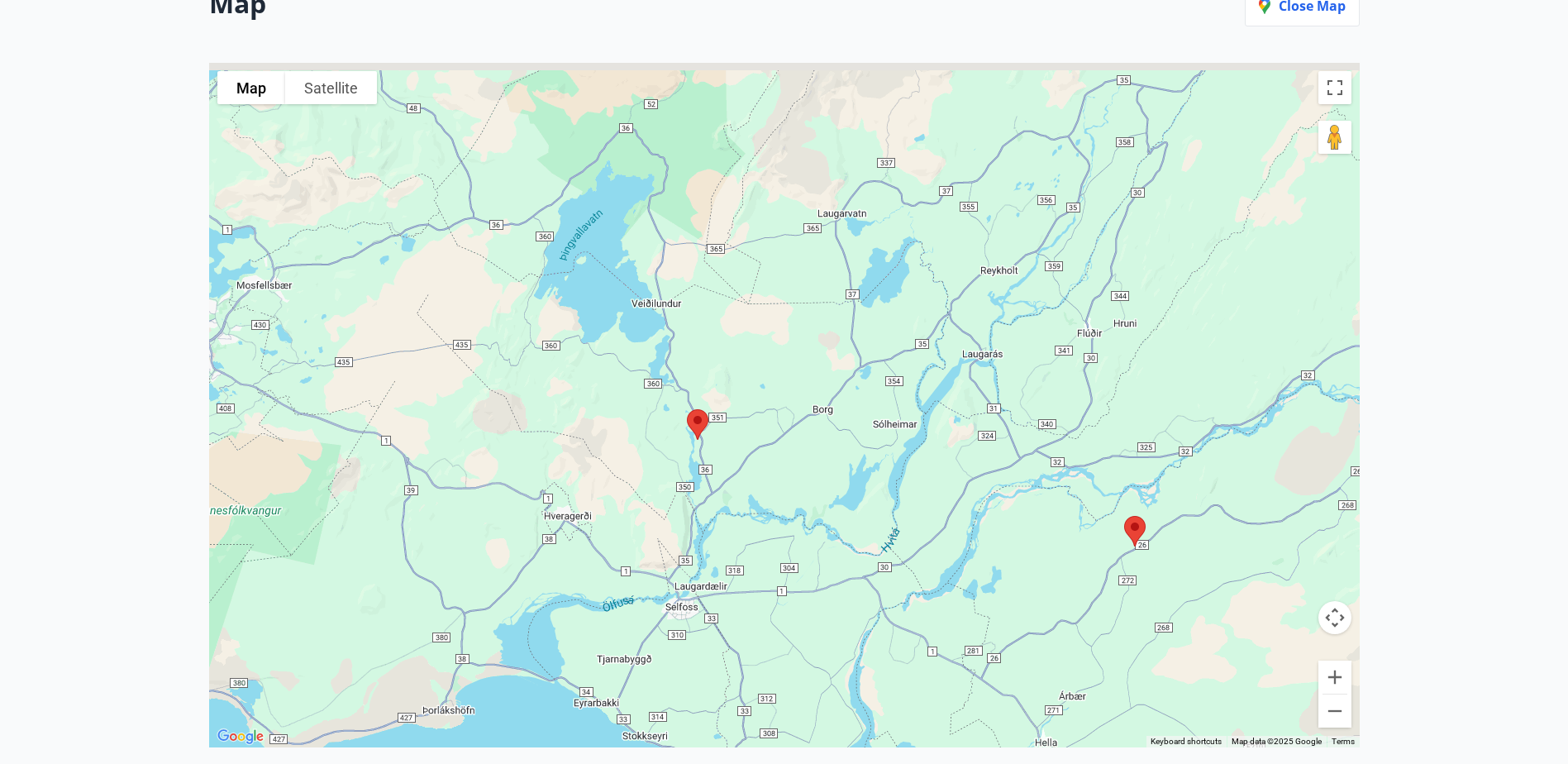
drag, startPoint x: 502, startPoint y: 428, endPoint x: 631, endPoint y: 563, distance: 186.7
click at [631, 563] on div at bounding box center [784, 405] width 1151 height 685
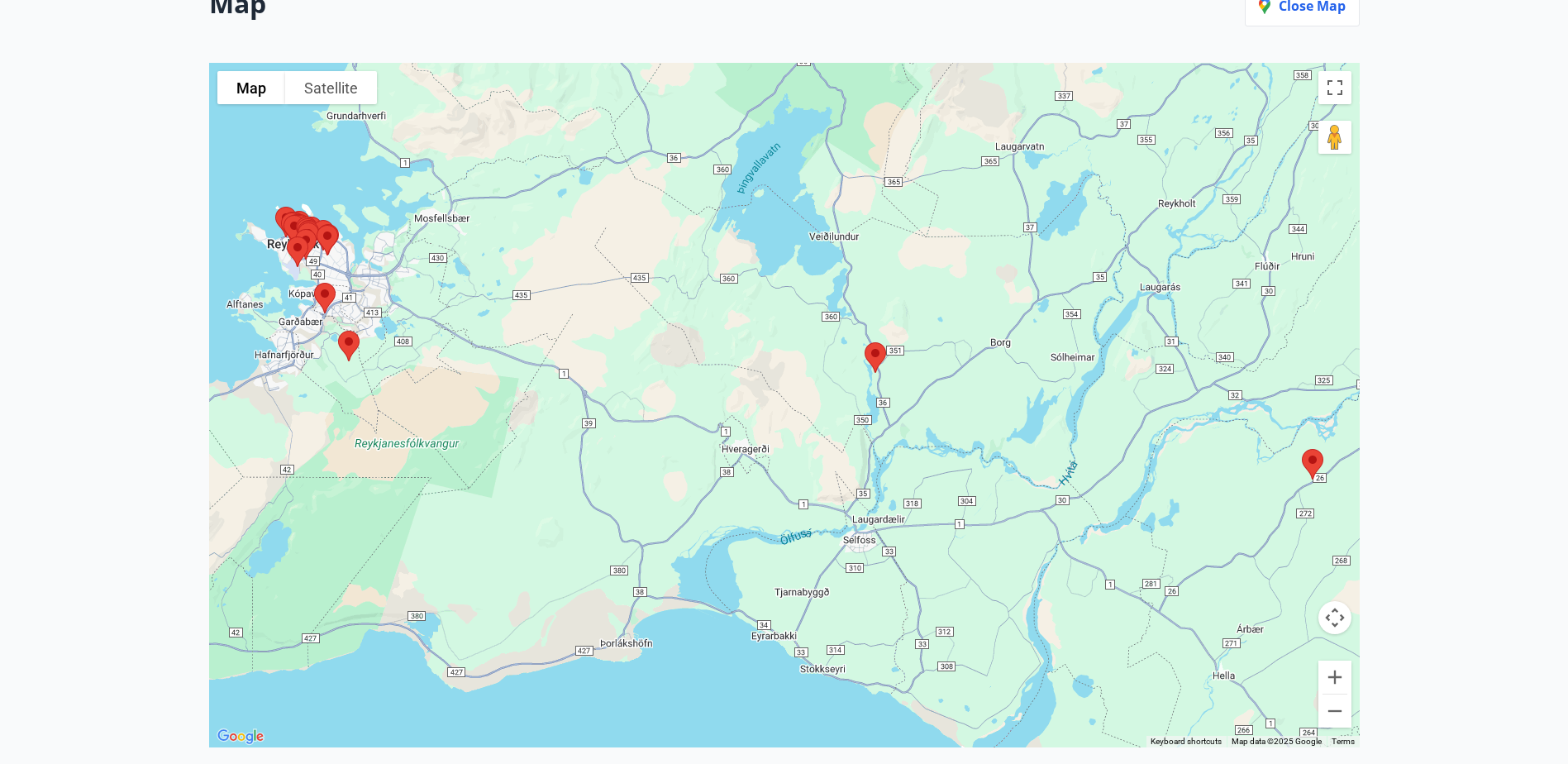
drag, startPoint x: 698, startPoint y: 441, endPoint x: 750, endPoint y: 405, distance: 63.2
click at [750, 405] on div at bounding box center [784, 405] width 1151 height 685
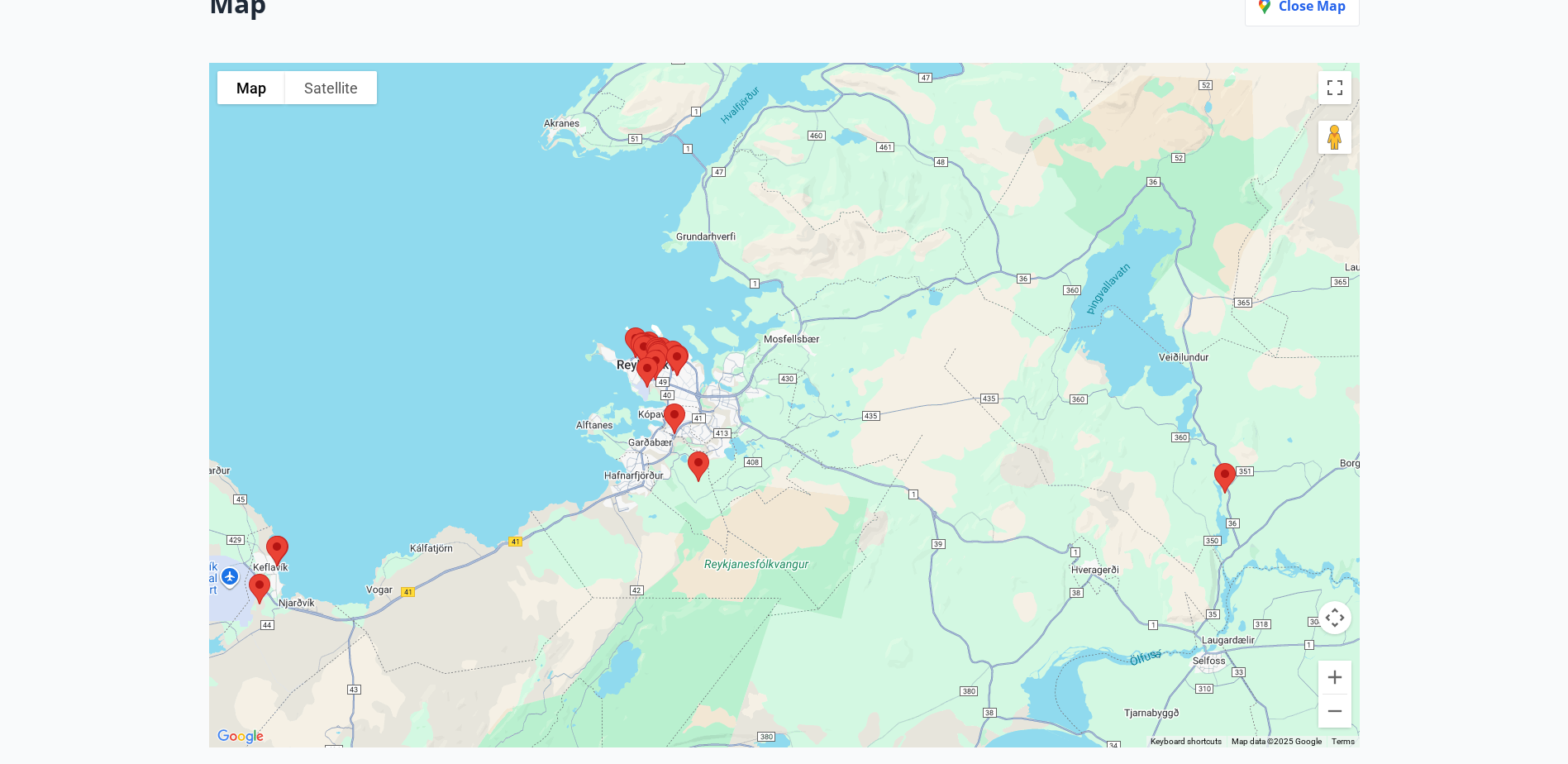
drag, startPoint x: 452, startPoint y: 375, endPoint x: 792, endPoint y: 508, distance: 365.1
click at [792, 508] on div at bounding box center [784, 405] width 1151 height 685
click at [1335, 678] on button "Zoom in" at bounding box center [1335, 677] width 33 height 33
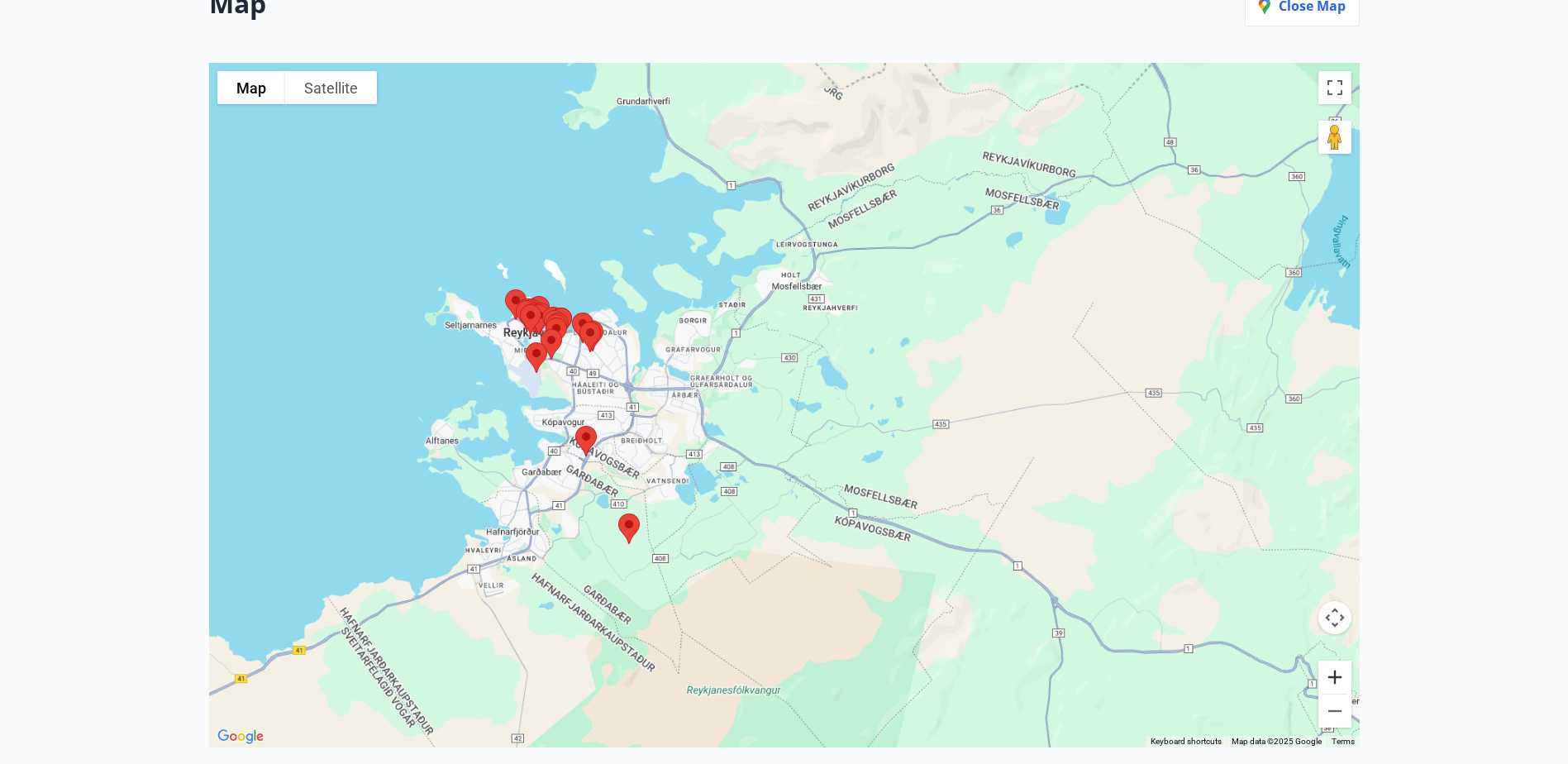
click at [1335, 678] on button "Zoom in" at bounding box center [1335, 677] width 33 height 33
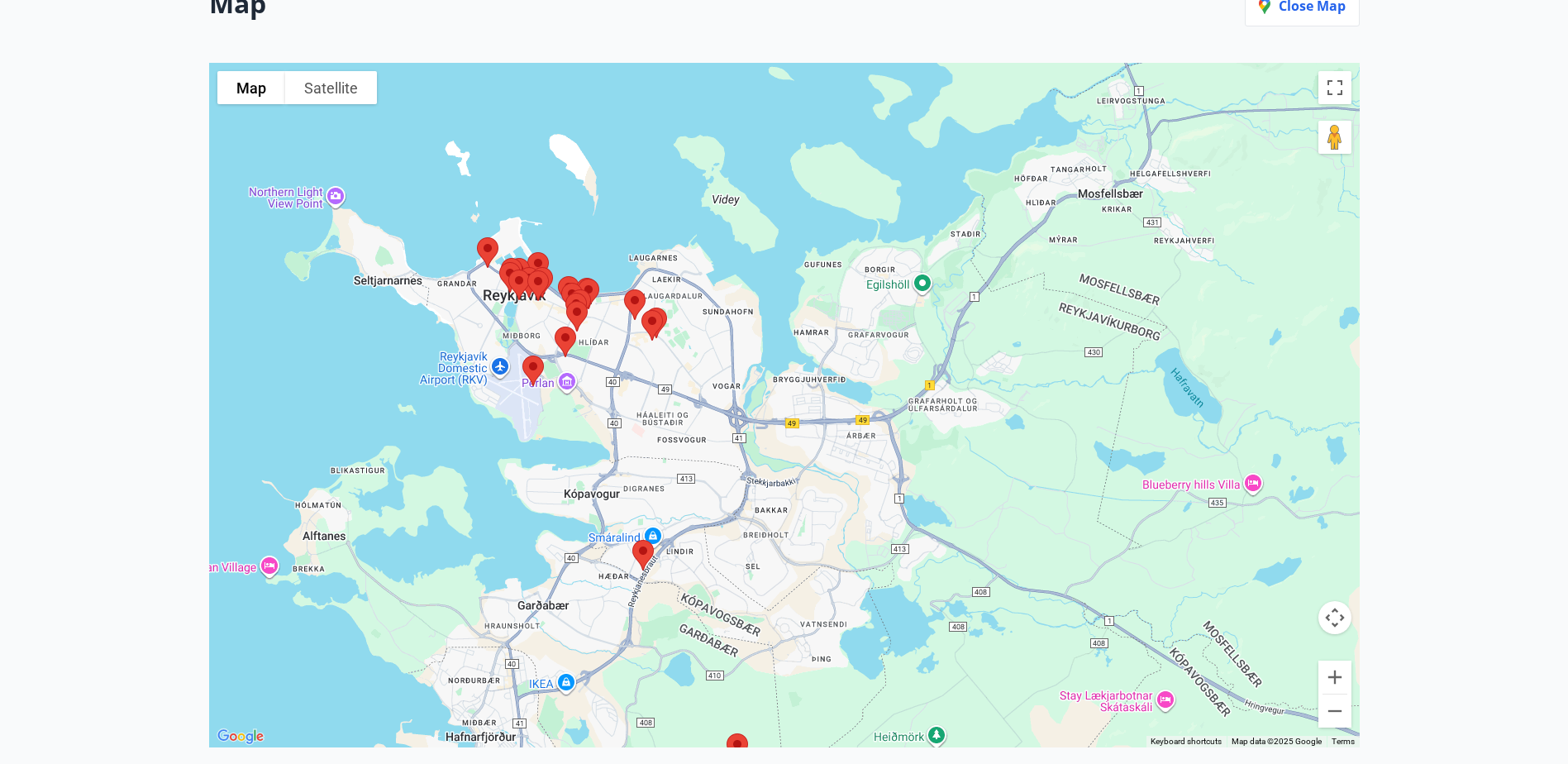
drag, startPoint x: 294, startPoint y: 330, endPoint x: 593, endPoint y: 383, distance: 303.7
click at [593, 383] on div at bounding box center [784, 405] width 1151 height 685
click at [1332, 675] on button "Zoom in" at bounding box center [1335, 677] width 33 height 33
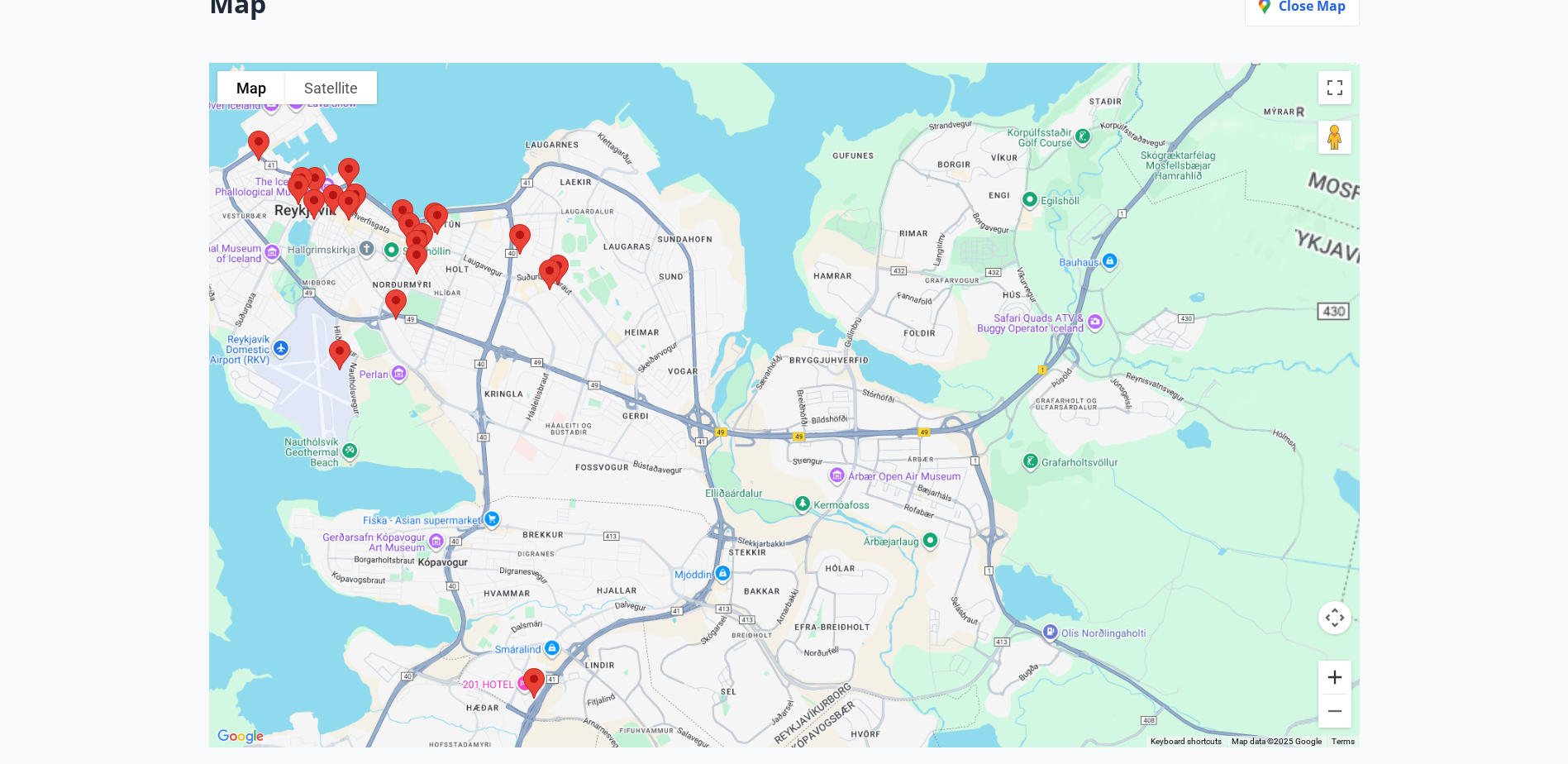
click at [1332, 675] on button "Zoom in" at bounding box center [1335, 677] width 33 height 33
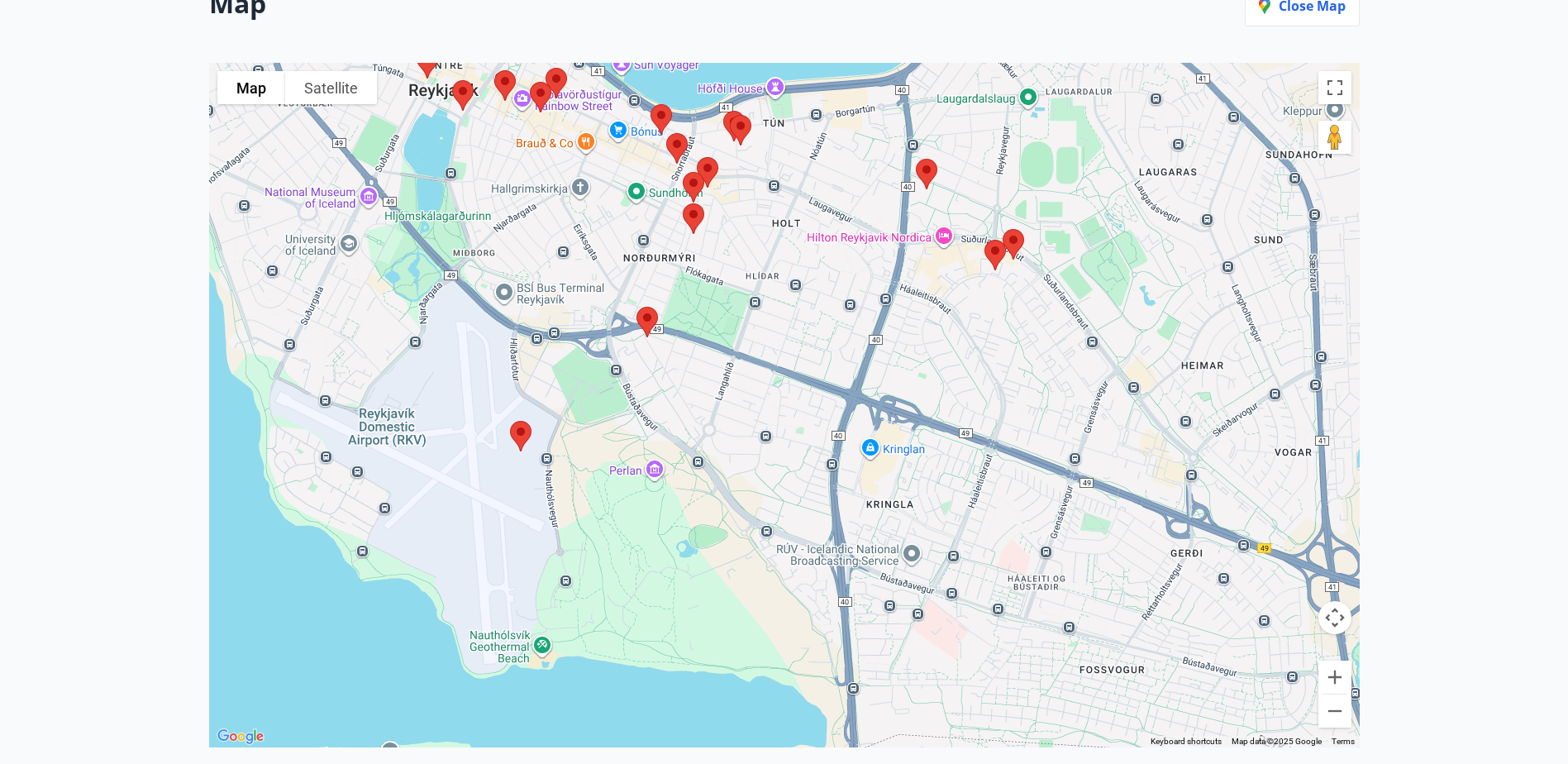
drag, startPoint x: 259, startPoint y: 279, endPoint x: 1001, endPoint y: 406, distance: 752.8
click at [1001, 406] on div at bounding box center [784, 405] width 1151 height 685
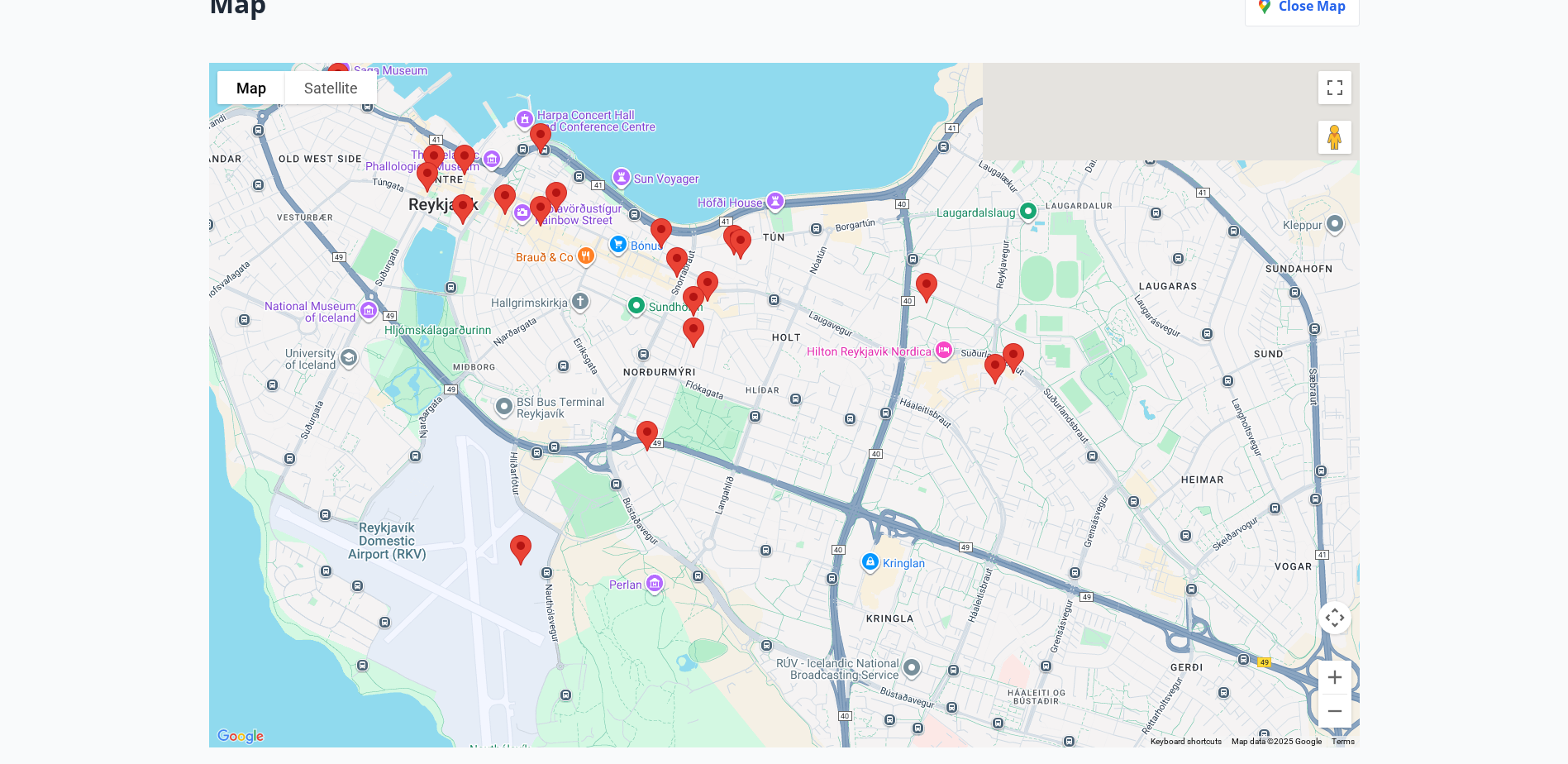
drag, startPoint x: 783, startPoint y: 438, endPoint x: 782, endPoint y: 451, distance: 13.0
click at [782, 451] on div at bounding box center [784, 405] width 1151 height 685
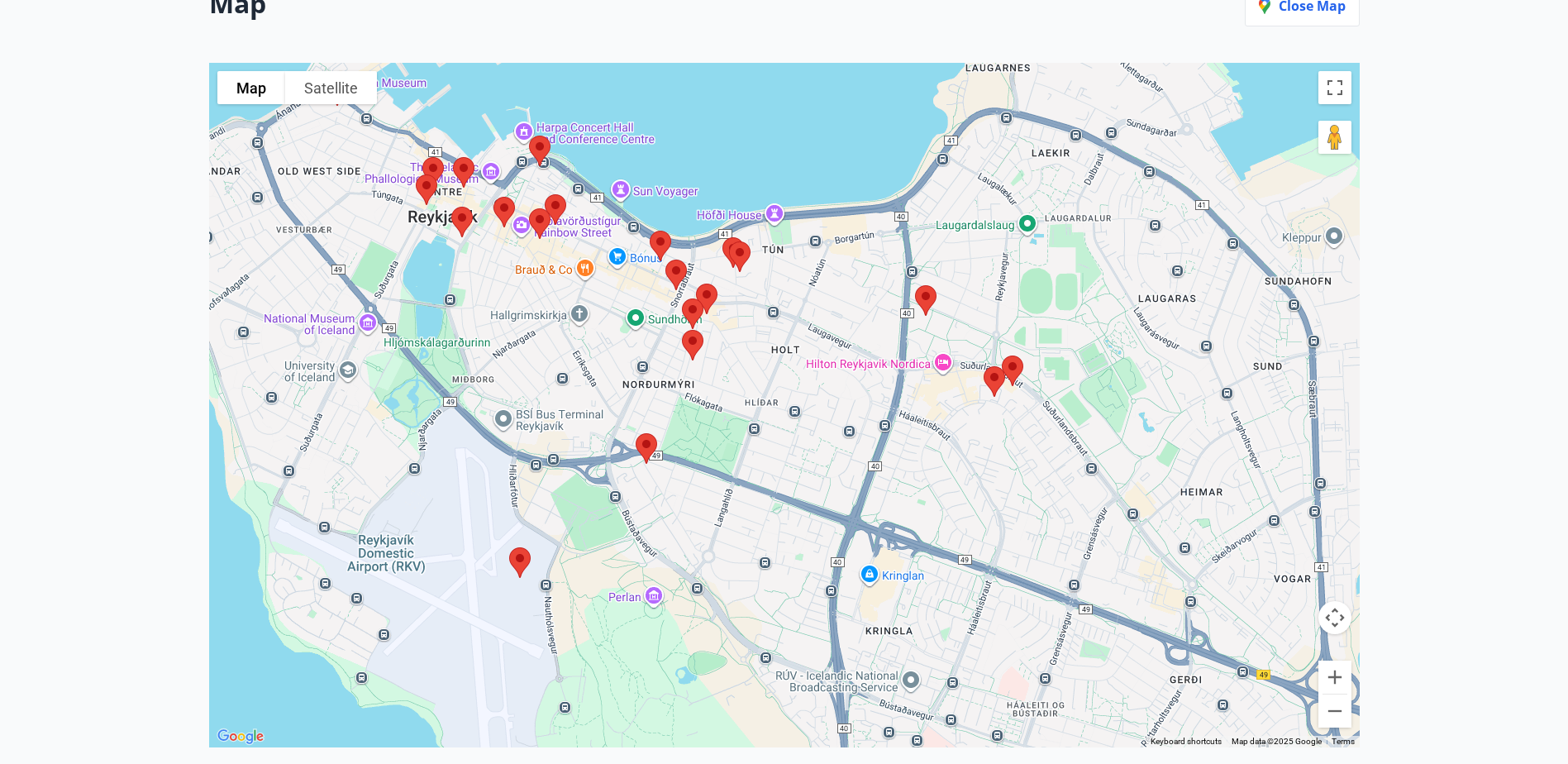
click at [695, 344] on img at bounding box center [693, 344] width 34 height 44
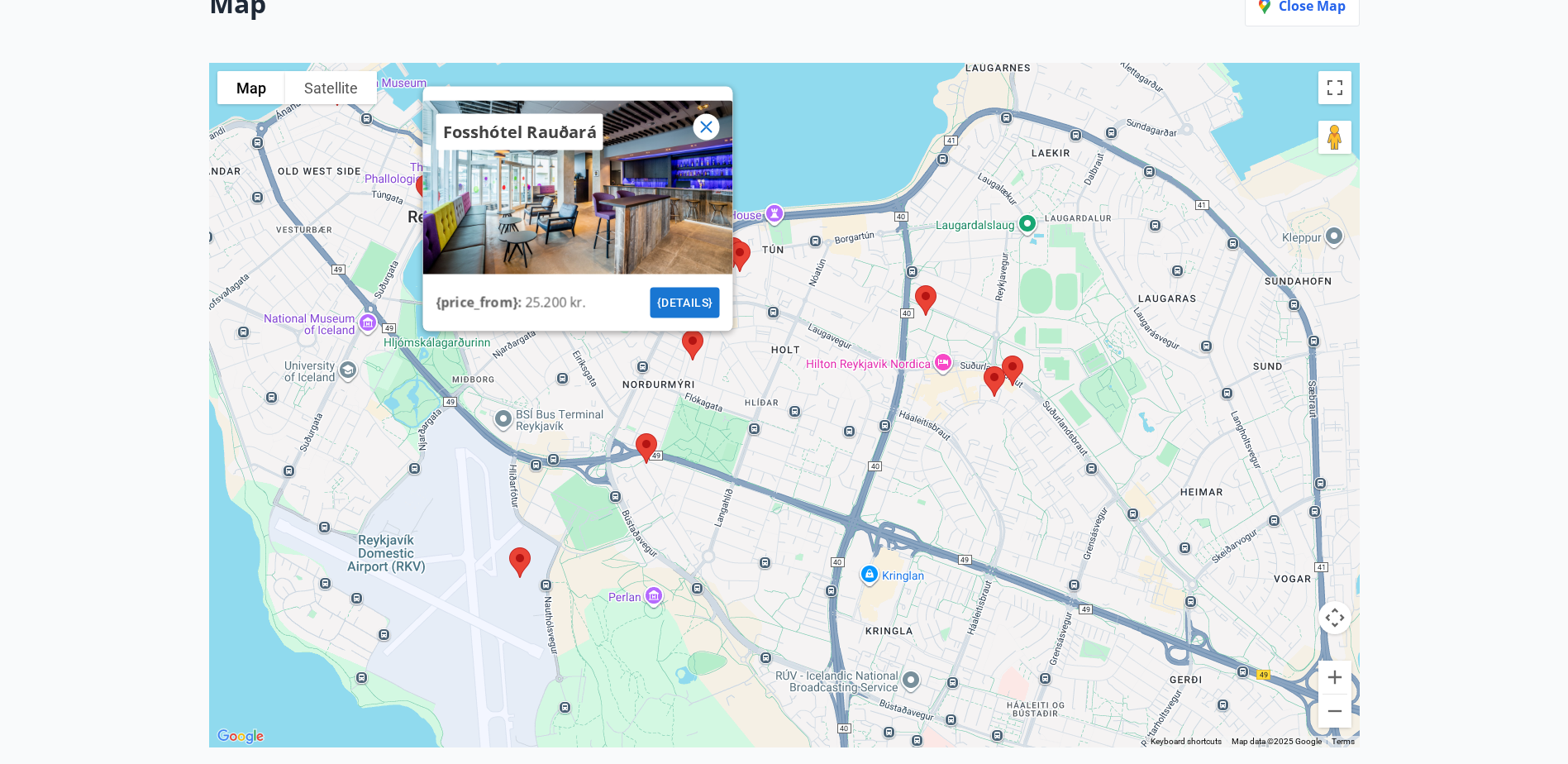
click at [705, 134] on icon at bounding box center [706, 127] width 20 height 20
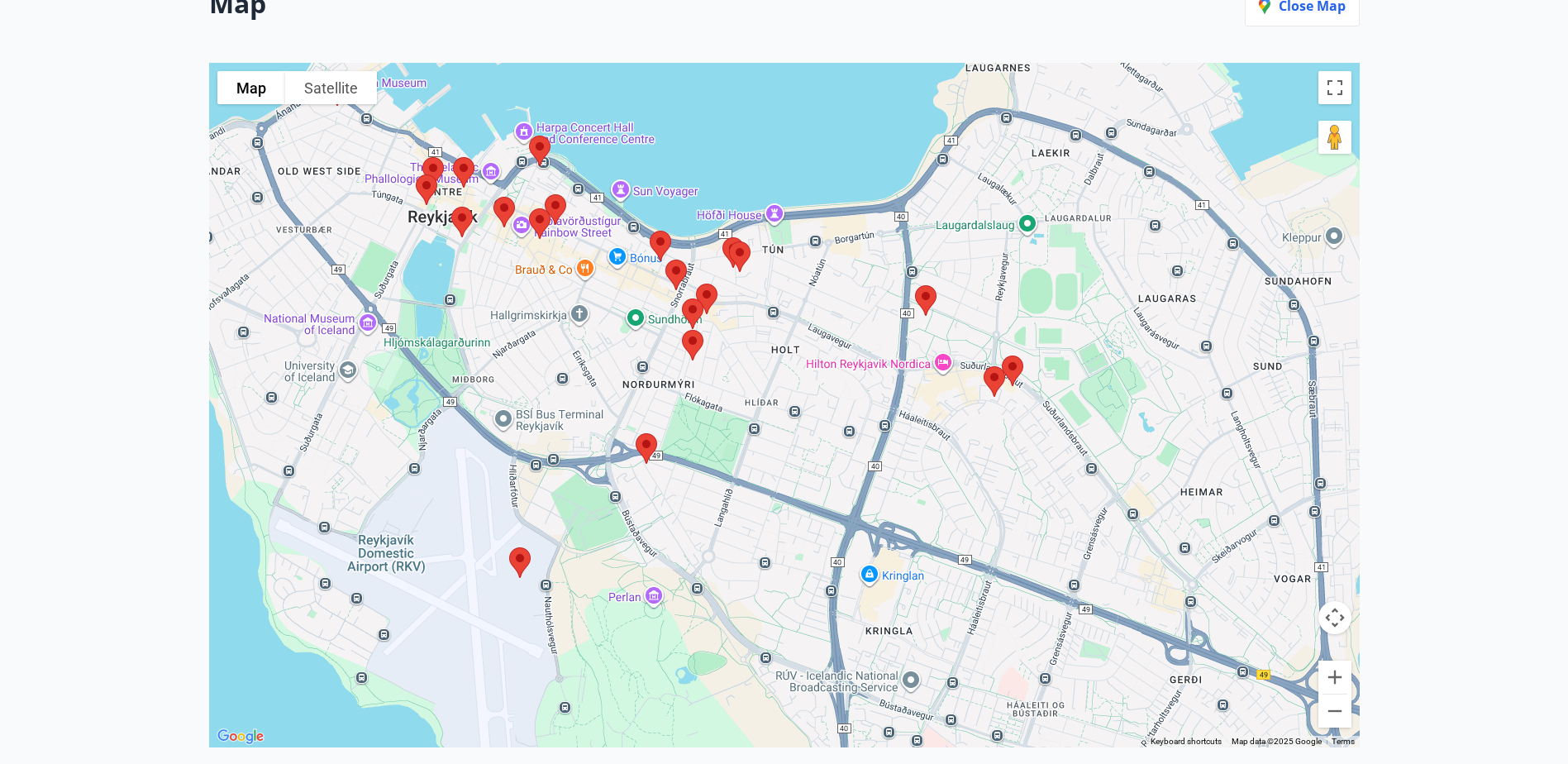
click at [666, 246] on img at bounding box center [660, 246] width 34 height 44
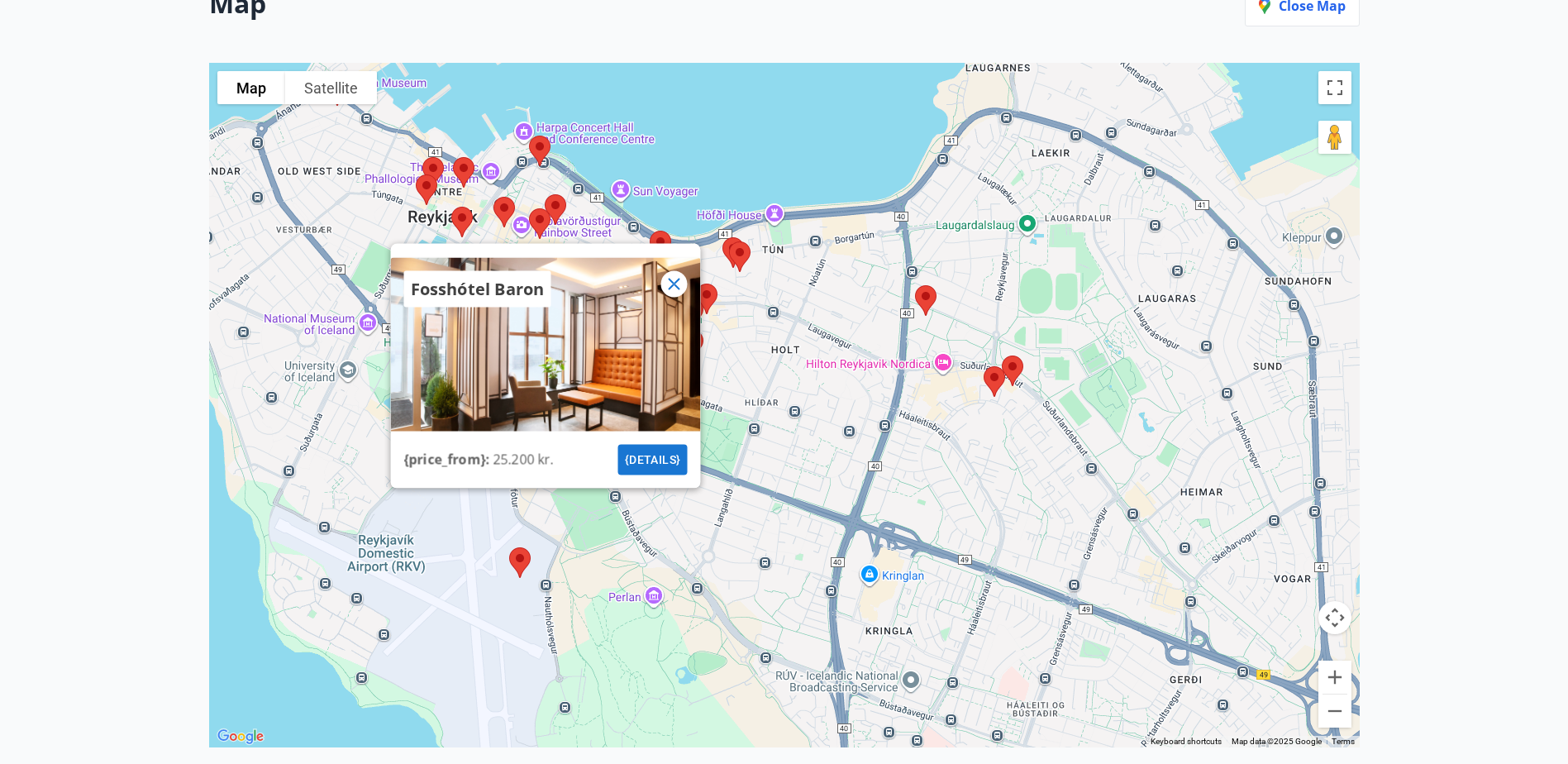
click at [672, 288] on icon at bounding box center [674, 285] width 20 height 20
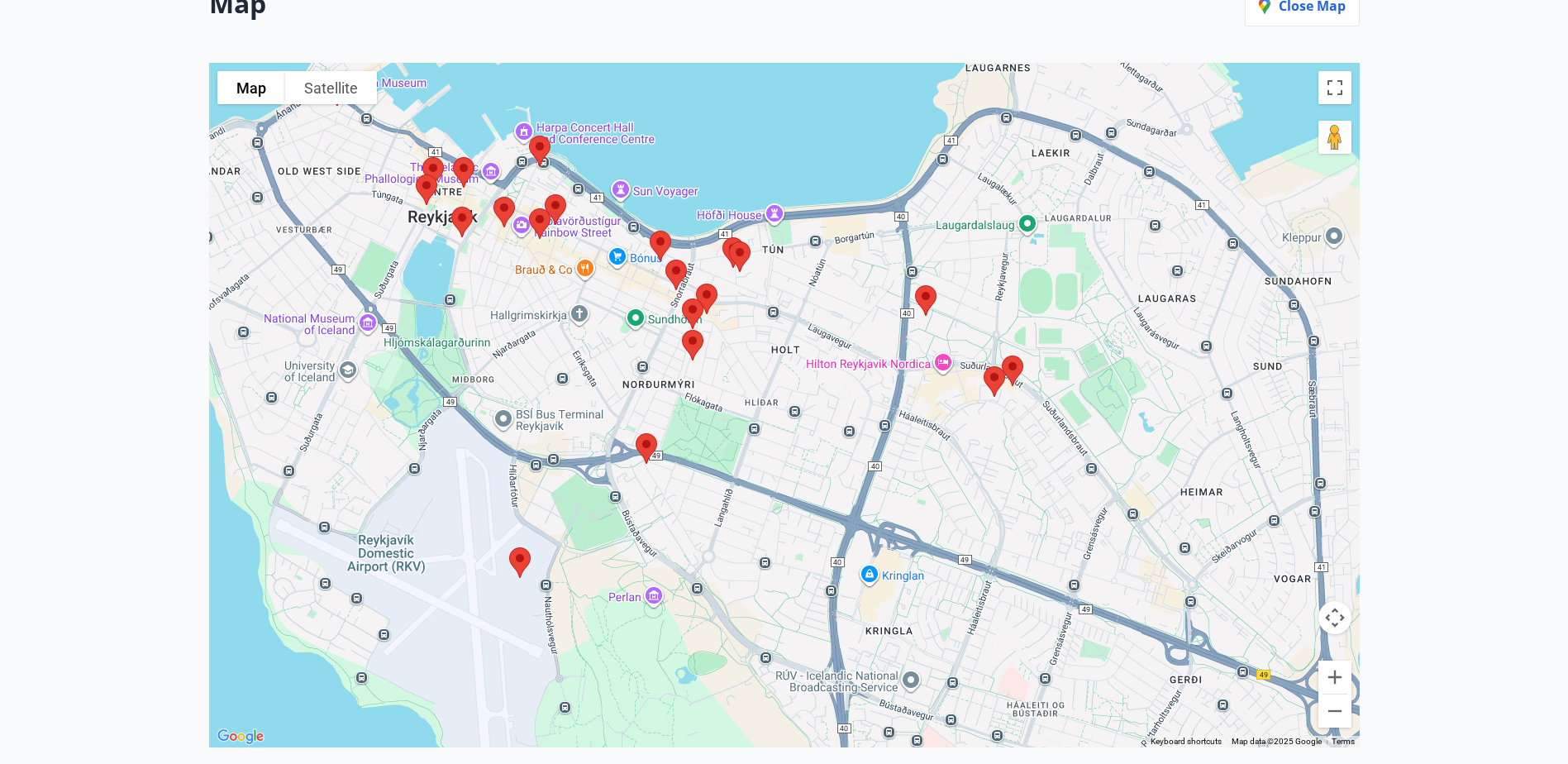
click at [679, 271] on img at bounding box center [676, 275] width 34 height 44
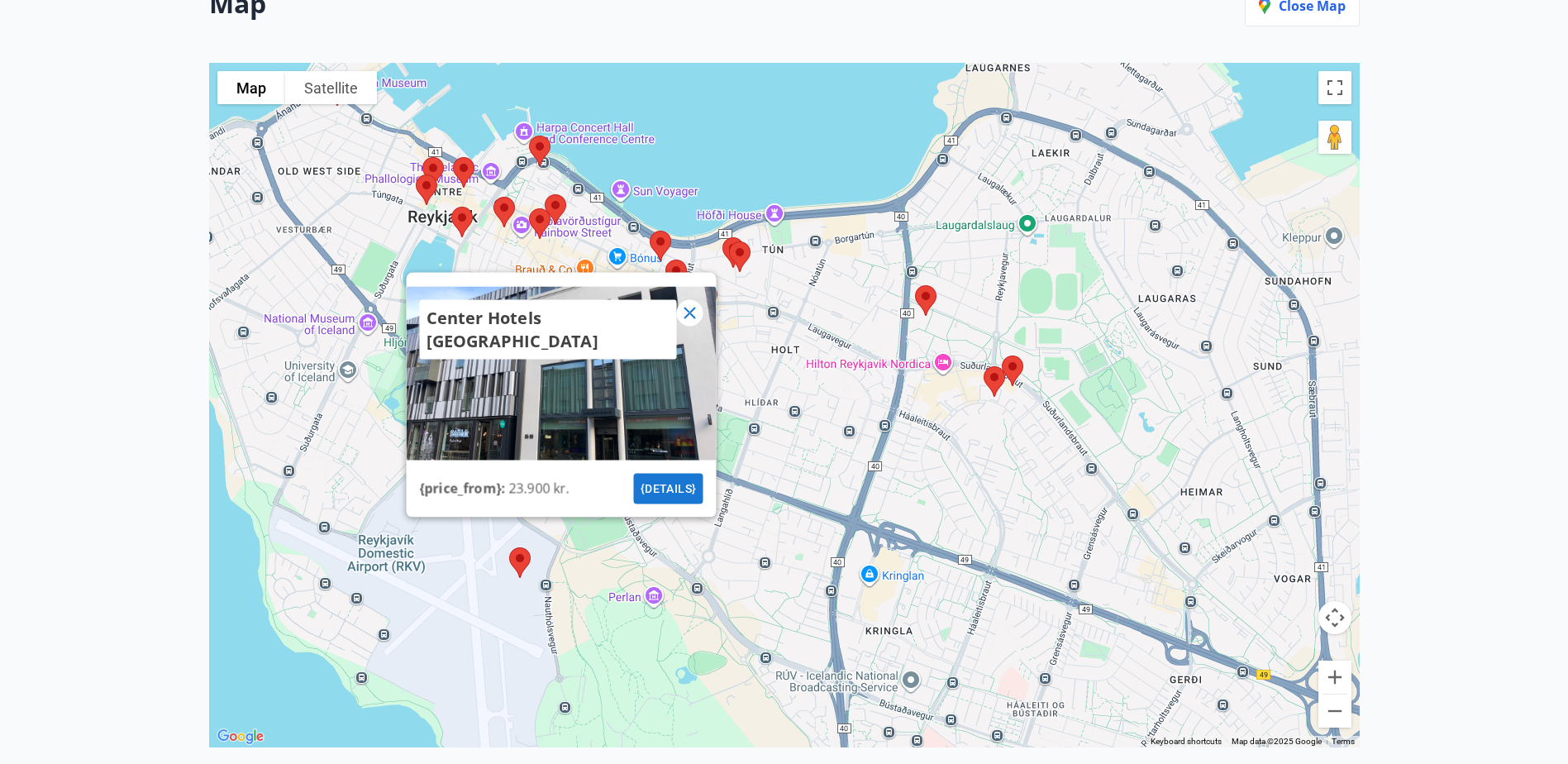
click at [686, 310] on icon at bounding box center [690, 313] width 20 height 20
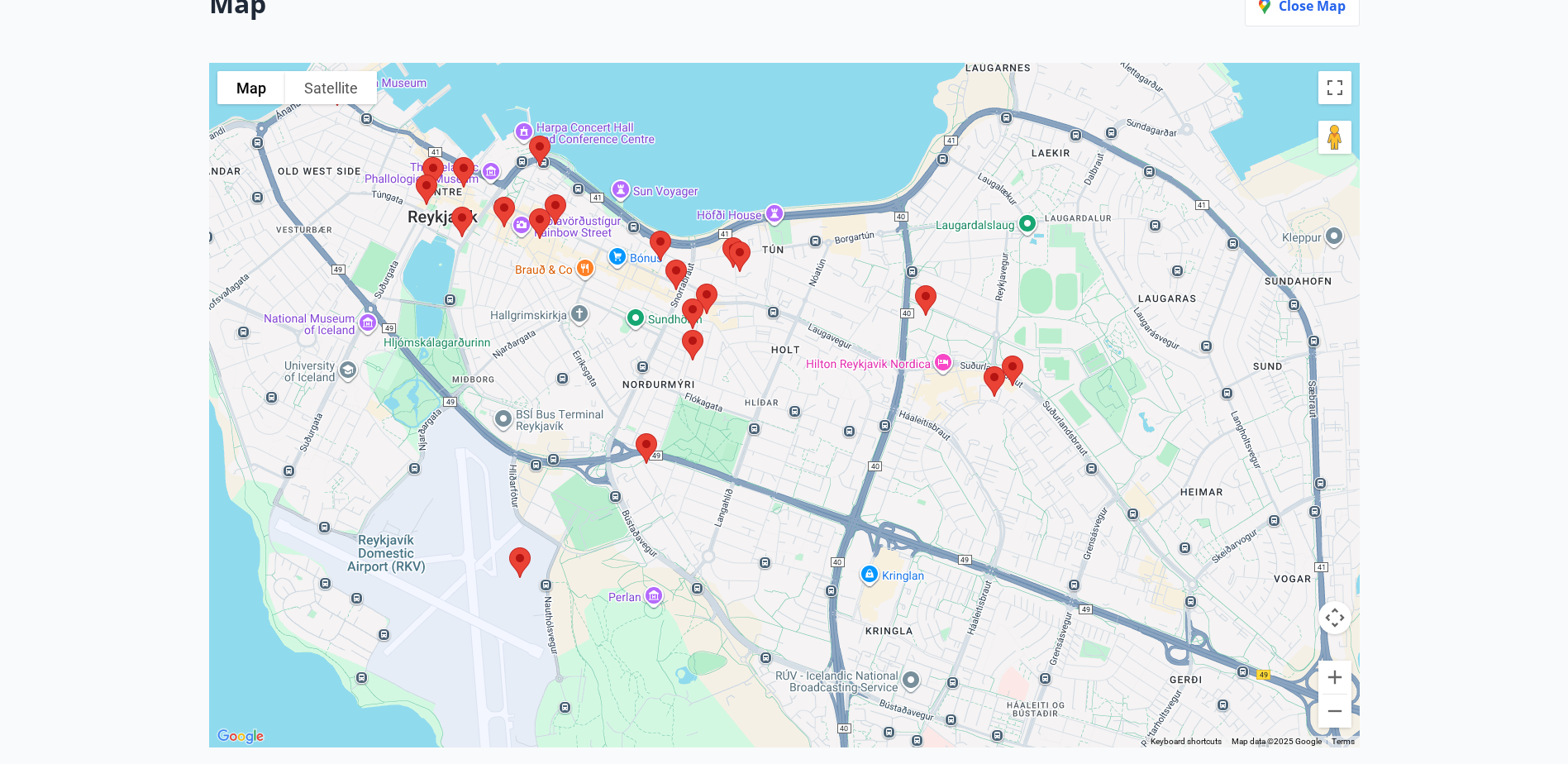
click at [706, 296] on img at bounding box center [693, 313] width 34 height 44
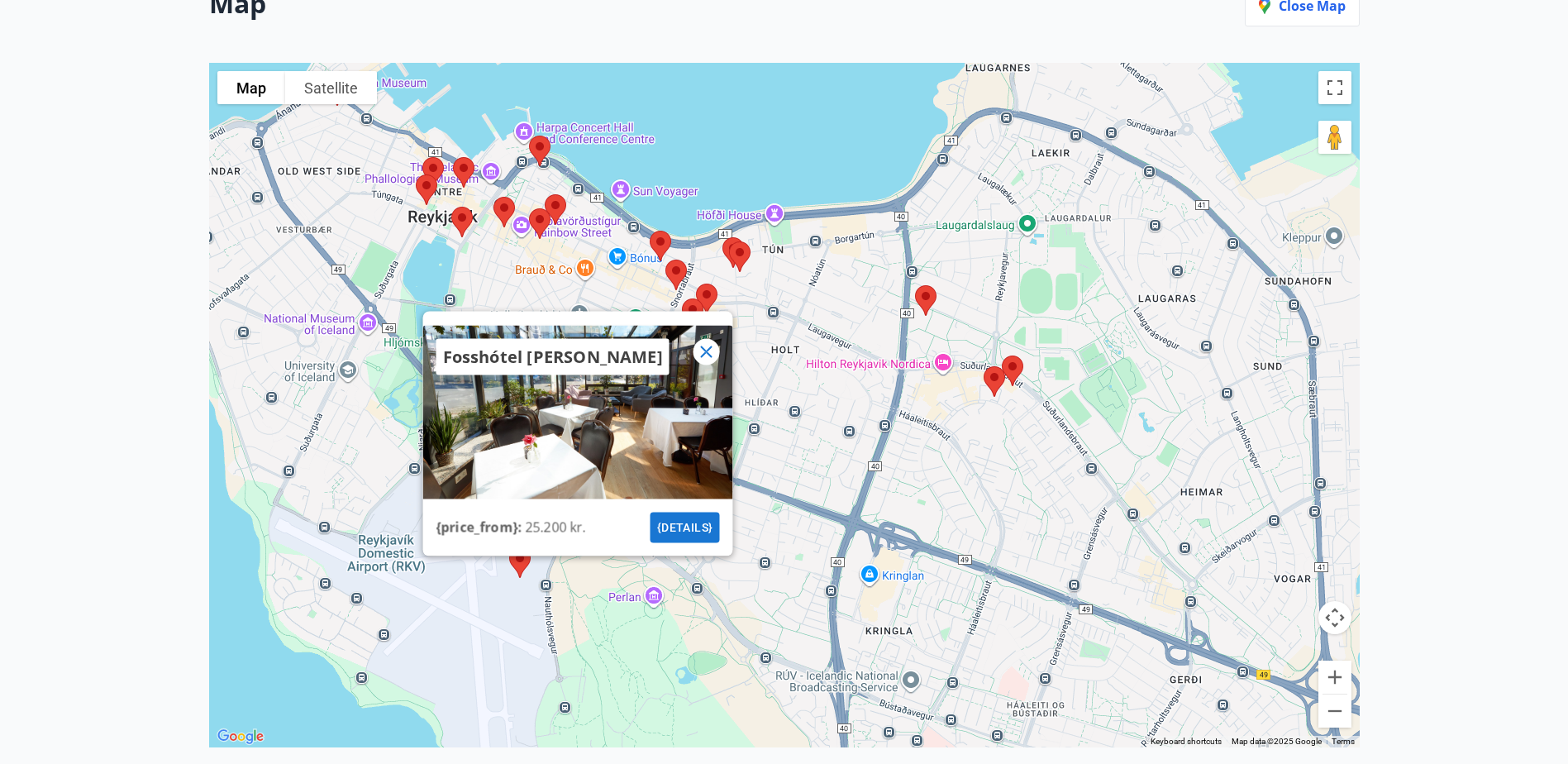
click at [704, 349] on icon at bounding box center [706, 352] width 12 height 12
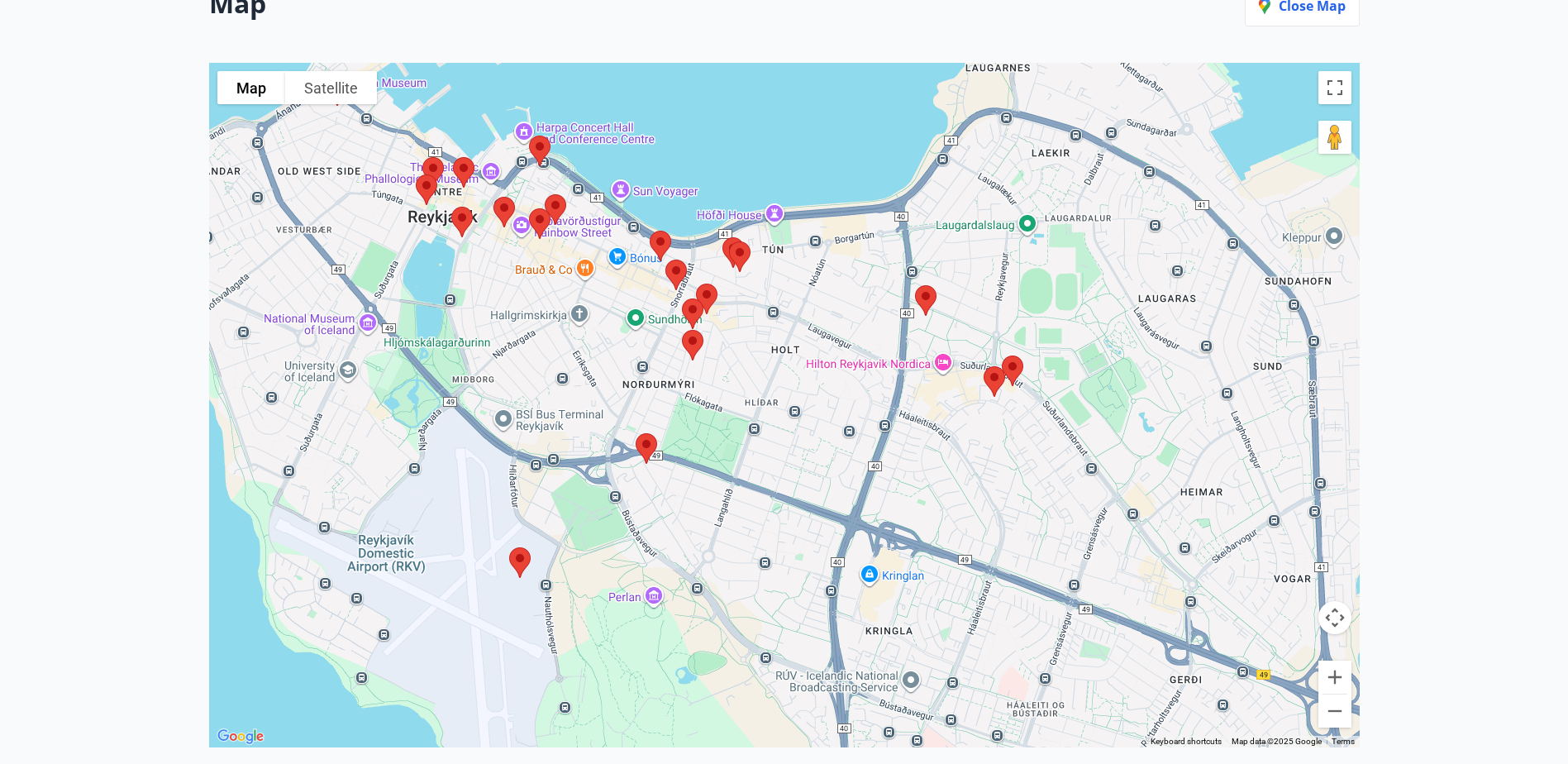
click at [688, 336] on img at bounding box center [693, 344] width 34 height 44
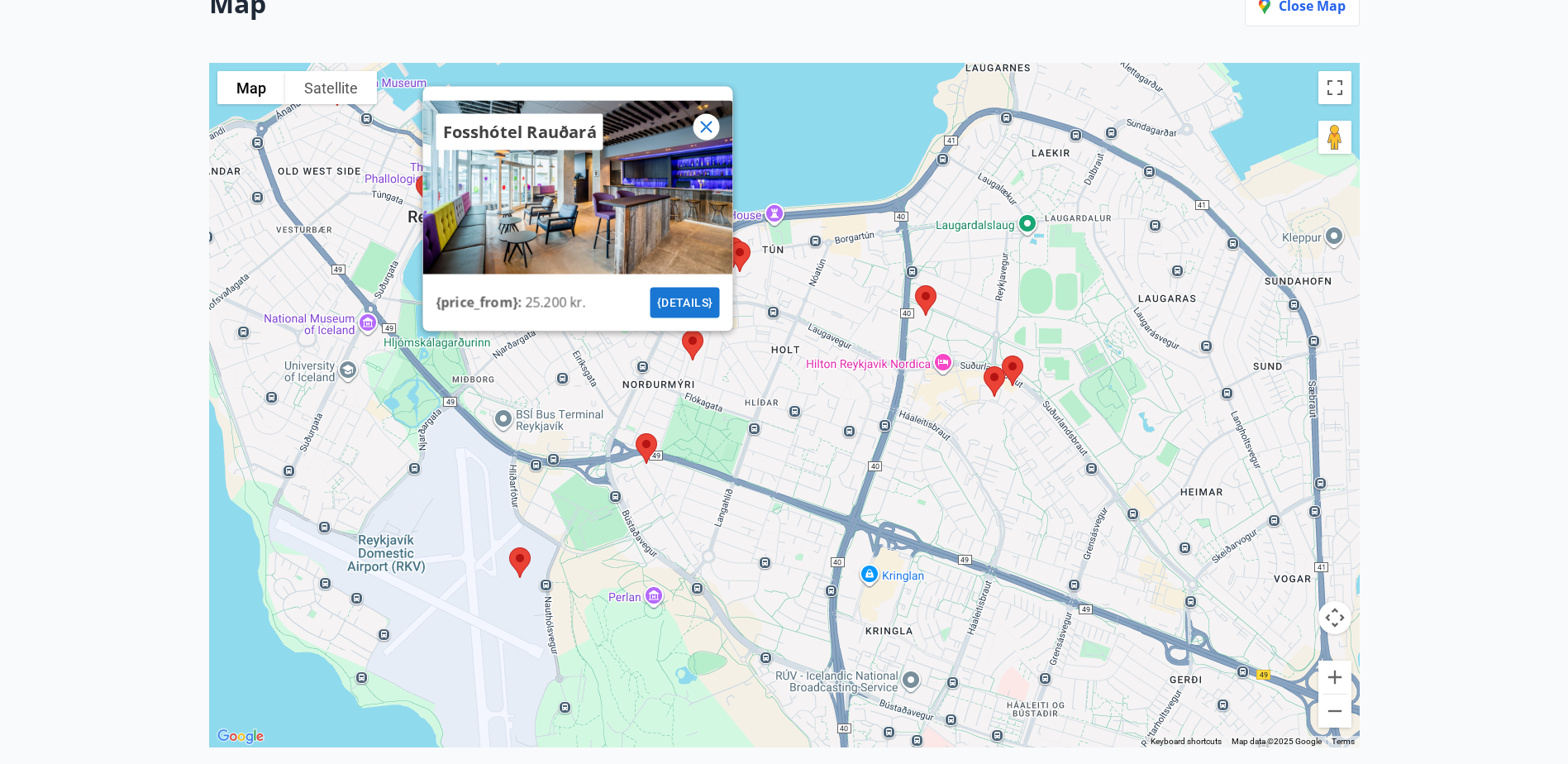
click at [713, 117] on icon at bounding box center [706, 127] width 20 height 20
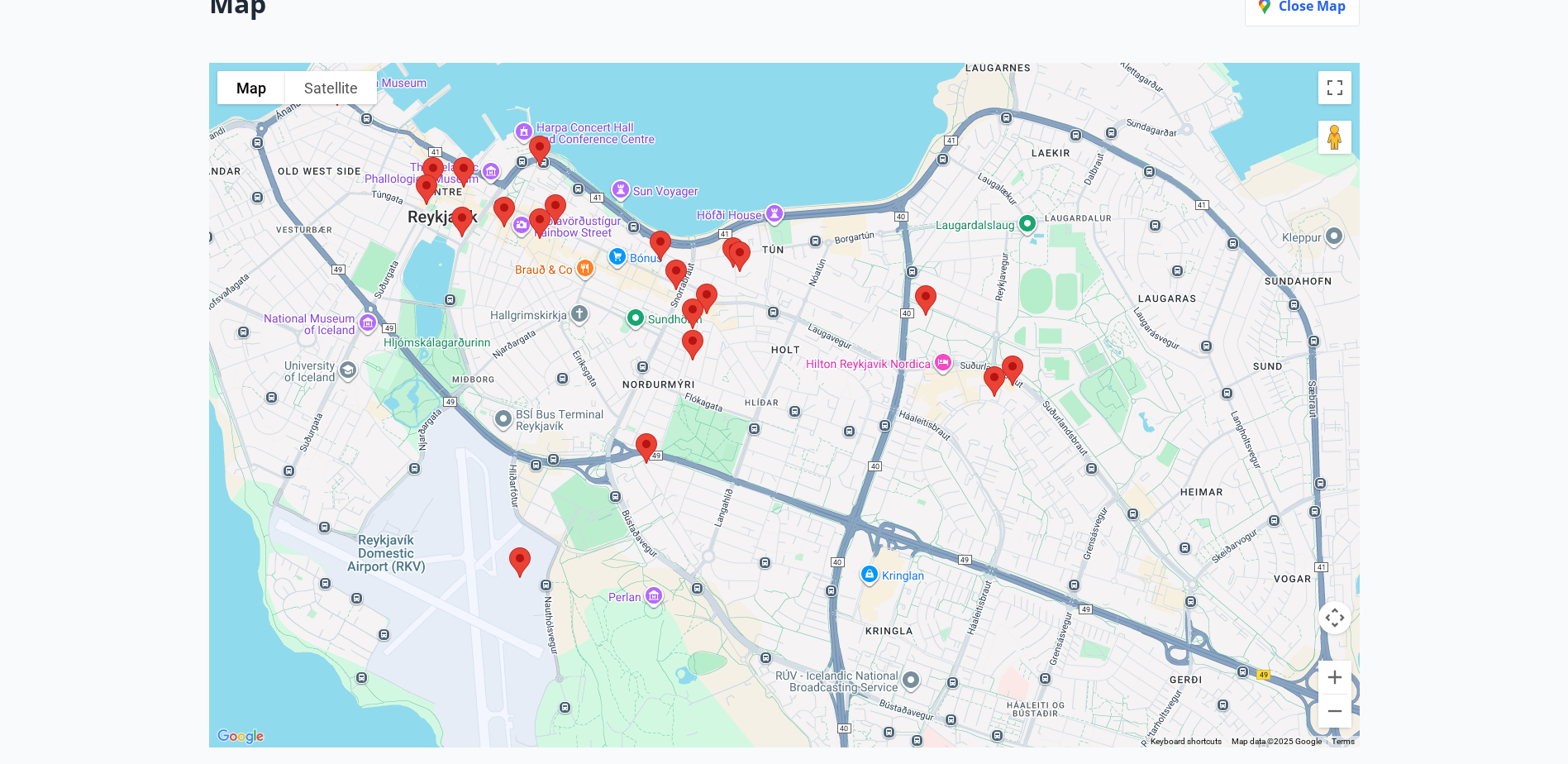
click at [743, 259] on img at bounding box center [739, 256] width 34 height 44
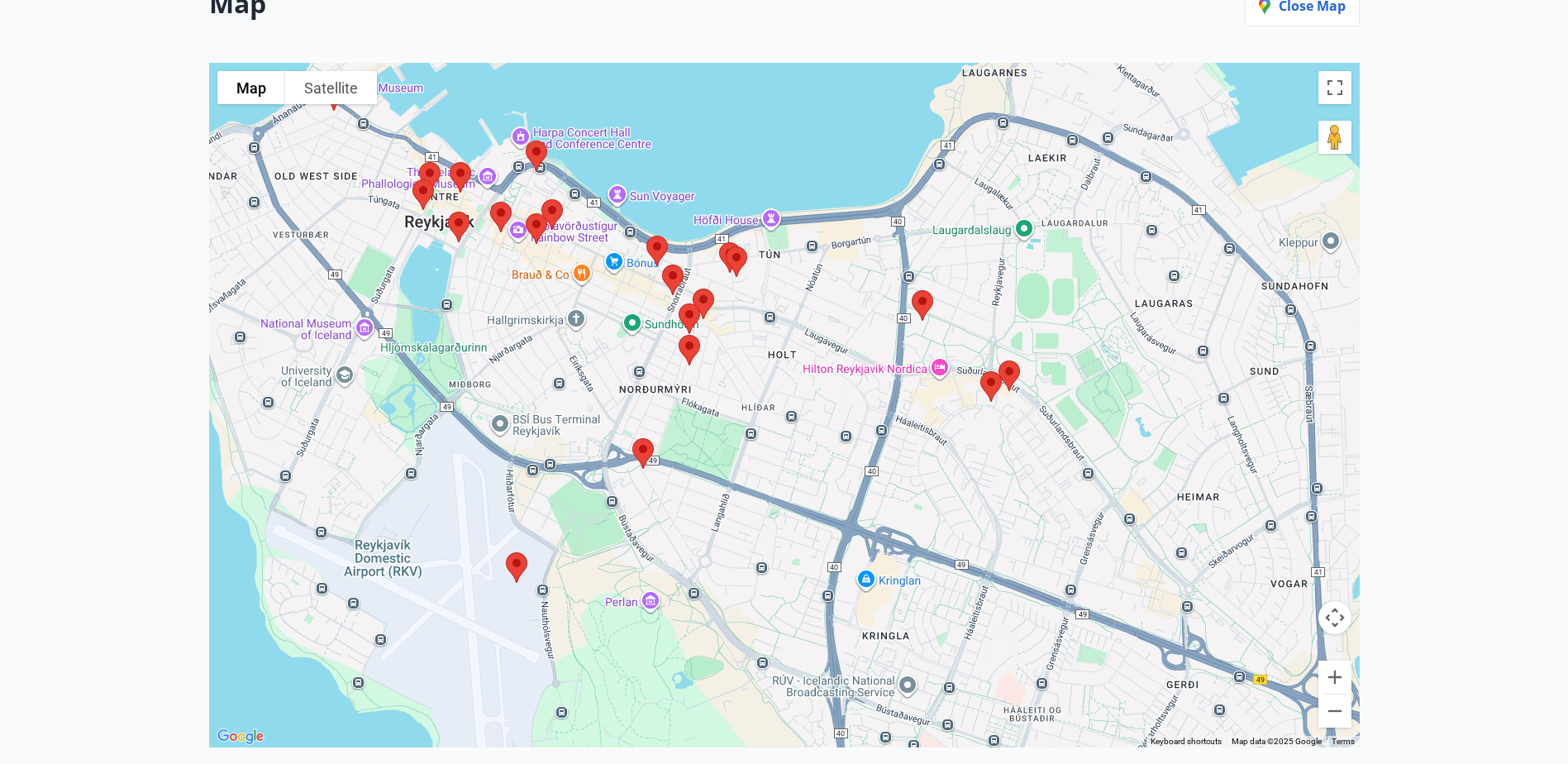
click at [541, 147] on img at bounding box center [536, 156] width 34 height 44
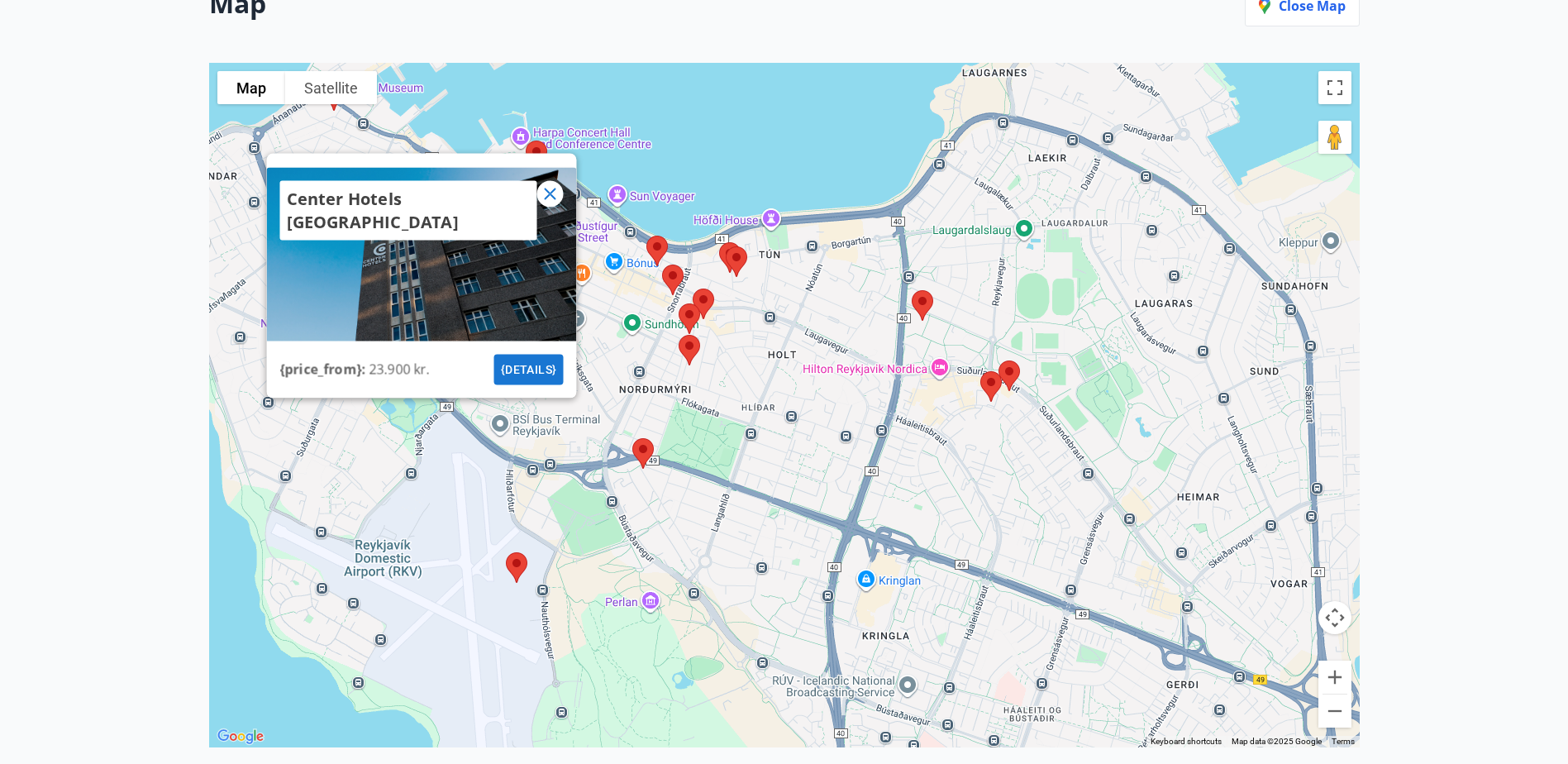
click at [548, 193] on icon at bounding box center [550, 195] width 12 height 12
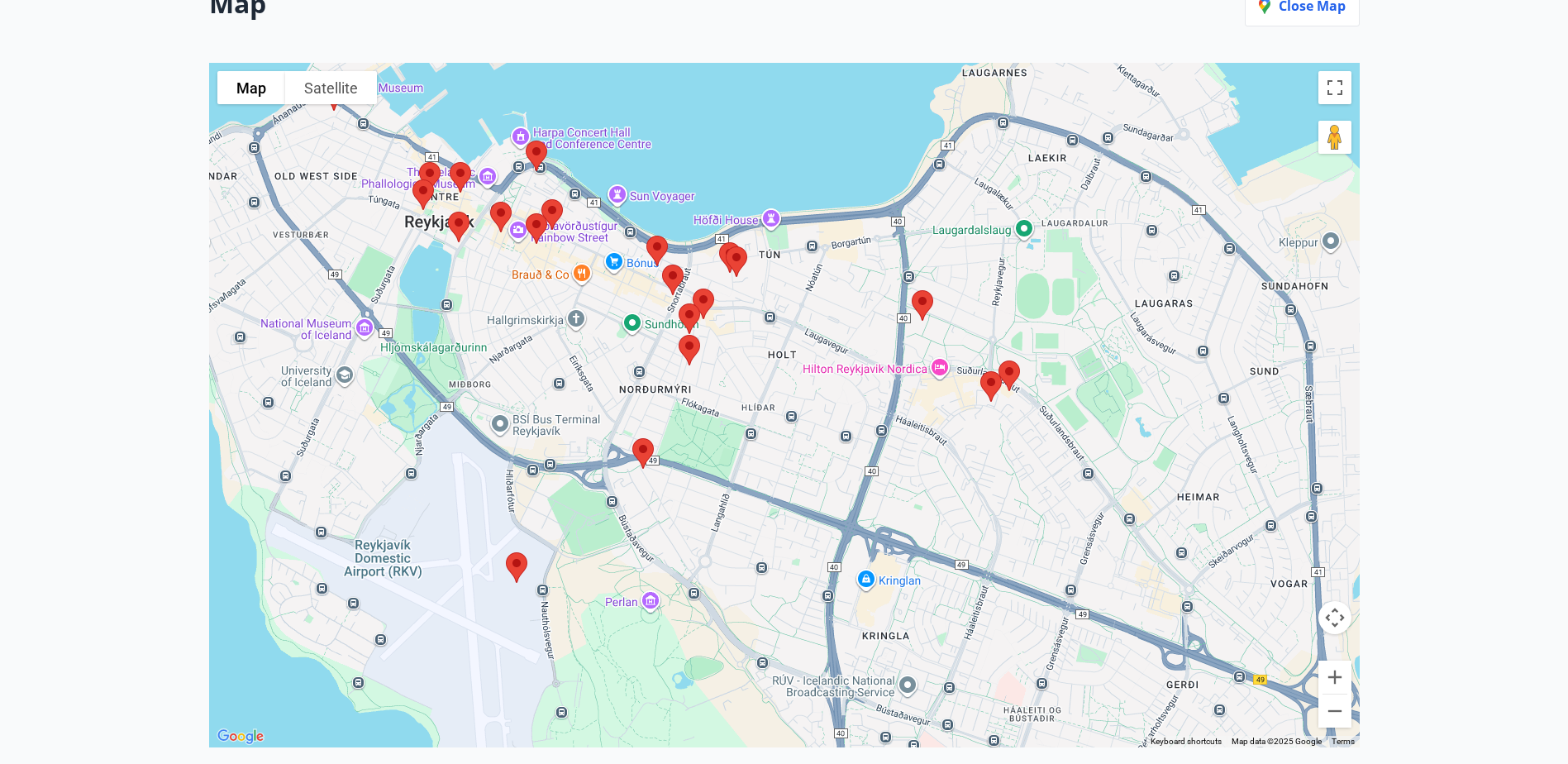
click at [504, 212] on img at bounding box center [500, 216] width 34 height 44
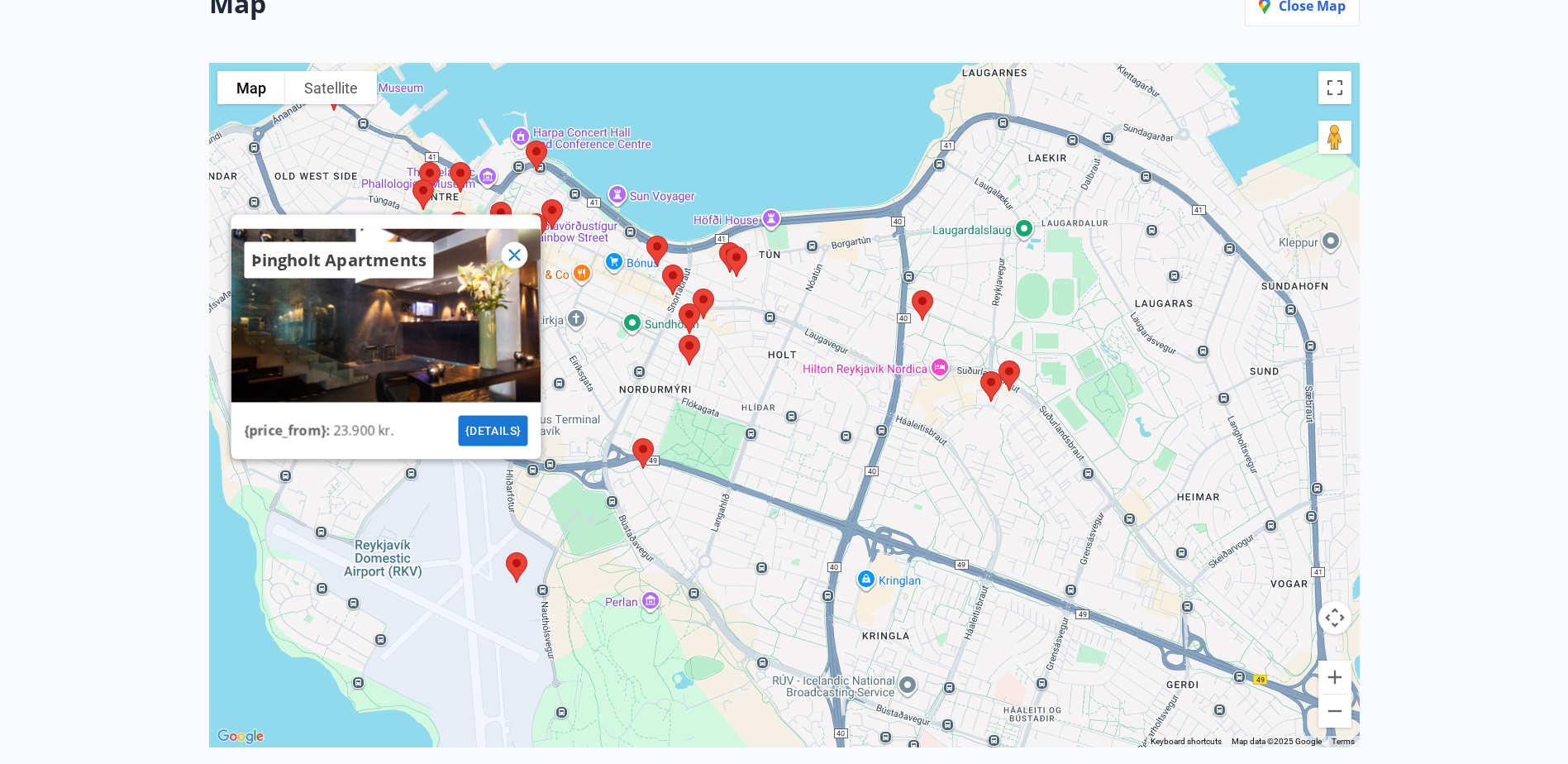
click at [511, 259] on icon at bounding box center [515, 255] width 12 height 12
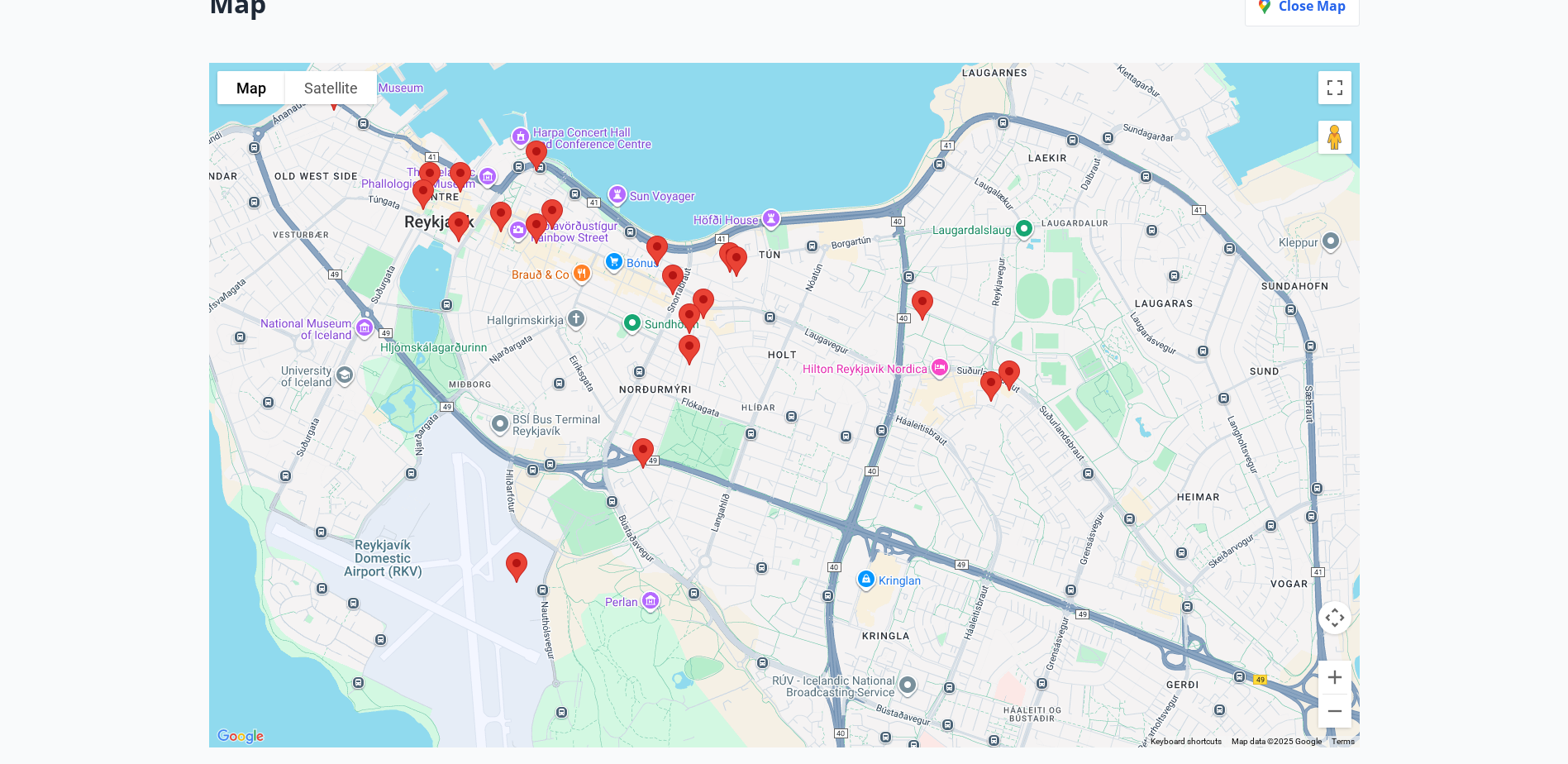
click at [548, 211] on img at bounding box center [536, 228] width 34 height 44
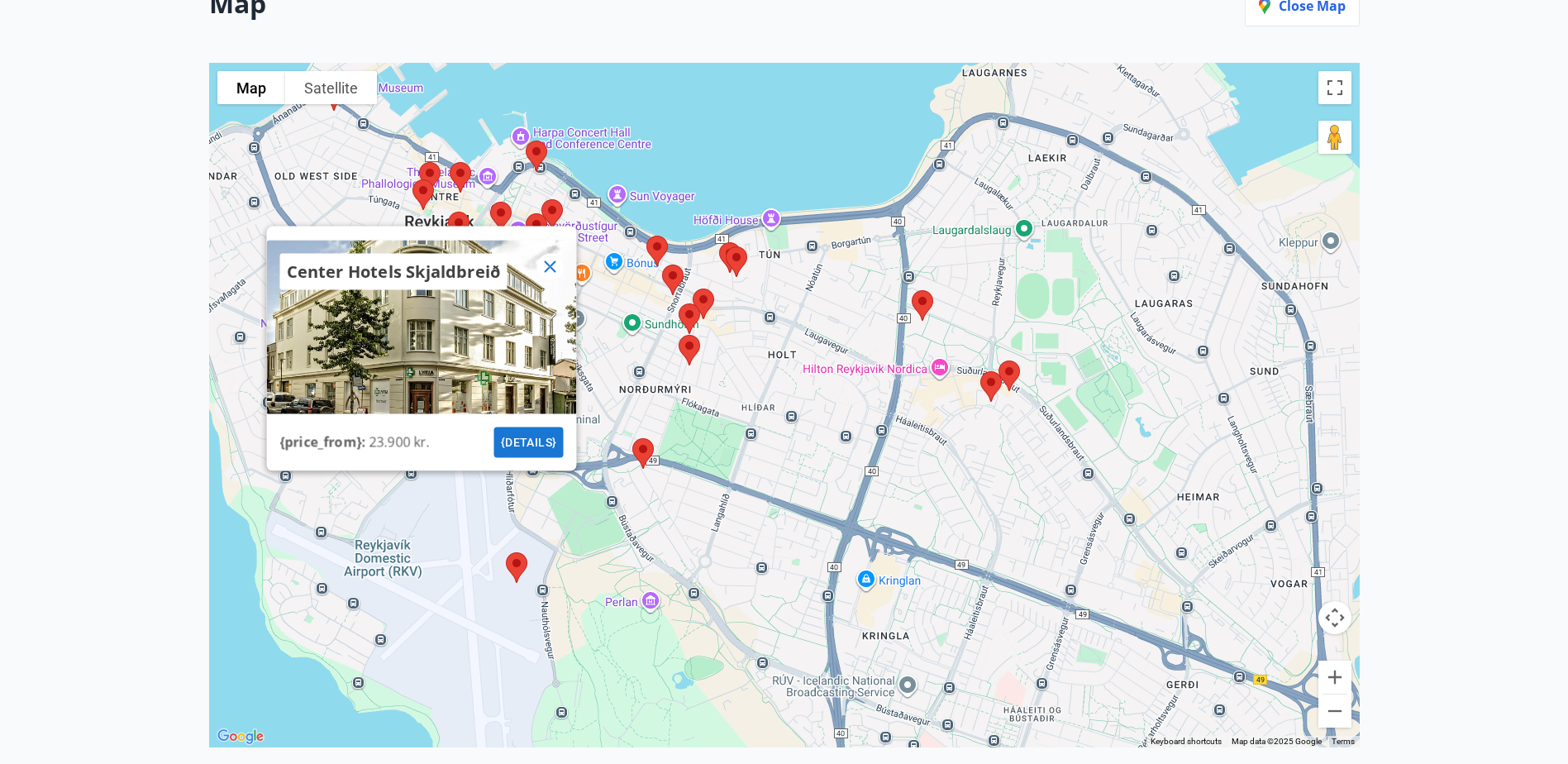
click at [552, 260] on icon at bounding box center [550, 267] width 20 height 20
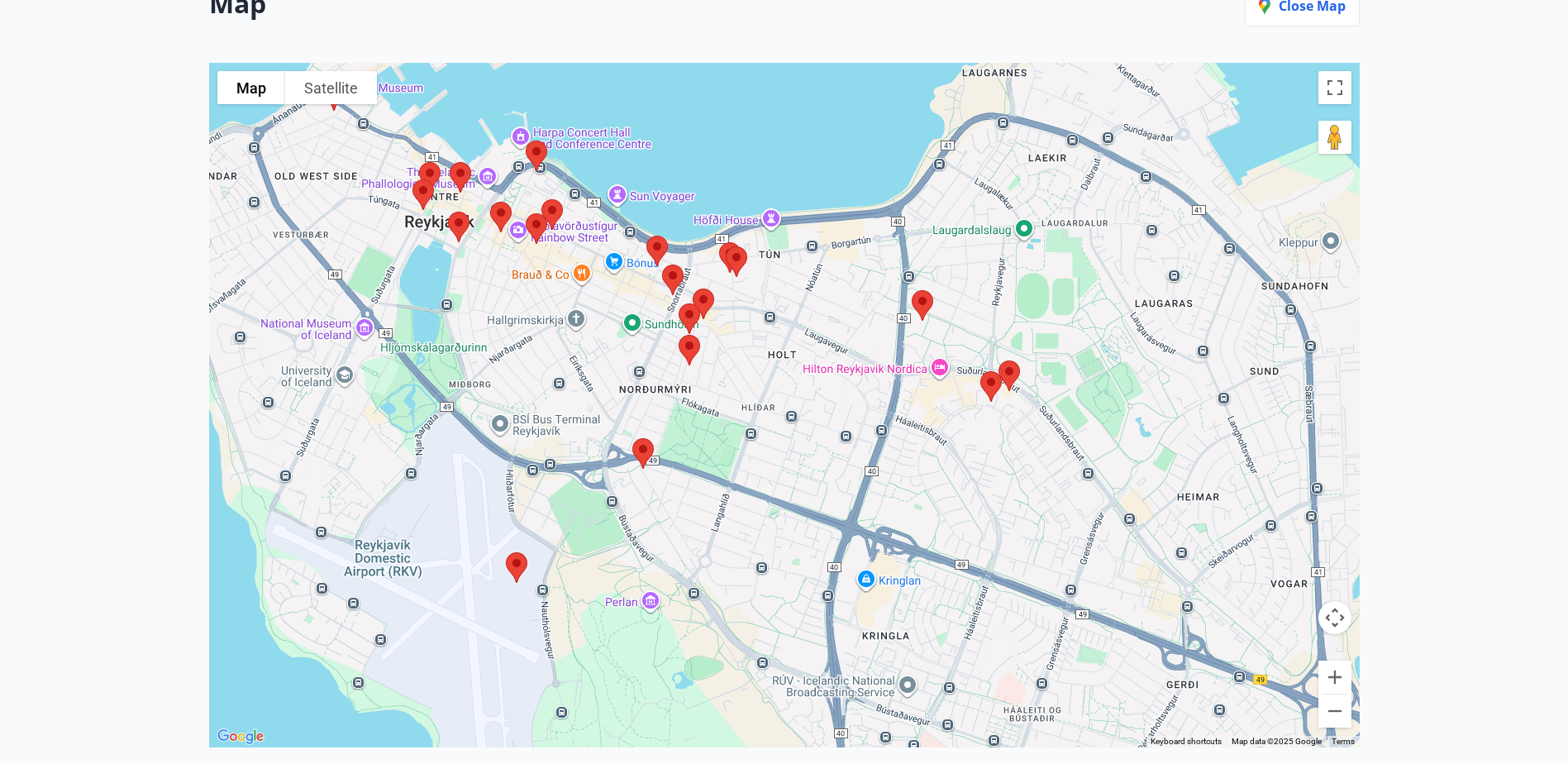
click at [531, 222] on img at bounding box center [536, 228] width 34 height 44
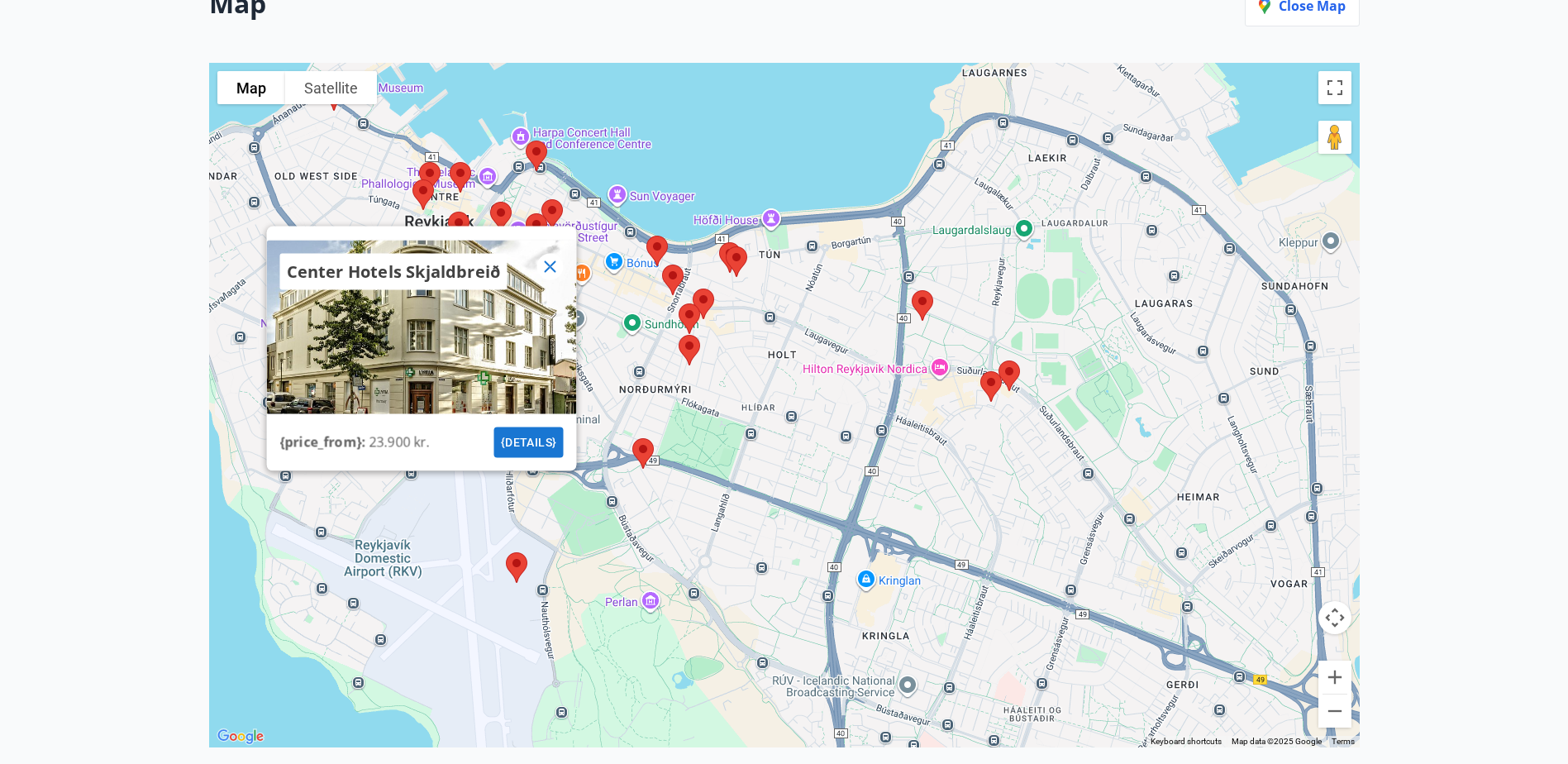
click at [559, 263] on icon at bounding box center [550, 267] width 20 height 20
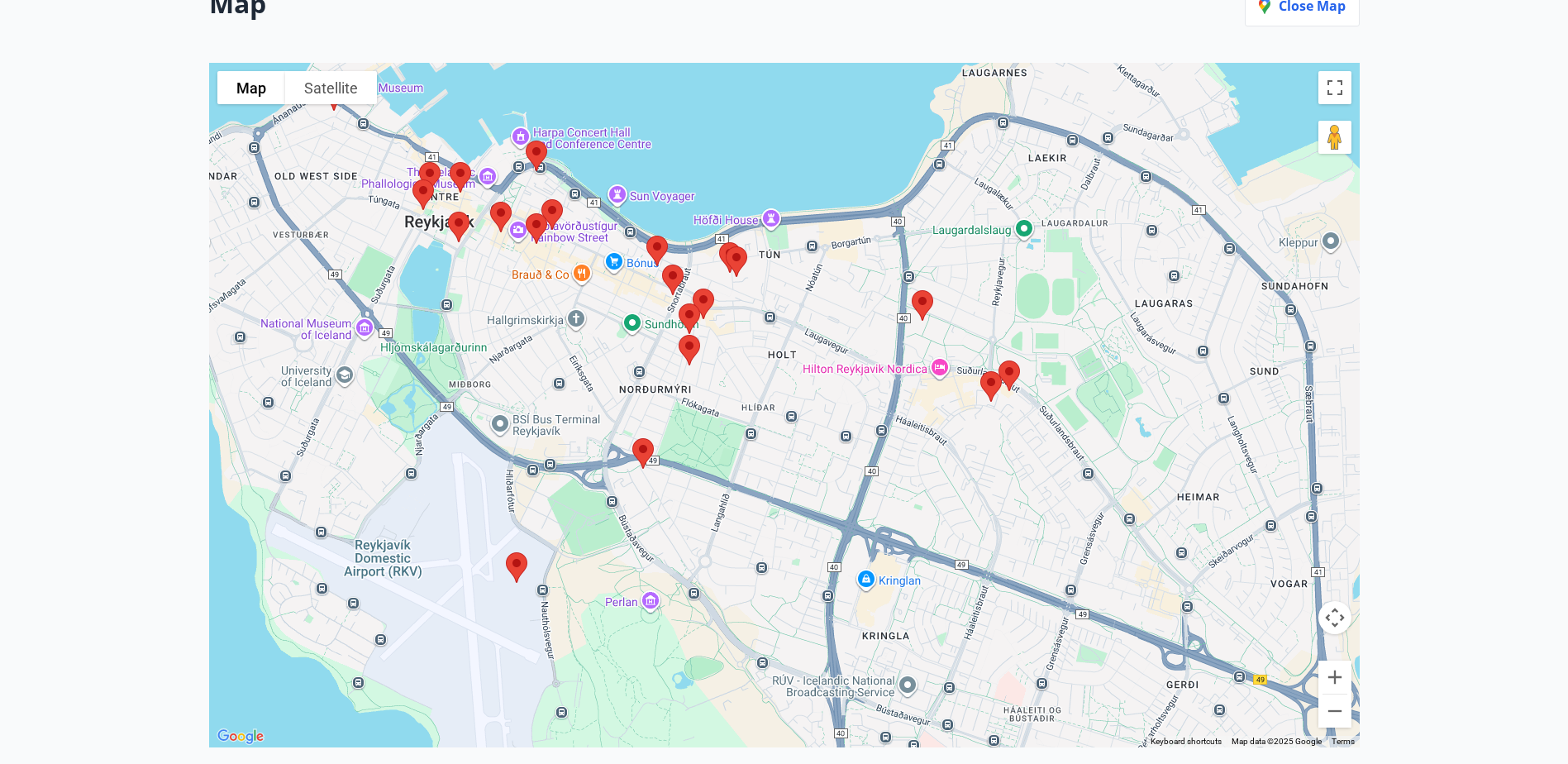
click at [500, 211] on img at bounding box center [500, 216] width 34 height 44
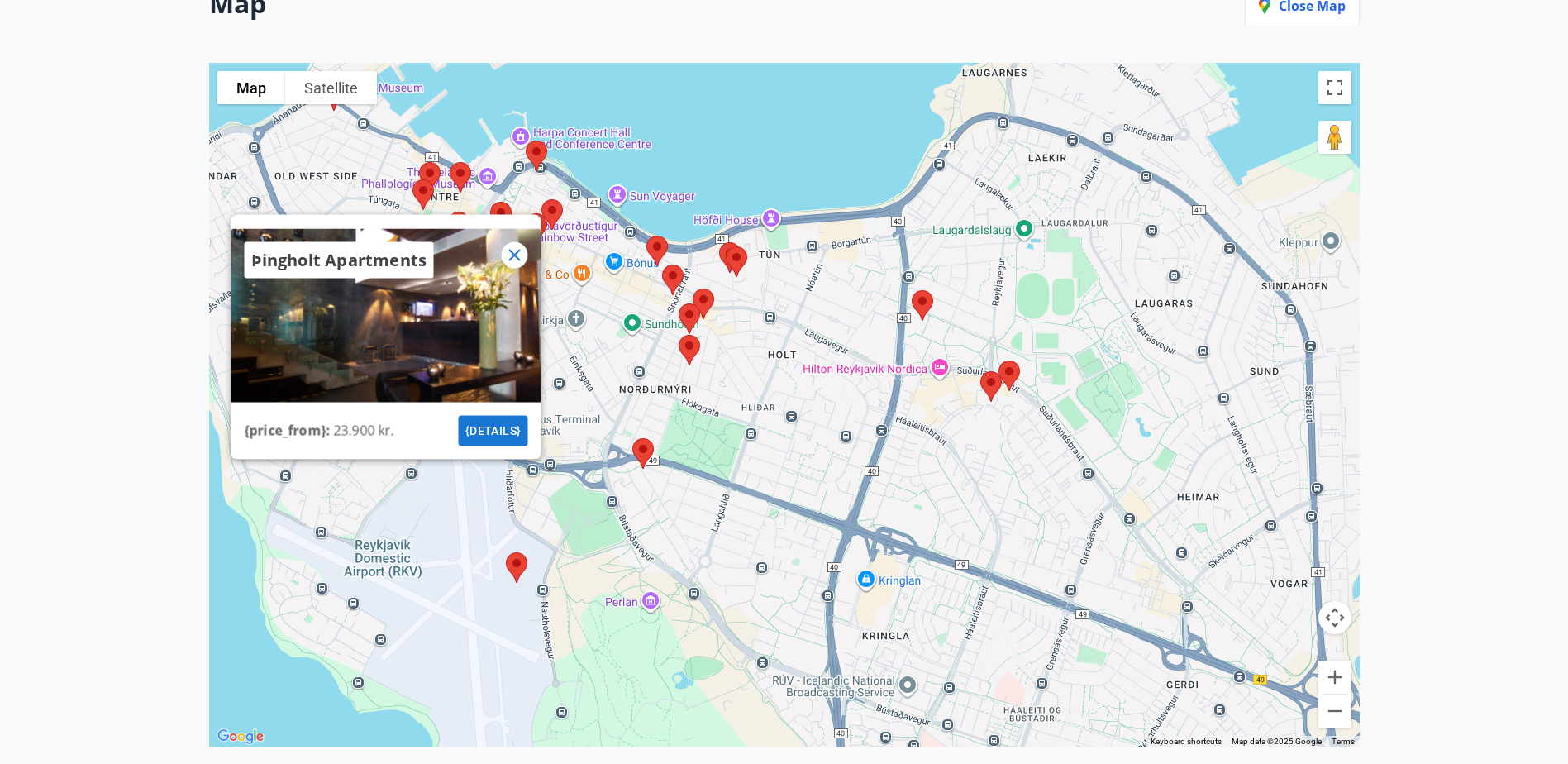
click at [510, 253] on icon at bounding box center [515, 255] width 20 height 20
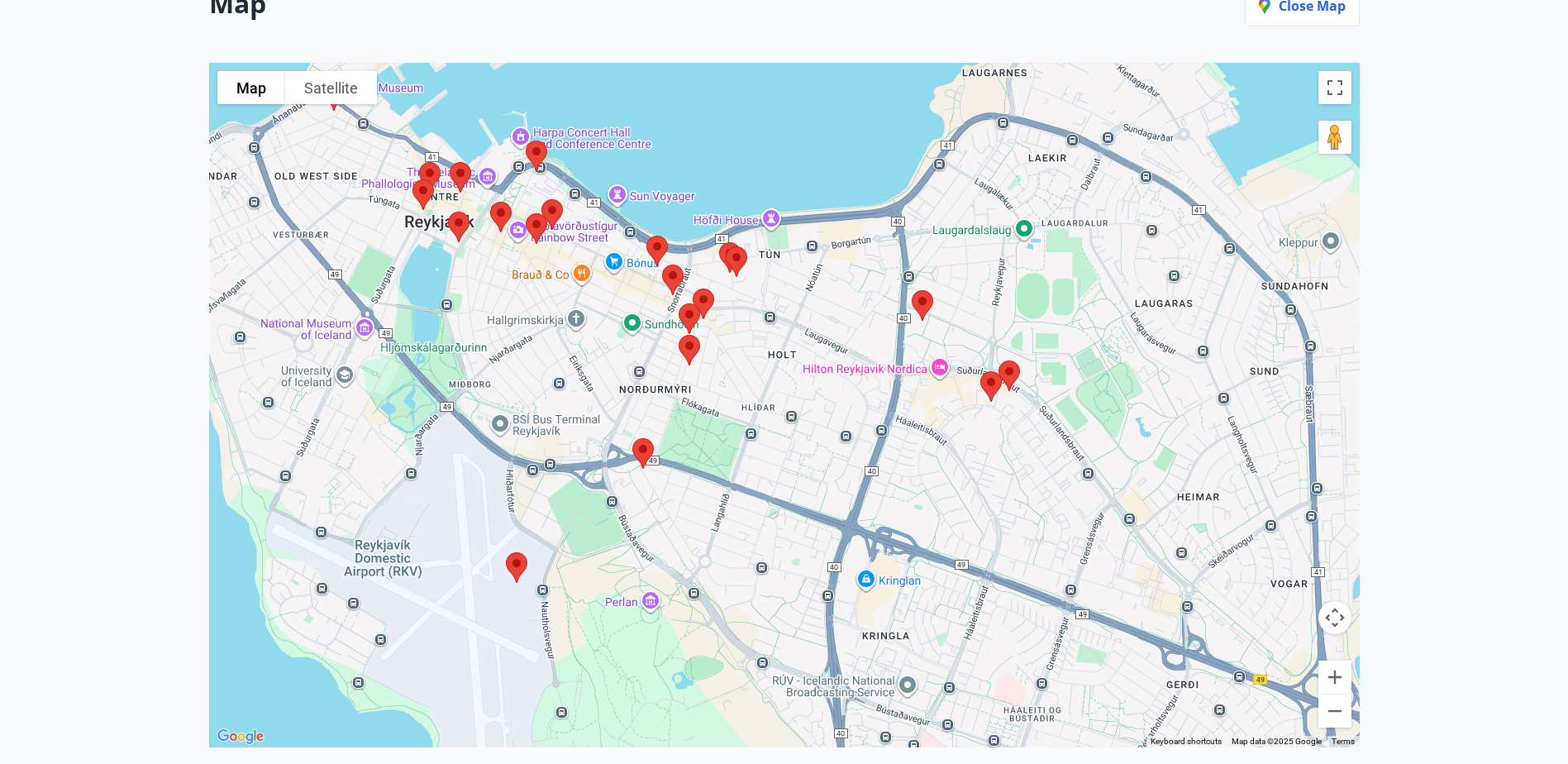
click at [454, 227] on img at bounding box center [458, 227] width 34 height 44
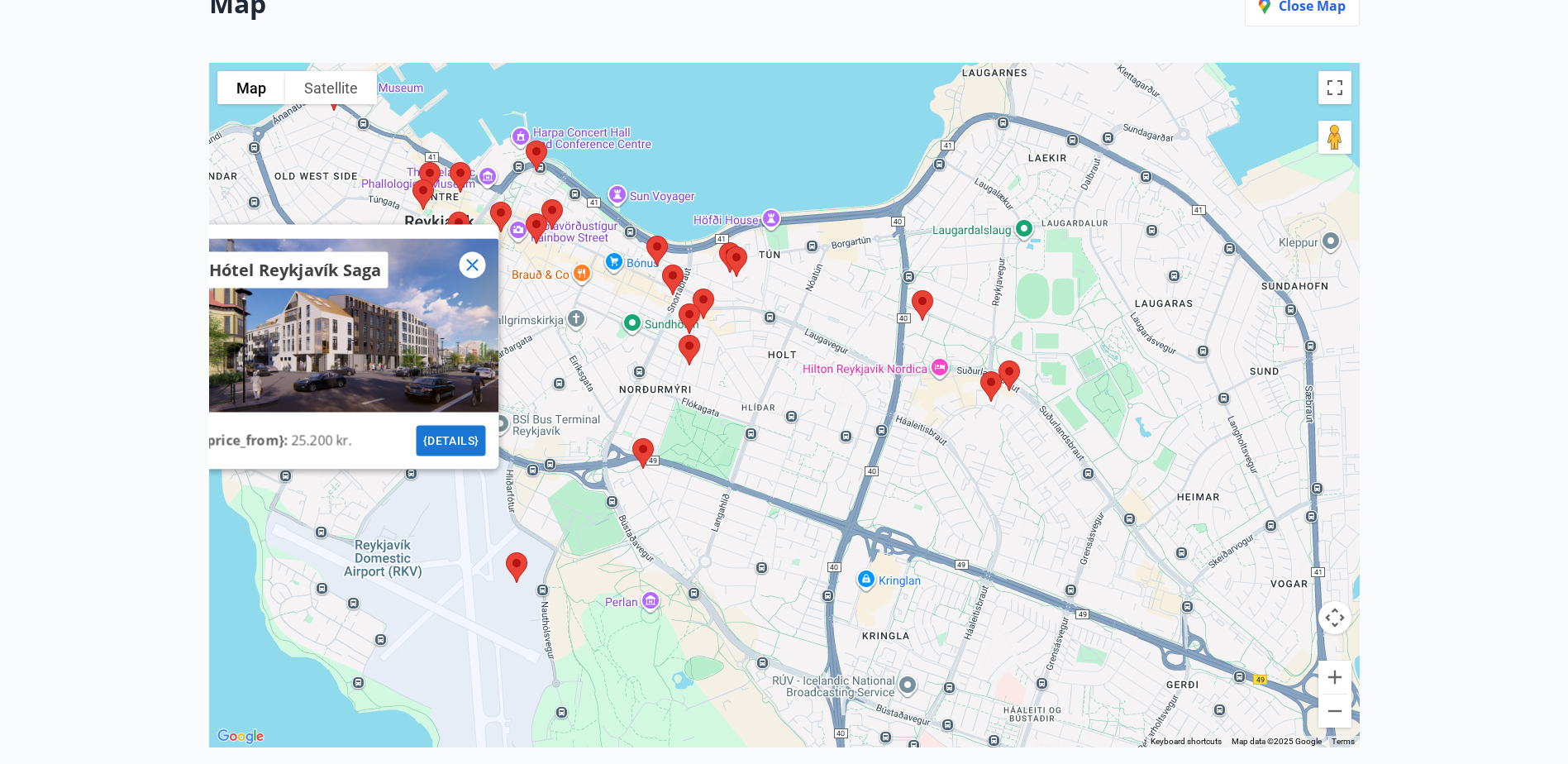
click at [472, 275] on icon at bounding box center [471, 265] width 20 height 20
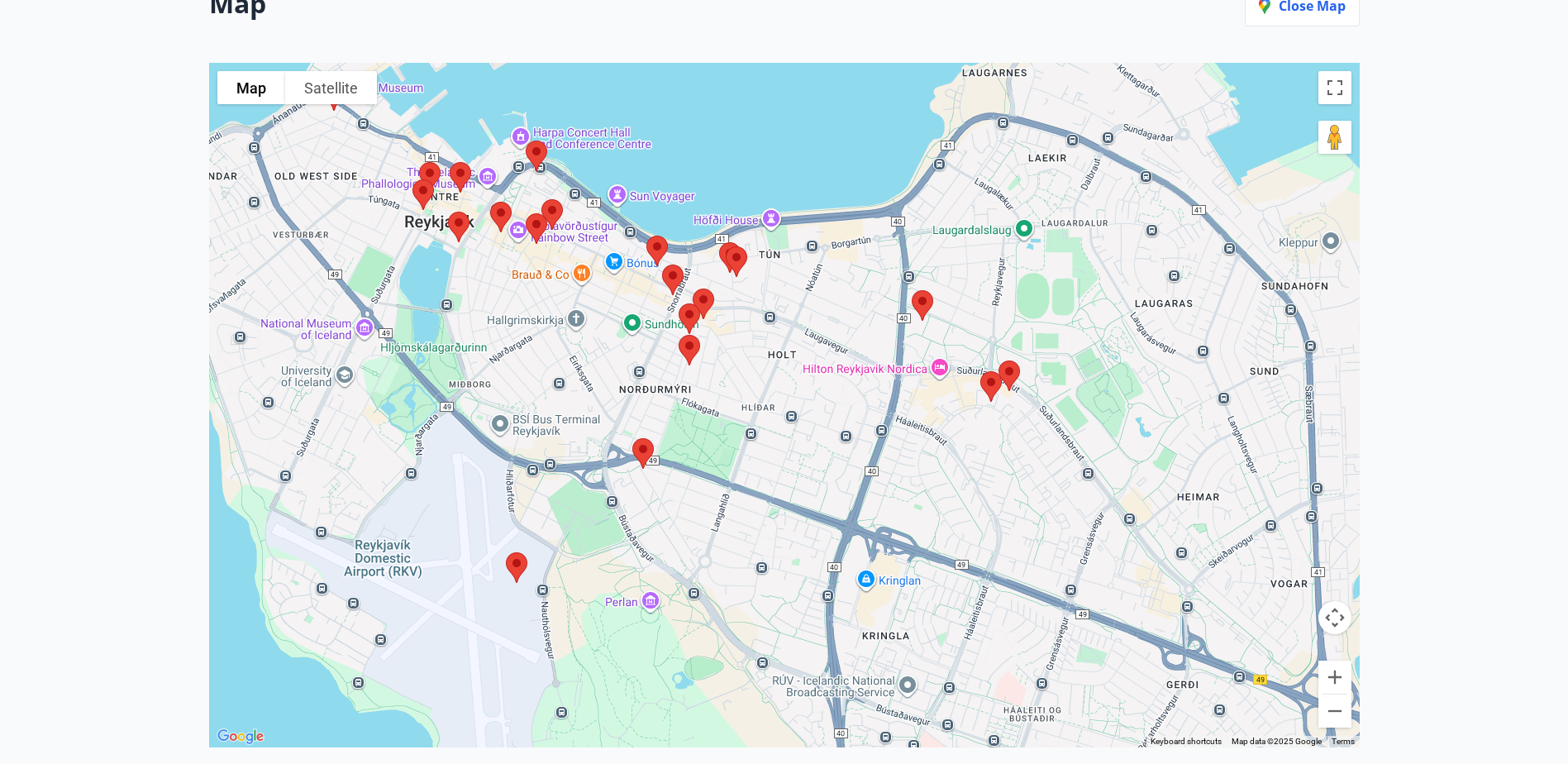
click at [420, 186] on img at bounding box center [423, 195] width 34 height 44
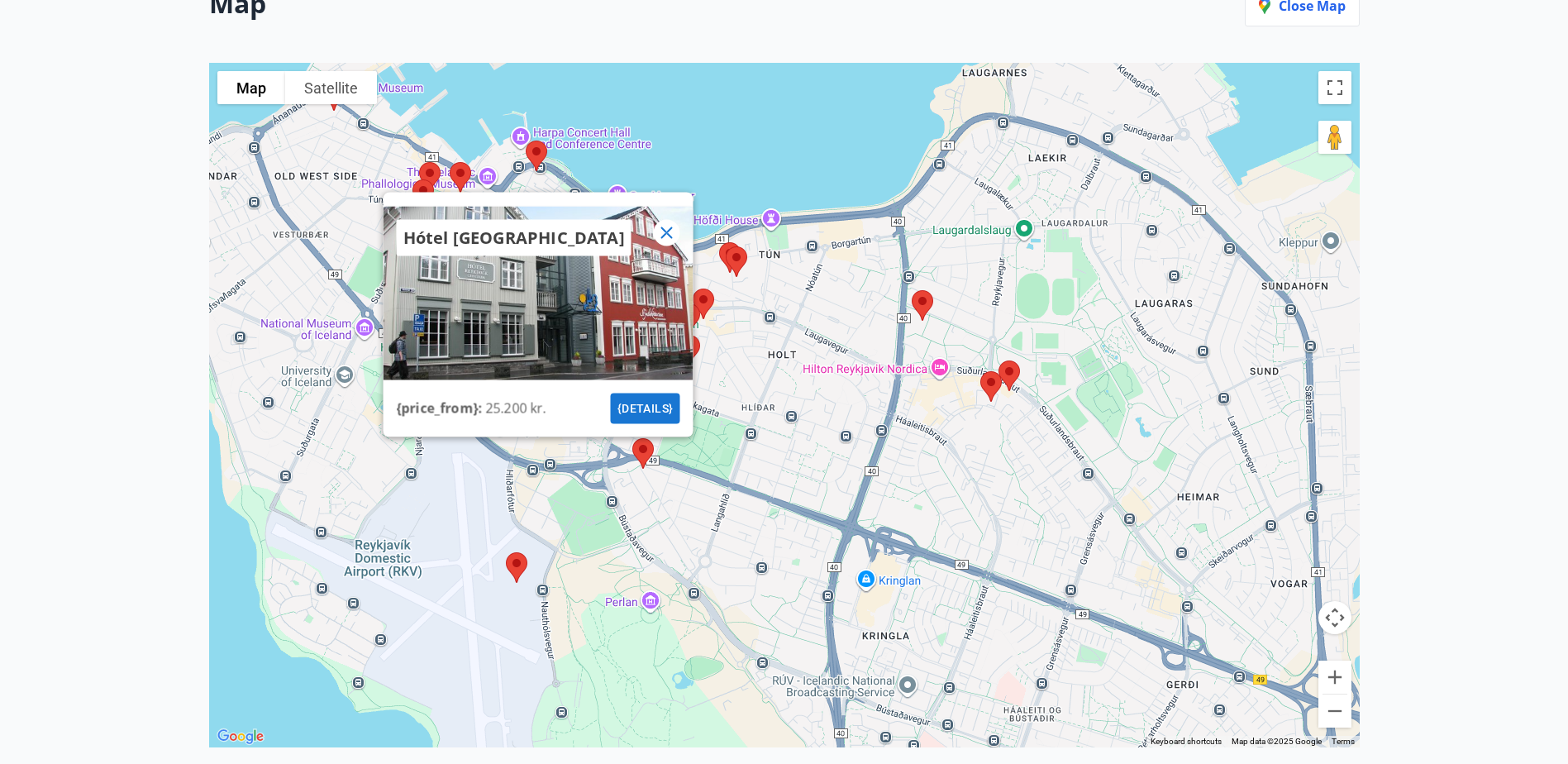
click at [663, 228] on icon at bounding box center [666, 233] width 12 height 12
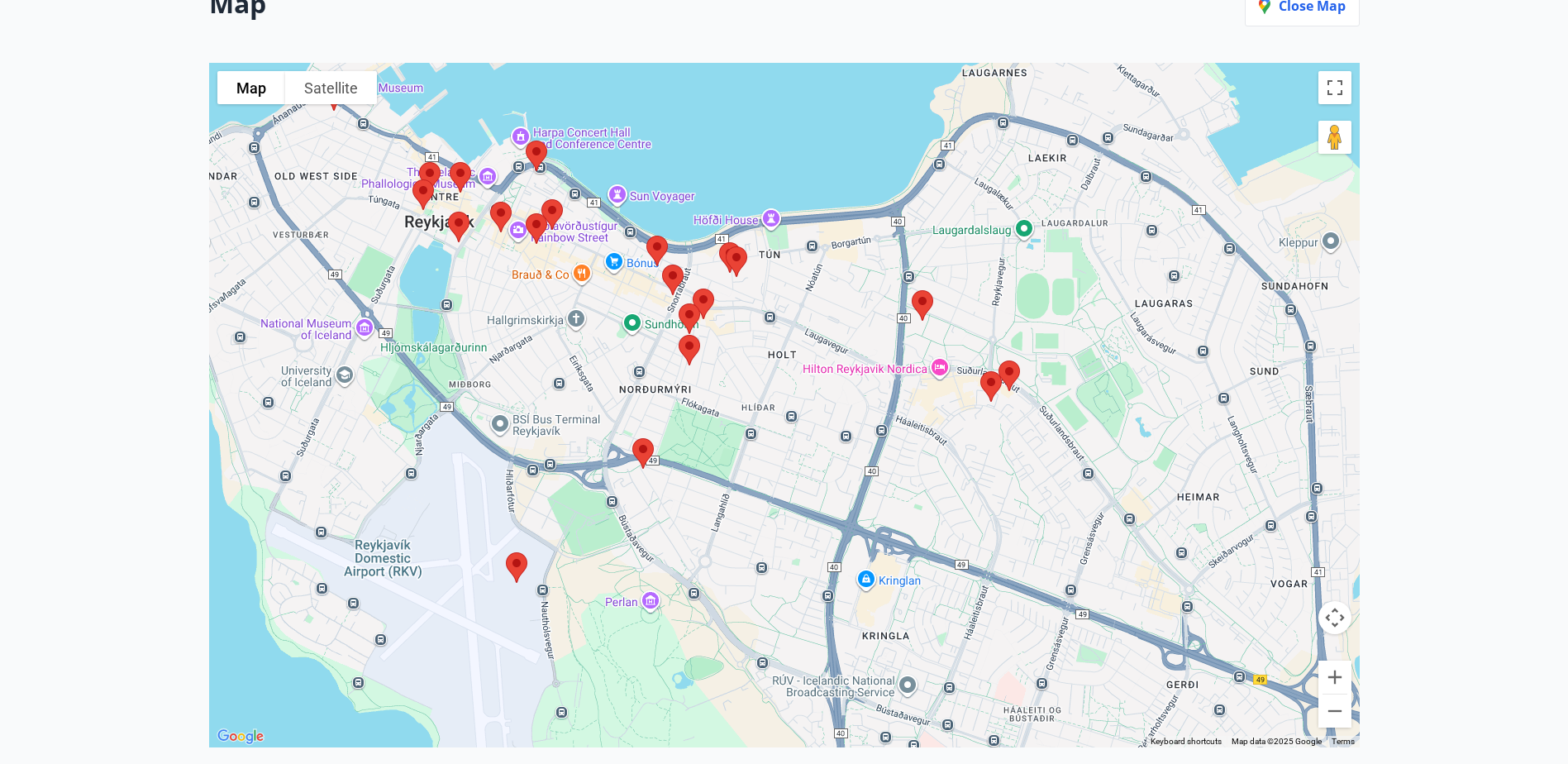
click at [427, 166] on img at bounding box center [429, 177] width 34 height 44
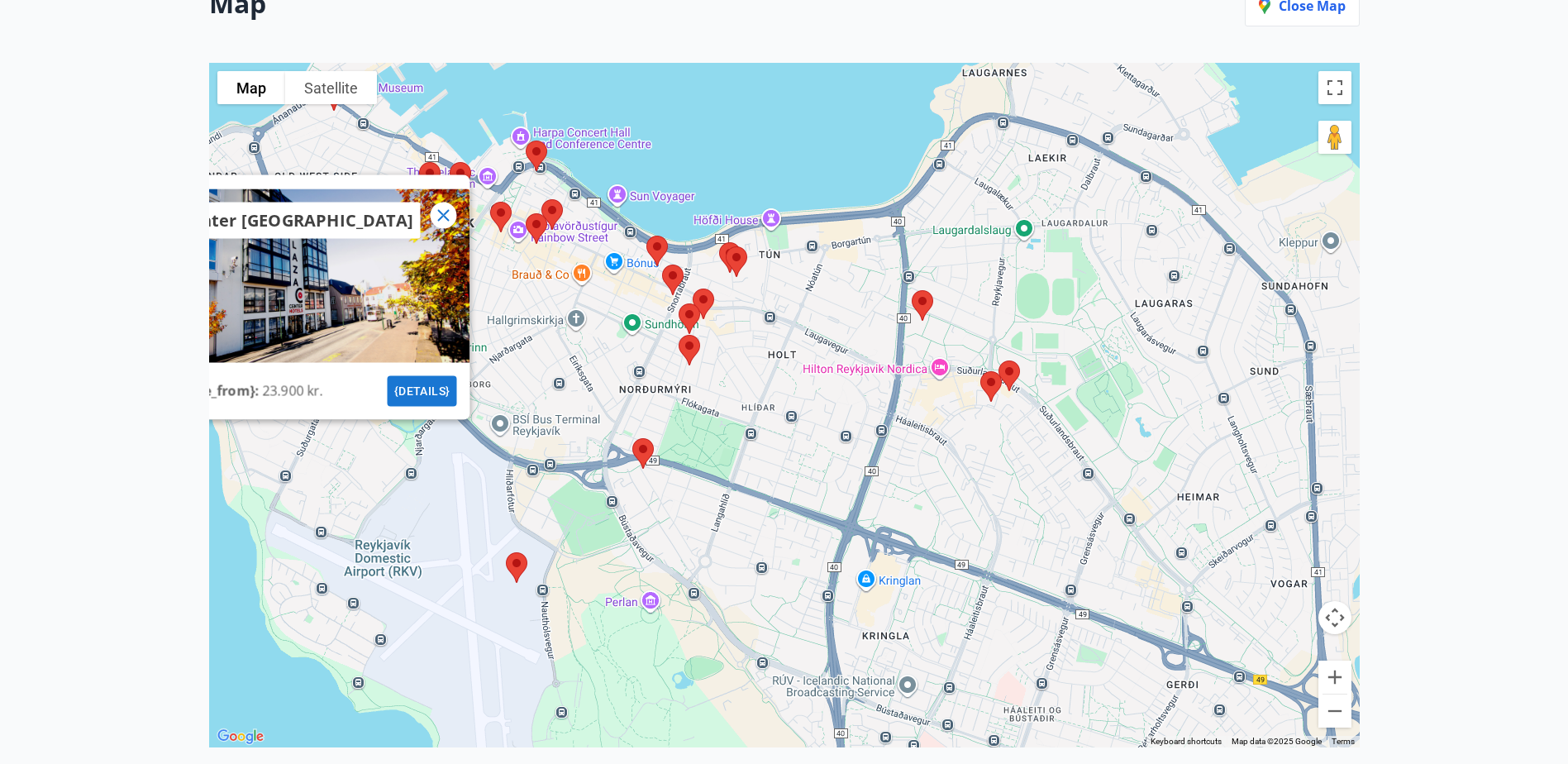
click at [444, 217] on icon at bounding box center [443, 215] width 20 height 20
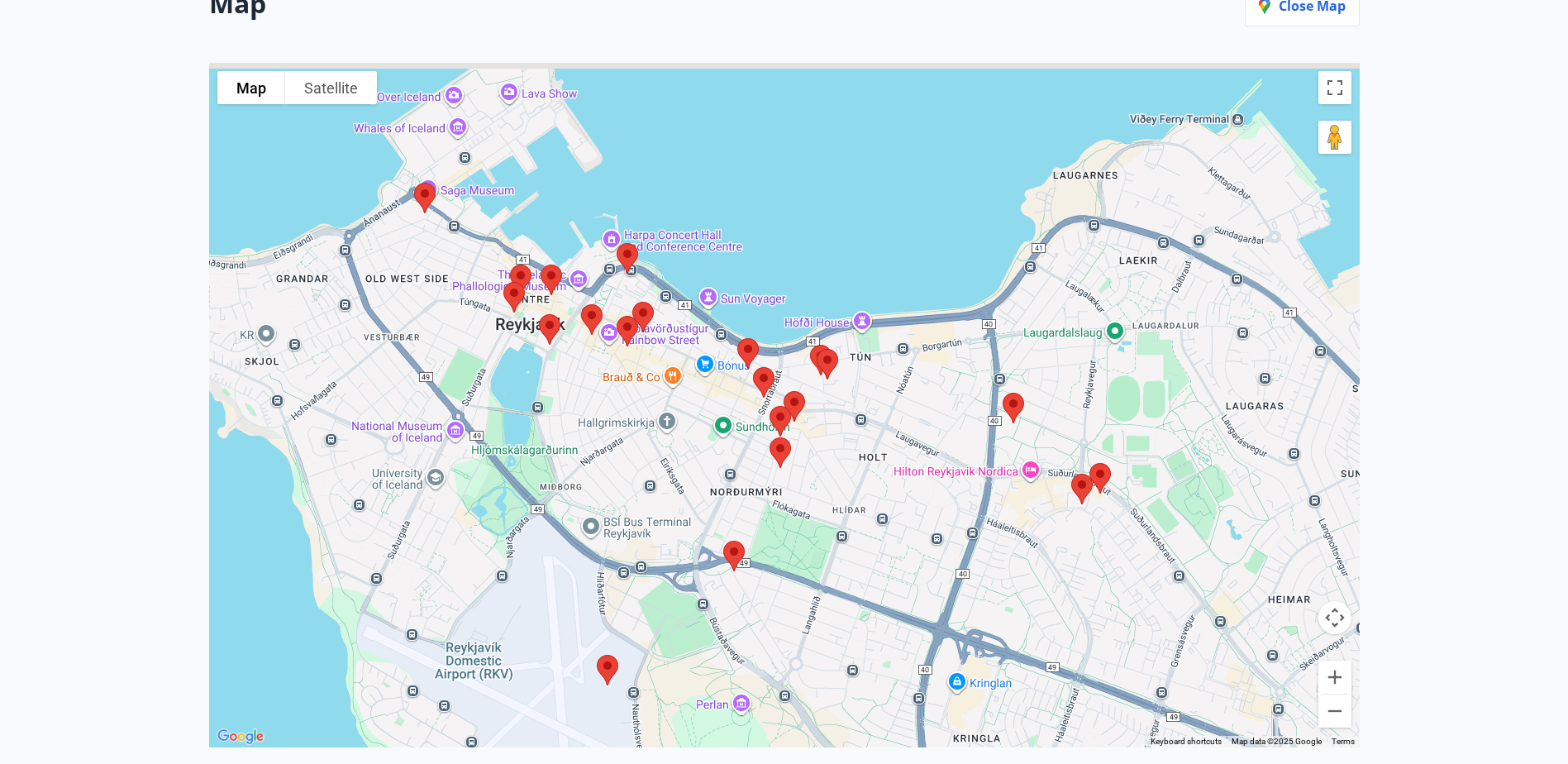
drag, startPoint x: 462, startPoint y: 253, endPoint x: 553, endPoint y: 360, distance: 140.5
click at [553, 360] on div at bounding box center [784, 405] width 1151 height 685
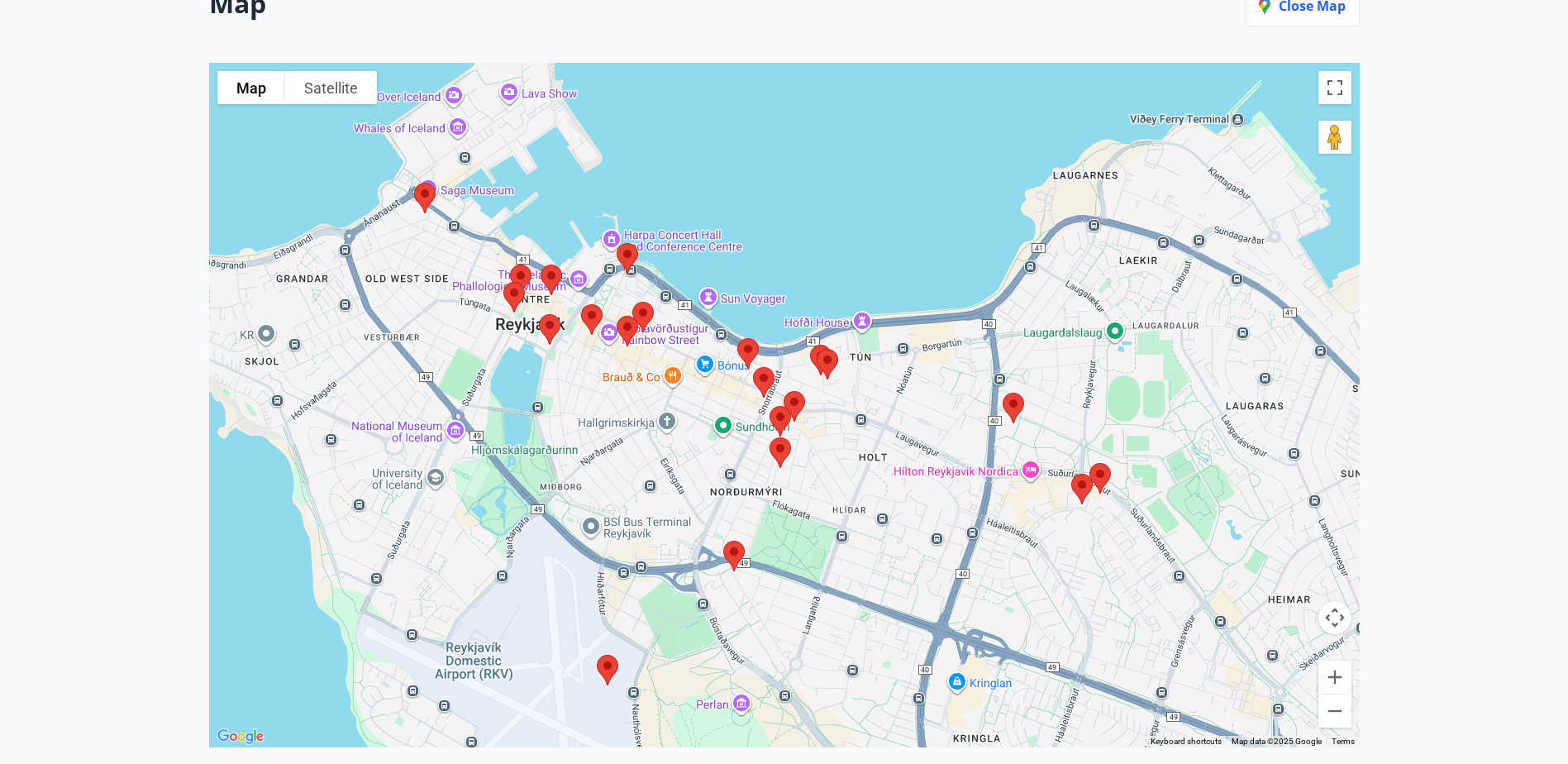
click at [553, 323] on img at bounding box center [549, 329] width 34 height 44
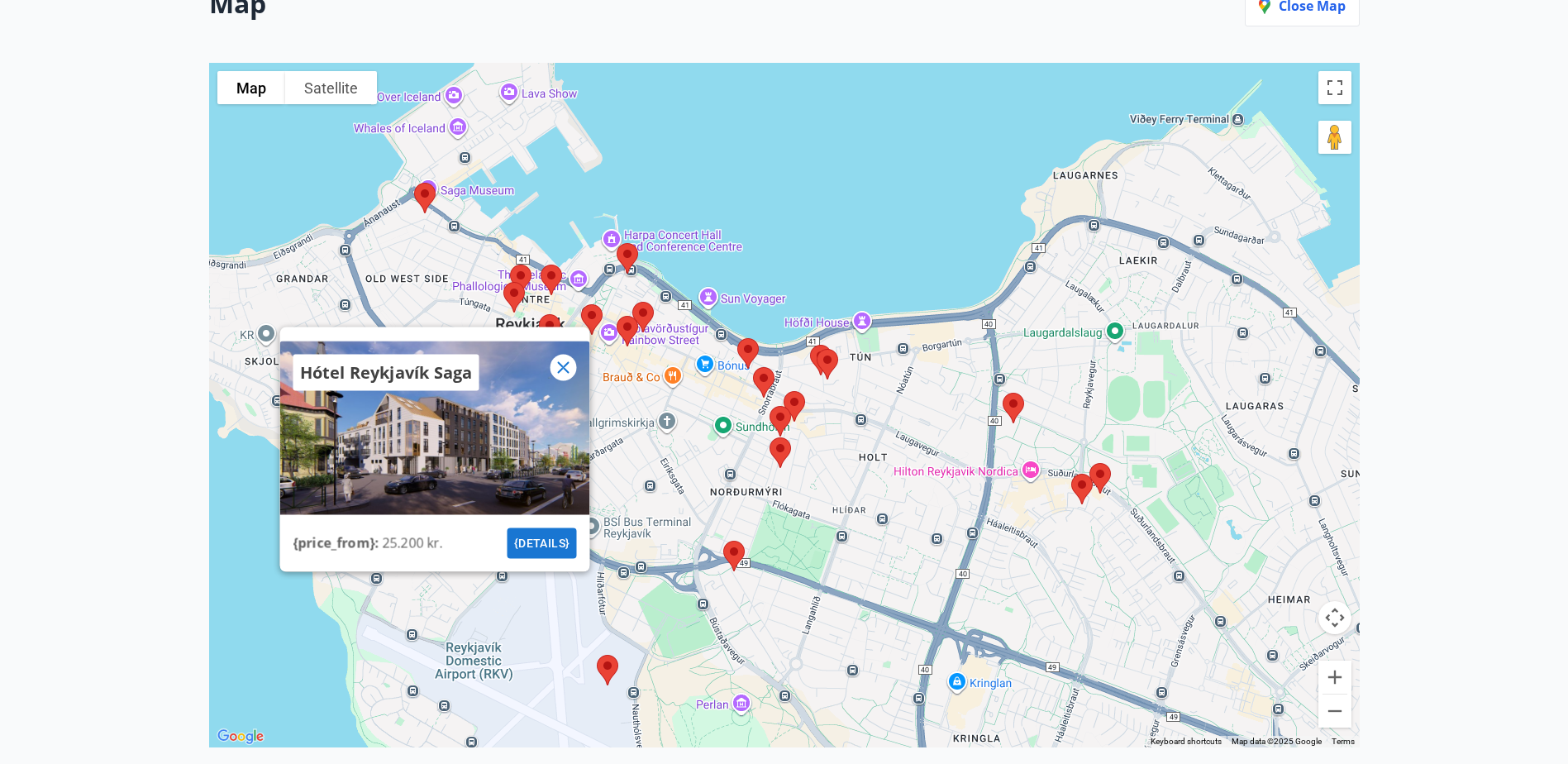
click at [425, 194] on img at bounding box center [425, 198] width 34 height 44
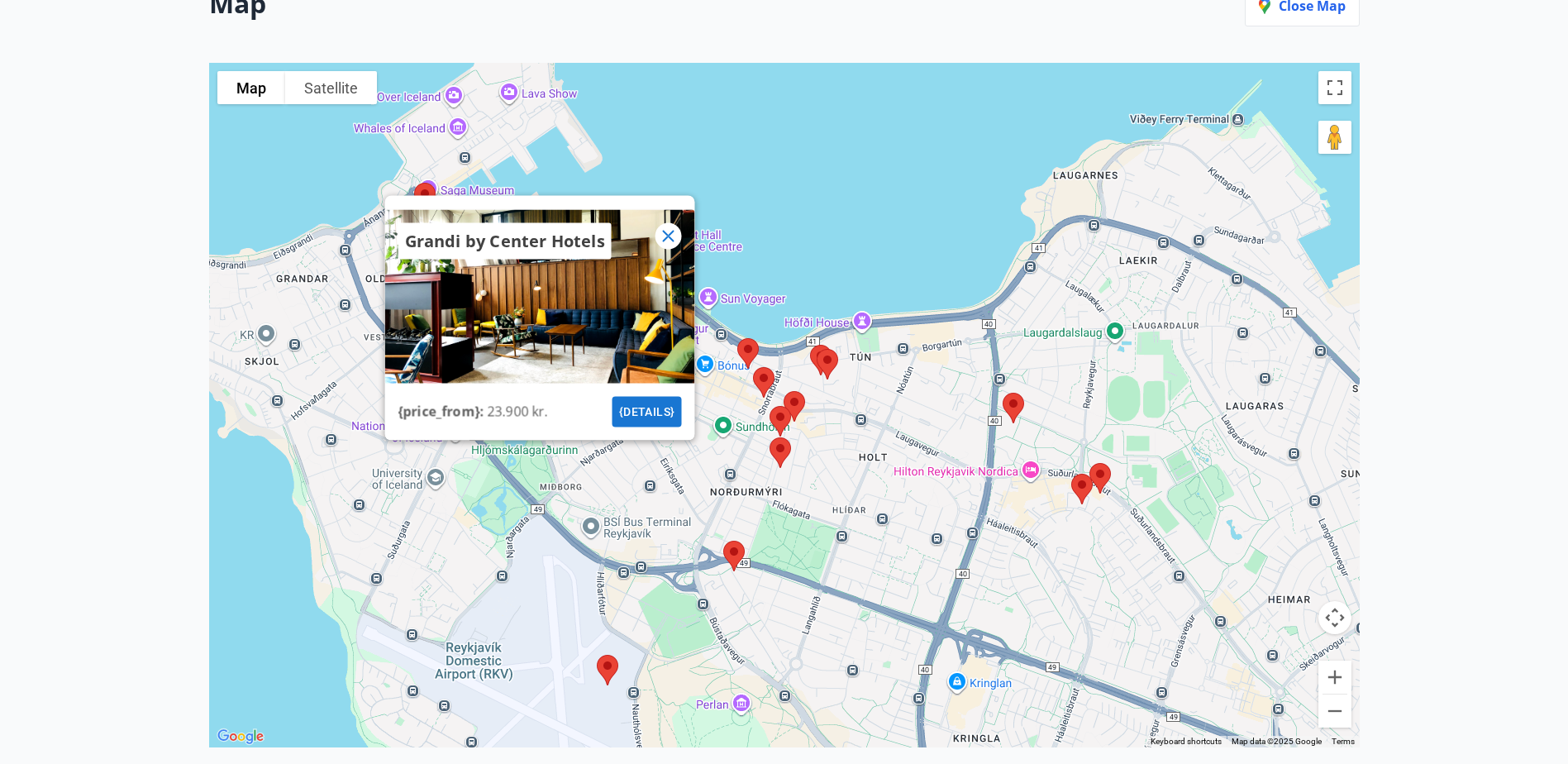
click at [669, 236] on icon at bounding box center [668, 236] width 3 height 3
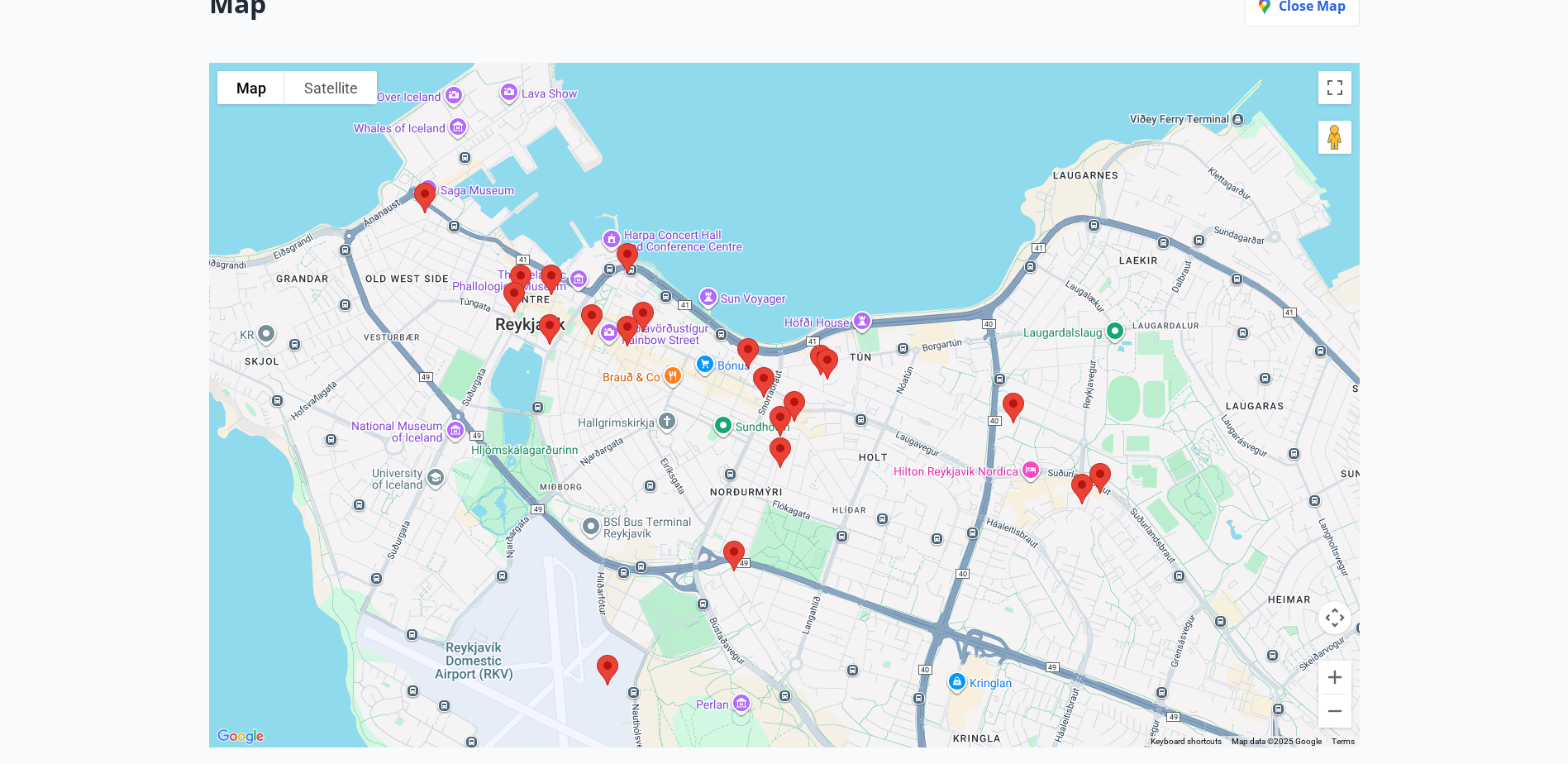
click at [546, 330] on img at bounding box center [549, 329] width 34 height 44
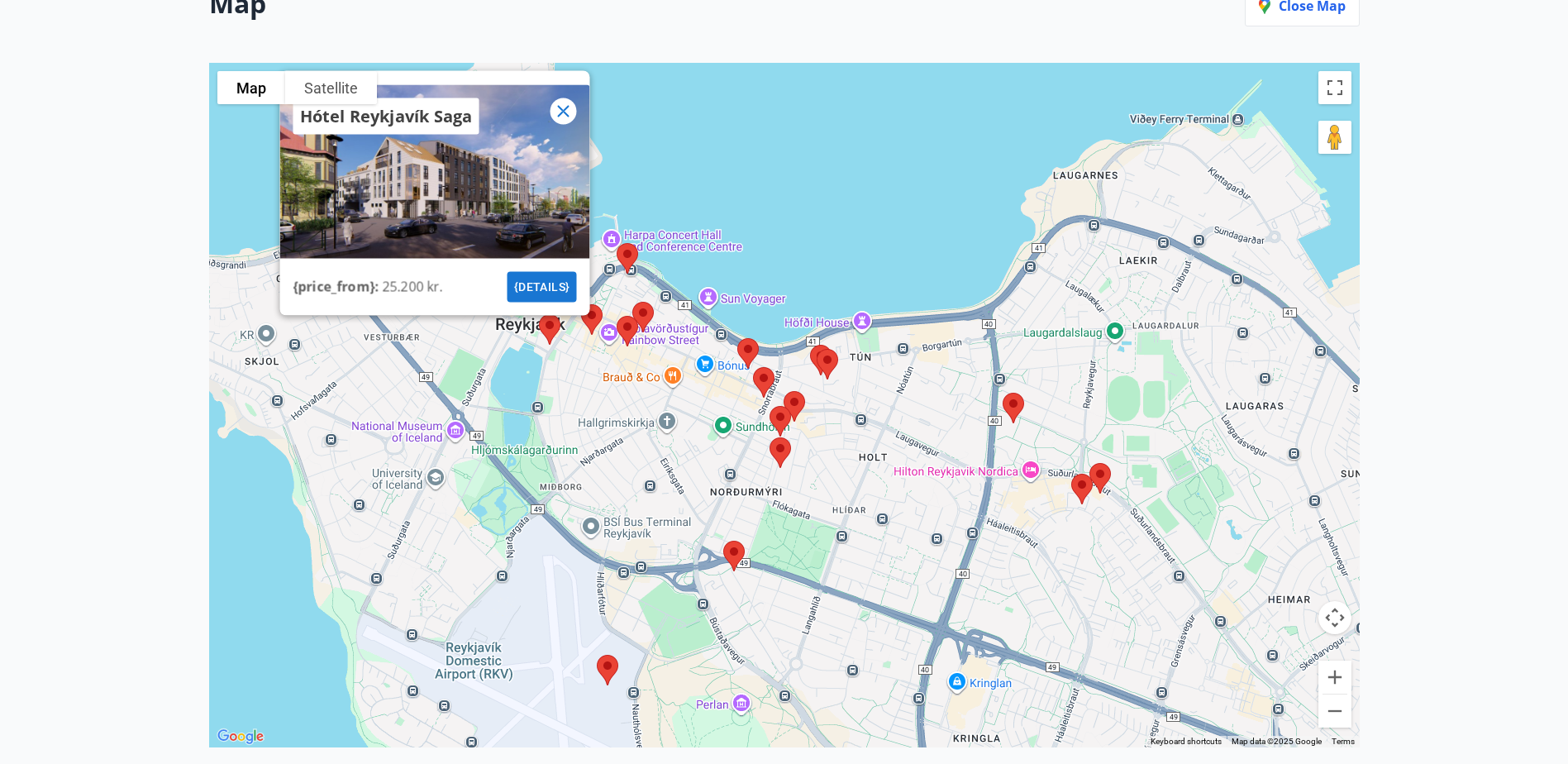
click at [569, 112] on icon at bounding box center [562, 112] width 20 height 20
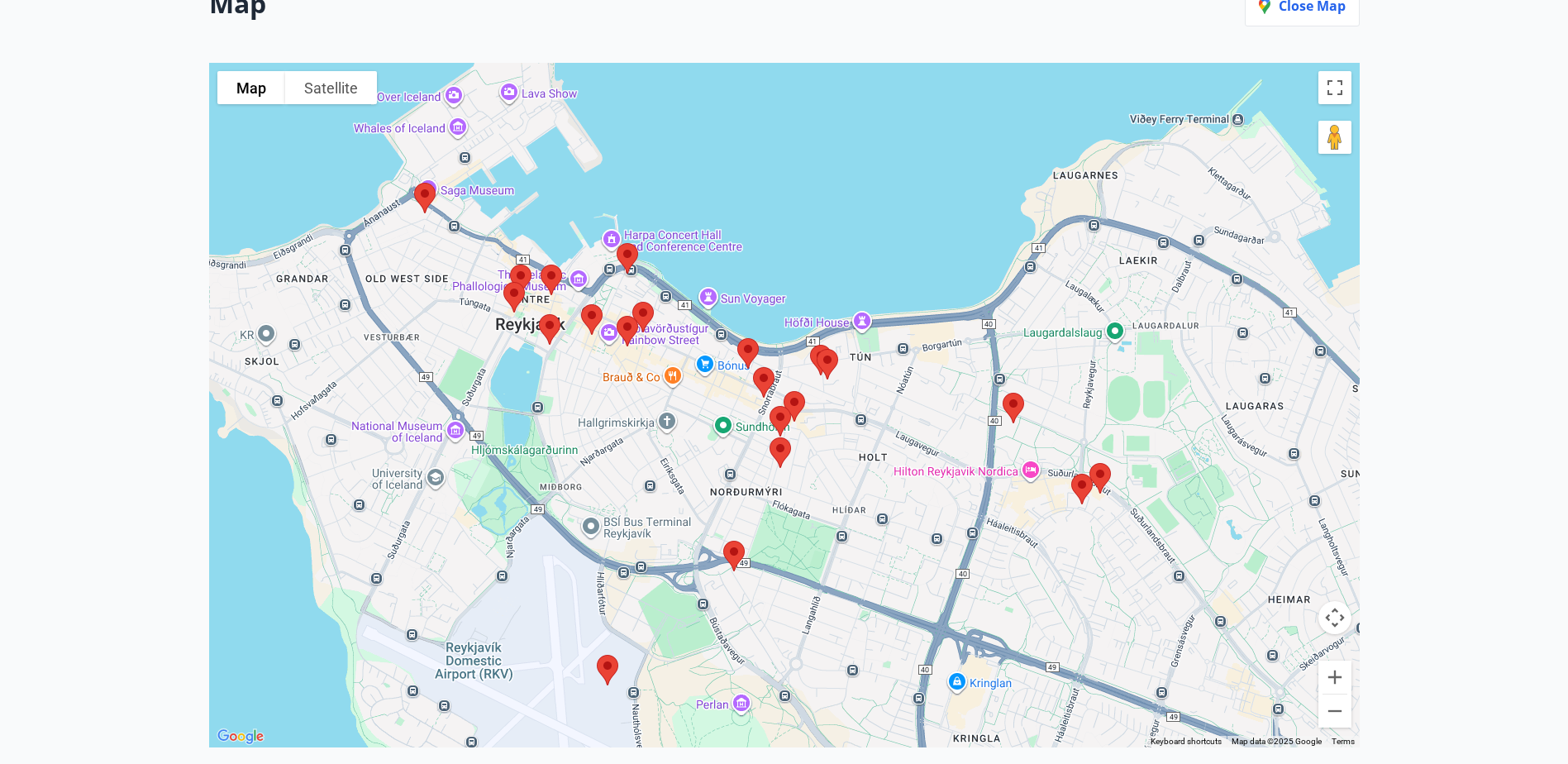
click at [549, 326] on img at bounding box center [549, 329] width 34 height 44
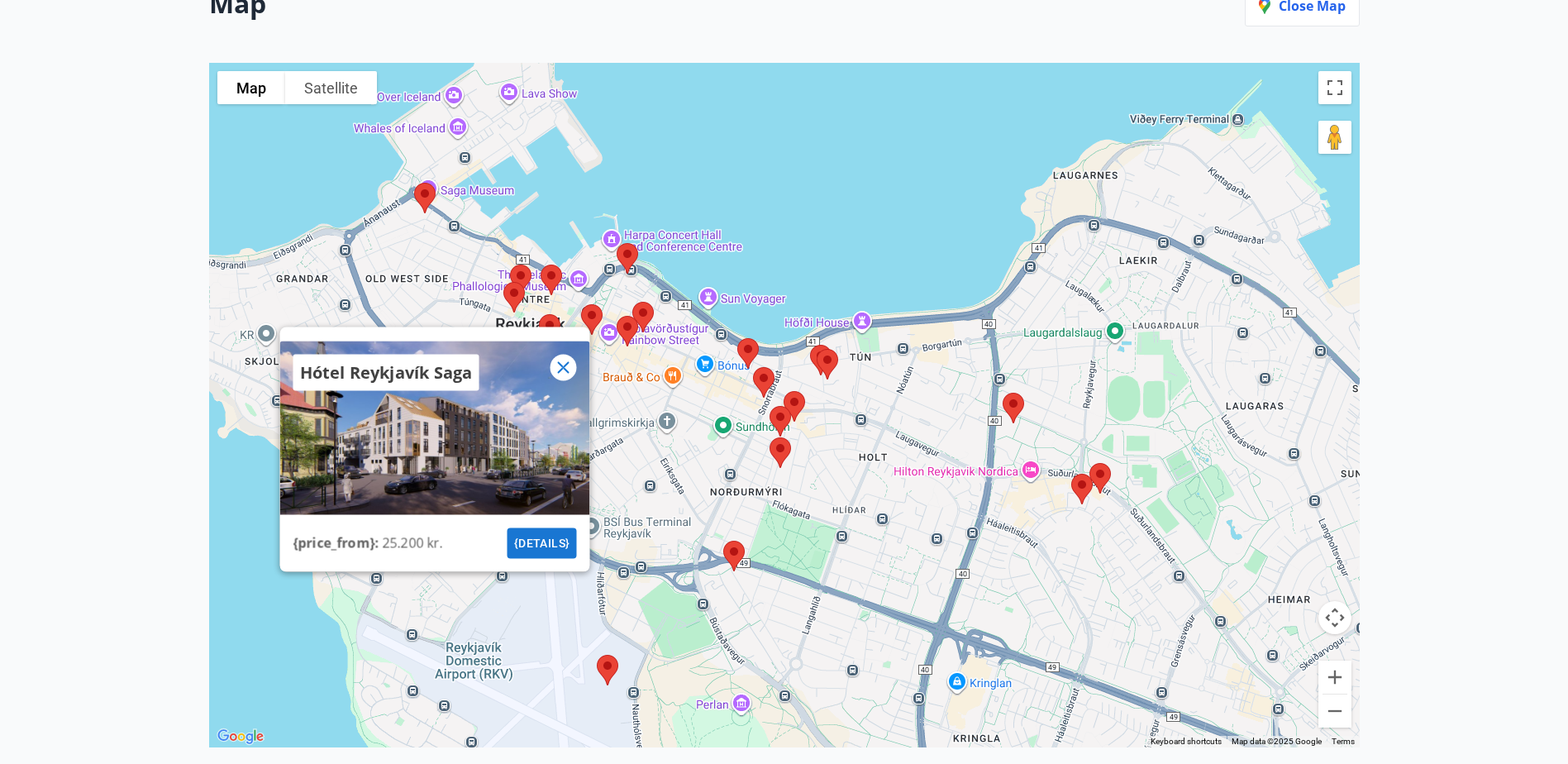
click at [532, 548] on button "{details}" at bounding box center [541, 543] width 69 height 30
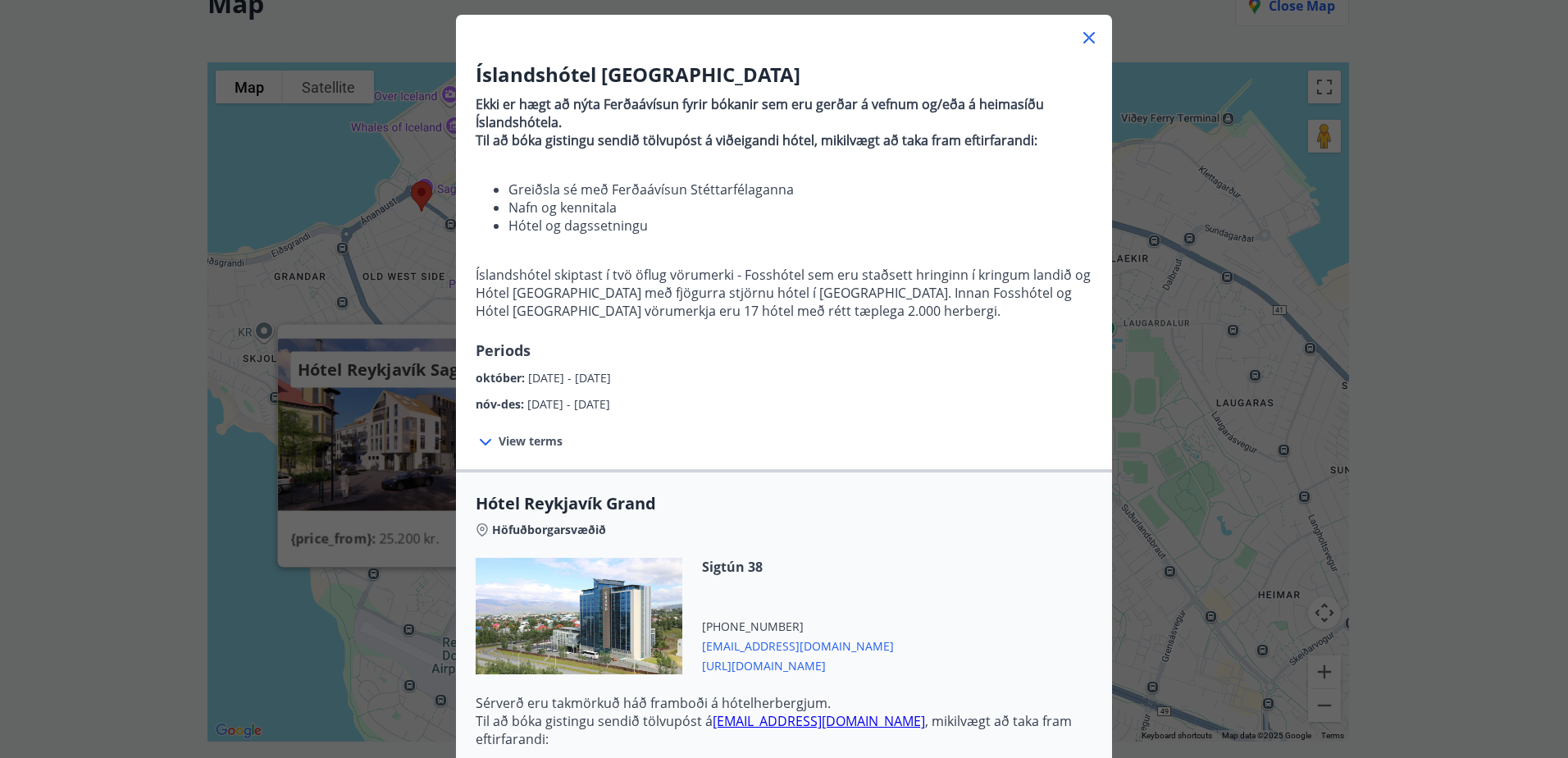
scroll to position [82, 0]
click at [548, 437] on span "View terms" at bounding box center [531, 443] width 64 height 16
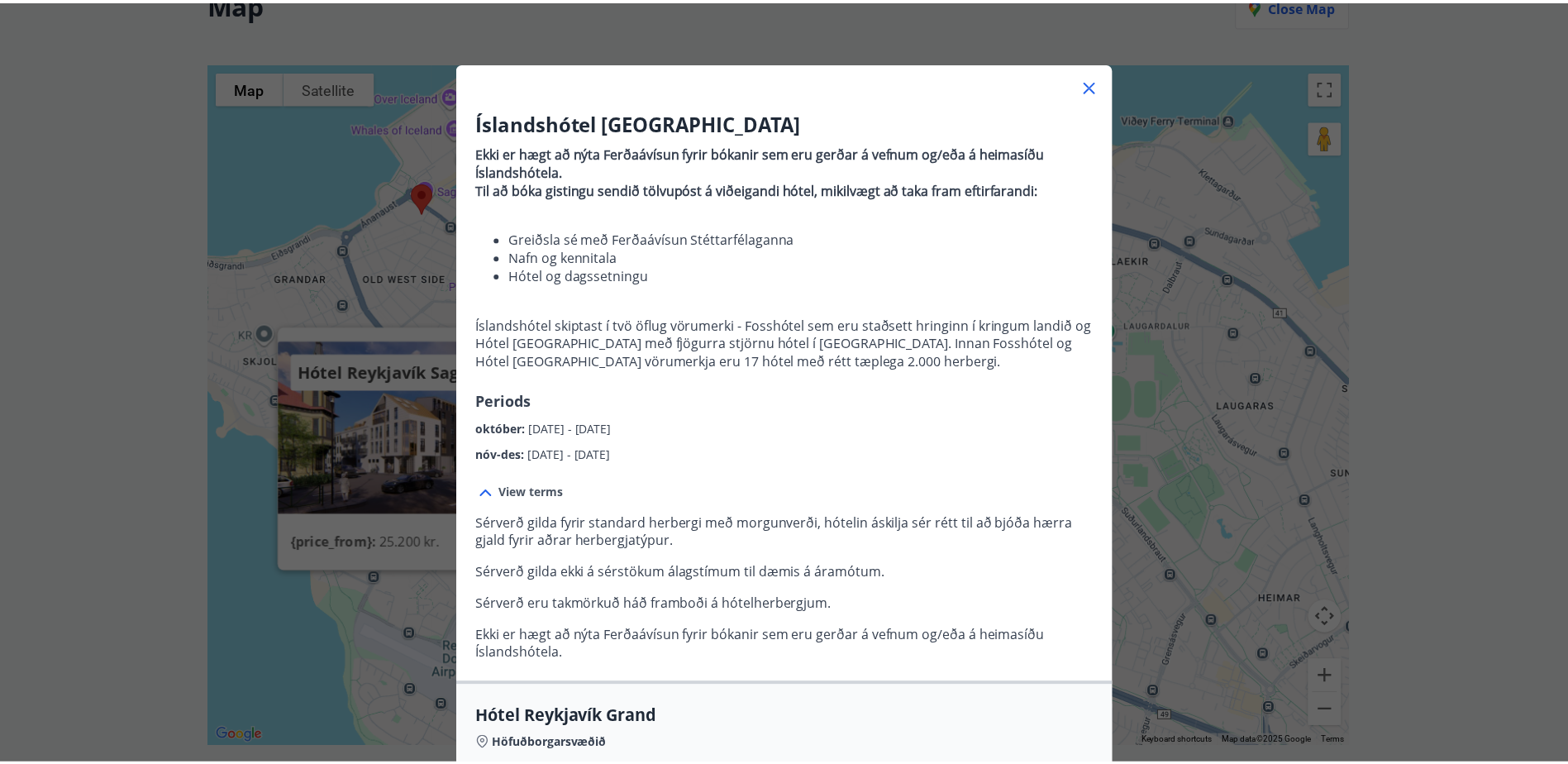
scroll to position [0, 0]
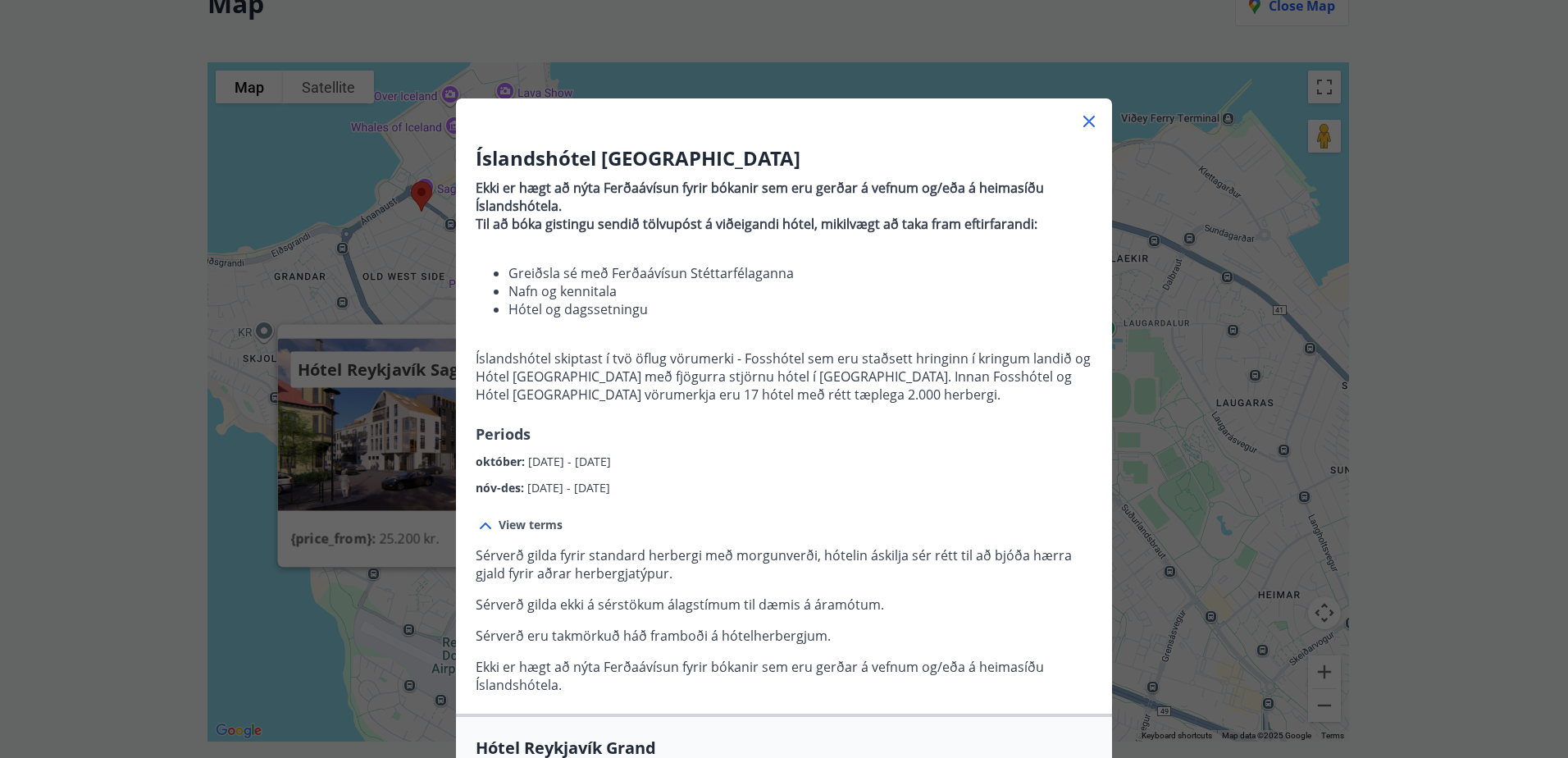
click at [1080, 117] on icon at bounding box center [1089, 121] width 19 height 19
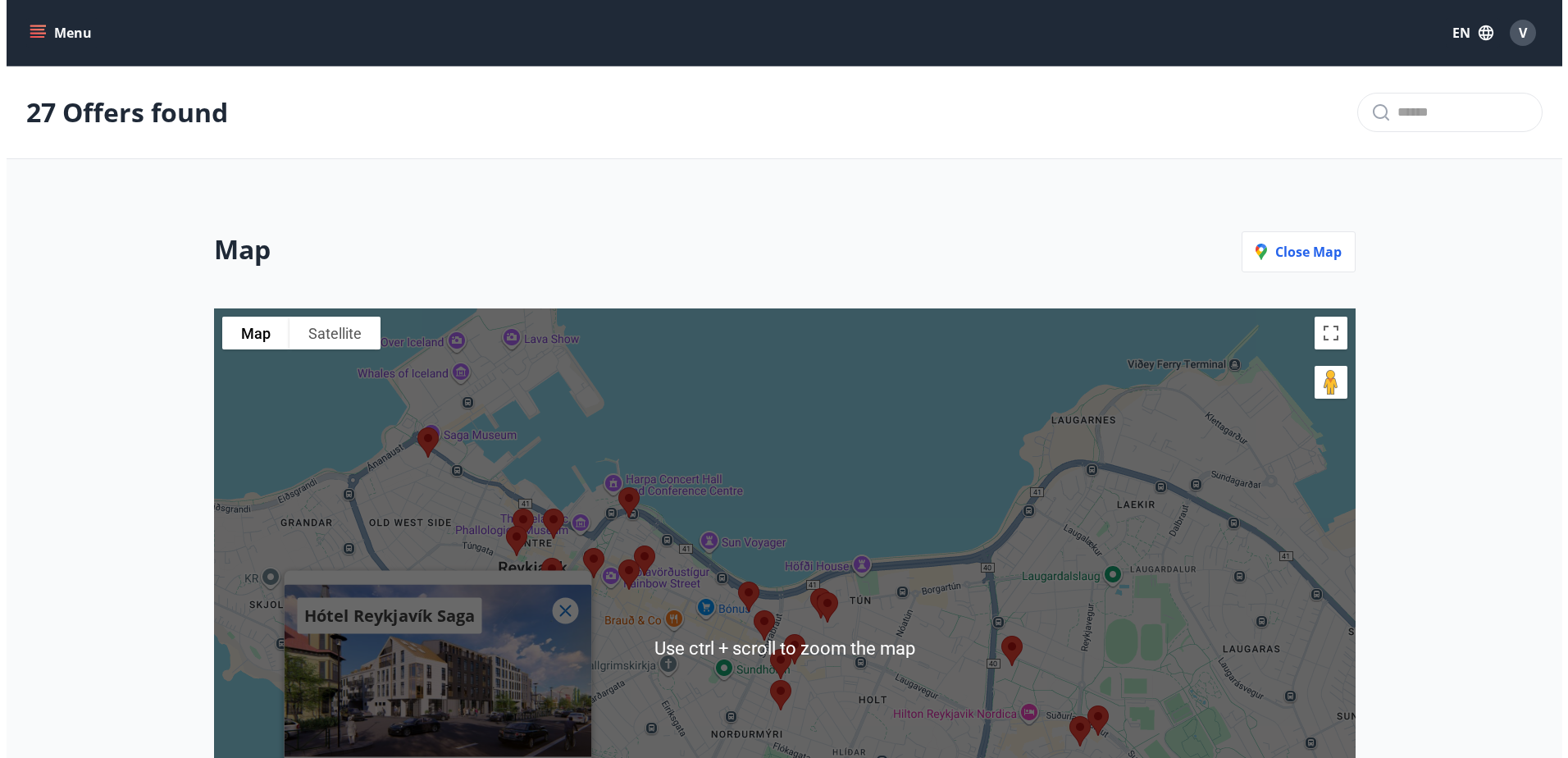
scroll to position [328, 0]
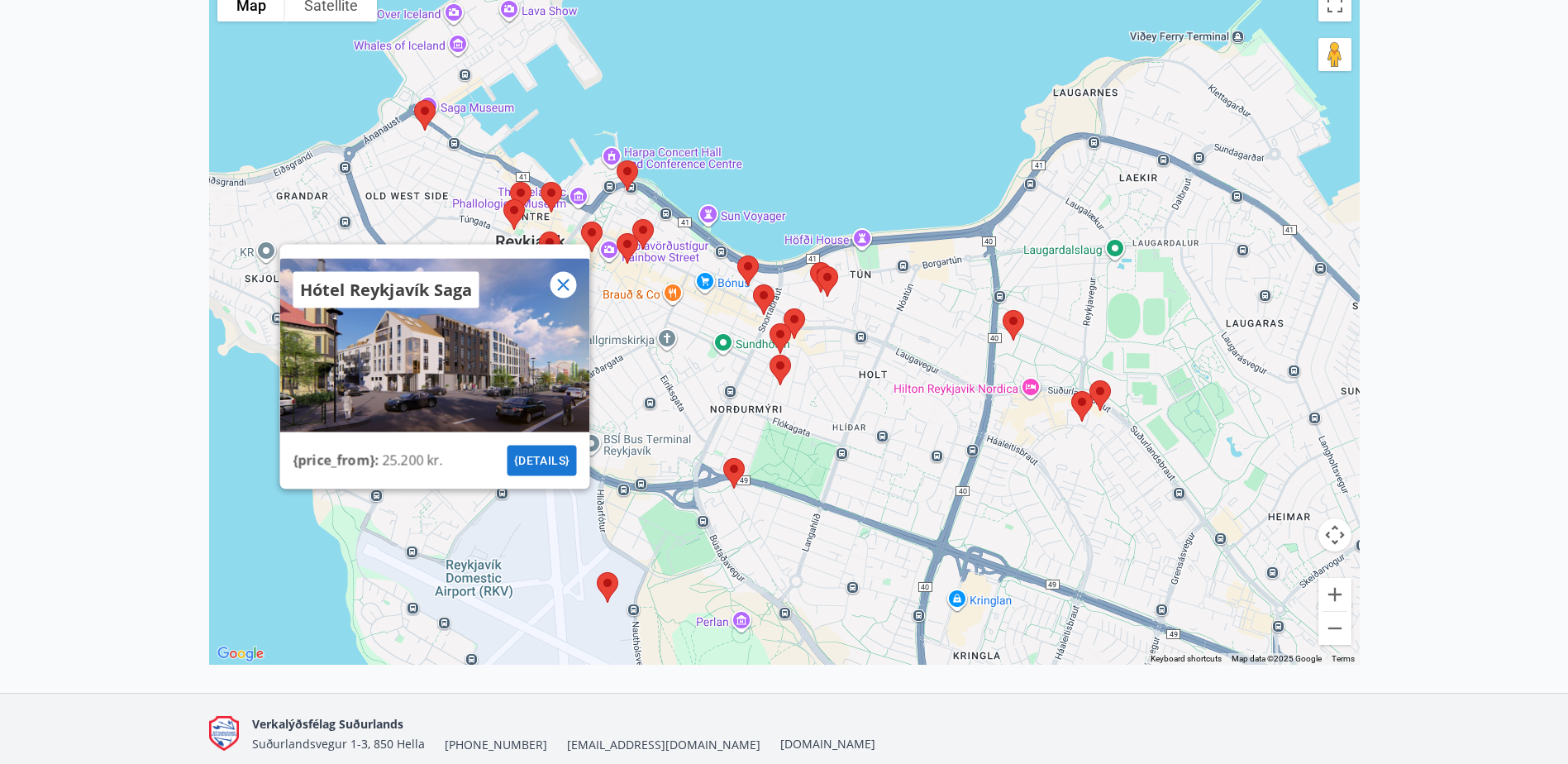
click at [428, 294] on p "Hótel Reykjavík Saga" at bounding box center [385, 291] width 173 height 23
click at [554, 286] on icon at bounding box center [562, 285] width 20 height 20
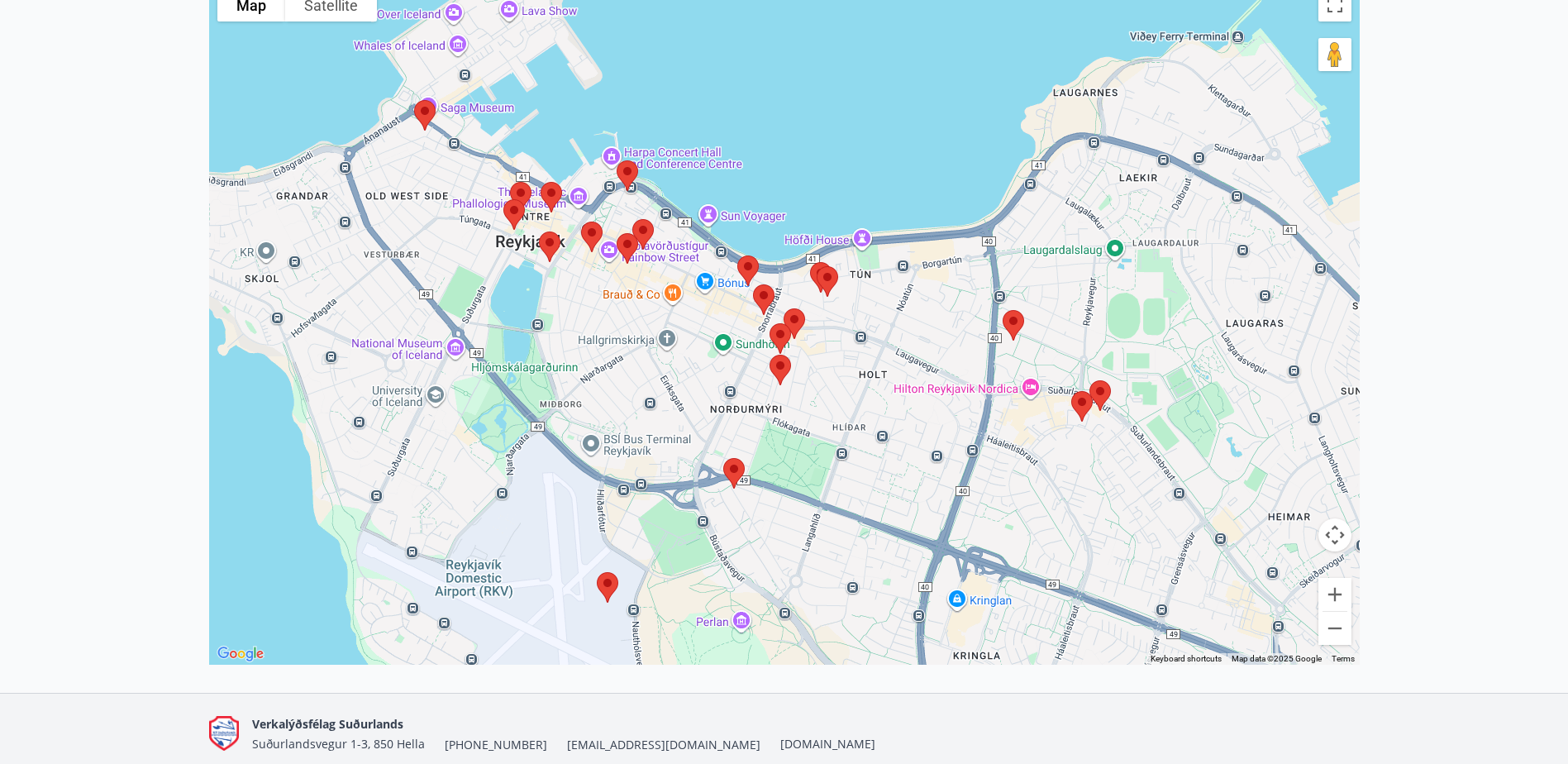
drag, startPoint x: 559, startPoint y: 184, endPoint x: 550, endPoint y: 190, distance: 10.8
click at [558, 186] on img at bounding box center [551, 197] width 34 height 44
click at [550, 190] on img at bounding box center [551, 197] width 34 height 44
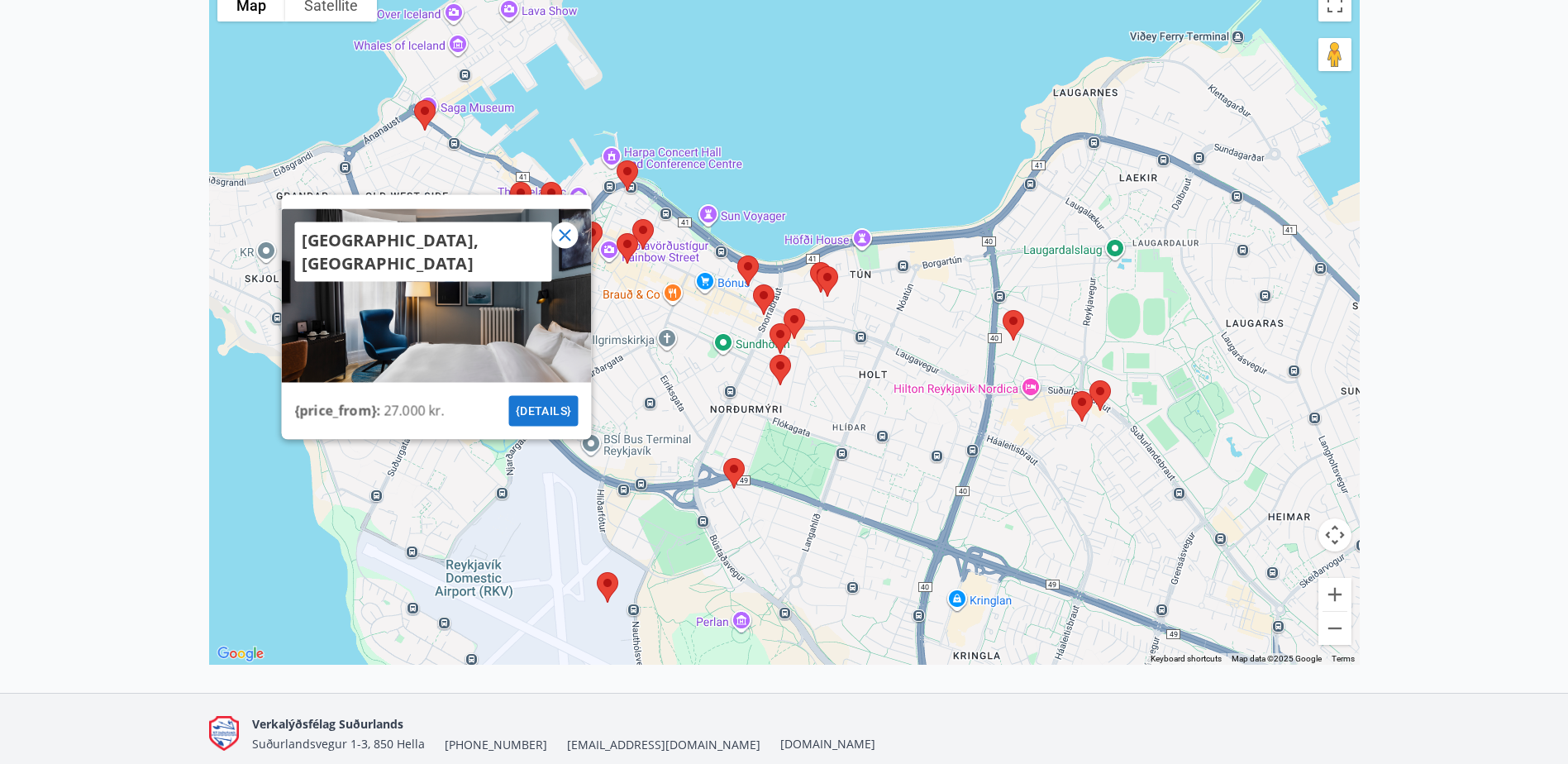
click at [550, 194] on img at bounding box center [551, 197] width 34 height 44
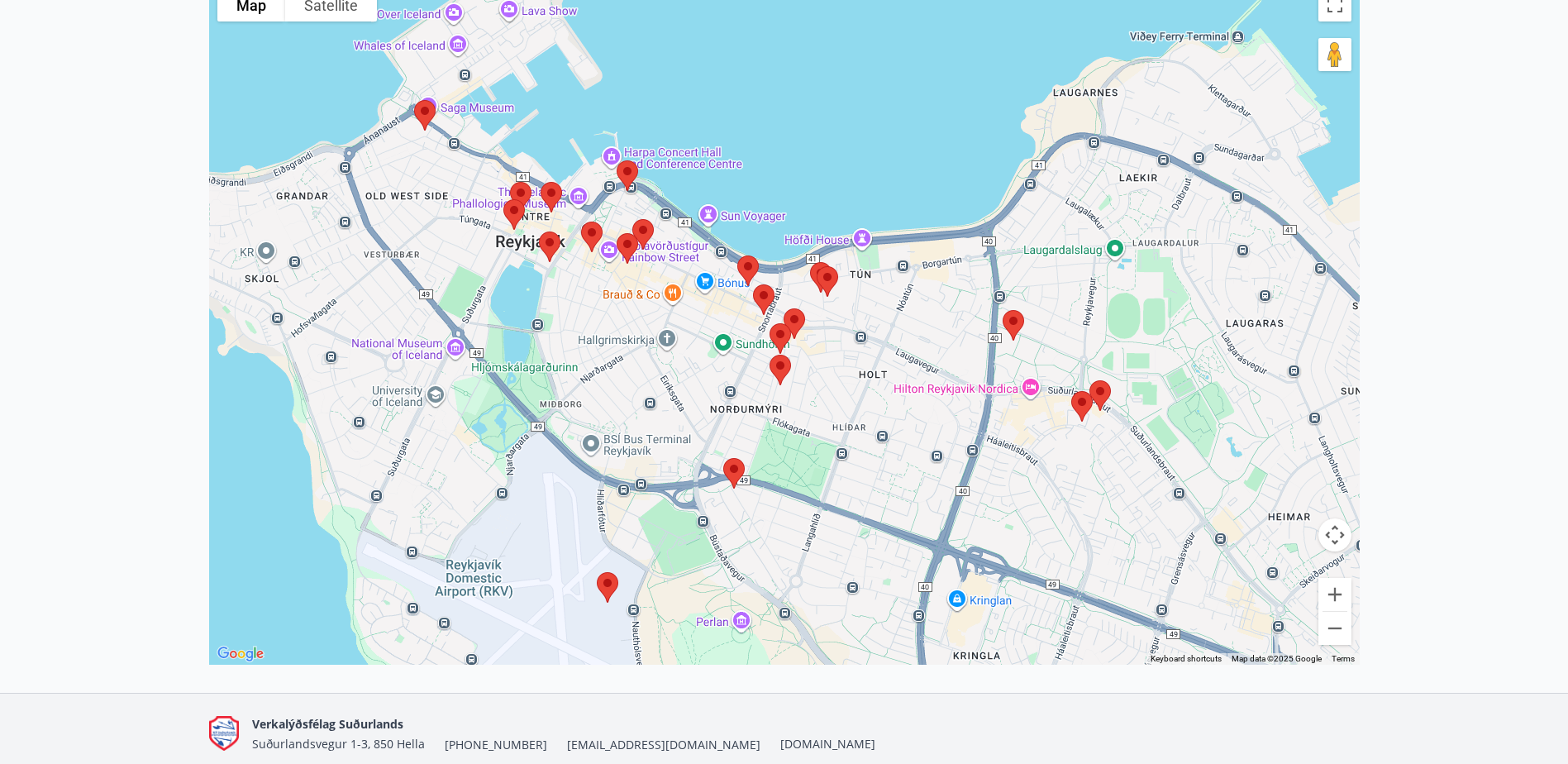
click at [550, 194] on img at bounding box center [551, 197] width 34 height 44
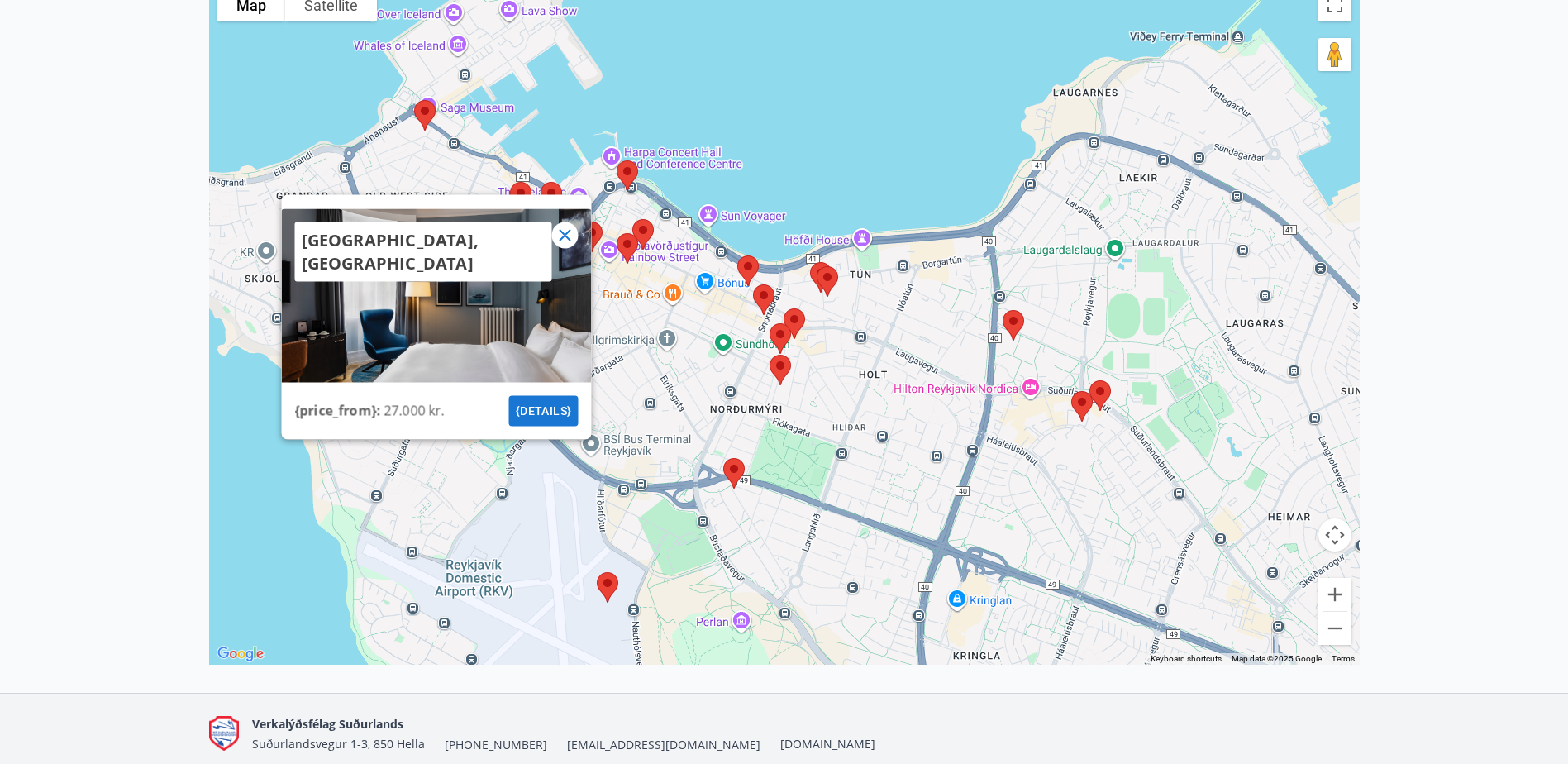
click at [569, 233] on icon at bounding box center [564, 236] width 12 height 12
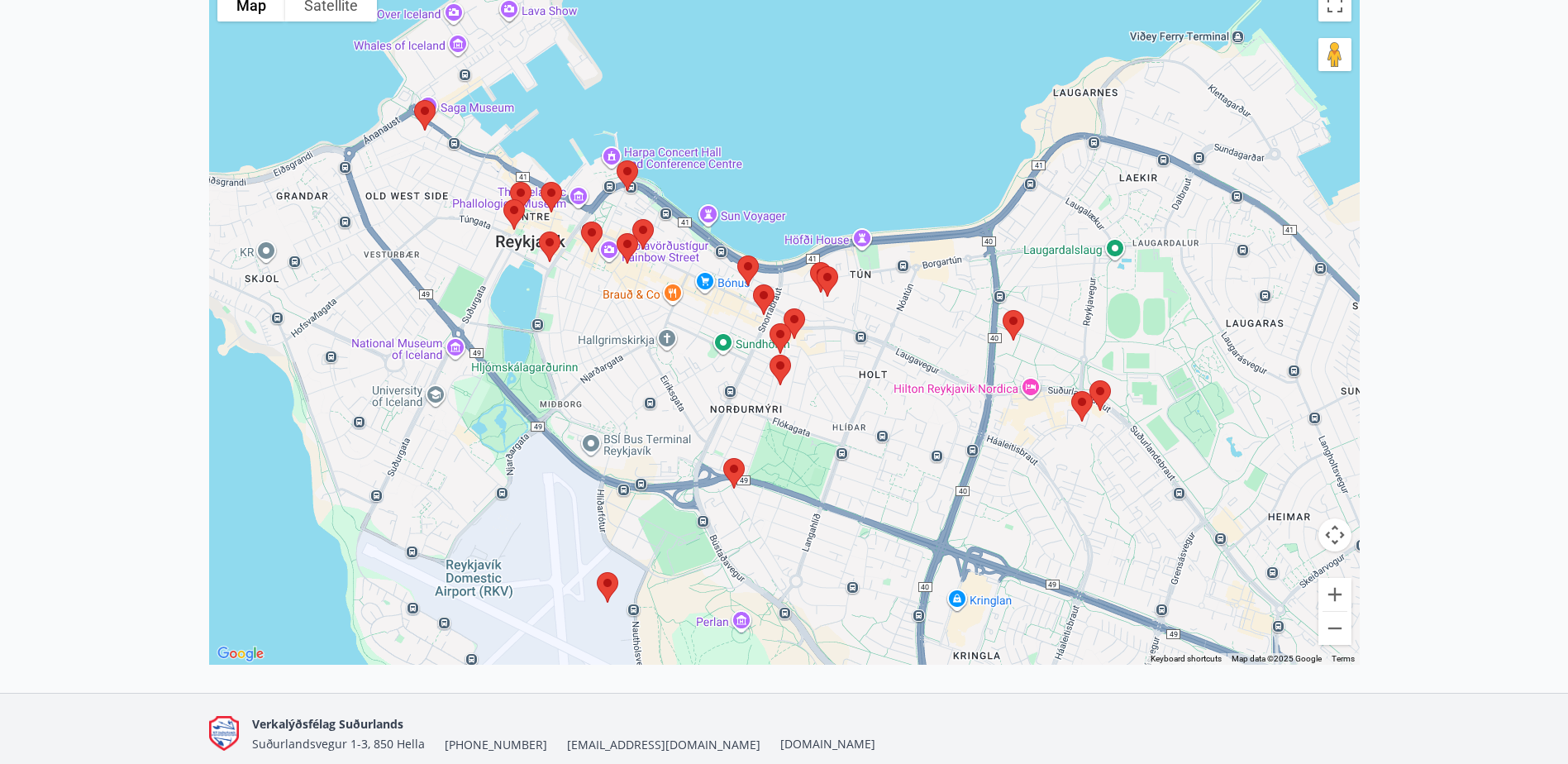
click at [519, 211] on img at bounding box center [514, 214] width 34 height 44
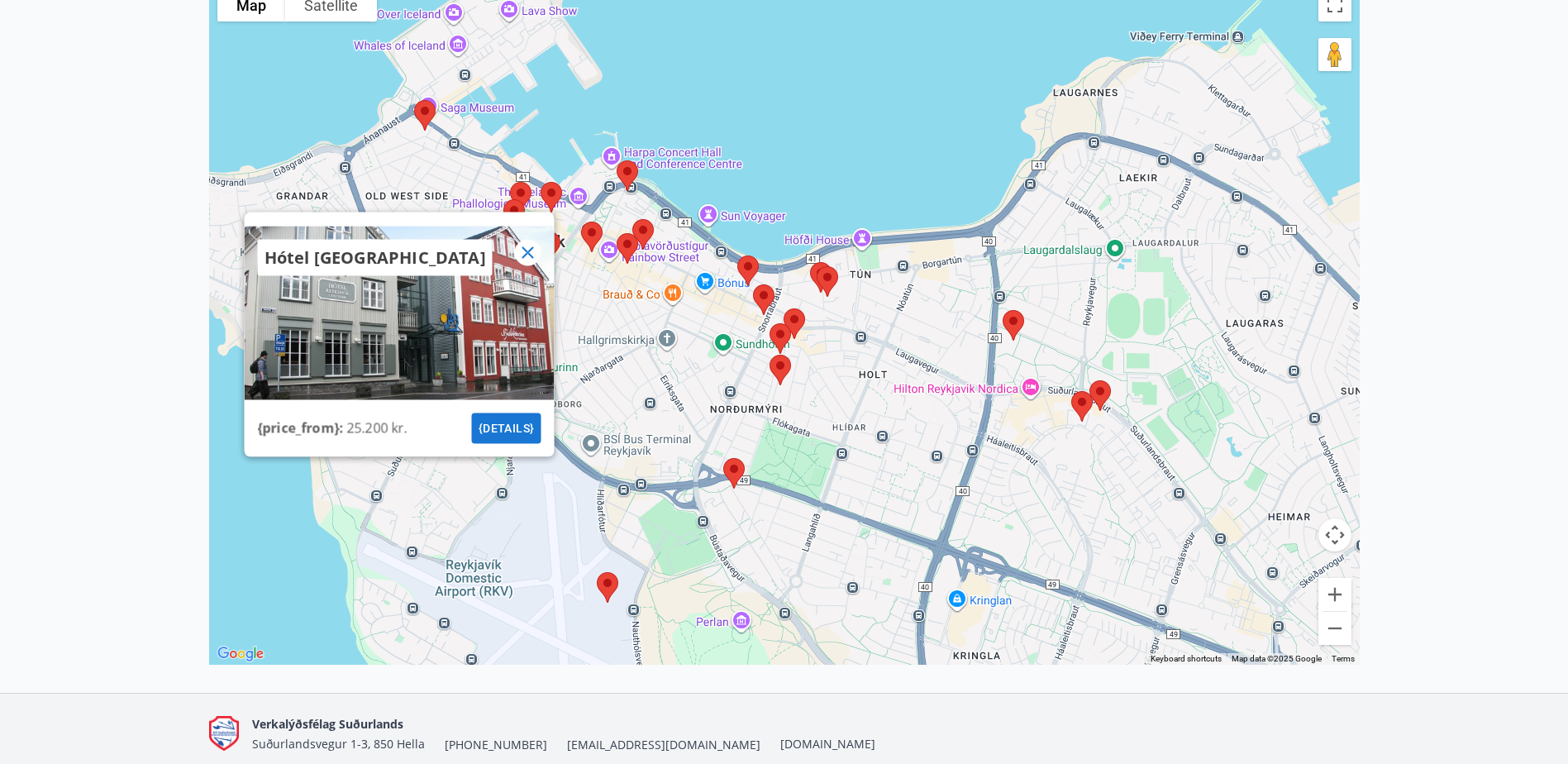
click at [502, 423] on button "{details}" at bounding box center [506, 428] width 69 height 30
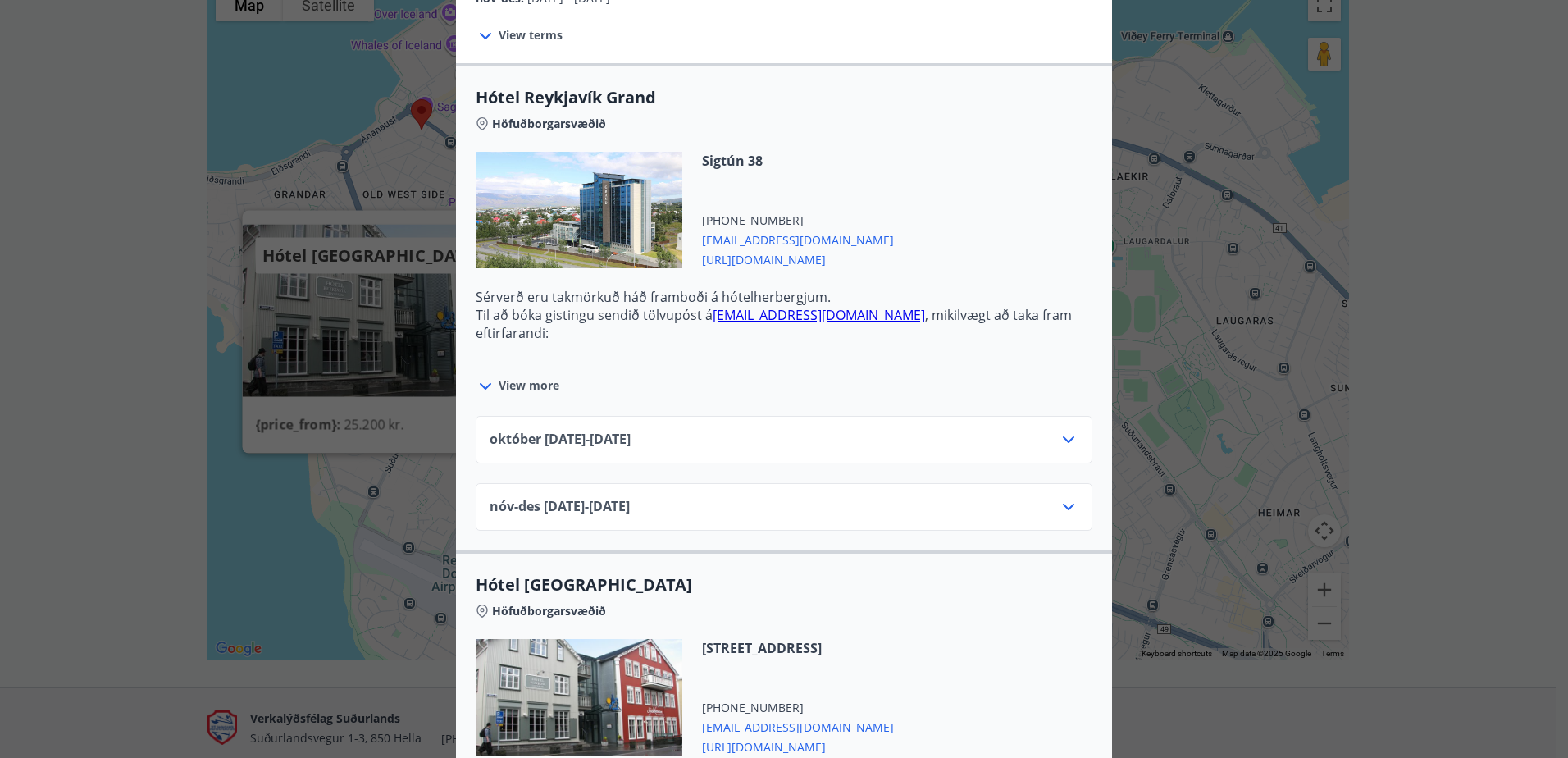
scroll to position [492, 0]
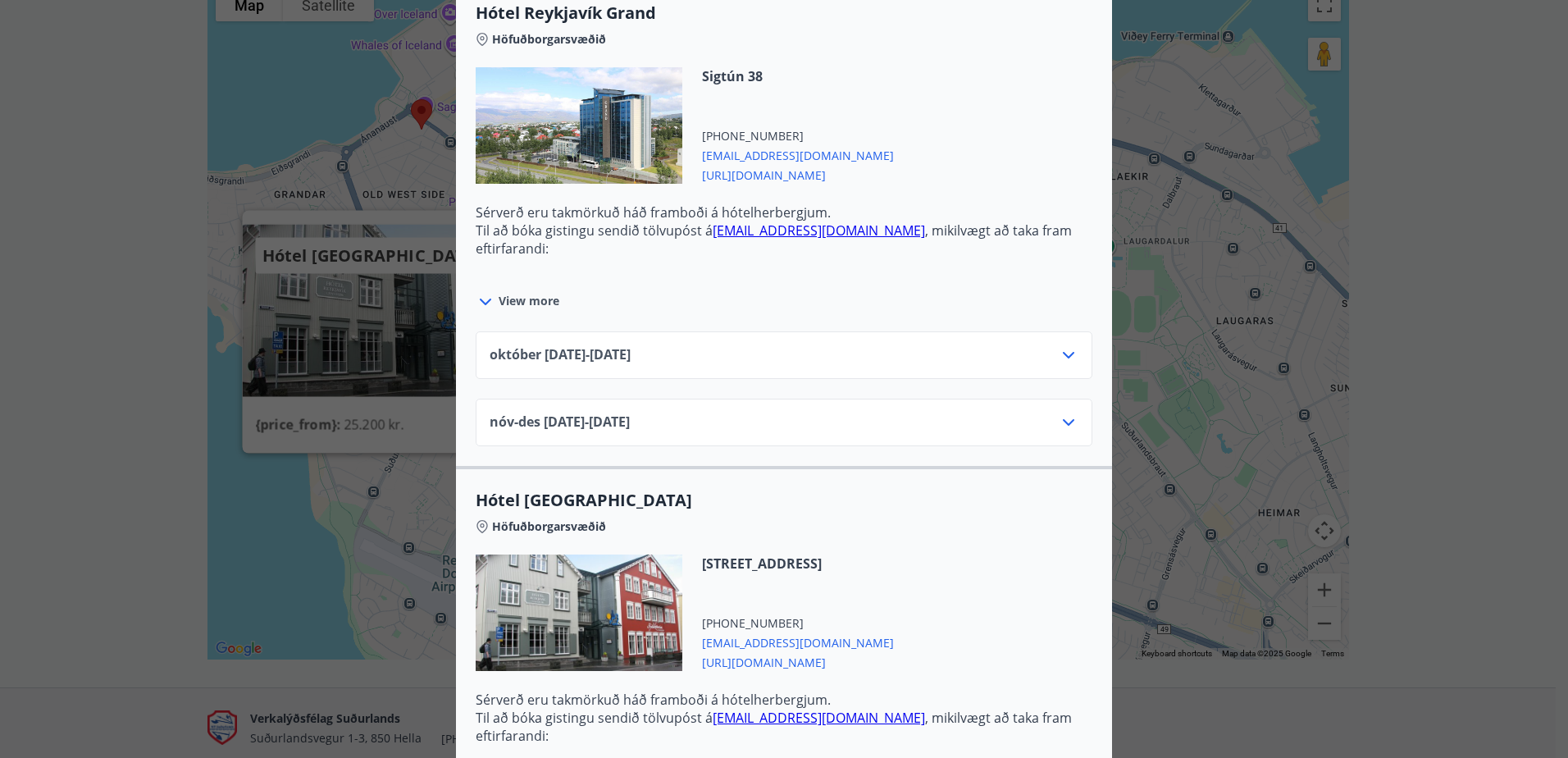
click at [631, 359] on span "[DATE]10.25 - [DATE]" at bounding box center [560, 355] width 141 height 19
click at [681, 352] on div "[DATE]10.25 - [DATE]" at bounding box center [784, 362] width 589 height 33
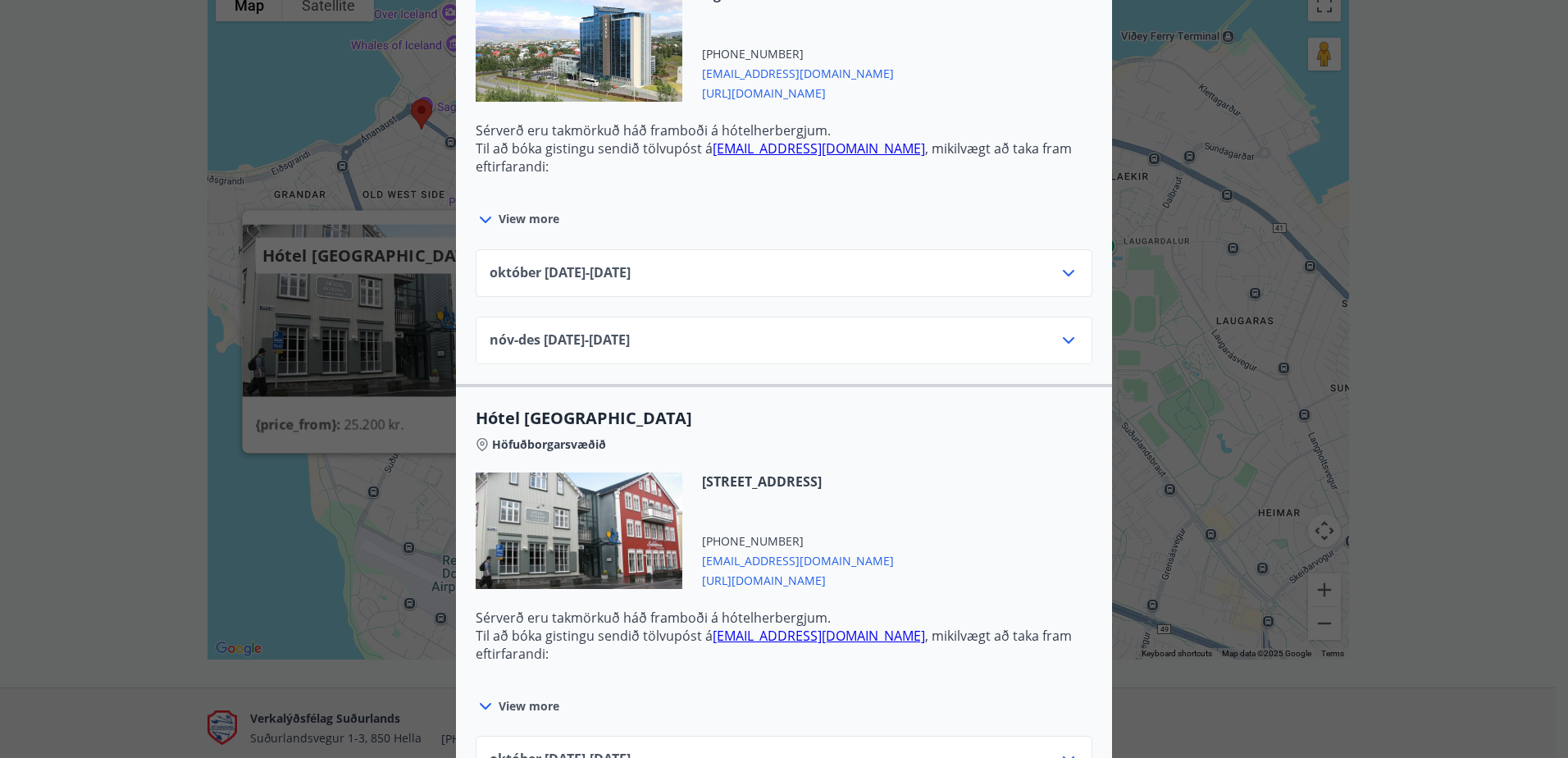
click at [1060, 279] on icon at bounding box center [1068, 273] width 19 height 19
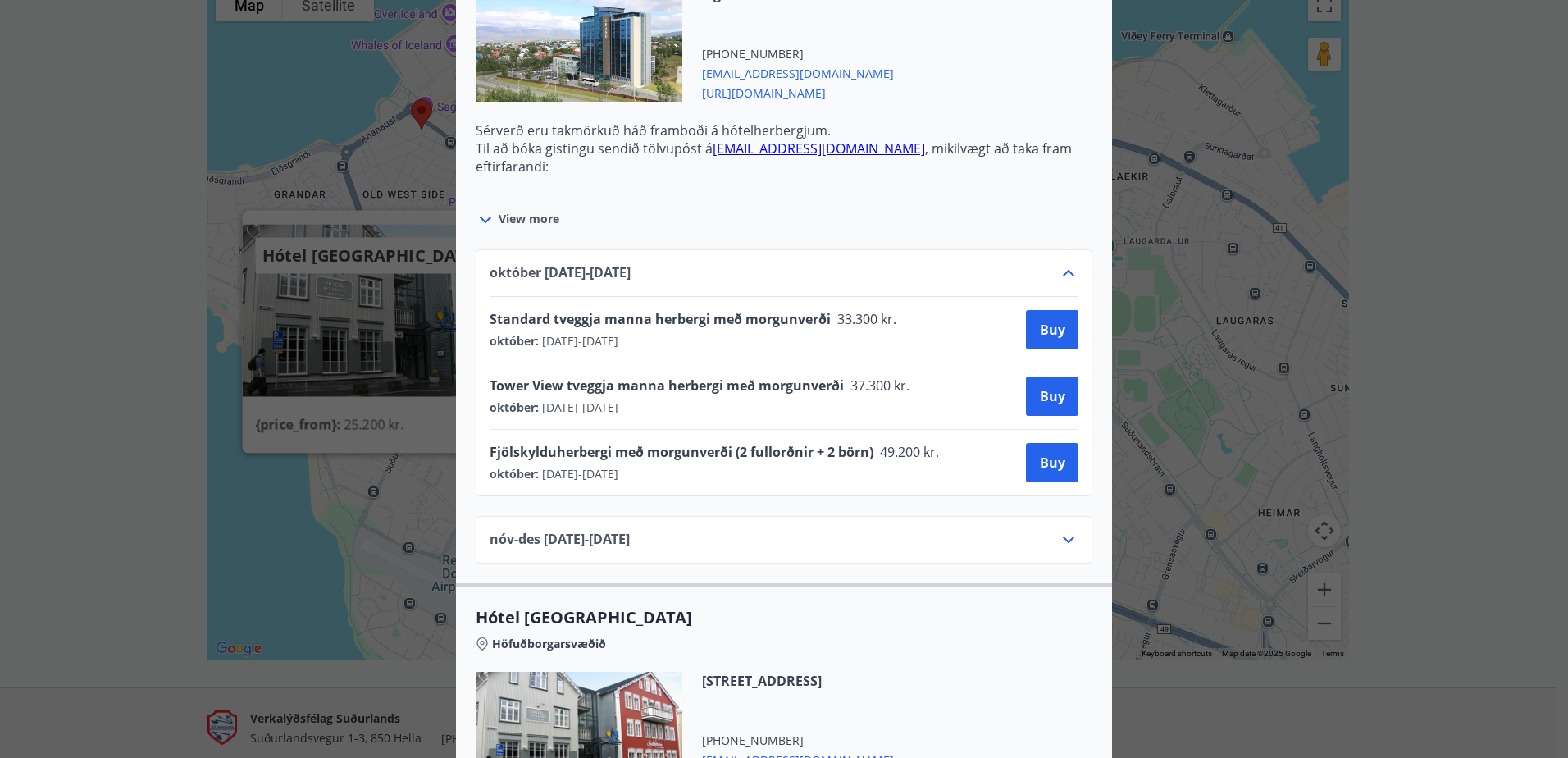
click at [1060, 279] on icon at bounding box center [1068, 273] width 19 height 19
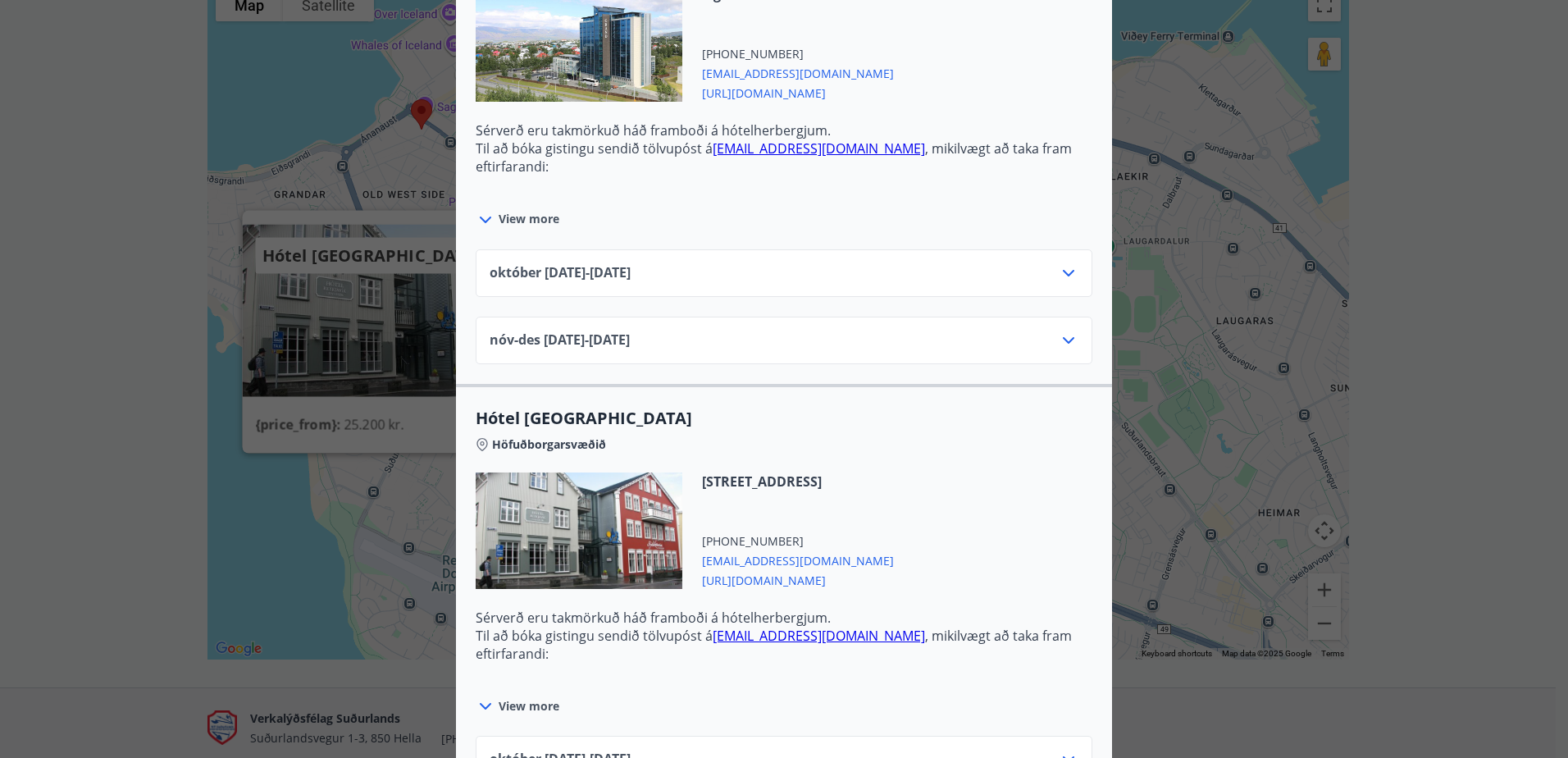
click at [1050, 338] on div "nóv-[DATE]11.25 - [DATE]" at bounding box center [784, 347] width 589 height 33
click at [1062, 337] on icon at bounding box center [1068, 341] width 19 height 19
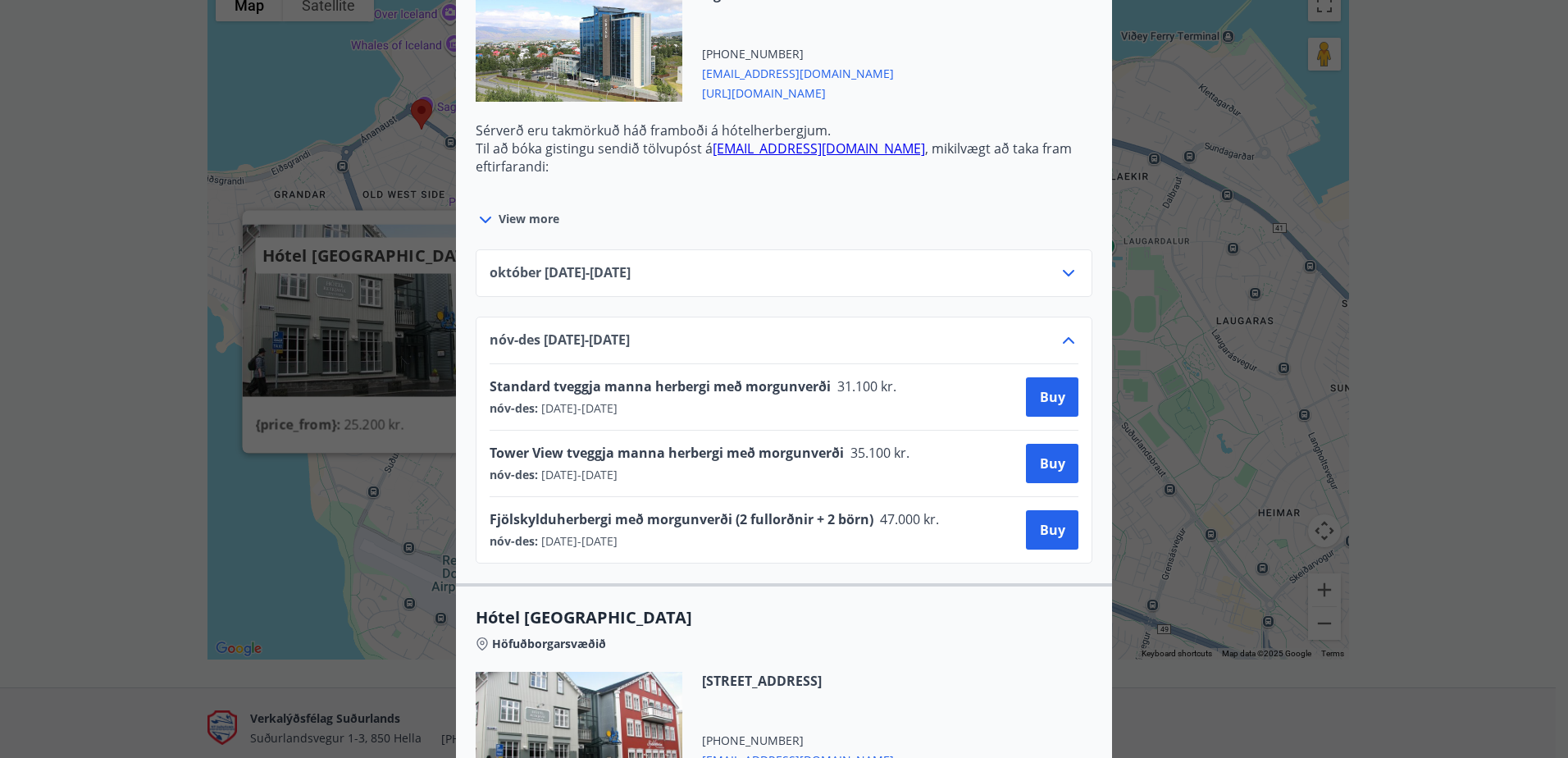
click at [1062, 337] on icon at bounding box center [1068, 341] width 19 height 19
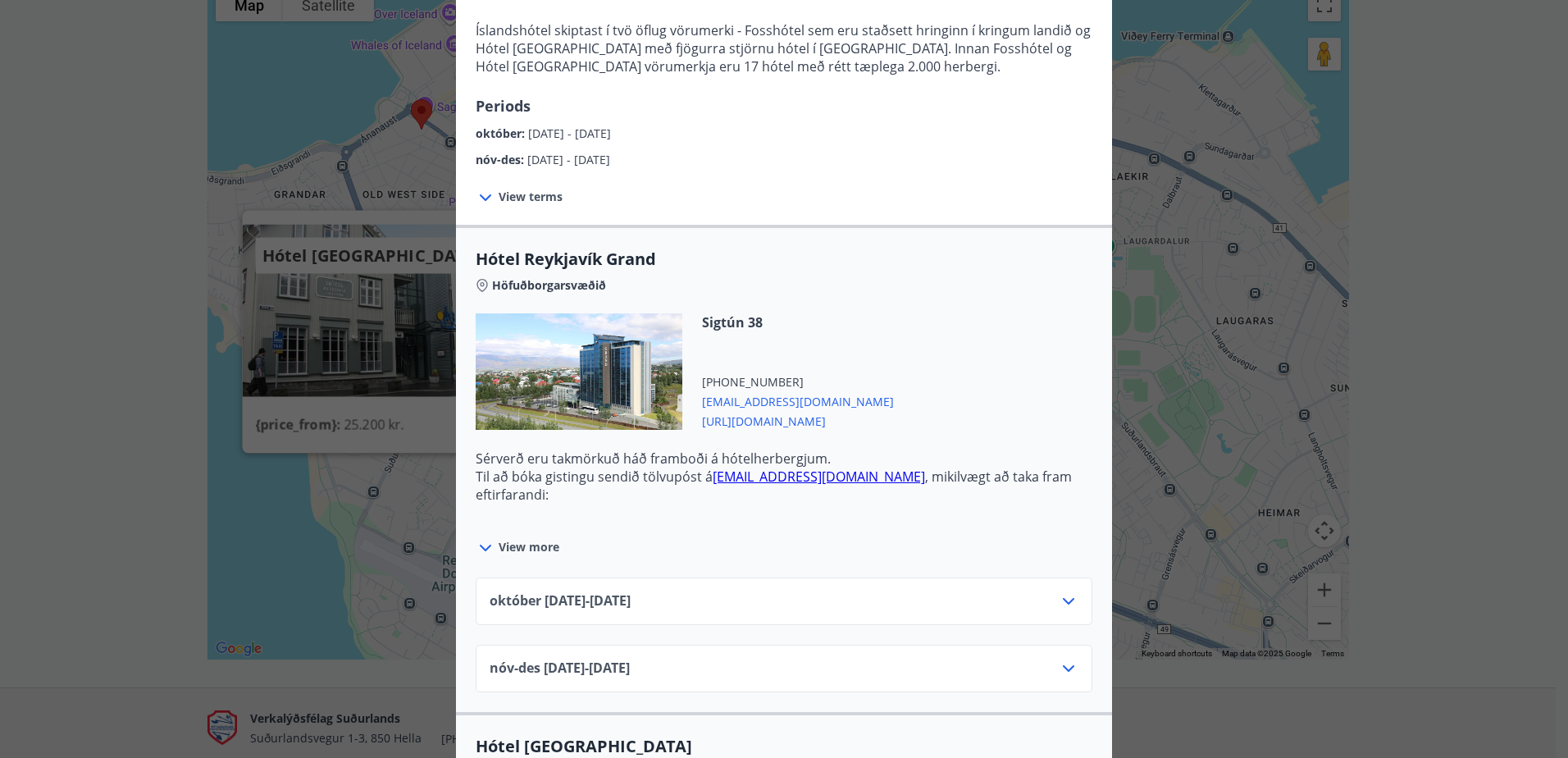
scroll to position [0, 0]
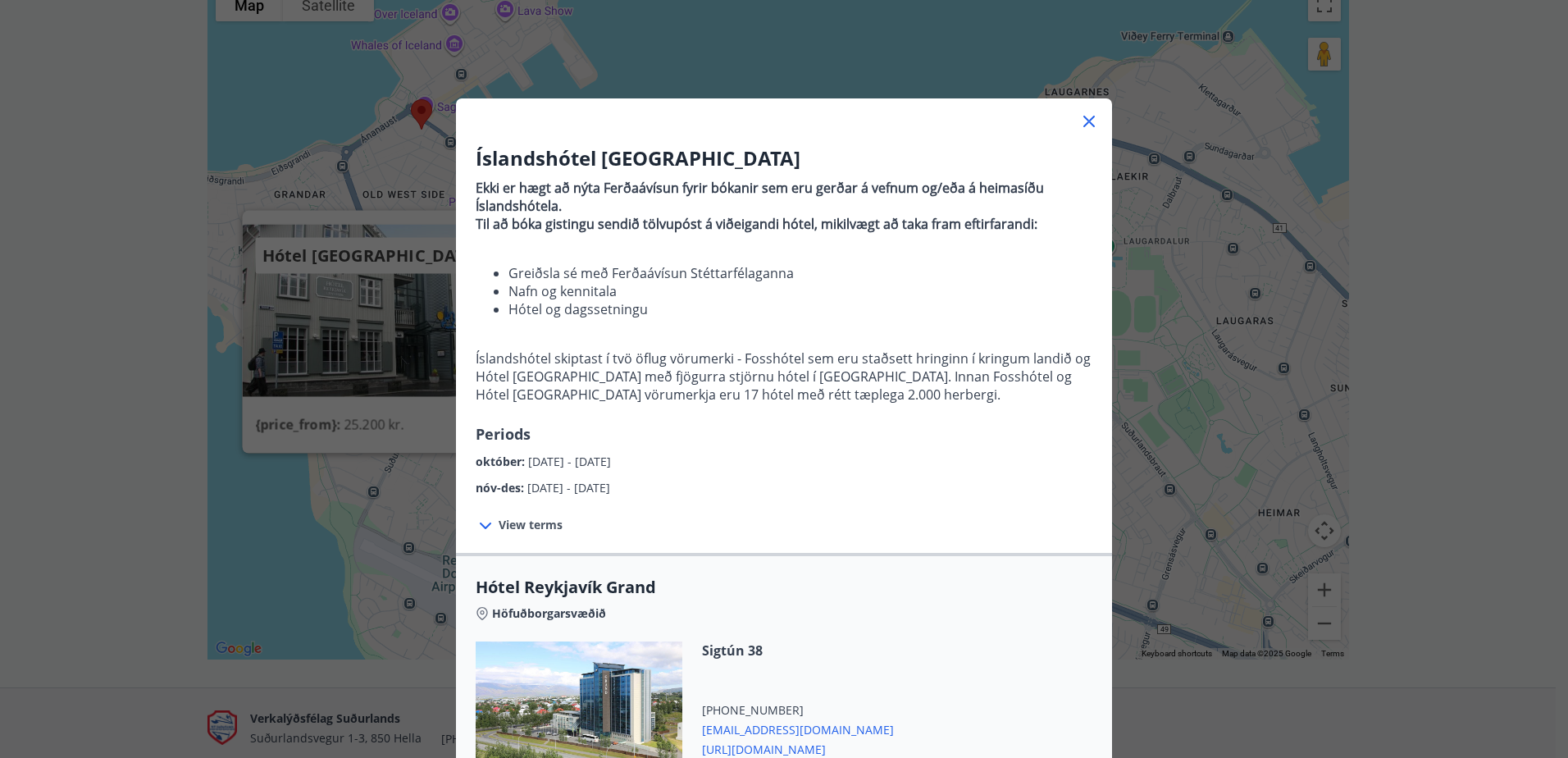
click at [1083, 119] on icon at bounding box center [1089, 121] width 19 height 19
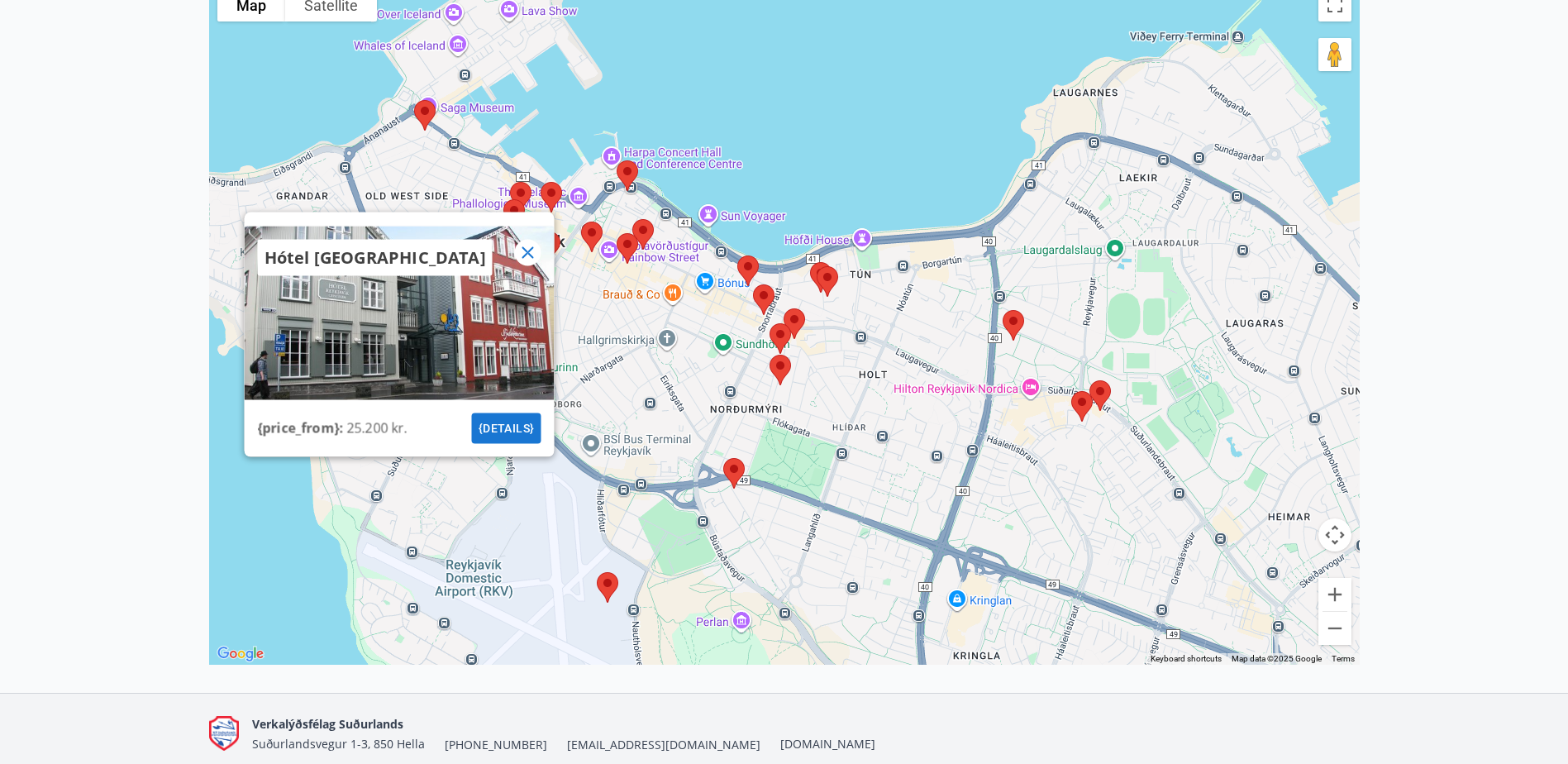
click at [524, 247] on icon at bounding box center [527, 252] width 20 height 20
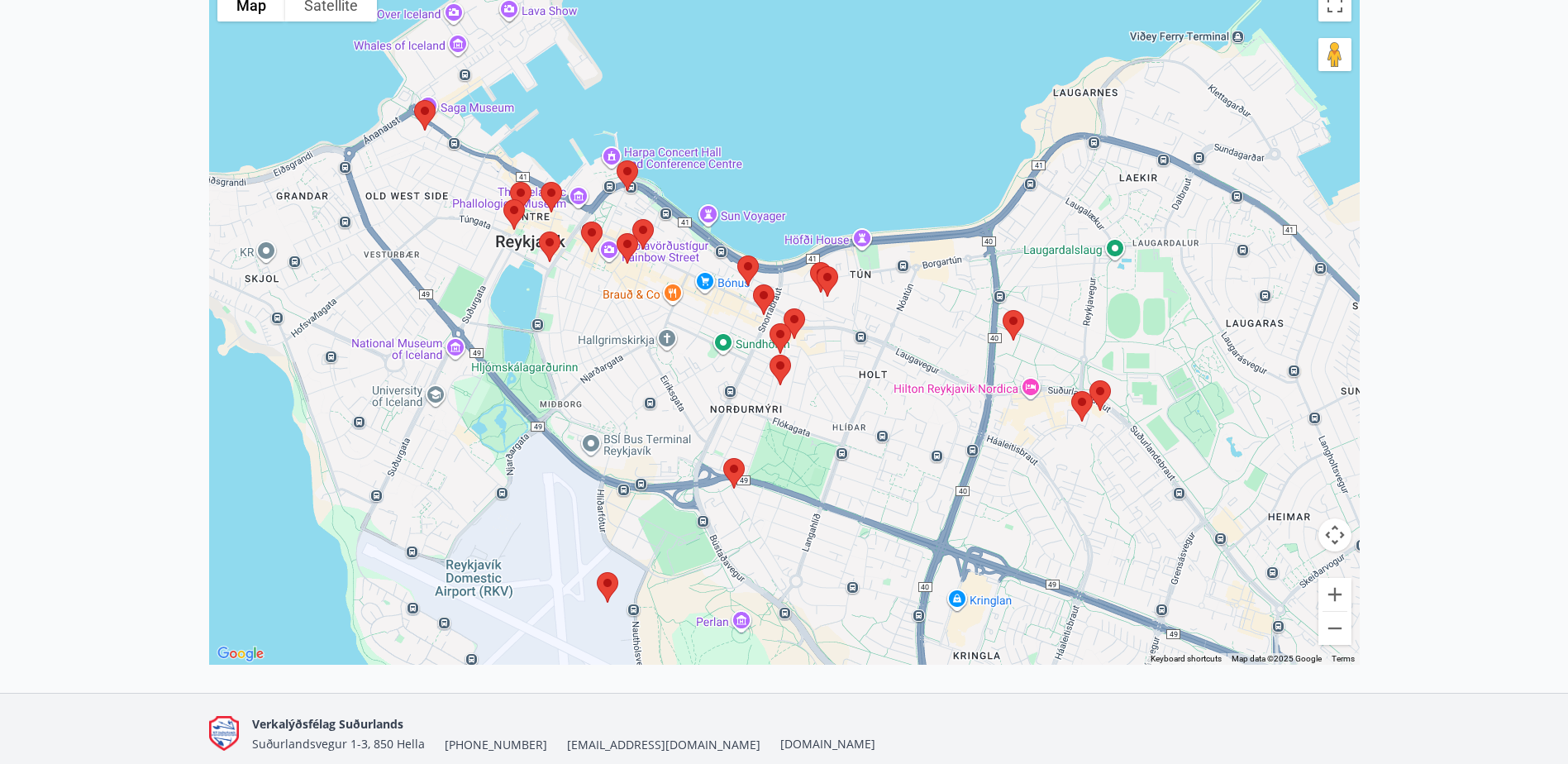
click at [551, 248] on img at bounding box center [549, 247] width 34 height 44
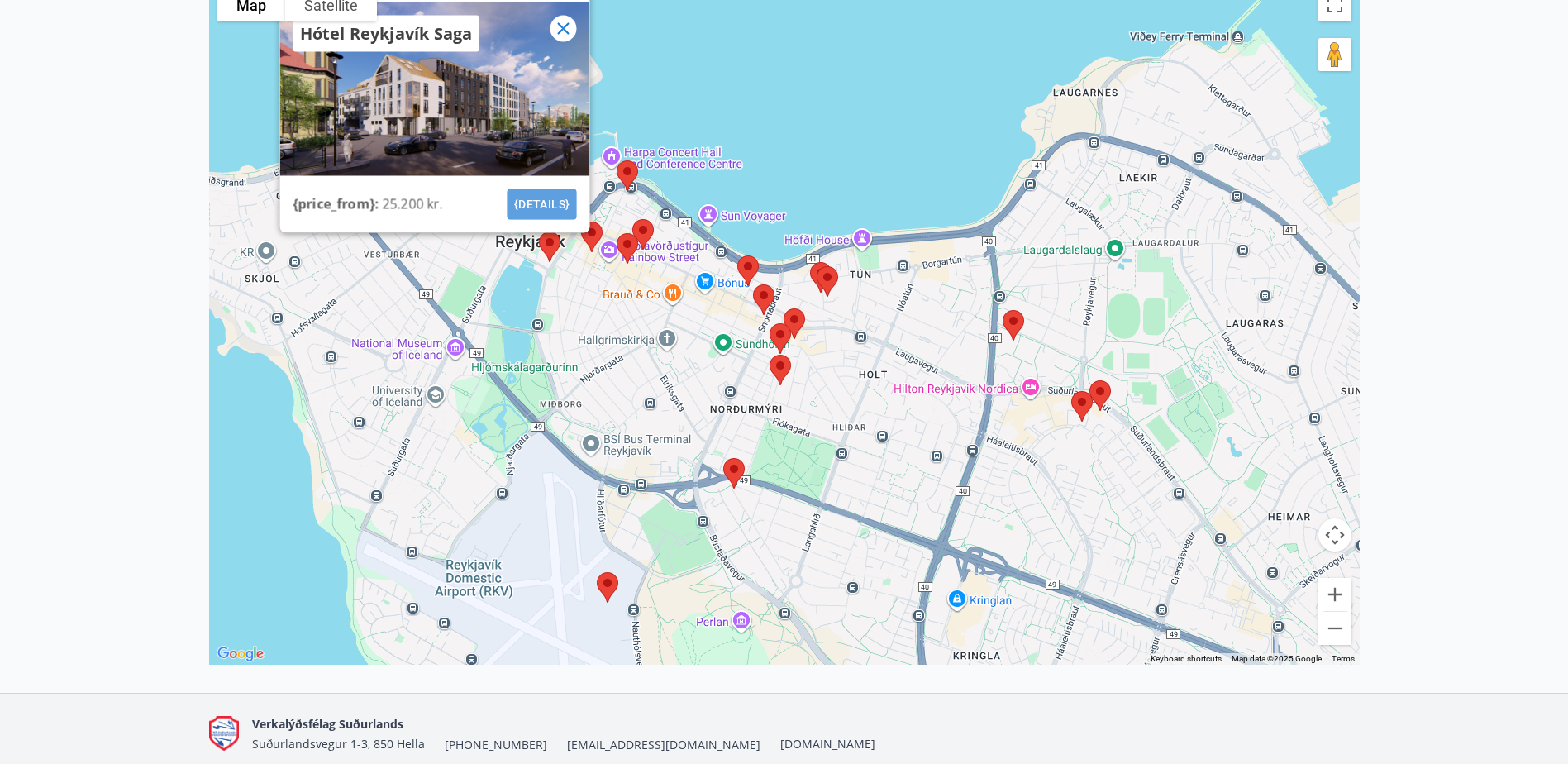
click at [537, 208] on button "{details}" at bounding box center [541, 204] width 69 height 30
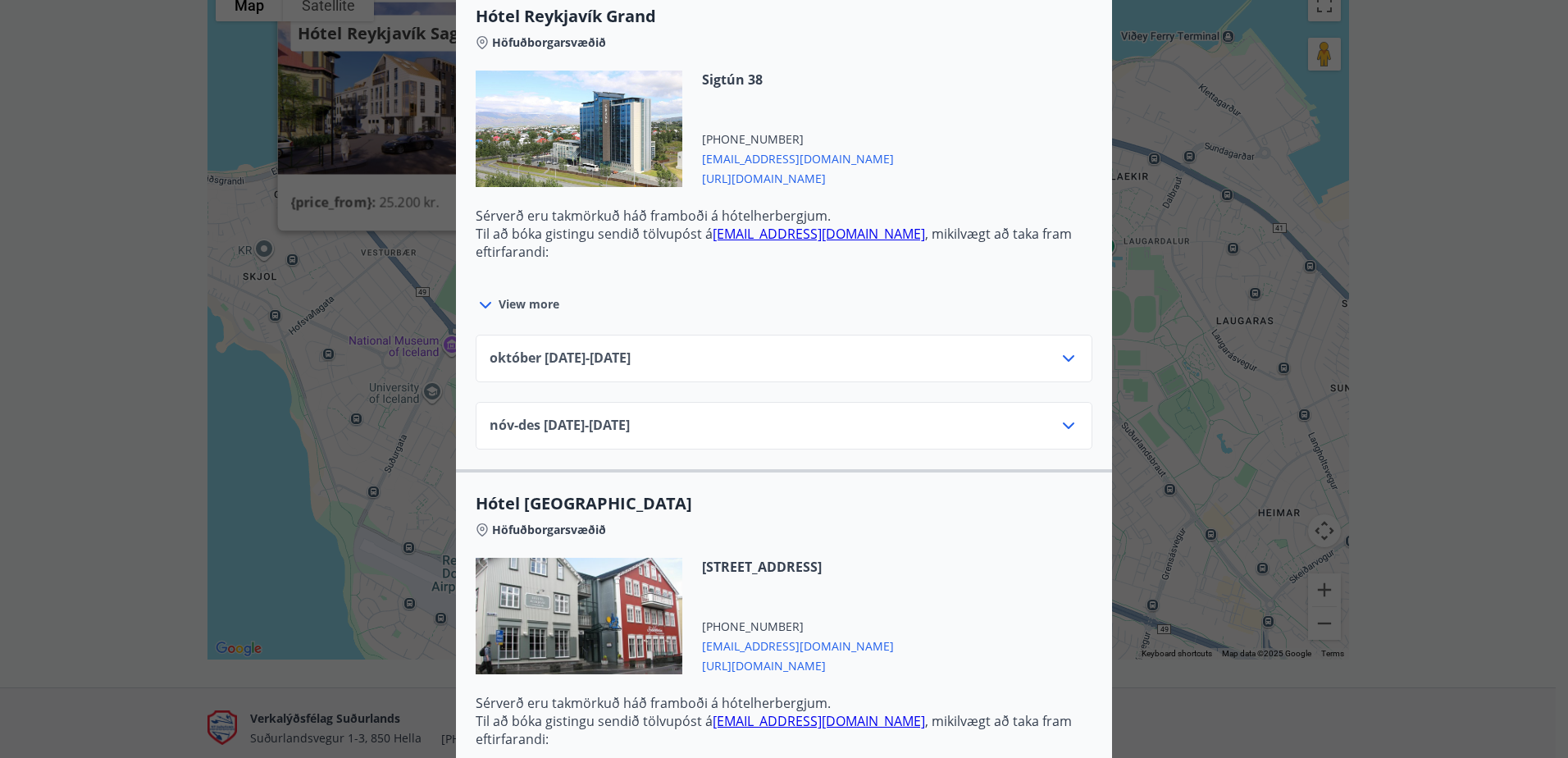
scroll to position [575, 0]
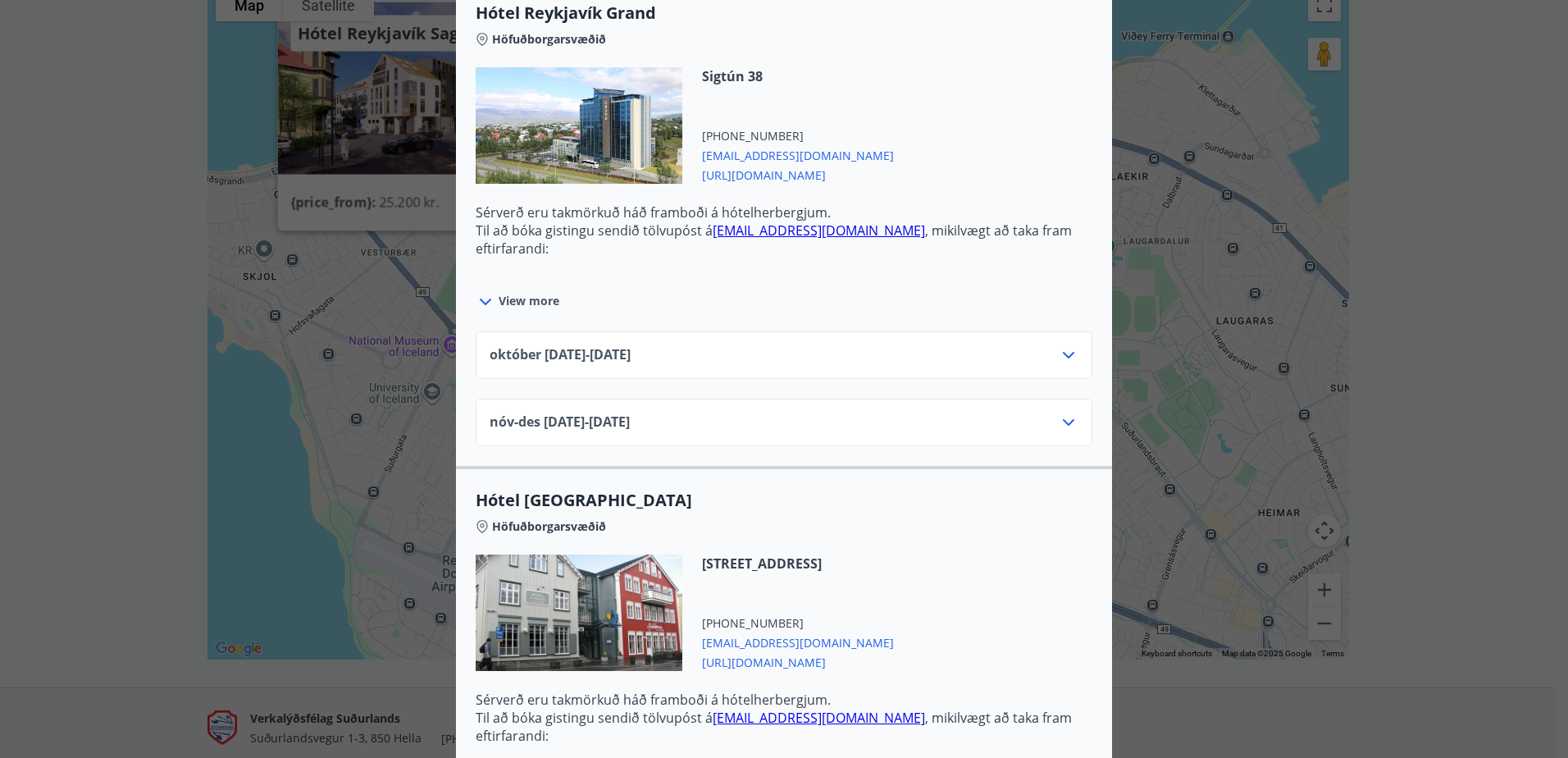
click at [735, 354] on div "[DATE]10.25 - [DATE]" at bounding box center [784, 362] width 589 height 33
click at [1063, 358] on icon at bounding box center [1068, 355] width 19 height 19
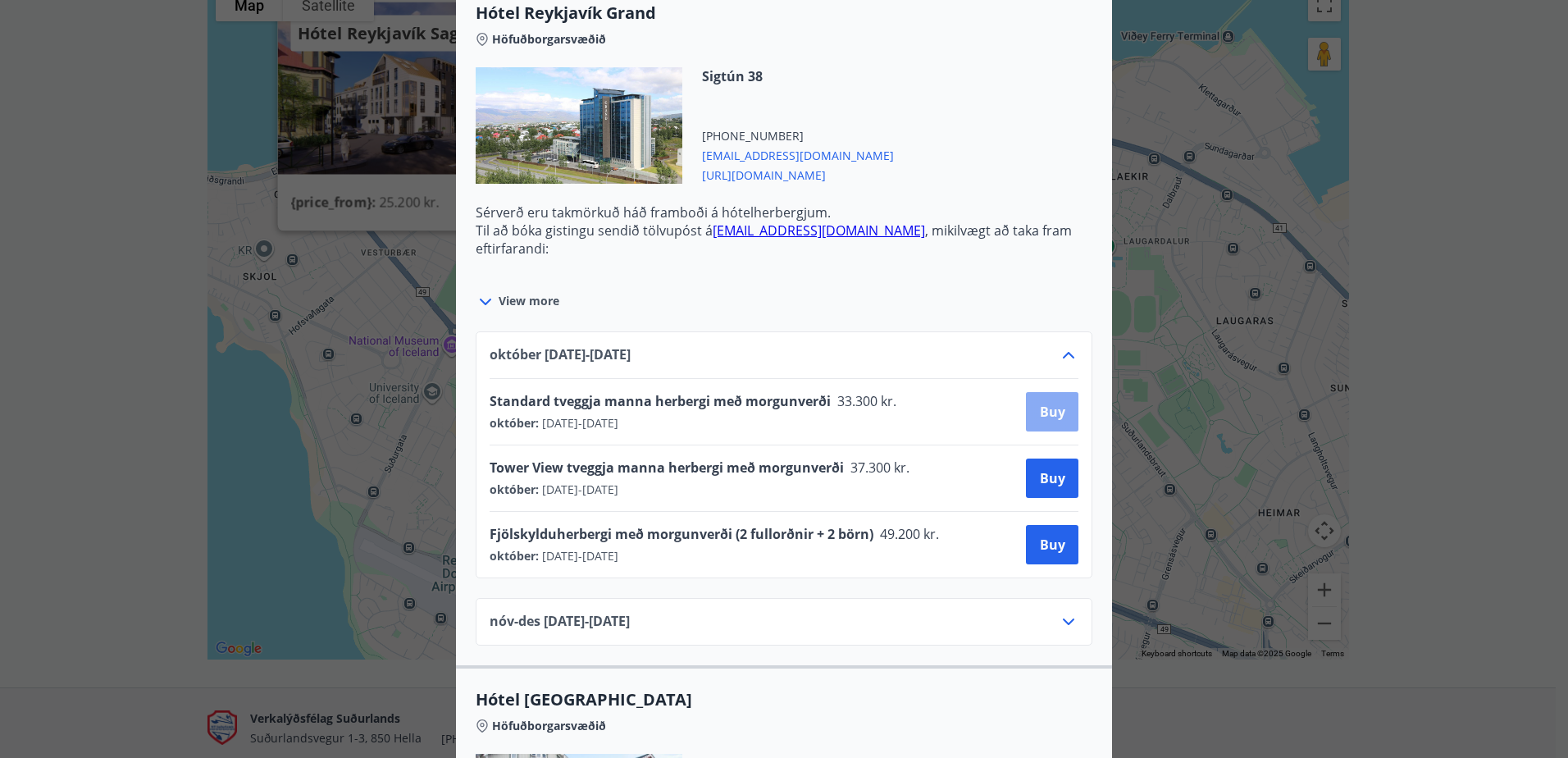
click at [1044, 415] on span "Buy" at bounding box center [1053, 412] width 25 height 18
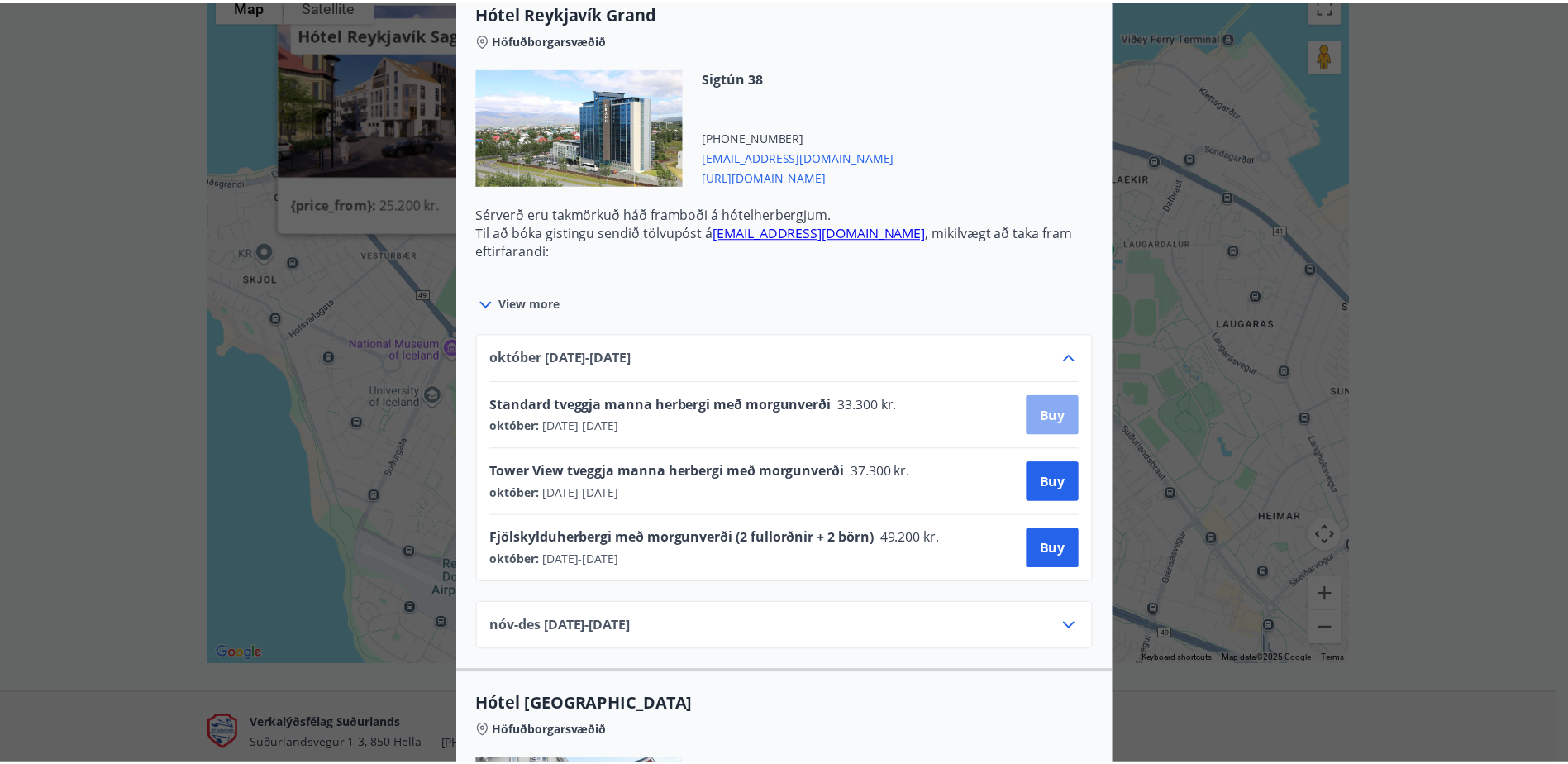
scroll to position [3, 0]
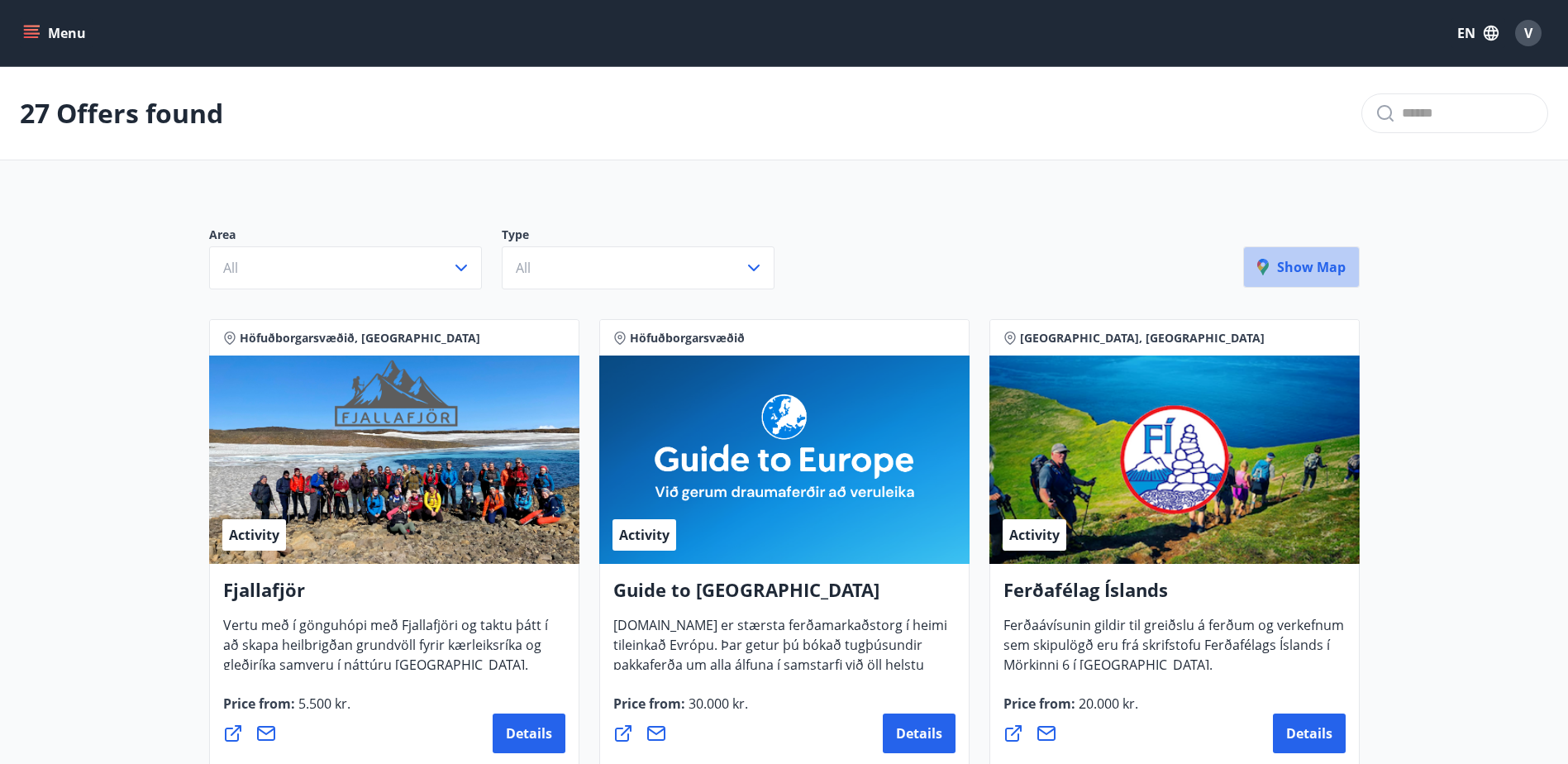
click at [1323, 270] on p "Show map" at bounding box center [1302, 267] width 88 height 19
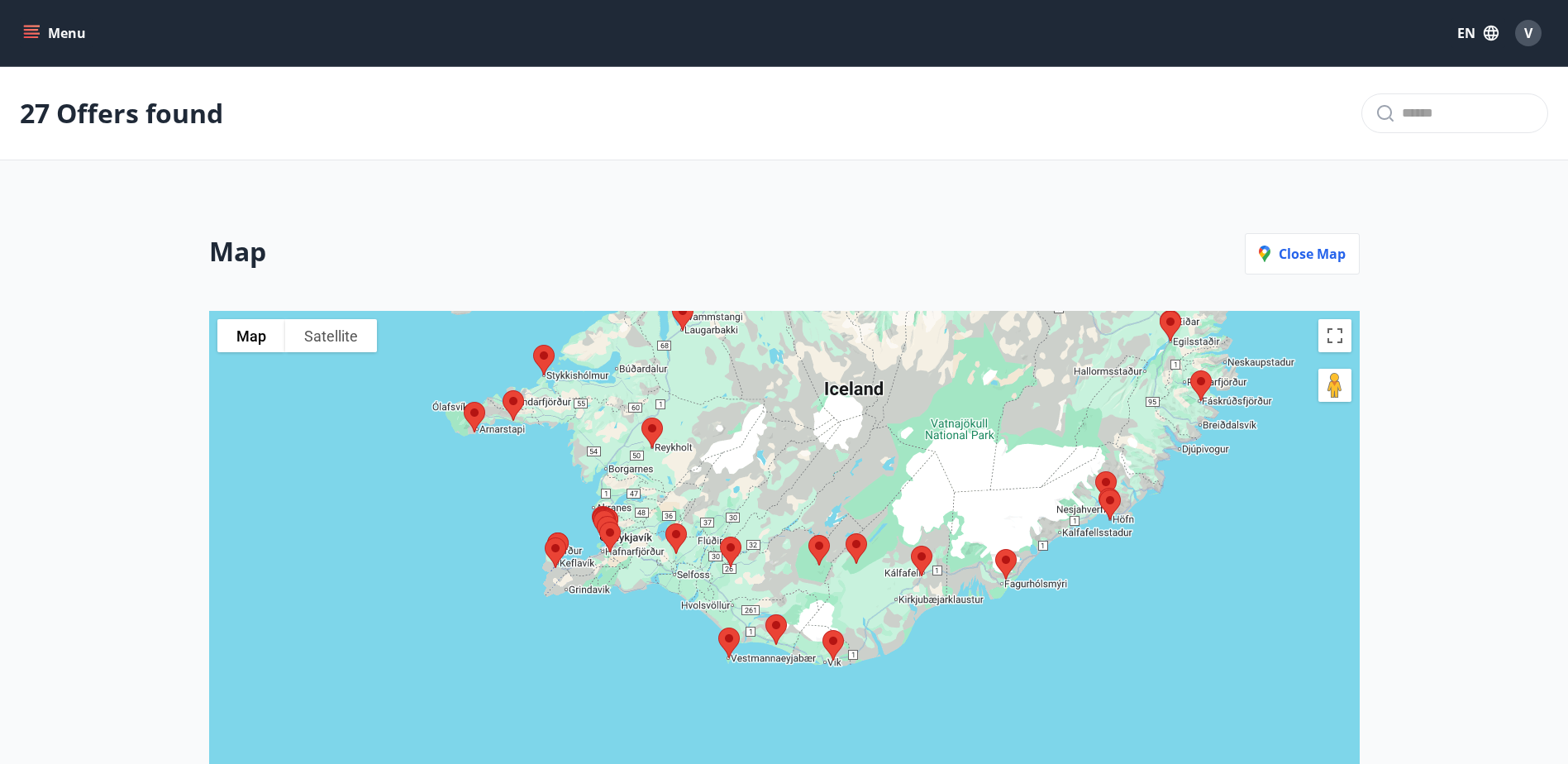
drag, startPoint x: 514, startPoint y: 651, endPoint x: 555, endPoint y: 413, distance: 241.5
click at [555, 413] on div at bounding box center [784, 653] width 1151 height 685
click at [618, 554] on img at bounding box center [609, 537] width 34 height 44
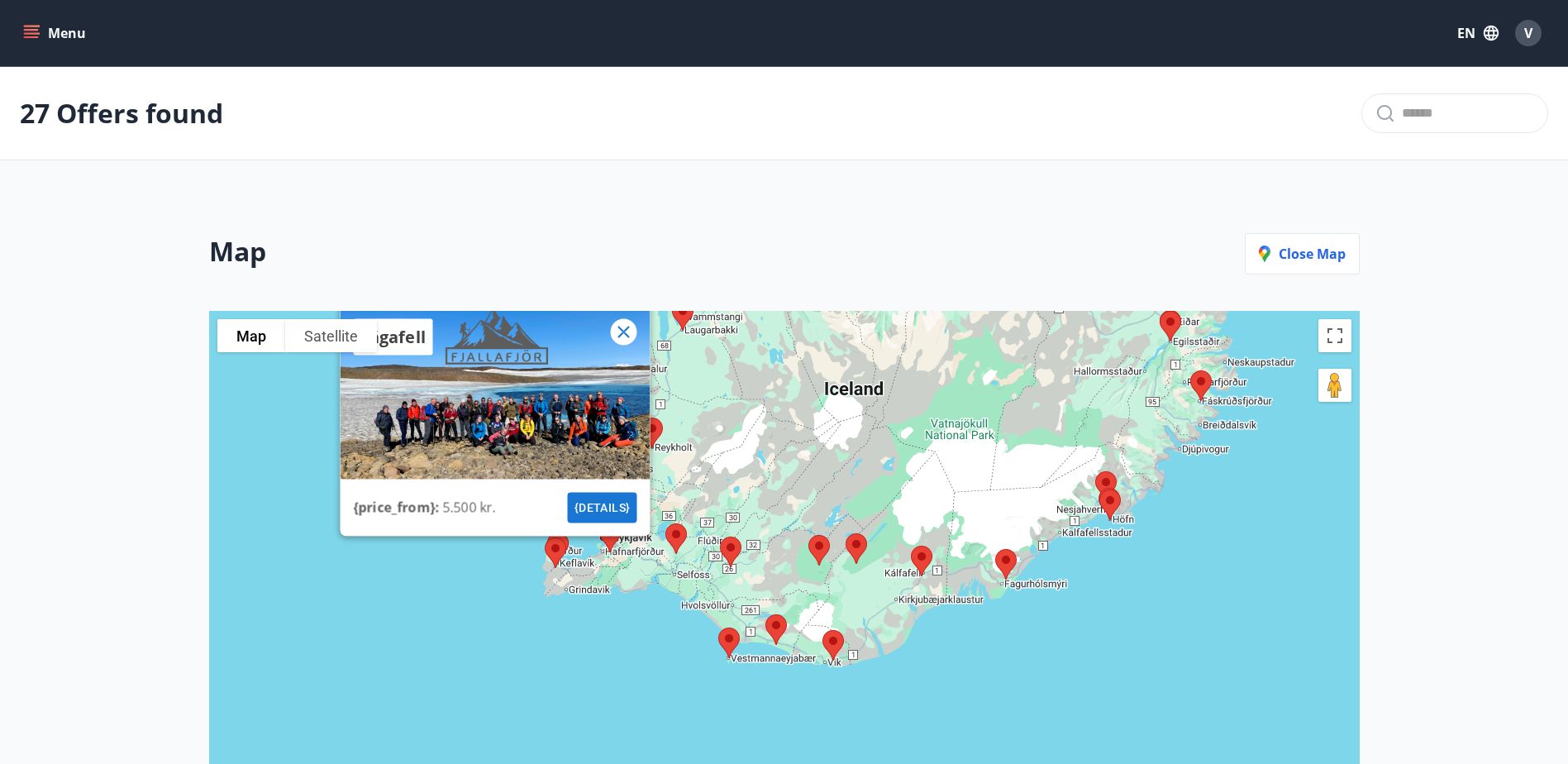
click at [622, 336] on icon at bounding box center [623, 333] width 20 height 20
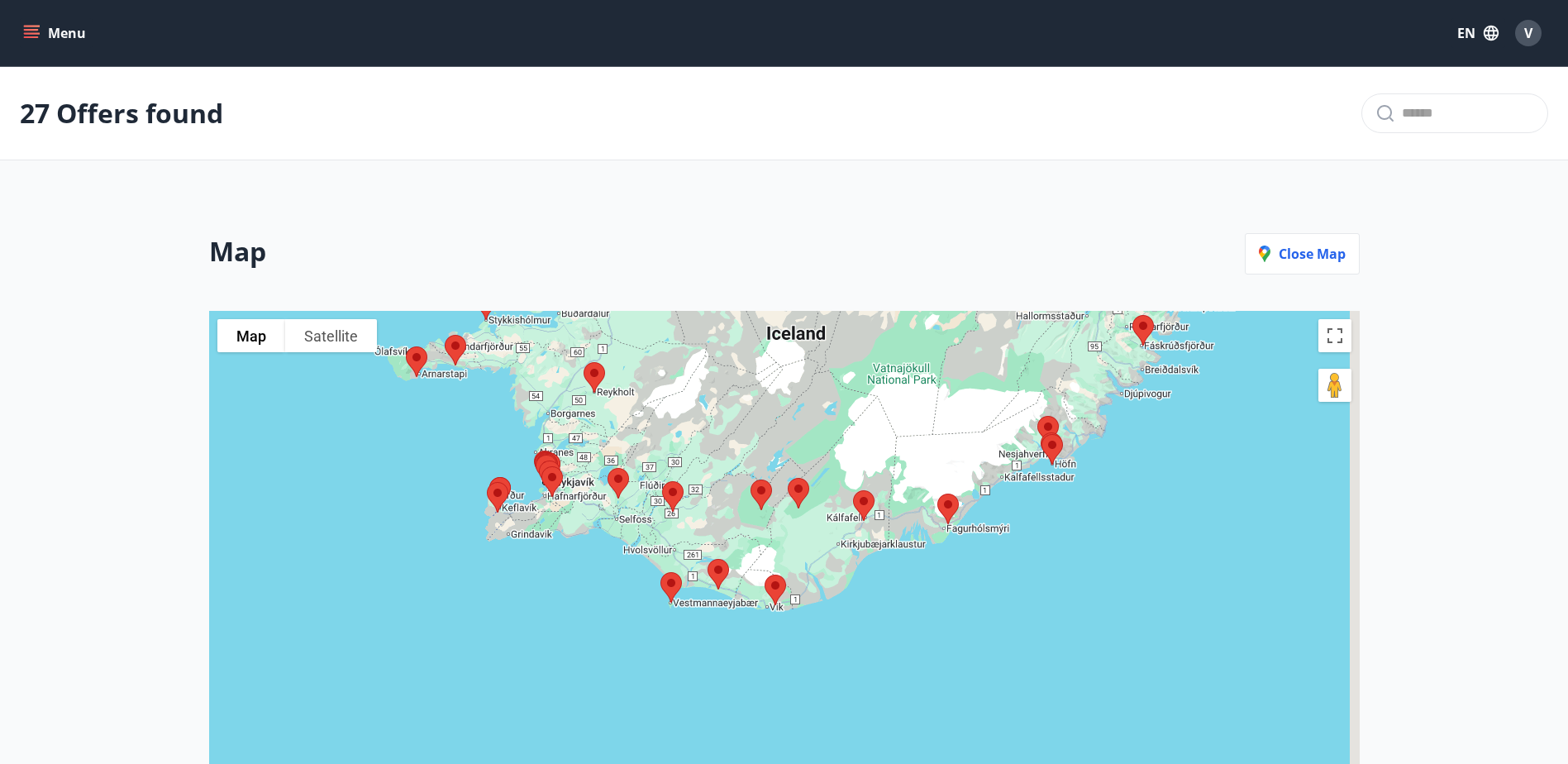
drag, startPoint x: 1001, startPoint y: 598, endPoint x: 934, endPoint y: 543, distance: 86.7
click at [934, 543] on div "To navigate, press the arrow keys." at bounding box center [784, 653] width 1151 height 685
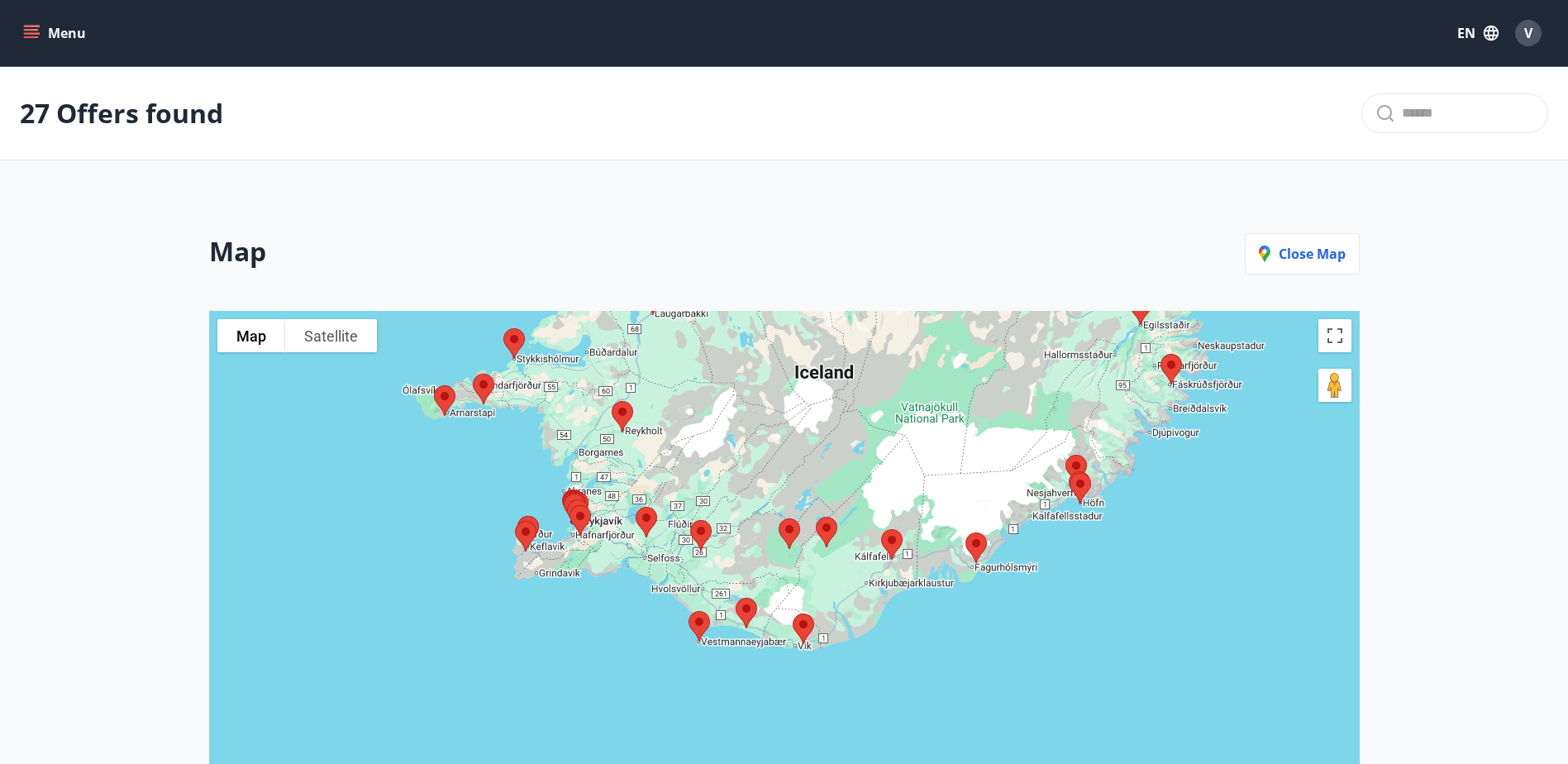
drag, startPoint x: 473, startPoint y: 512, endPoint x: 599, endPoint y: 607, distance: 157.8
click at [599, 607] on div at bounding box center [784, 653] width 1151 height 685
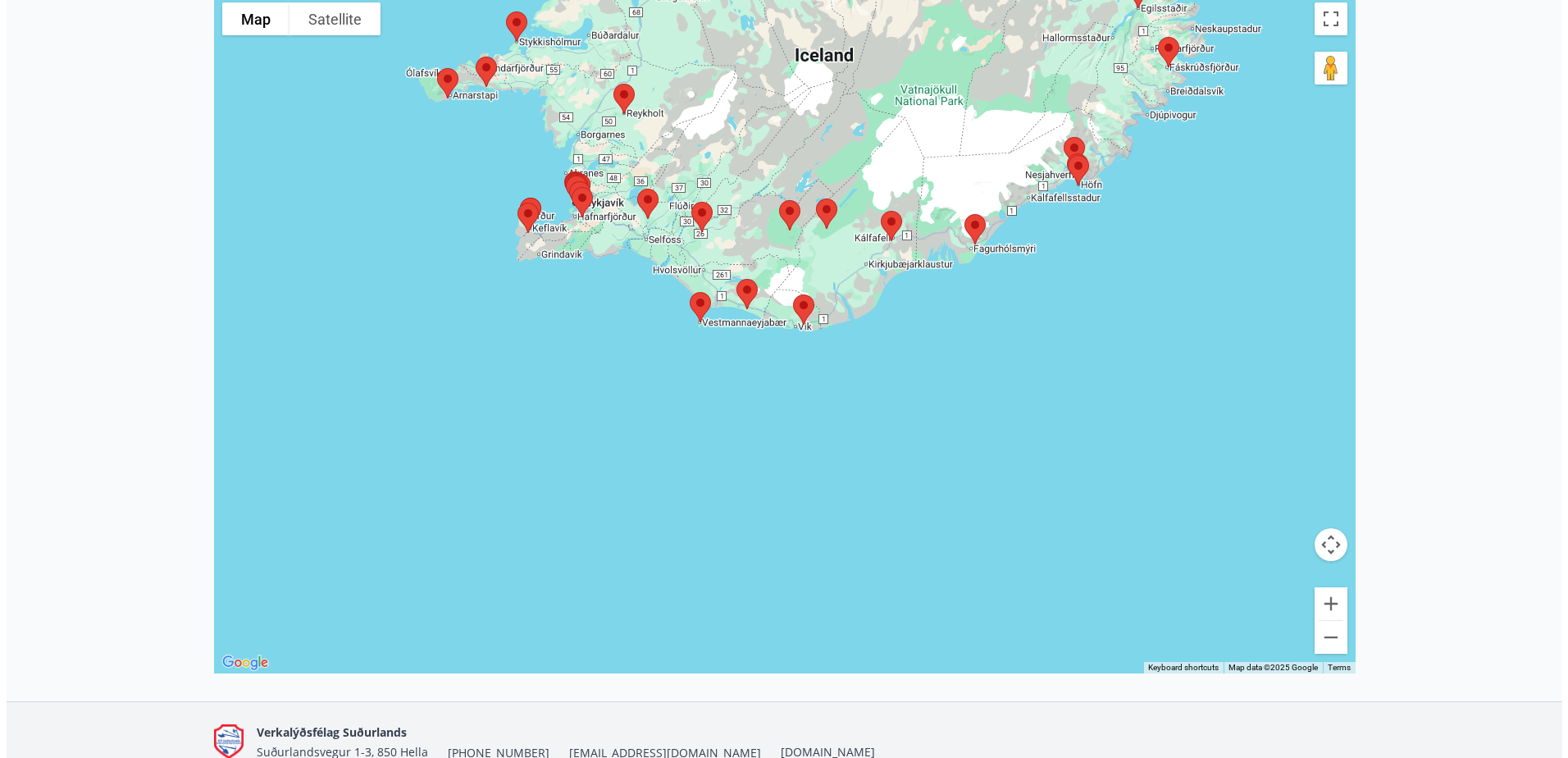
scroll to position [328, 0]
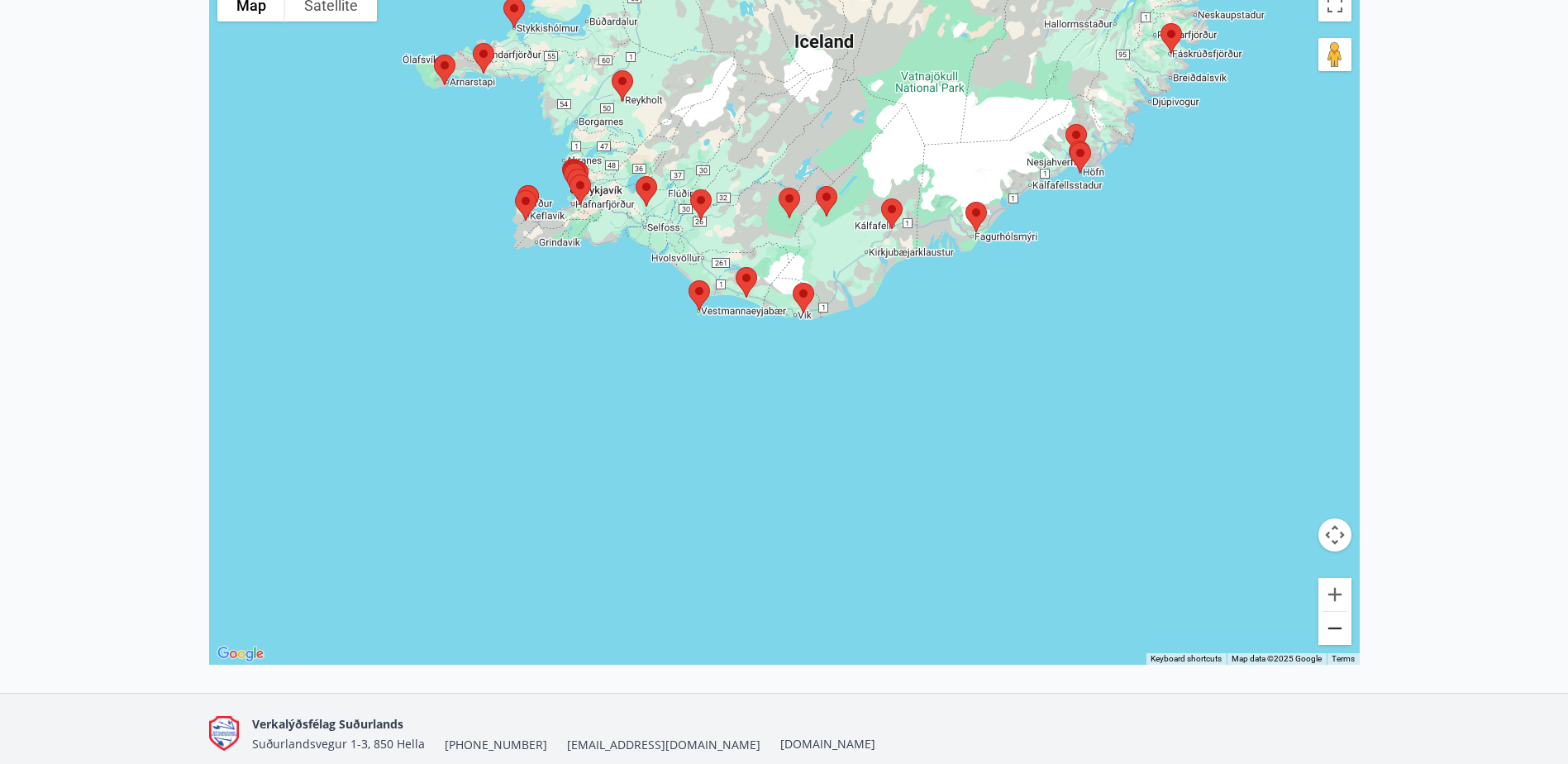
click at [1333, 624] on button "Zoom out" at bounding box center [1335, 628] width 33 height 33
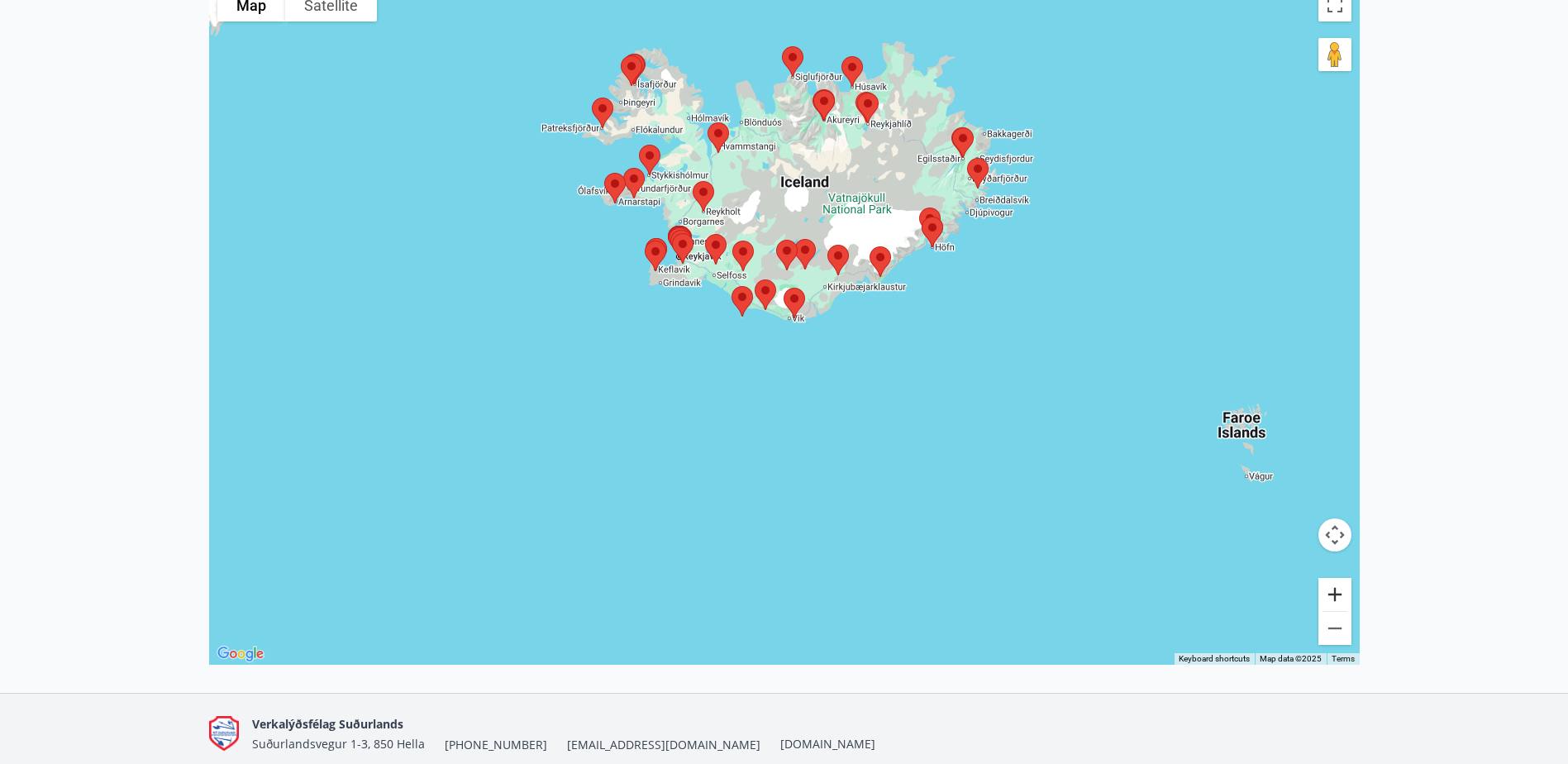
click at [1342, 594] on button "Zoom in" at bounding box center [1335, 595] width 33 height 33
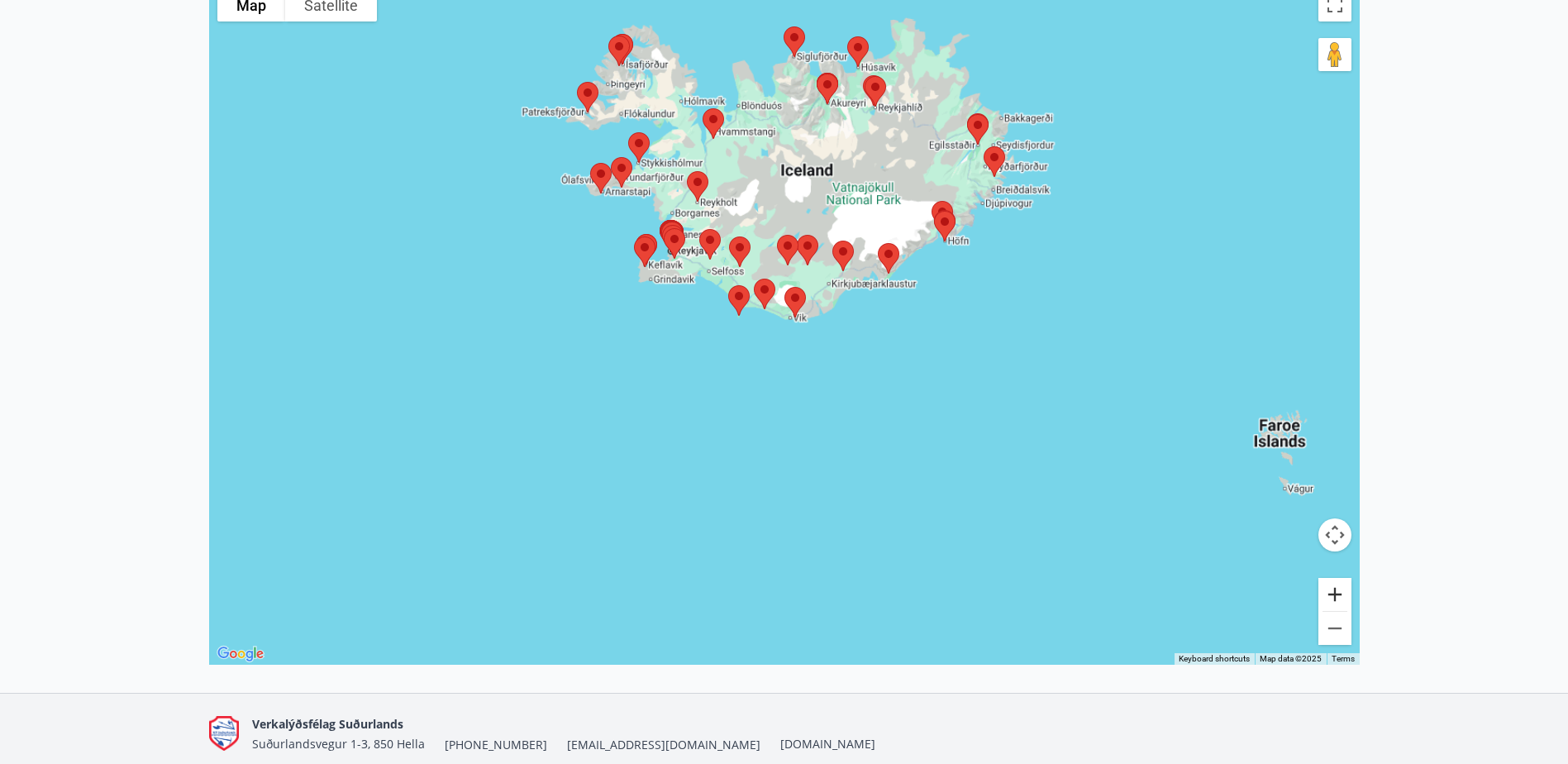
click at [1341, 594] on button "Zoom in" at bounding box center [1335, 595] width 33 height 33
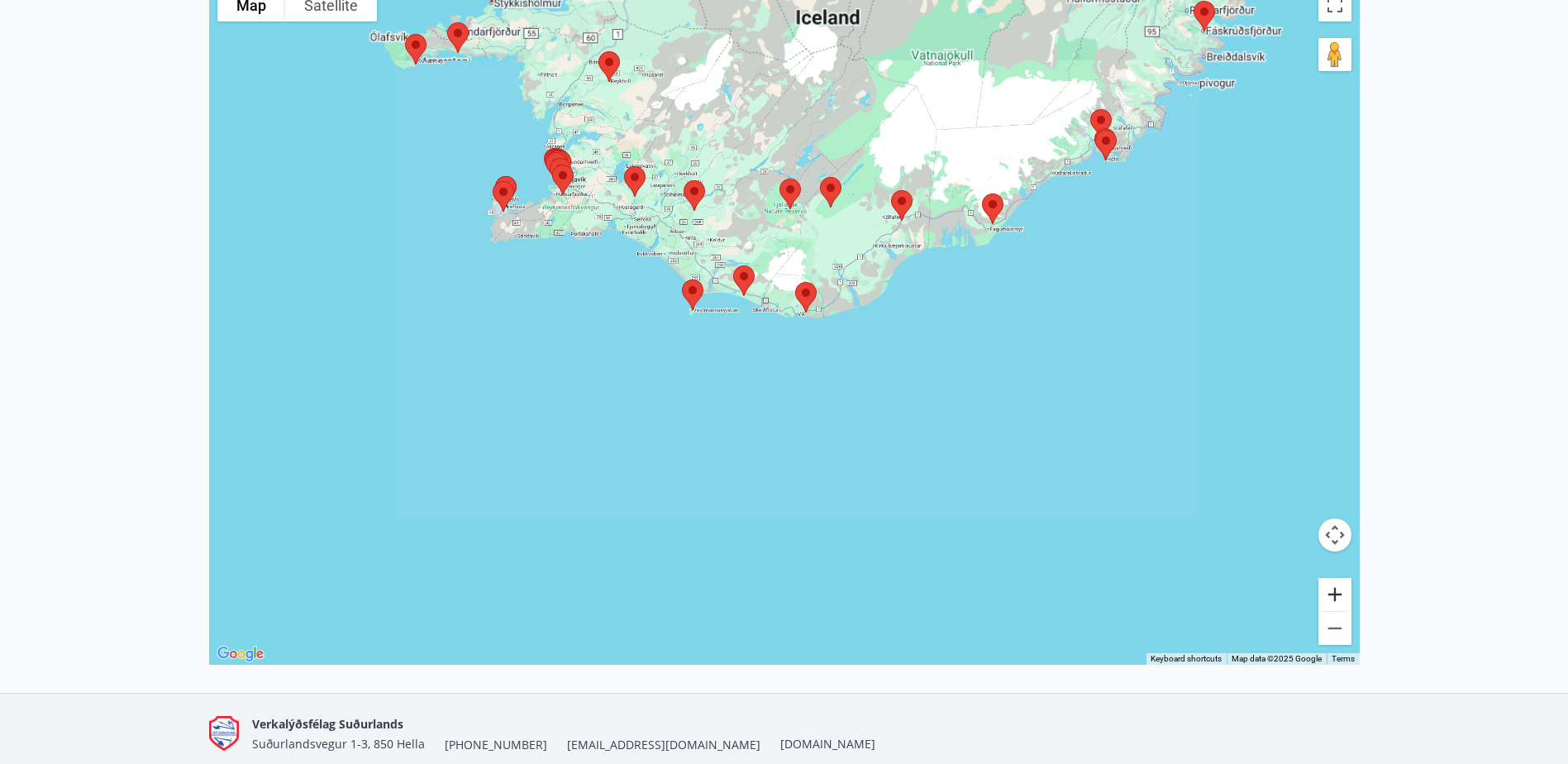
click at [1341, 594] on button "Zoom in" at bounding box center [1335, 595] width 33 height 33
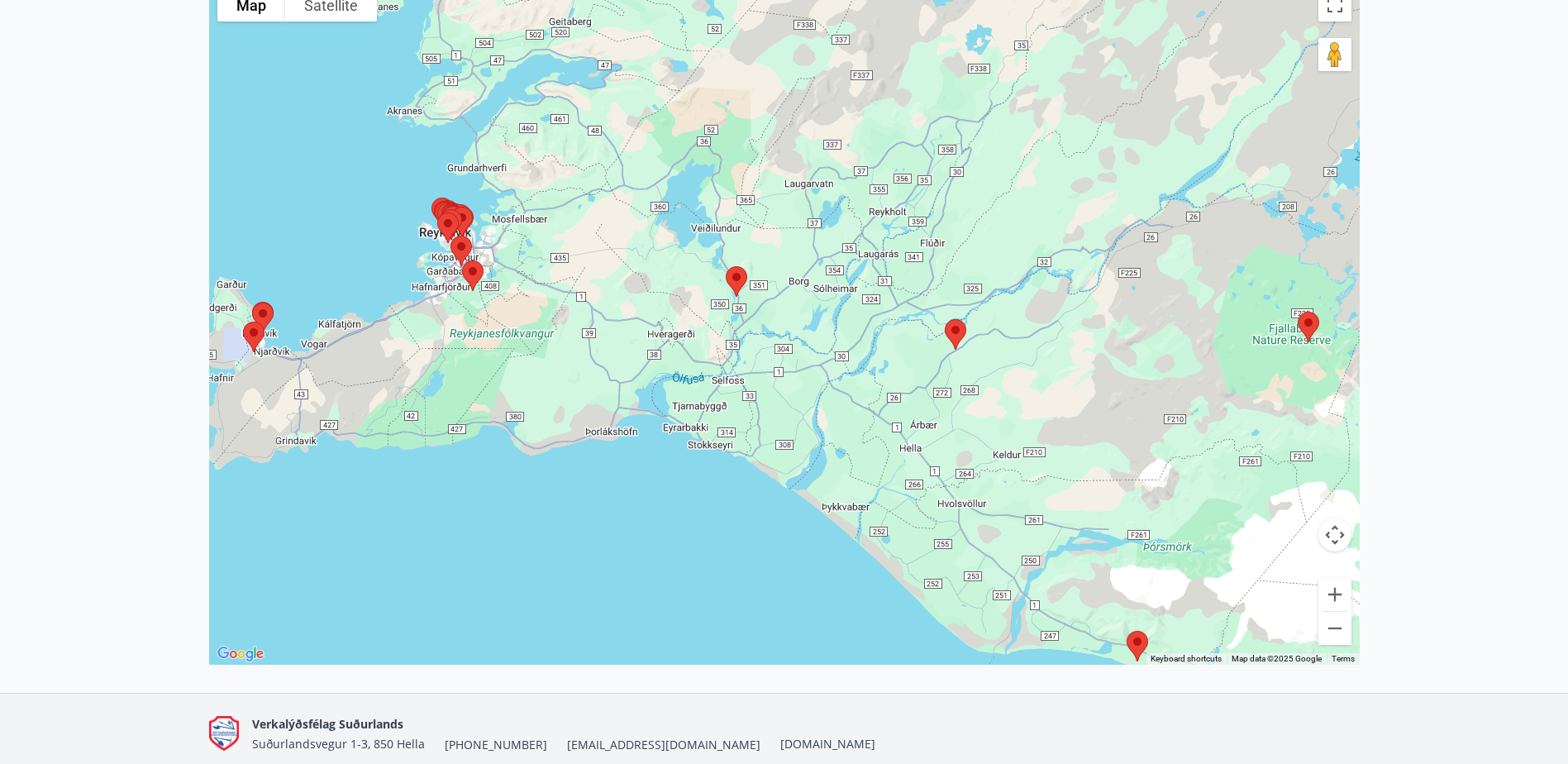
drag, startPoint x: 337, startPoint y: 220, endPoint x: 841, endPoint y: 659, distance: 668.4
click at [841, 659] on div at bounding box center [784, 323] width 1151 height 685
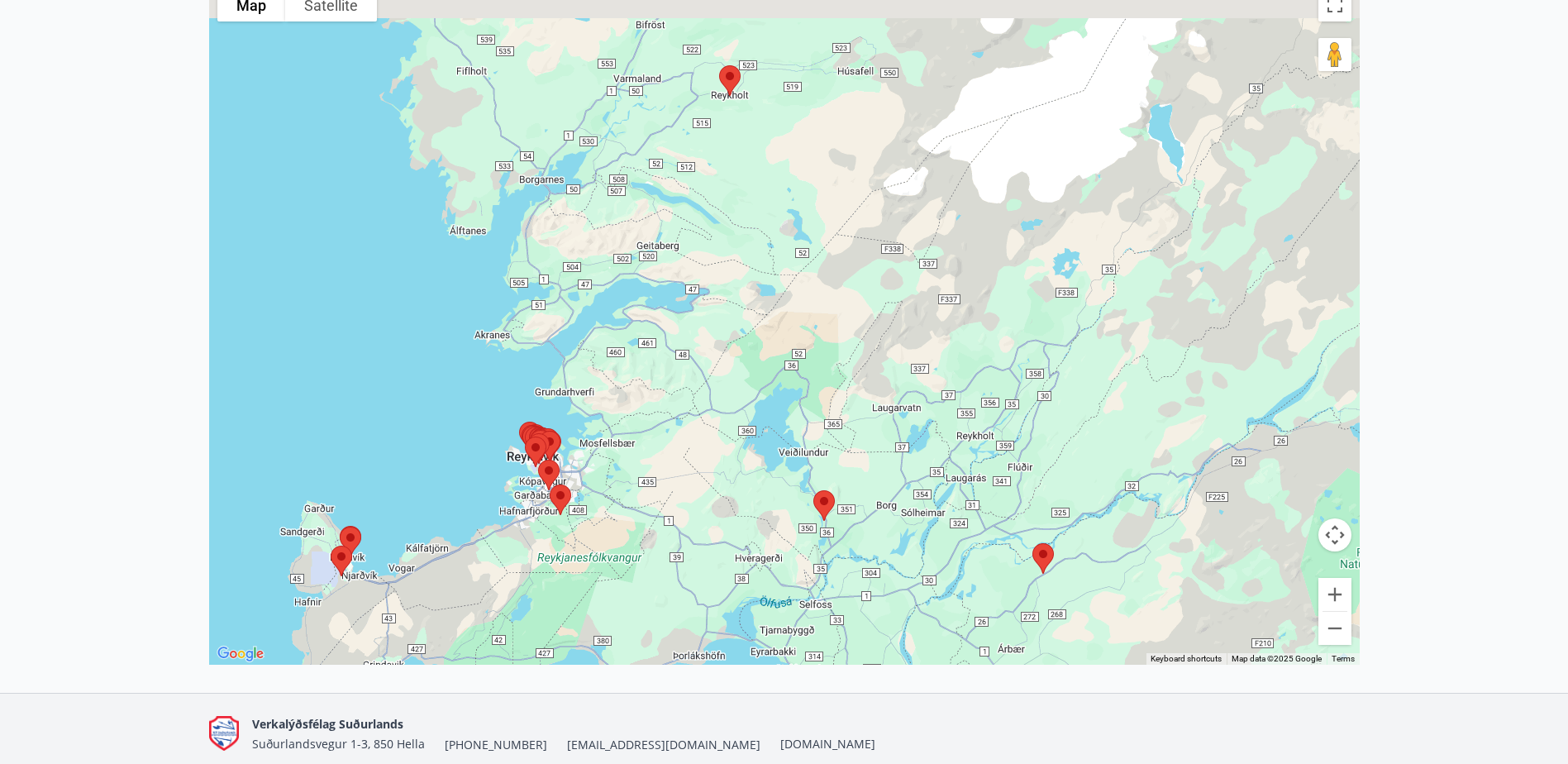
drag, startPoint x: 429, startPoint y: 324, endPoint x: 519, endPoint y: 558, distance: 250.7
click at [519, 558] on div at bounding box center [784, 323] width 1151 height 685
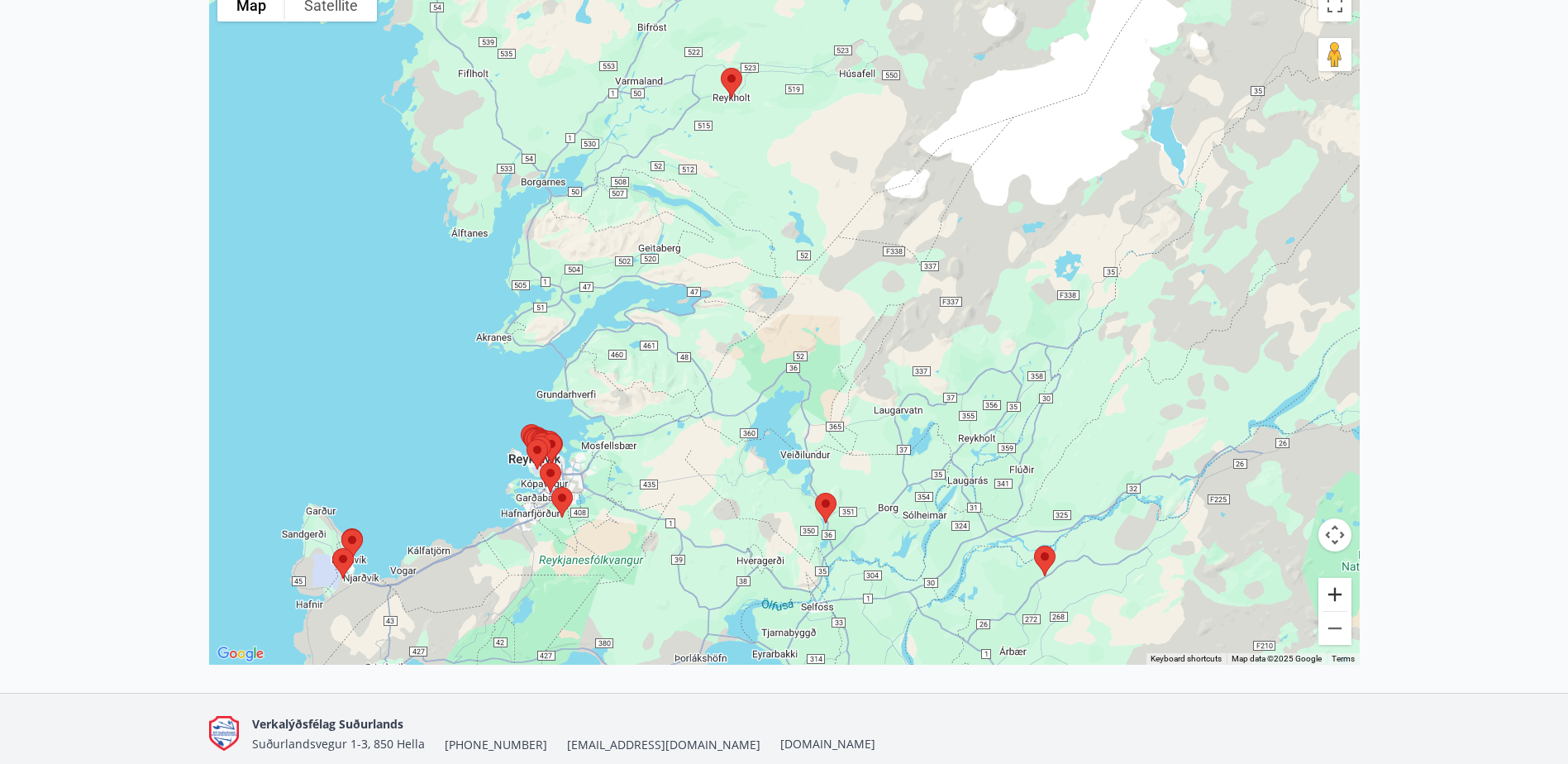
click at [1336, 588] on button "Zoom in" at bounding box center [1335, 595] width 33 height 33
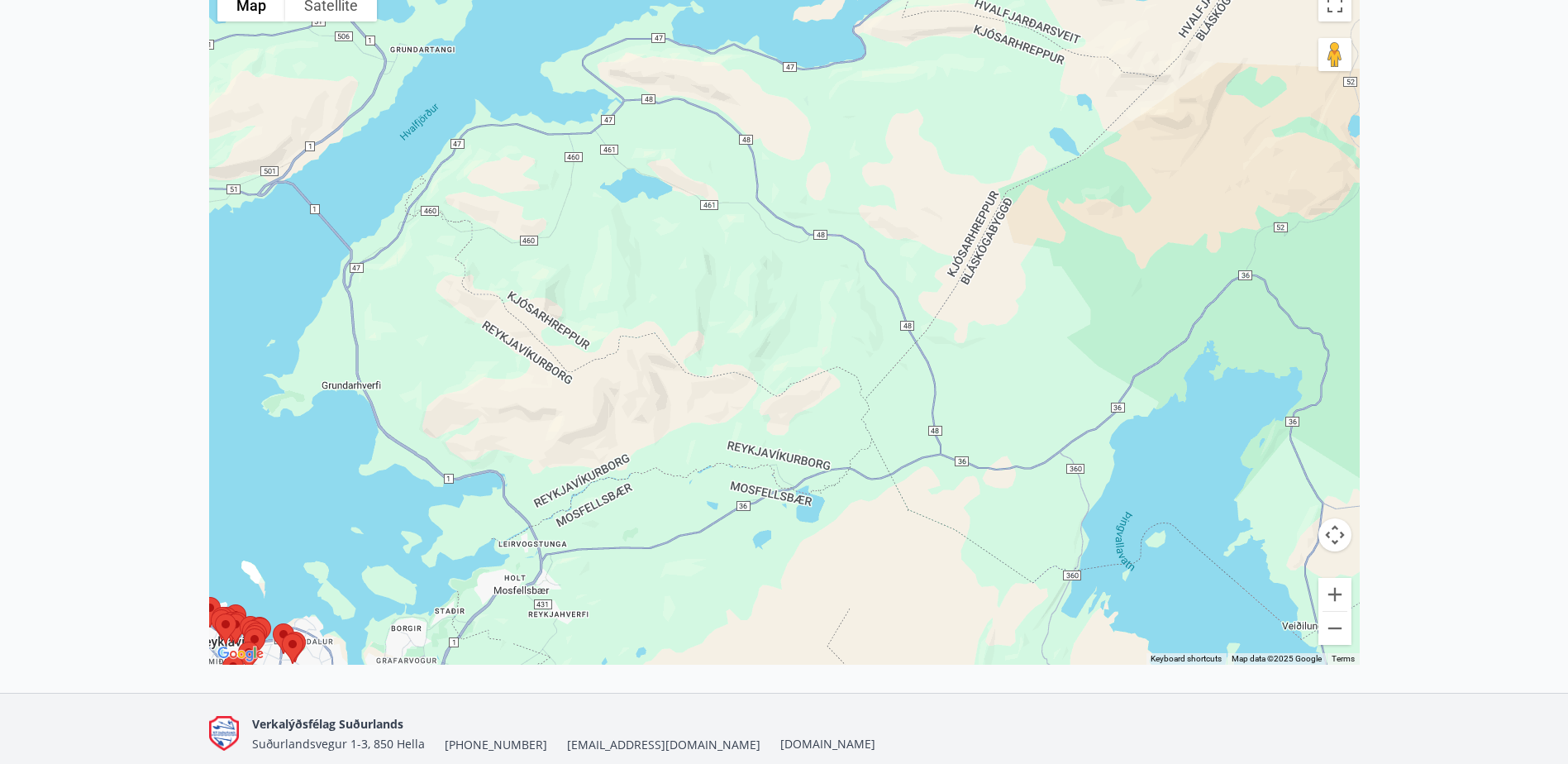
drag, startPoint x: 405, startPoint y: 604, endPoint x: 879, endPoint y: 355, distance: 535.4
click at [879, 355] on div at bounding box center [784, 323] width 1151 height 685
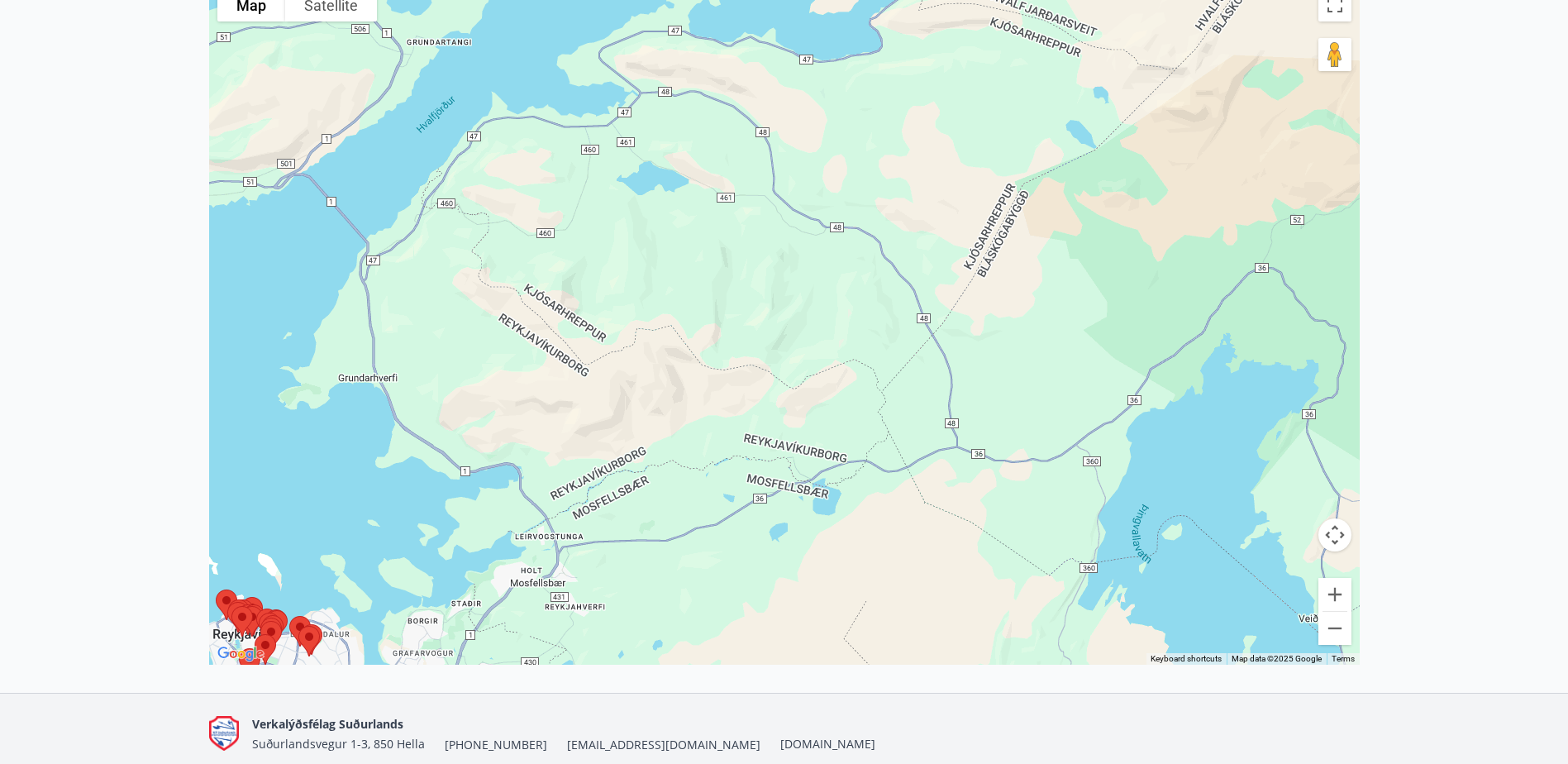
drag, startPoint x: 607, startPoint y: 470, endPoint x: 952, endPoint y: 295, distance: 386.8
click at [835, 327] on div at bounding box center [784, 323] width 1151 height 685
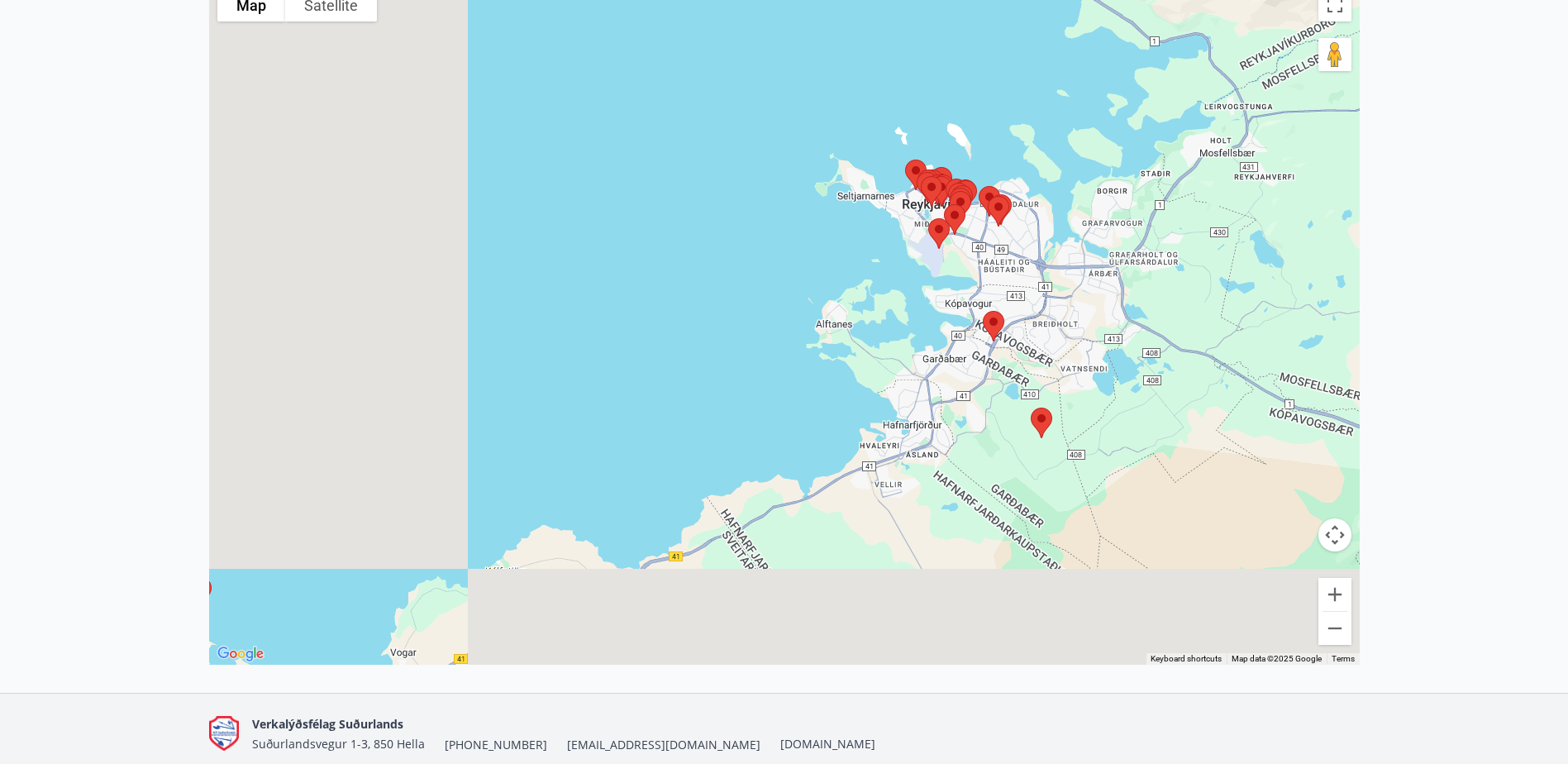
click at [963, 292] on div at bounding box center [784, 323] width 1151 height 685
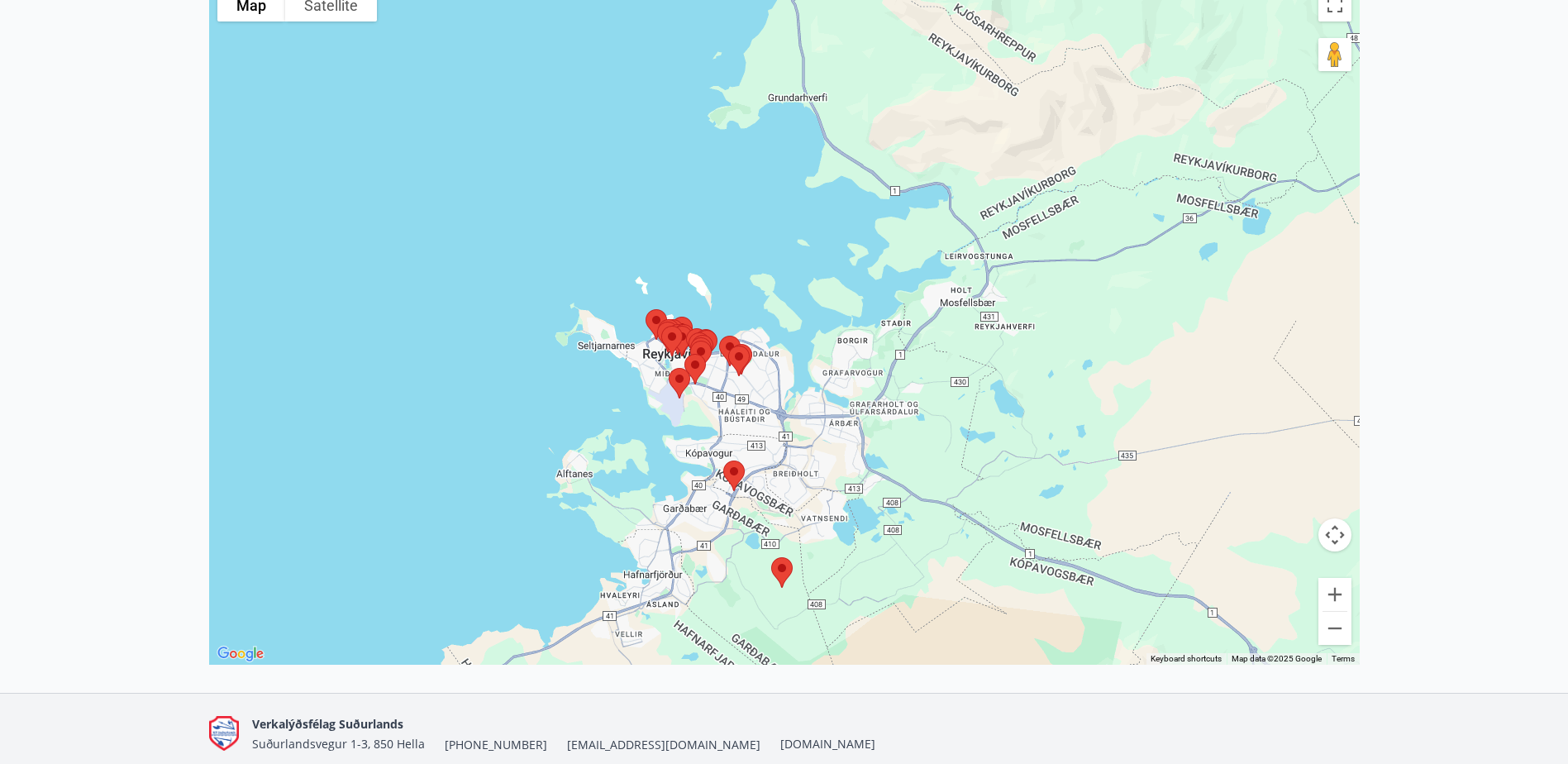
drag, startPoint x: 1071, startPoint y: 295, endPoint x: 533, endPoint y: 618, distance: 627.5
click at [533, 618] on div at bounding box center [784, 323] width 1151 height 685
click at [1342, 592] on button "Zoom in" at bounding box center [1335, 595] width 33 height 33
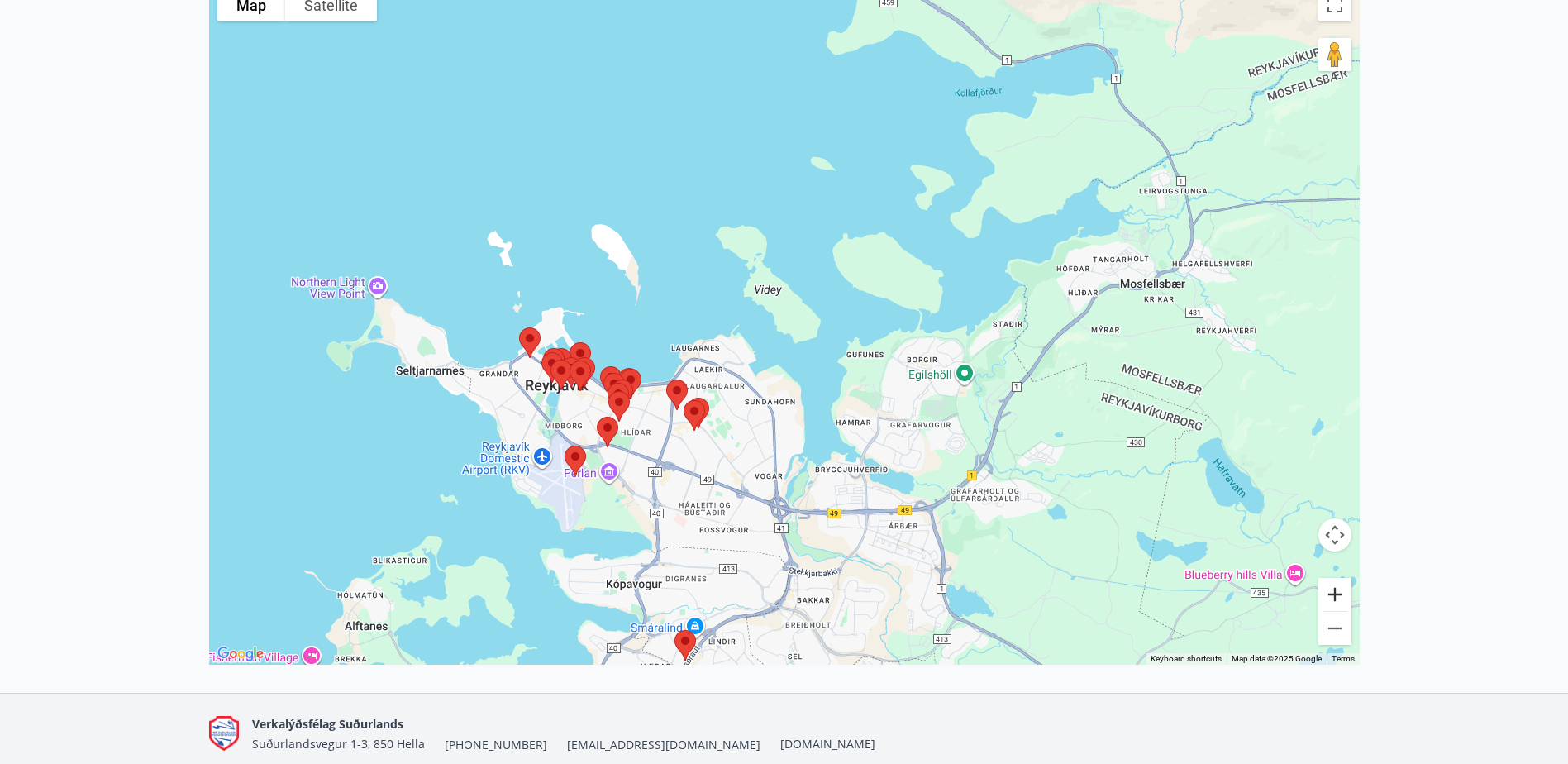
click at [1342, 592] on button "Zoom in" at bounding box center [1335, 595] width 33 height 33
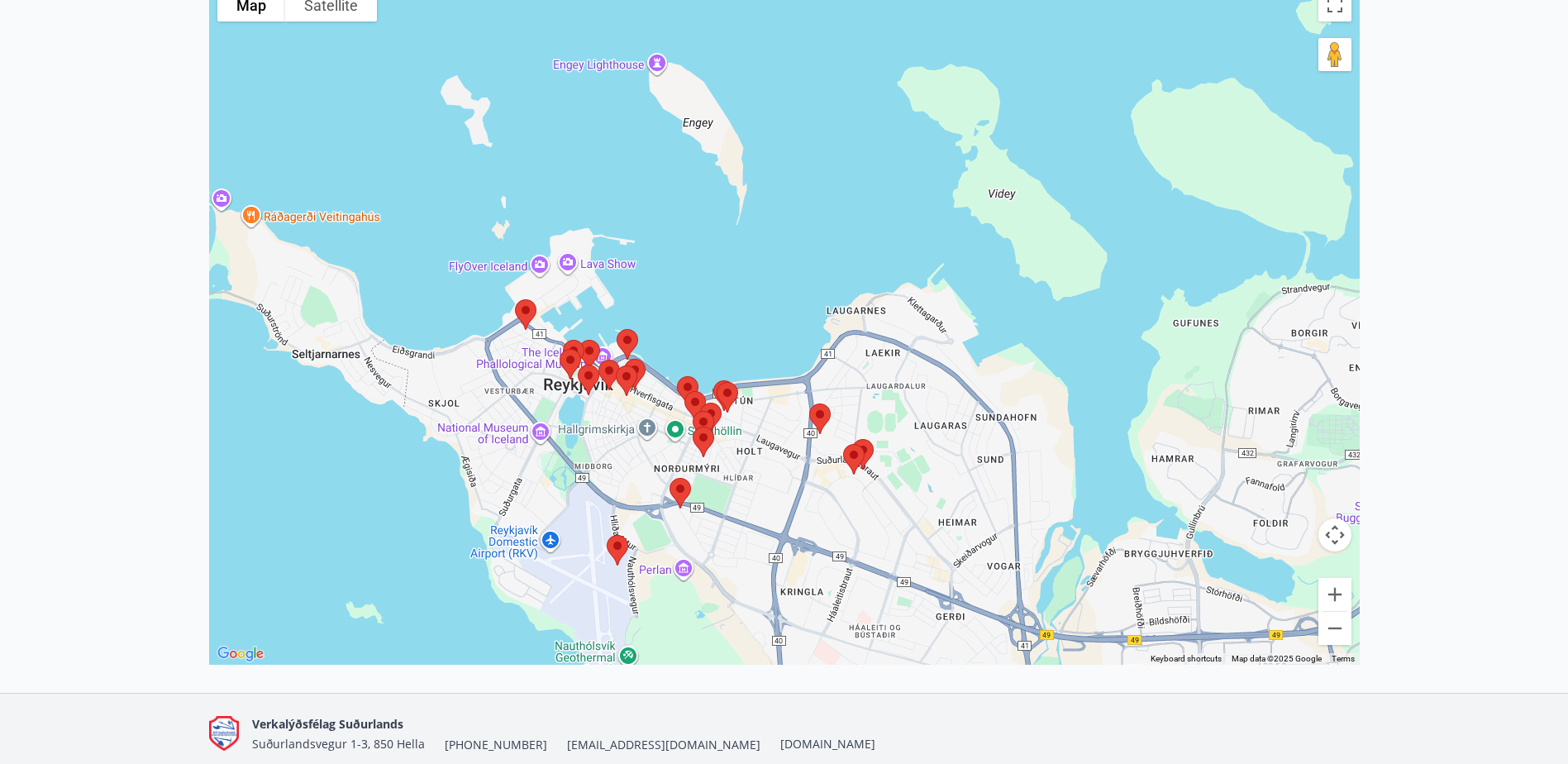
drag, startPoint x: 600, startPoint y: 506, endPoint x: 791, endPoint y: 502, distance: 191.0
click at [791, 502] on div at bounding box center [784, 323] width 1151 height 685
click at [1335, 590] on button "Zoom in" at bounding box center [1335, 595] width 33 height 33
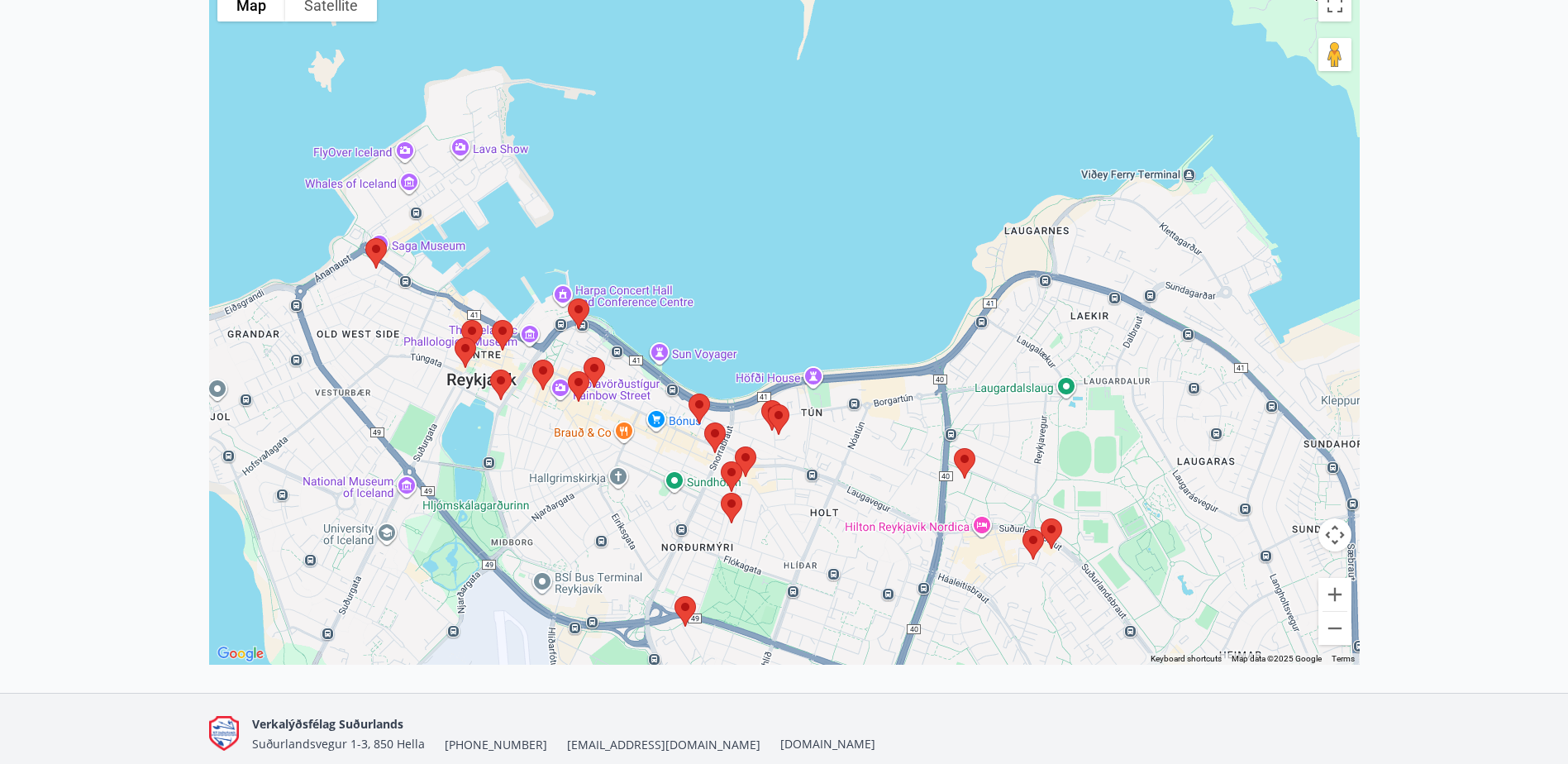
drag, startPoint x: 561, startPoint y: 550, endPoint x: 673, endPoint y: 478, distance: 133.1
click at [673, 478] on div at bounding box center [784, 323] width 1151 height 685
click at [576, 387] on img at bounding box center [578, 386] width 34 height 44
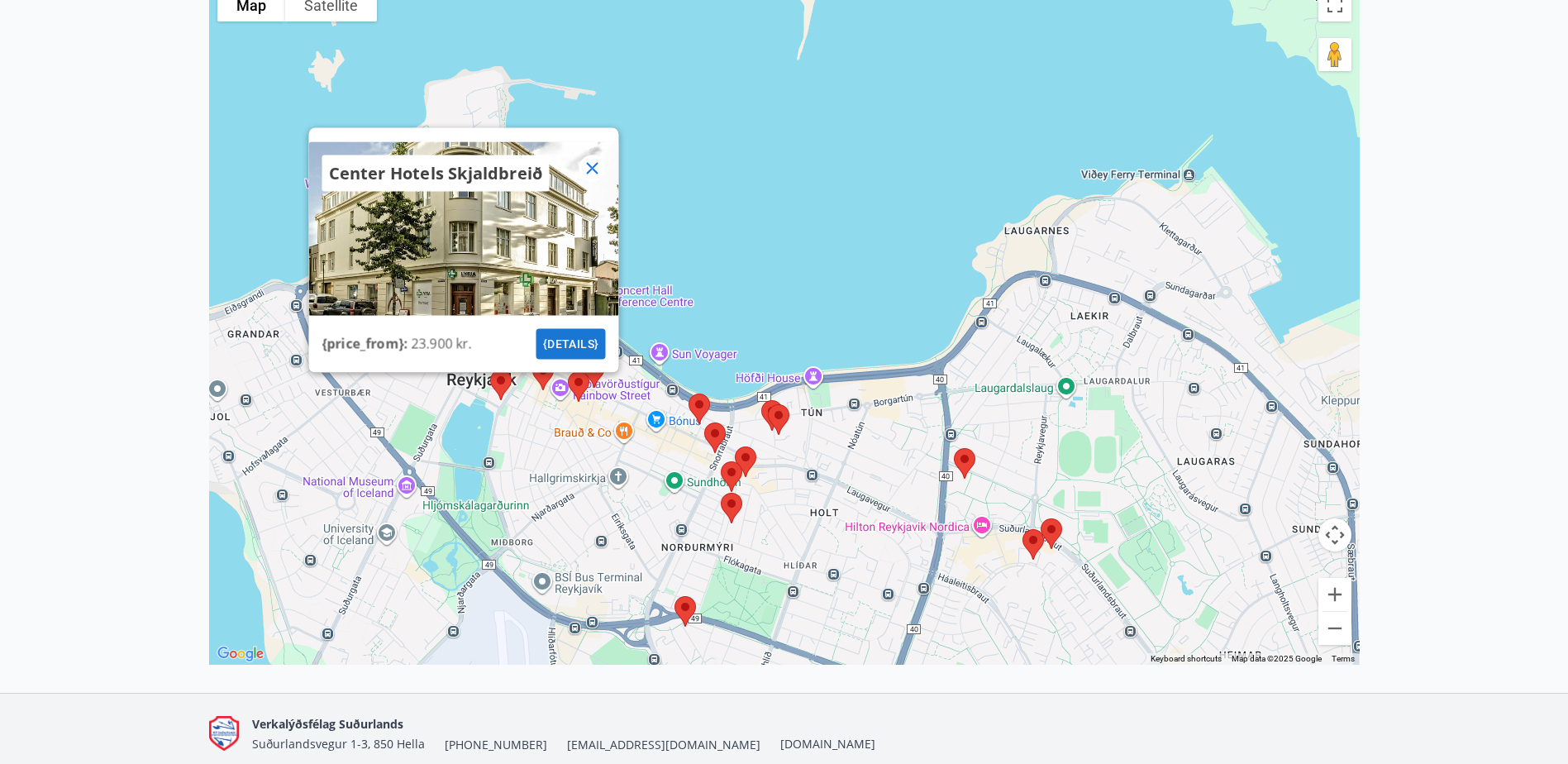
click at [591, 173] on icon at bounding box center [592, 168] width 20 height 20
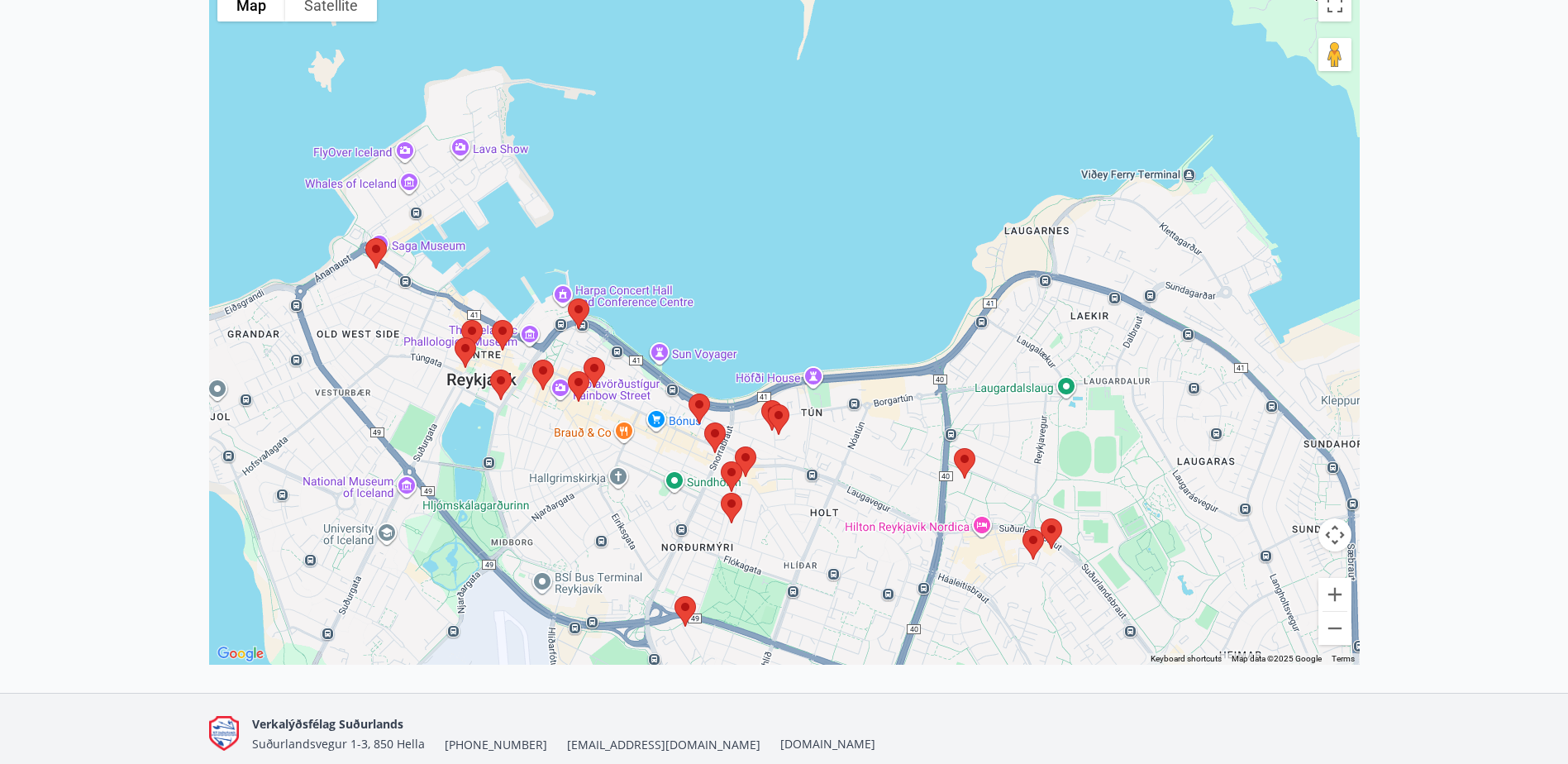
click at [544, 377] on img at bounding box center [543, 375] width 34 height 44
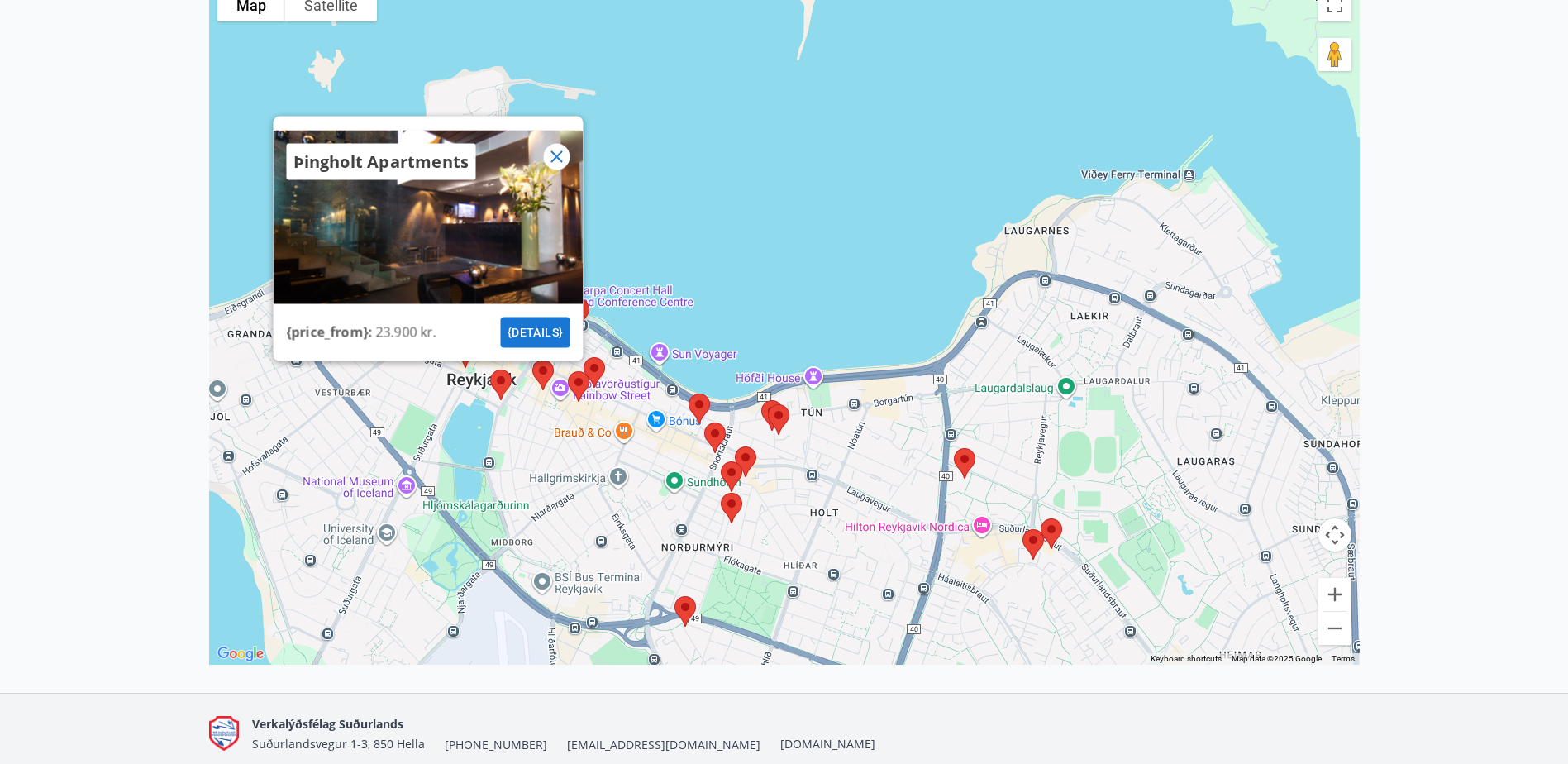
click at [520, 332] on button "{details}" at bounding box center [534, 333] width 69 height 30
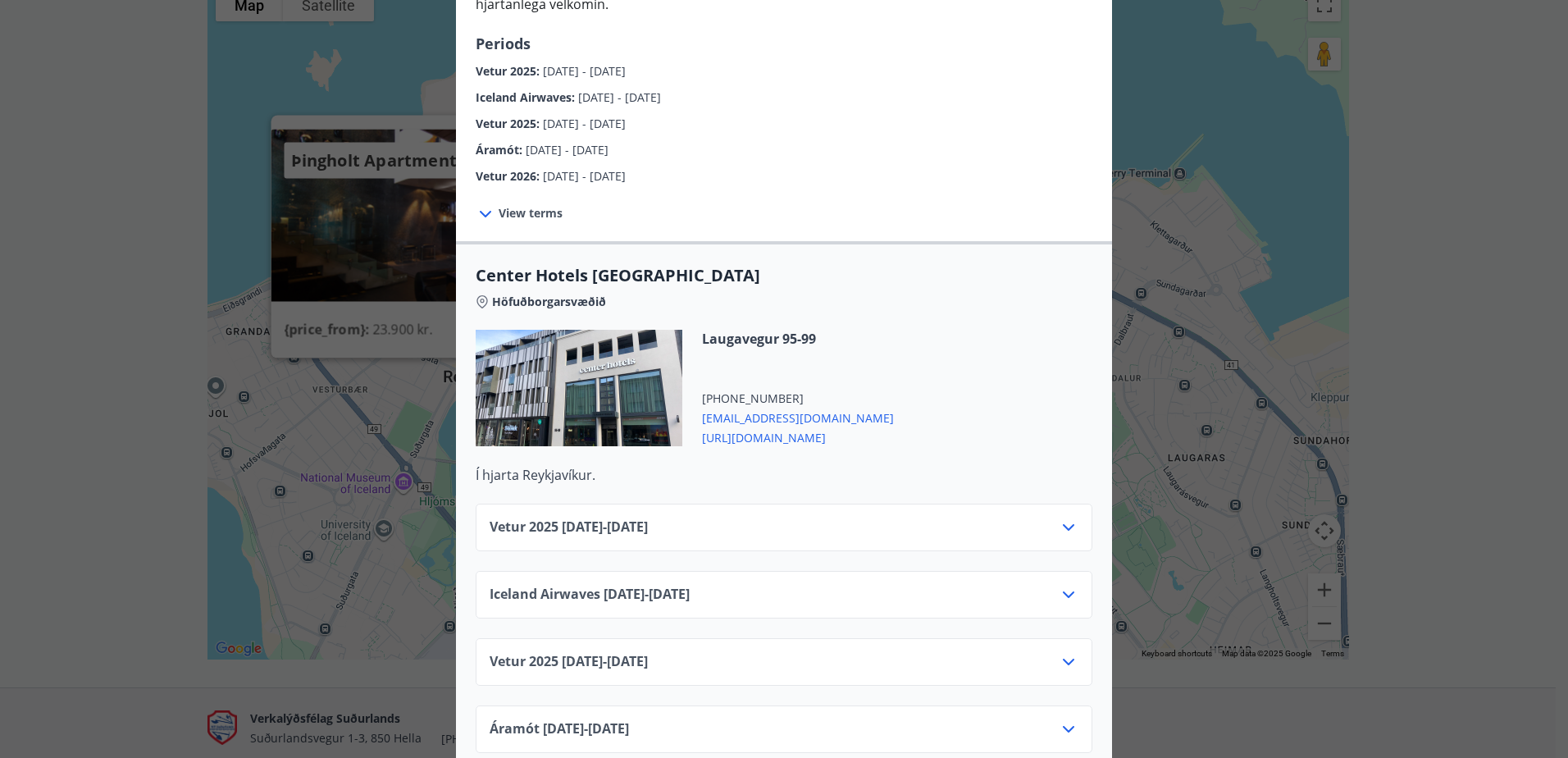
click at [837, 517] on div "Vetur [PHONE_NUMBER][DATE] - [DATE]" at bounding box center [784, 534] width 589 height 33
click at [1067, 517] on icon at bounding box center [1068, 527] width 19 height 19
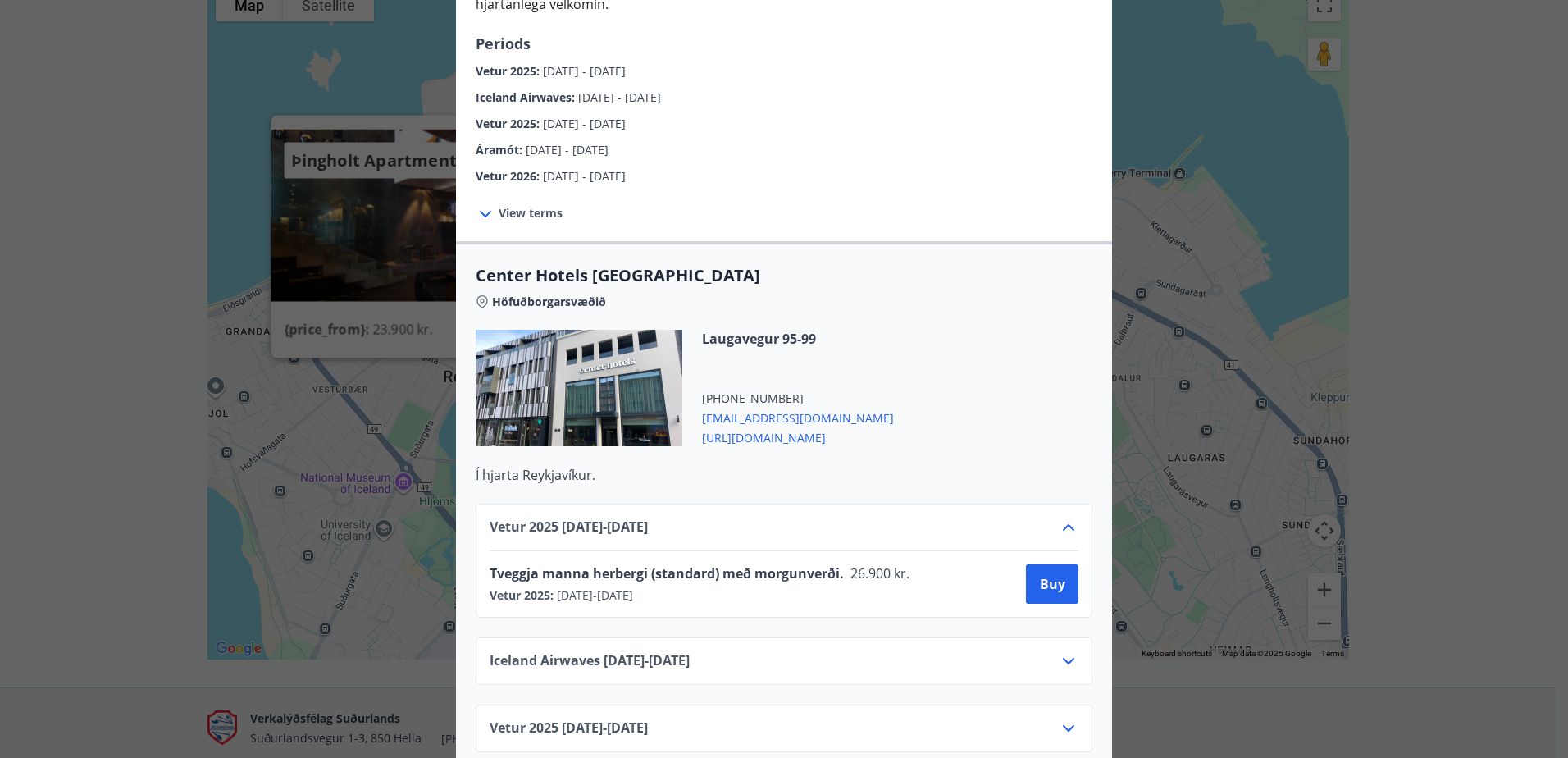
click at [765, 407] on span "[EMAIL_ADDRESS][DOMAIN_NAME]" at bounding box center [799, 416] width 192 height 19
click at [1030, 412] on div "Laugavegur 95-99 [PHONE_NUMBER] [EMAIL_ADDRESS][DOMAIN_NAME] [URL][DOMAIN_NAME]" at bounding box center [784, 398] width 617 height 136
click at [623, 345] on div at bounding box center [578, 388] width 207 height 116
drag, startPoint x: 687, startPoint y: 261, endPoint x: 466, endPoint y: 263, distance: 221.0
click at [466, 264] on div "Center Hotels Laugavegur Höfuðborgarsvæðið [GEOGRAPHIC_DATA] 95-99 [PHONE_NUMBE…" at bounding box center [784, 374] width 656 height 220
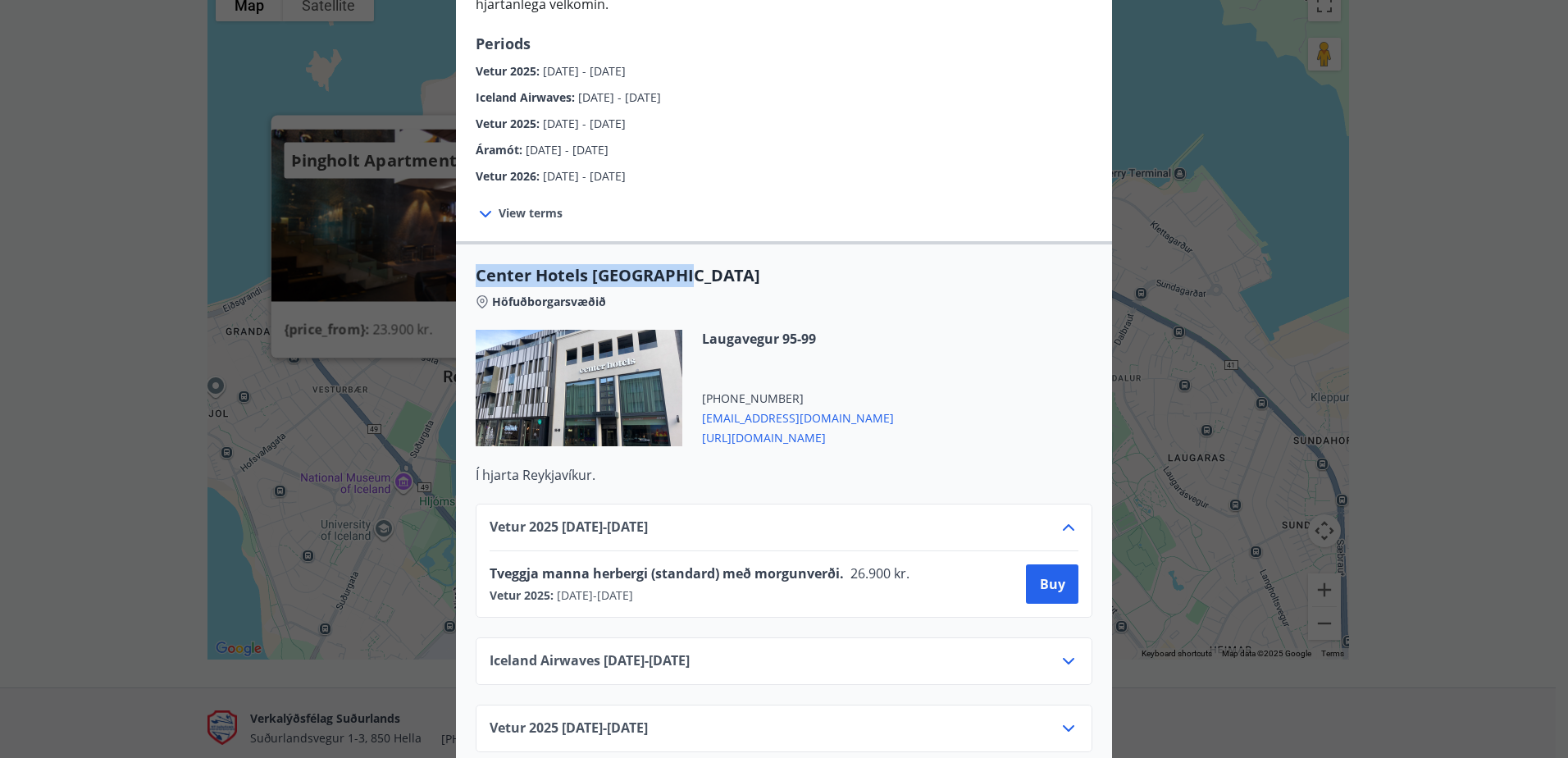
drag, startPoint x: 466, startPoint y: 263, endPoint x: 479, endPoint y: 259, distance: 13.6
copy span "Center Hotels [GEOGRAPHIC_DATA]"
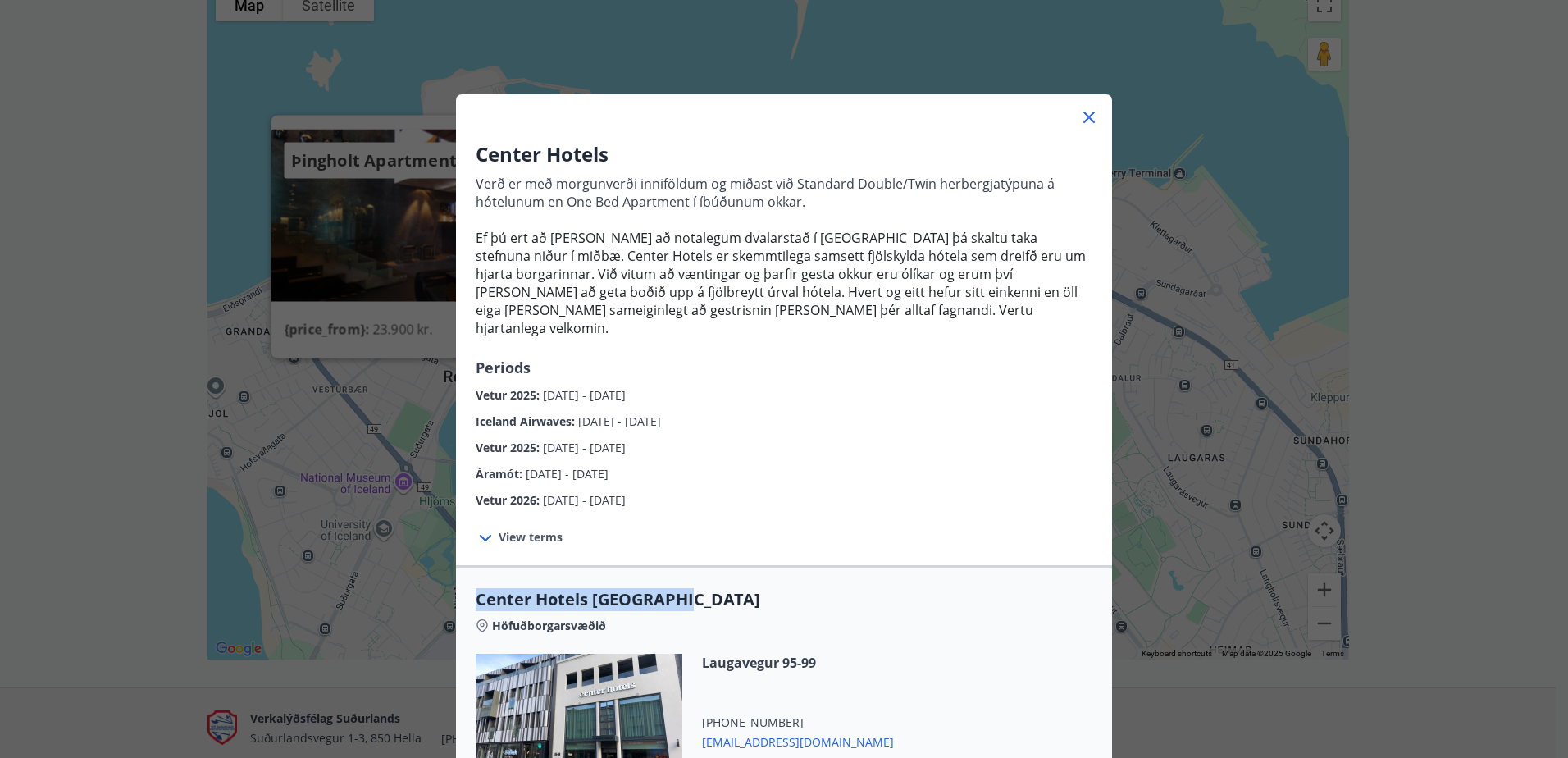
scroll to position [0, 0]
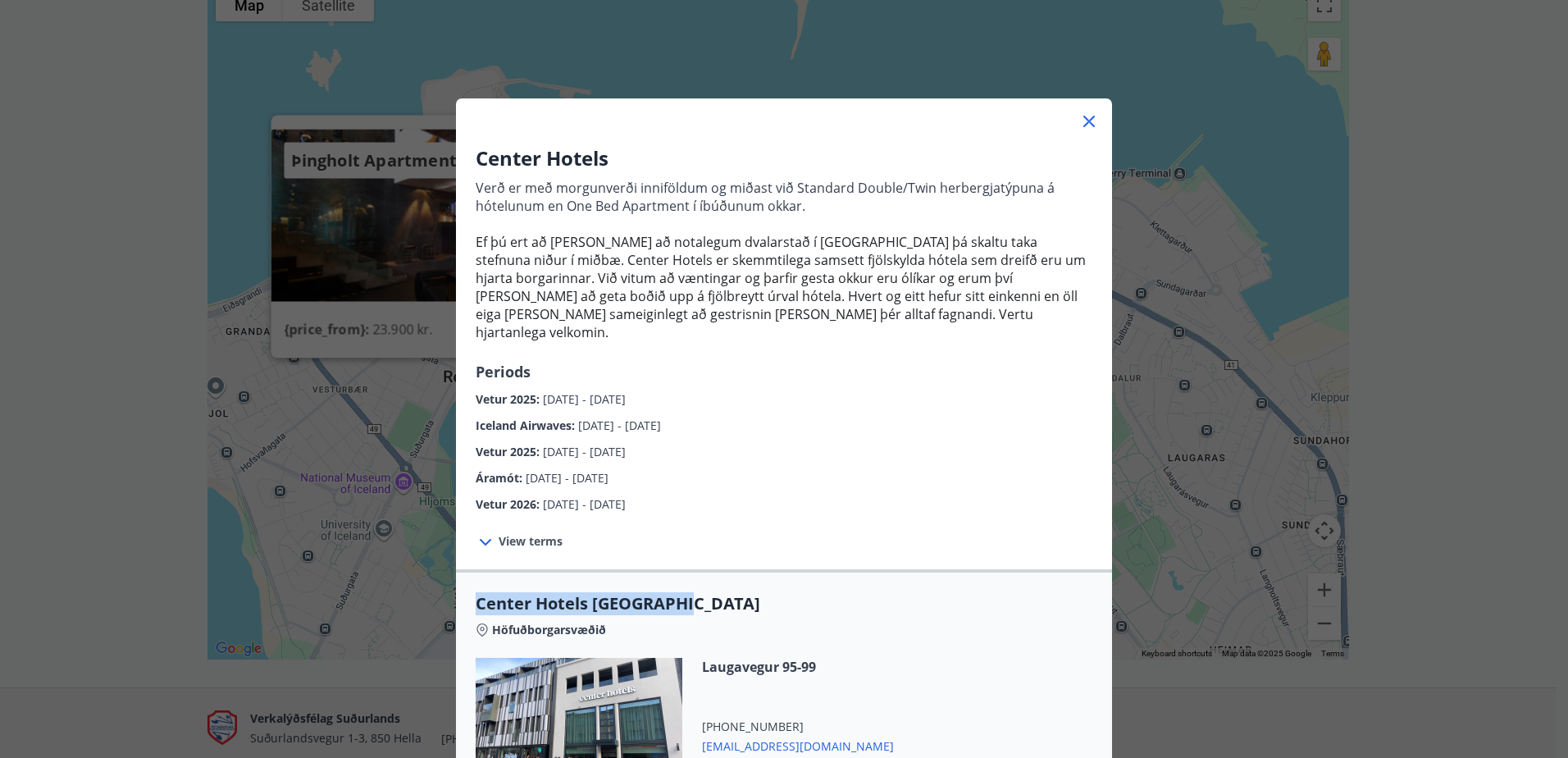
click at [1081, 117] on icon at bounding box center [1089, 121] width 19 height 19
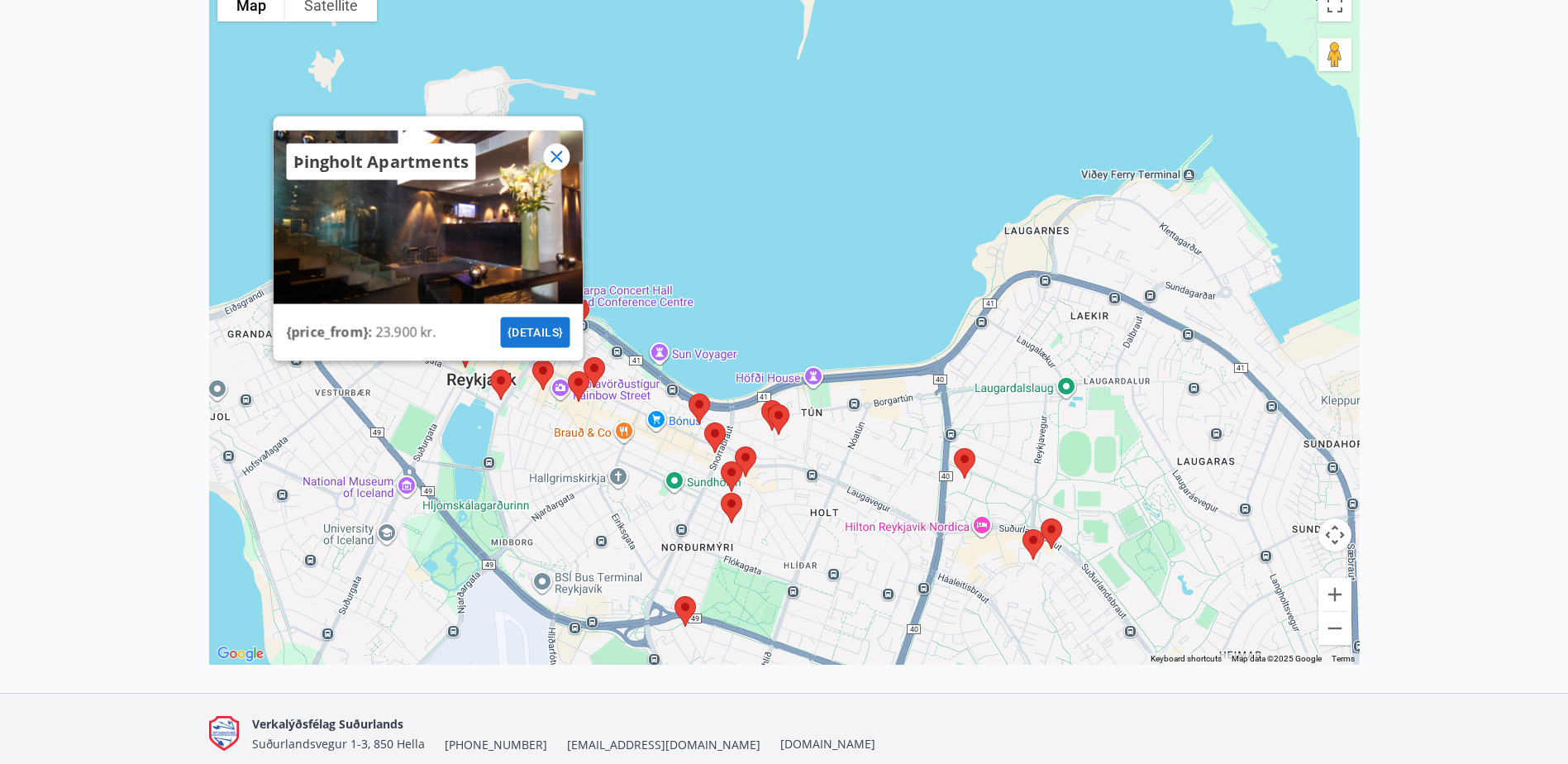
click at [584, 382] on img at bounding box center [578, 386] width 34 height 44
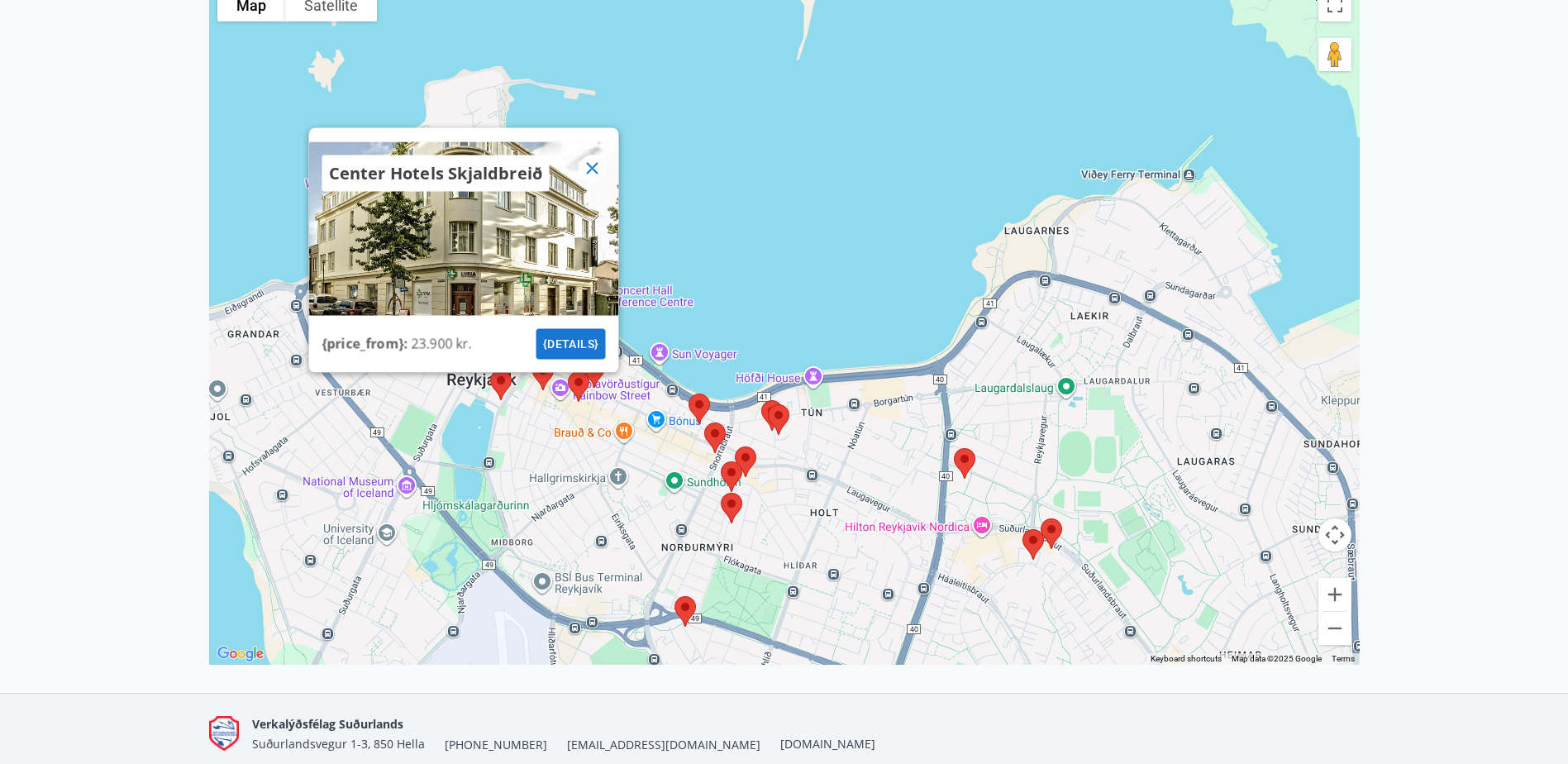
click at [585, 165] on icon at bounding box center [592, 168] width 20 height 20
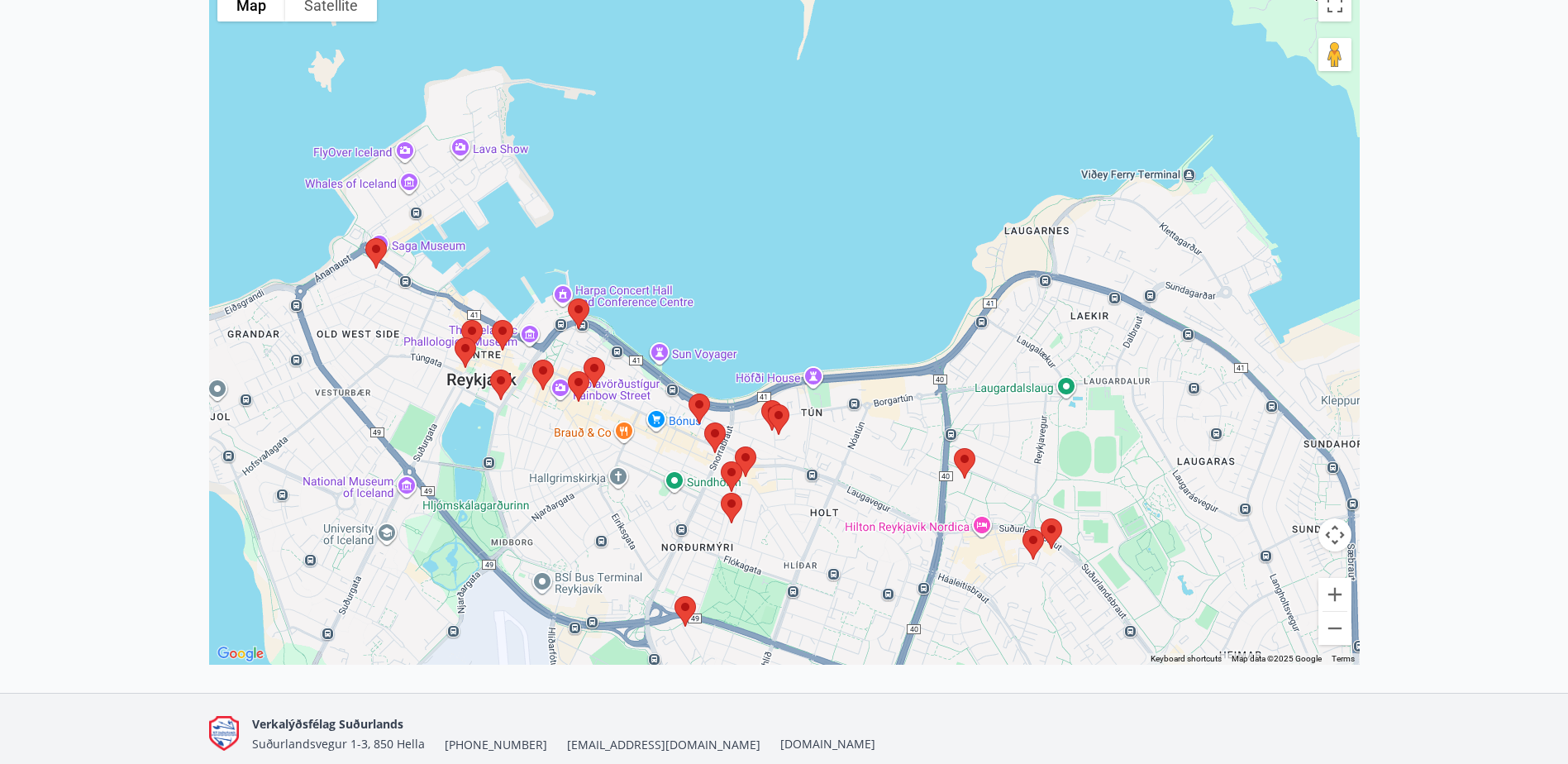
click at [536, 371] on img at bounding box center [543, 375] width 34 height 44
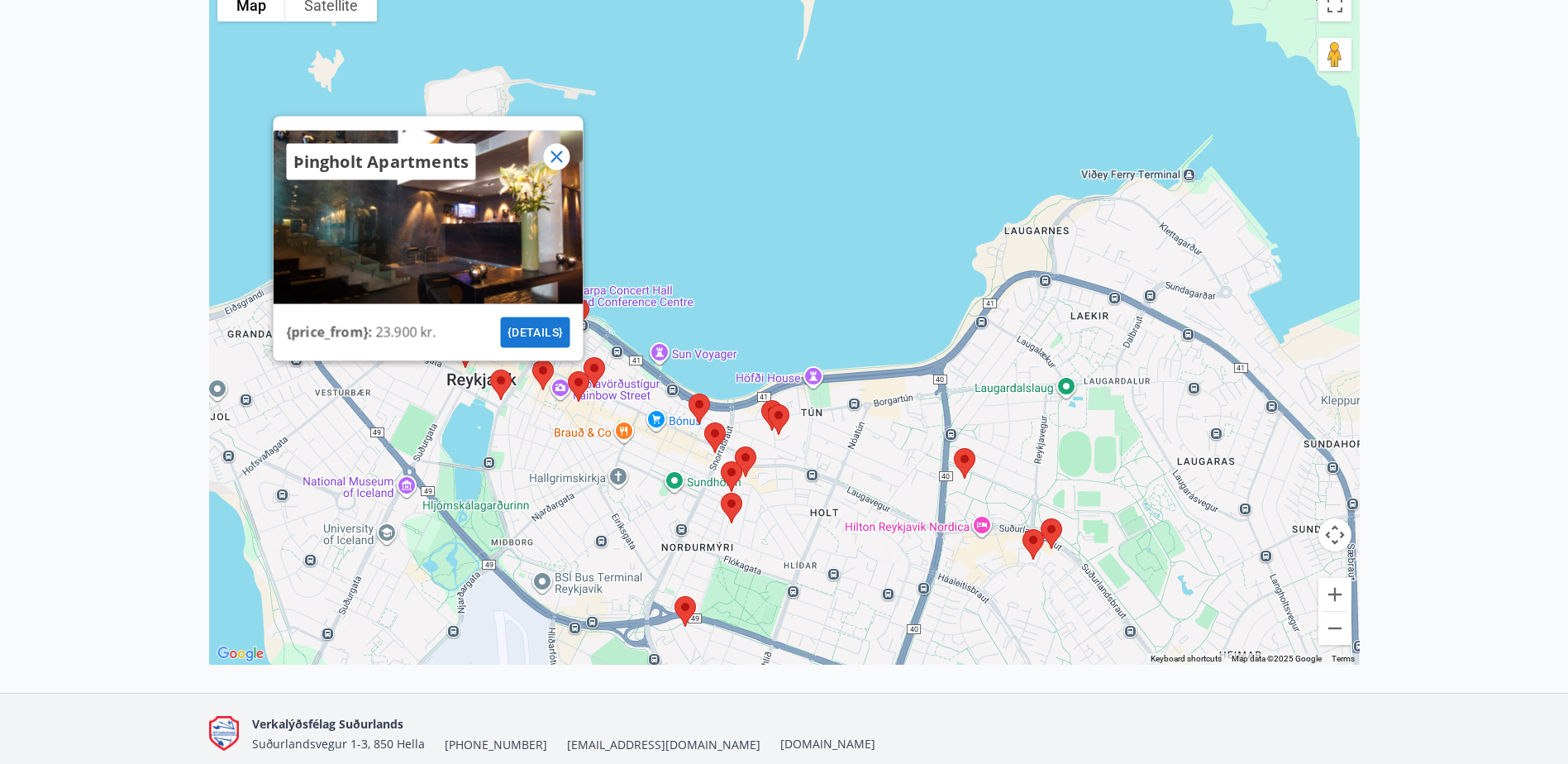
click at [552, 158] on icon at bounding box center [557, 157] width 20 height 20
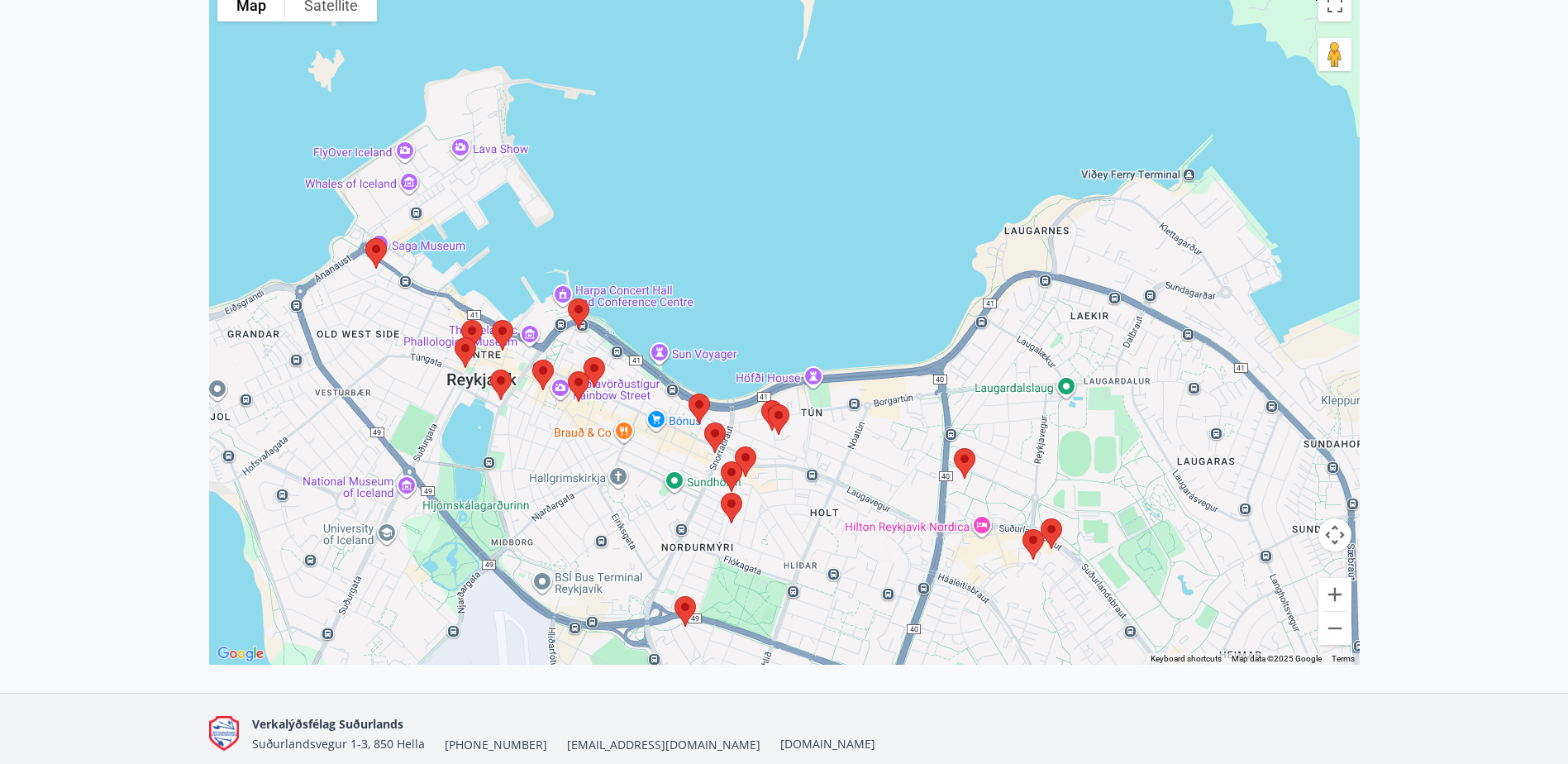
click at [496, 333] on img at bounding box center [502, 335] width 34 height 44
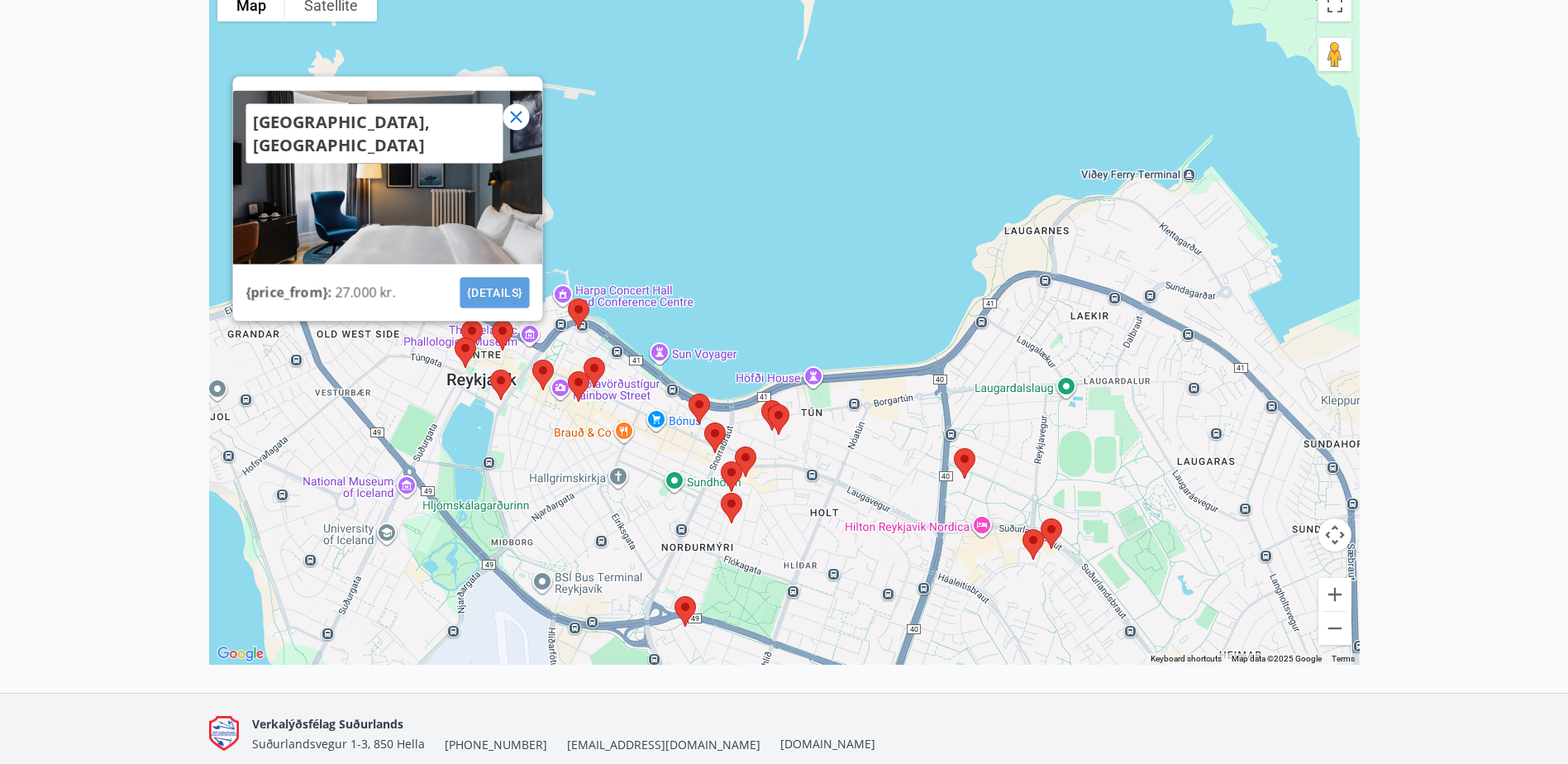
click at [497, 297] on button "{details}" at bounding box center [494, 292] width 69 height 30
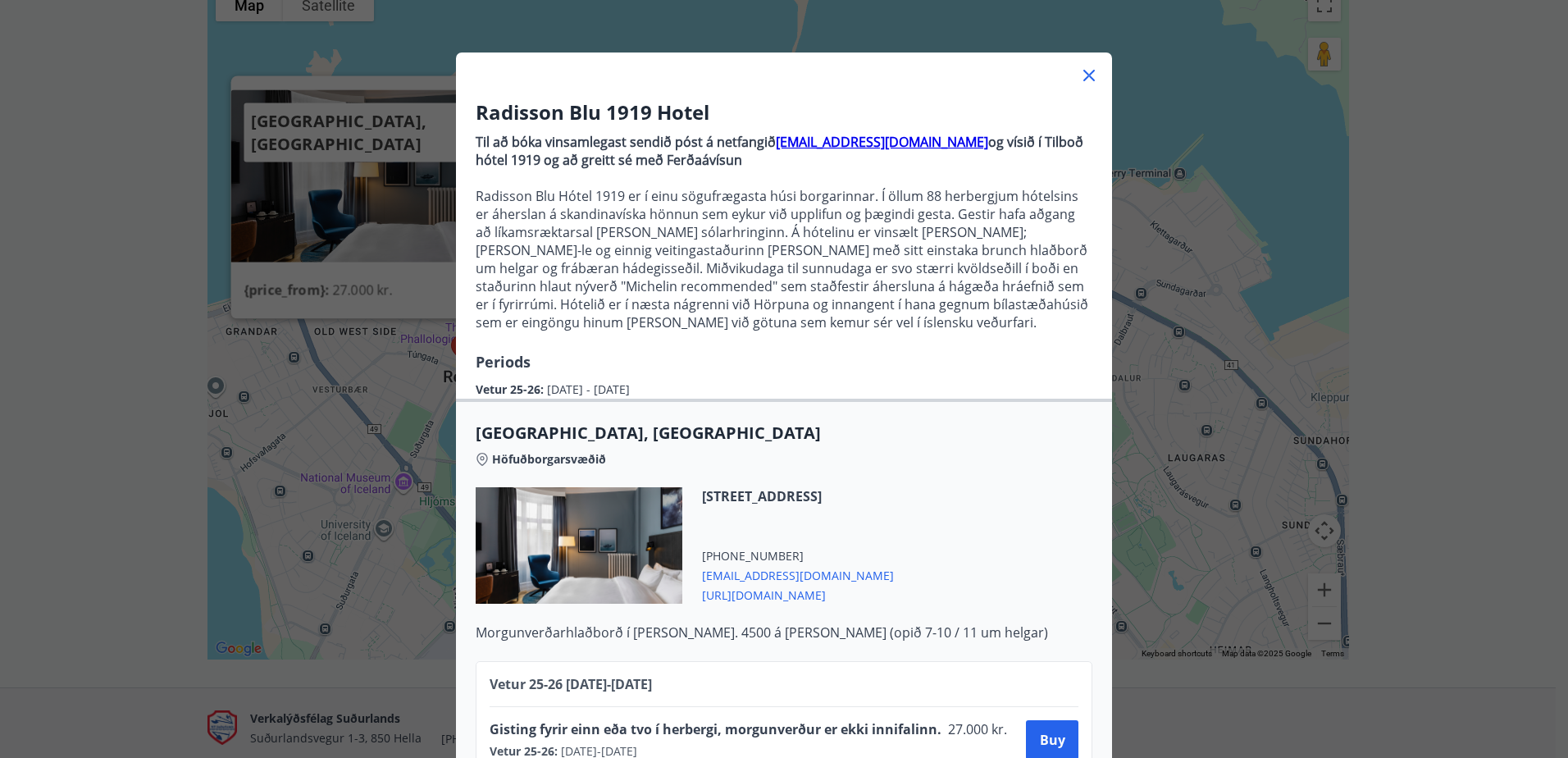
scroll to position [93, 0]
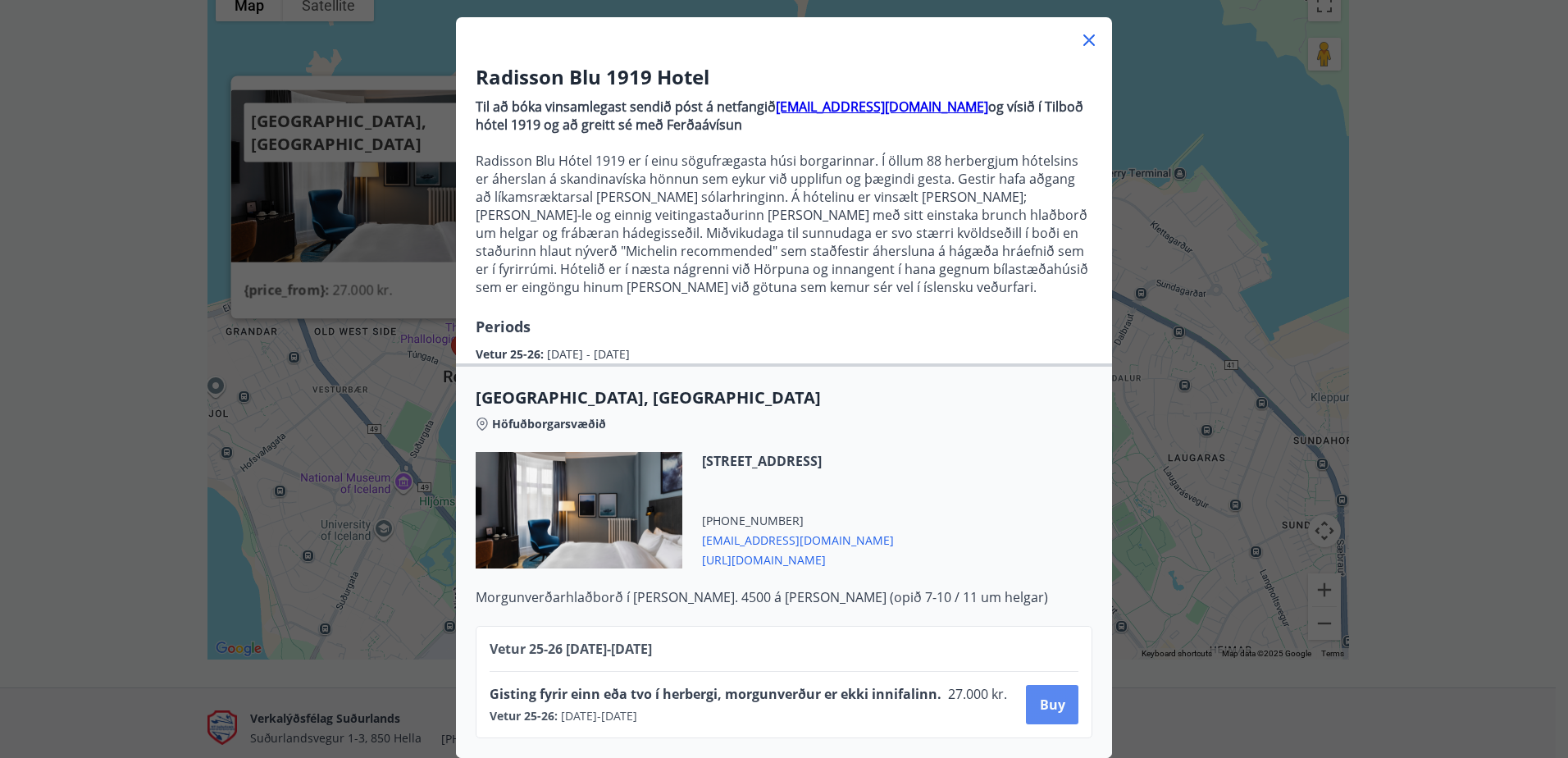
click at [1028, 689] on button "Buy" at bounding box center [1052, 705] width 52 height 40
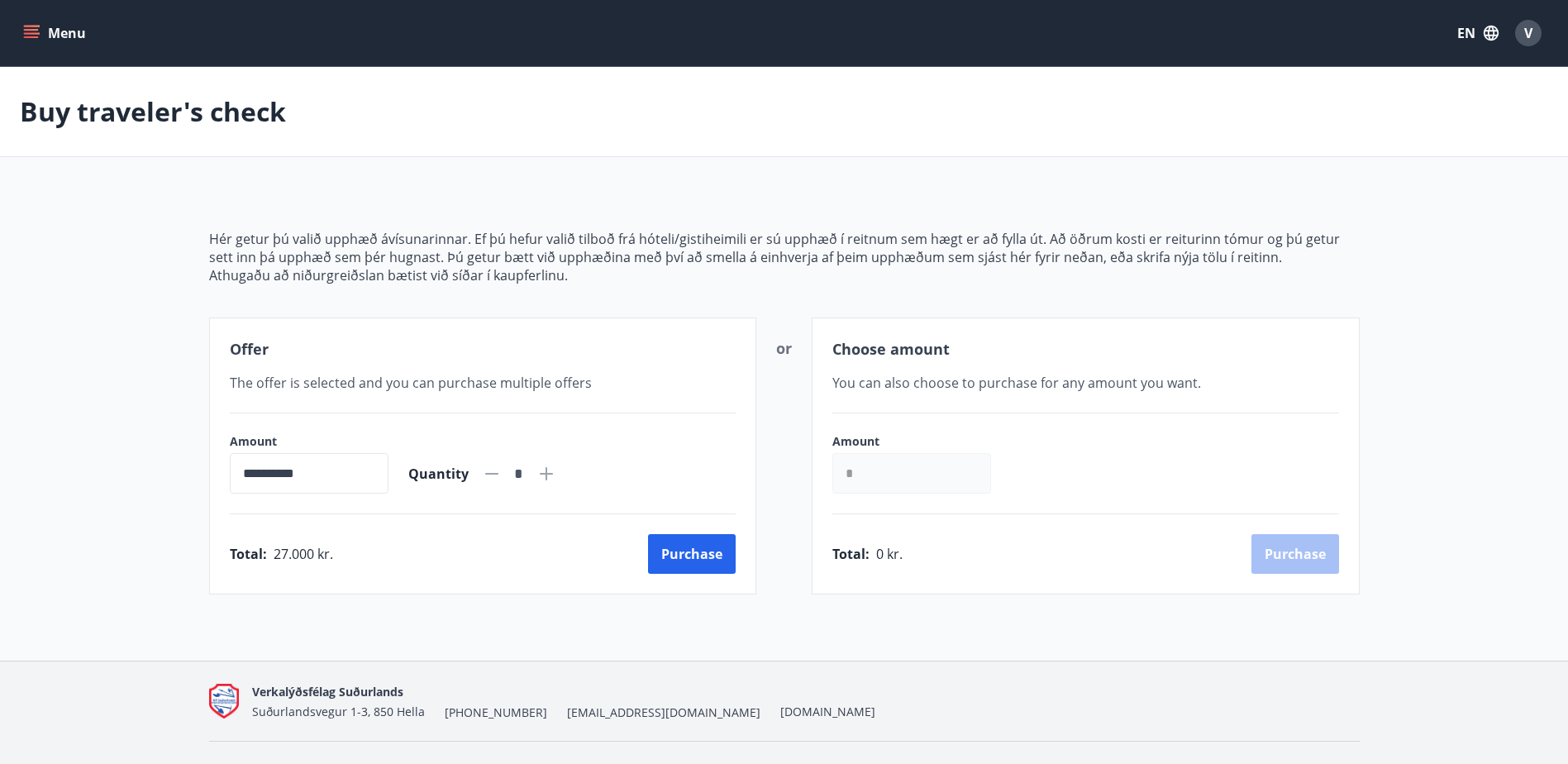
click at [557, 474] on icon at bounding box center [547, 473] width 20 height 20
type input "*"
click at [750, 131] on div "Buy traveler's check" at bounding box center [784, 112] width 1568 height 90
